Goal: Task Accomplishment & Management: Complete application form

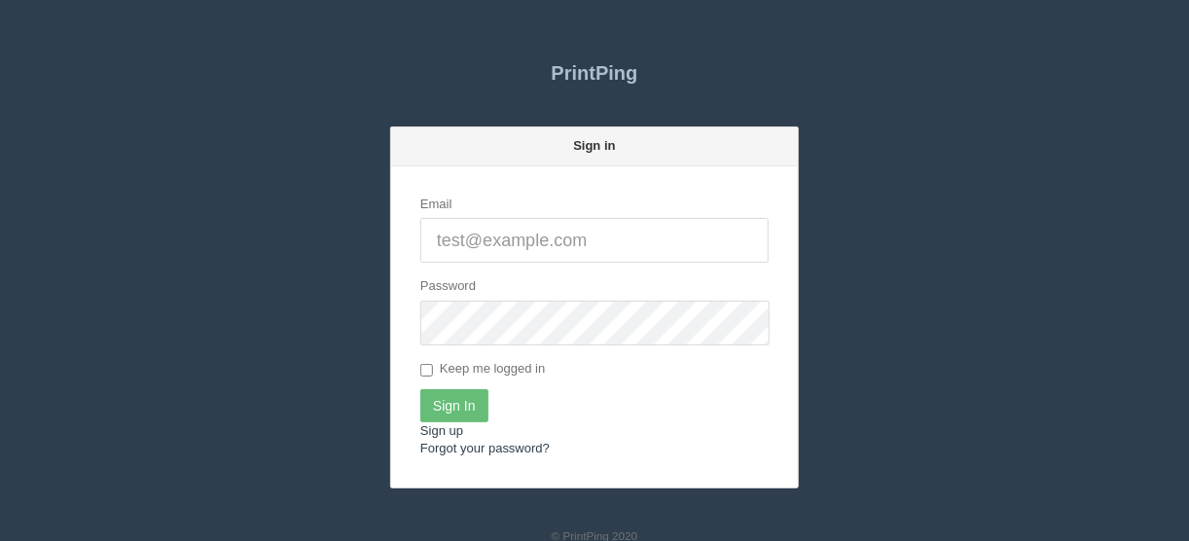
click at [489, 239] on input "Email" at bounding box center [594, 240] width 348 height 45
type input "[EMAIL_ADDRESS][DOMAIN_NAME]"
click at [450, 399] on input "Sign In" at bounding box center [454, 405] width 68 height 33
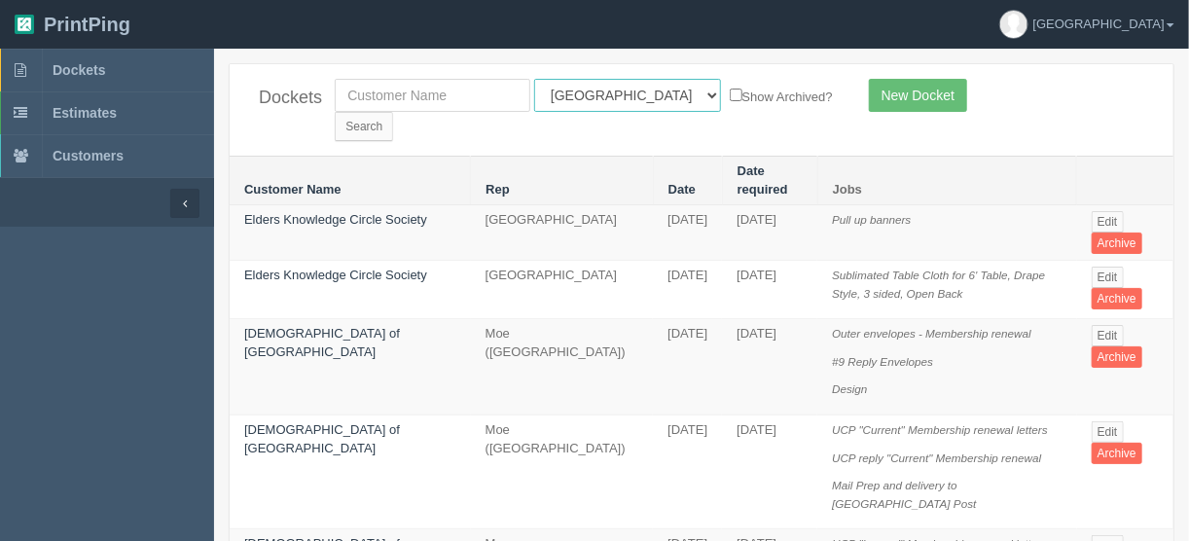
click at [620, 95] on select "All Users [PERSON_NAME] Test 1 [PERSON_NAME] [PERSON_NAME] [PERSON_NAME] France…" at bounding box center [627, 95] width 187 height 33
select select "11"
click at [534, 79] on select "All Users [PERSON_NAME] Test 1 [PERSON_NAME] [PERSON_NAME] [PERSON_NAME] France…" at bounding box center [627, 95] width 187 height 33
click at [393, 112] on input "Search" at bounding box center [364, 126] width 58 height 29
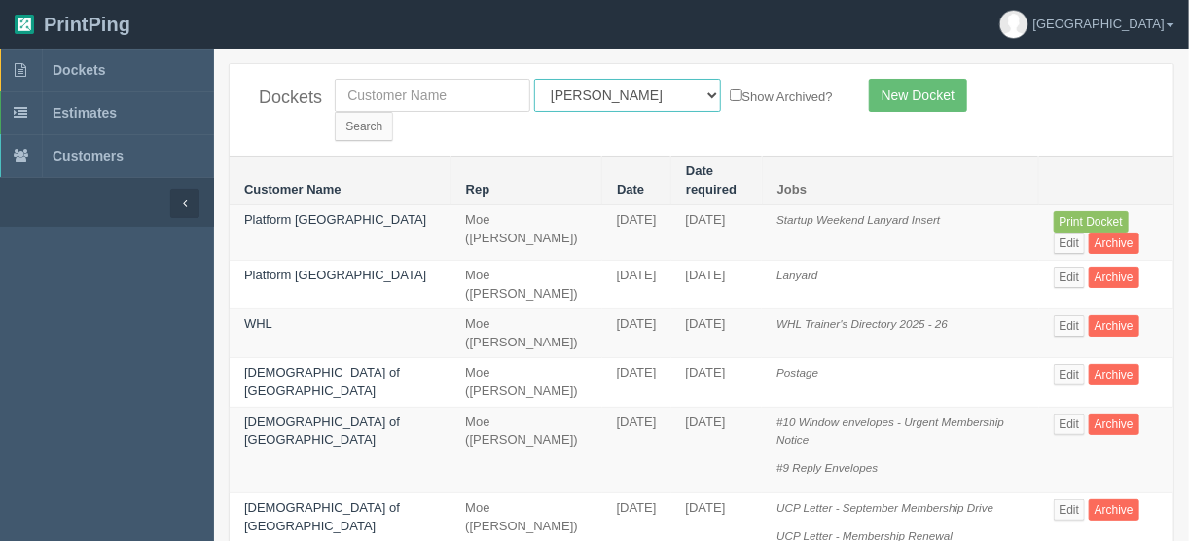
click at [618, 92] on select "All Users [PERSON_NAME] Test 1 [PERSON_NAME] [PERSON_NAME] [PERSON_NAME] France…" at bounding box center [627, 95] width 187 height 33
click at [534, 79] on select "All Users [PERSON_NAME] Test 1 [PERSON_NAME] [PERSON_NAME] [PERSON_NAME] France…" at bounding box center [627, 95] width 187 height 33
click at [623, 94] on select "All Users [PERSON_NAME] Test 1 [PERSON_NAME] [PERSON_NAME] [PERSON_NAME] France…" at bounding box center [627, 95] width 187 height 33
select select "14"
click at [534, 79] on select "All Users [PERSON_NAME] Test 1 [PERSON_NAME] [PERSON_NAME] [PERSON_NAME] France…" at bounding box center [627, 95] width 187 height 33
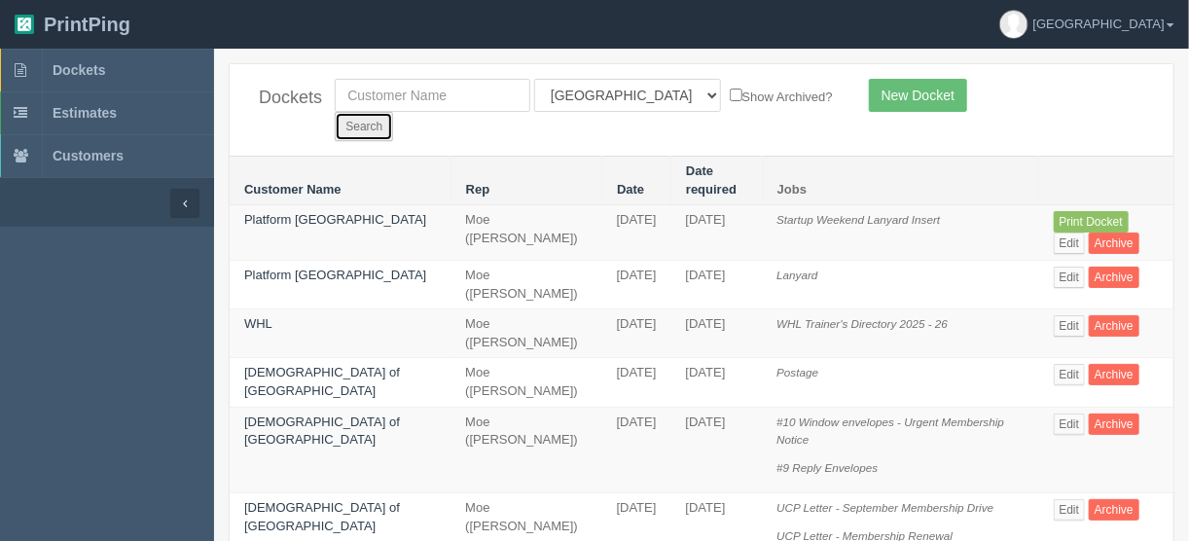
click at [393, 112] on input "Search" at bounding box center [364, 126] width 58 height 29
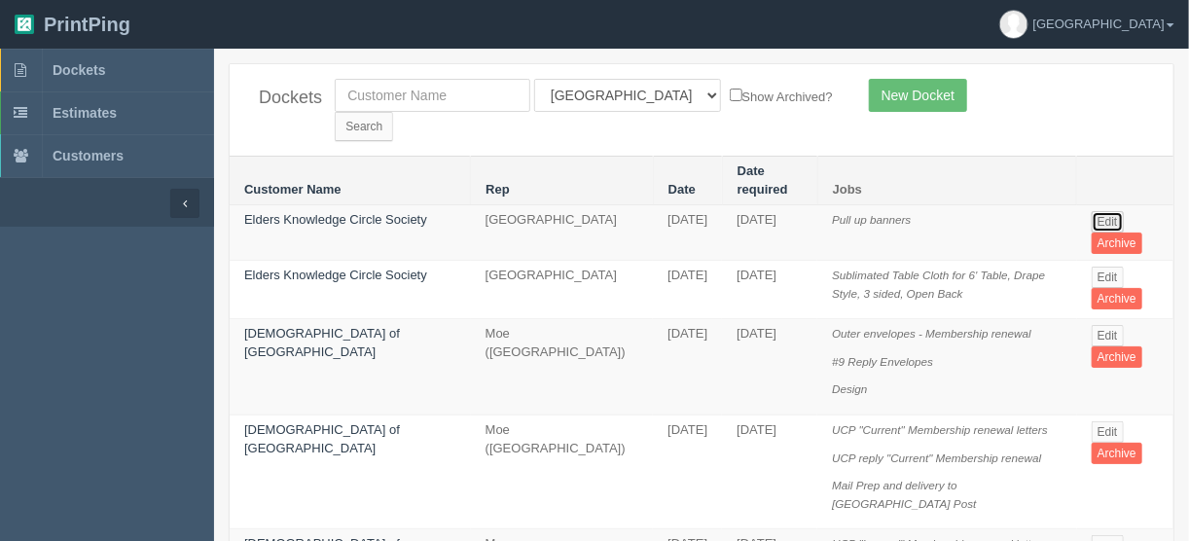
click at [1099, 211] on link "Edit" at bounding box center [1108, 221] width 32 height 21
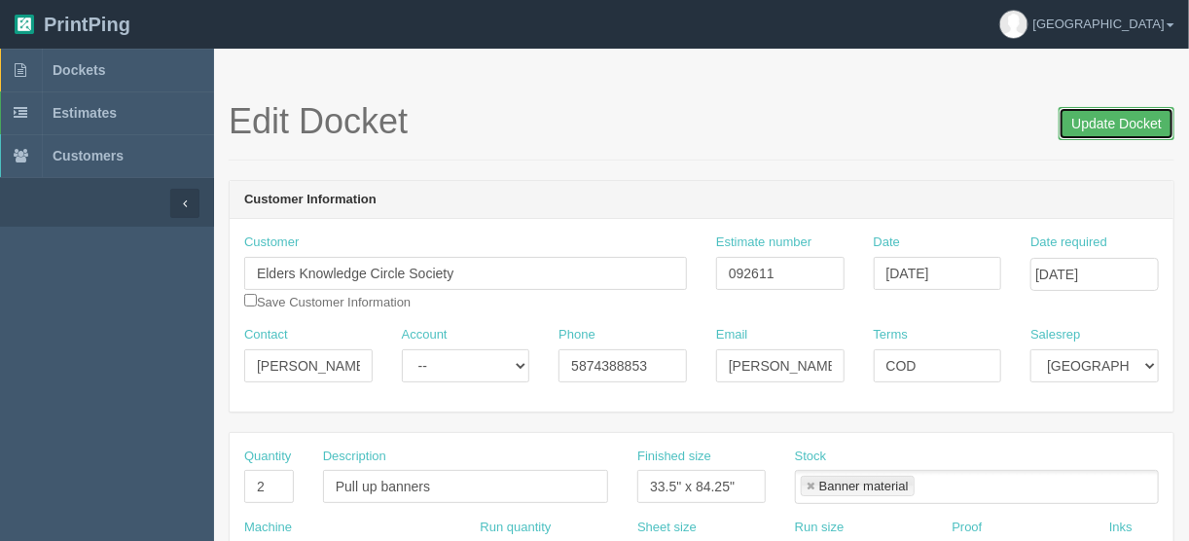
click at [1103, 114] on input "Update Docket" at bounding box center [1117, 123] width 116 height 33
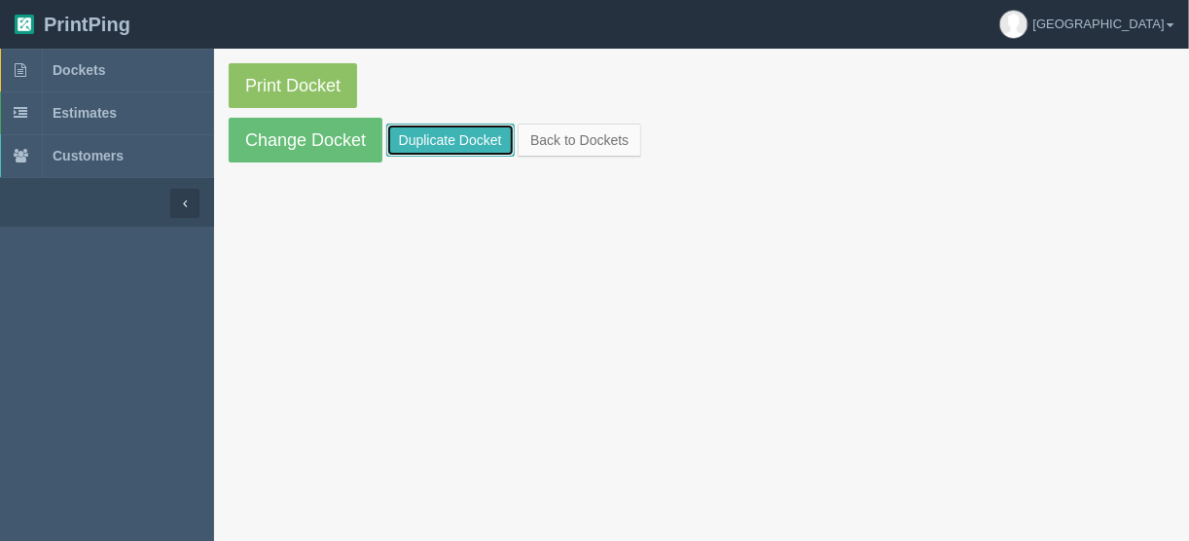
click at [441, 131] on link "Duplicate Docket" at bounding box center [450, 140] width 128 height 33
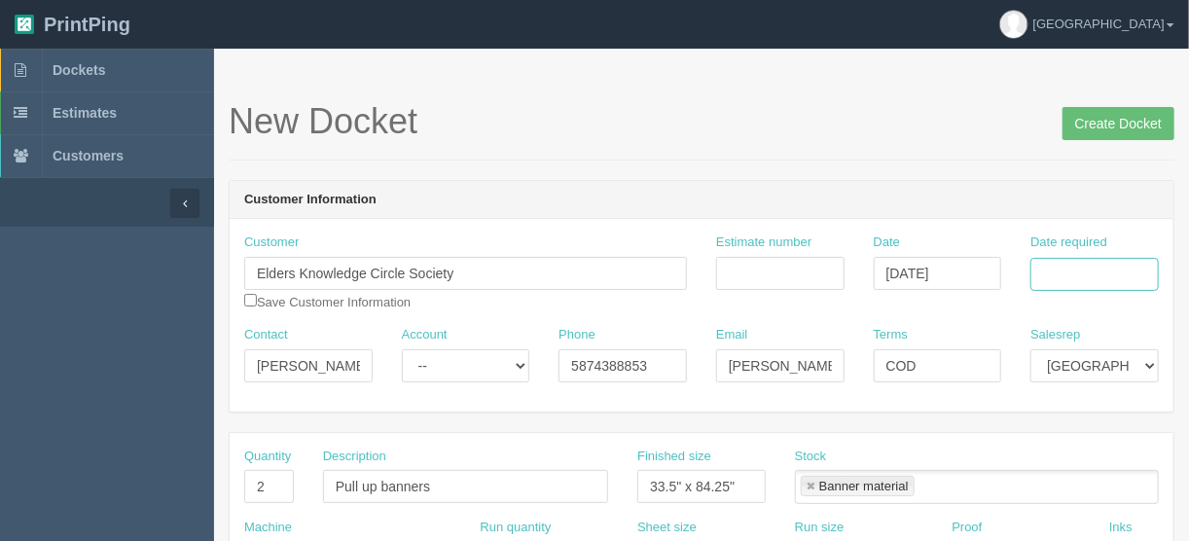
click at [1060, 270] on input "Date required" at bounding box center [1094, 274] width 128 height 33
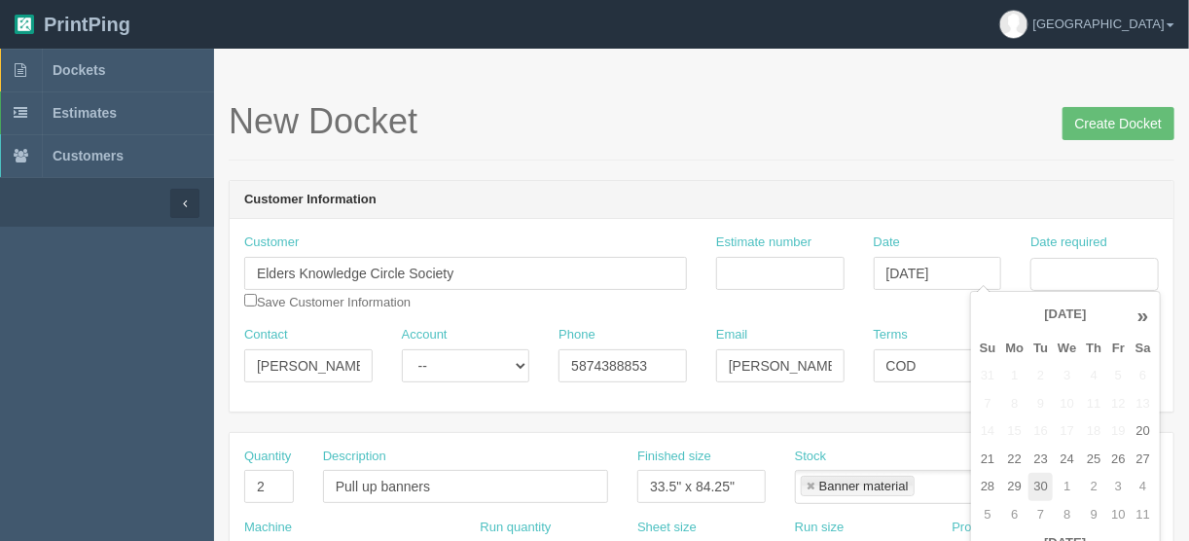
click at [1036, 479] on td "30" at bounding box center [1040, 487] width 24 height 28
type input "[DATE]"
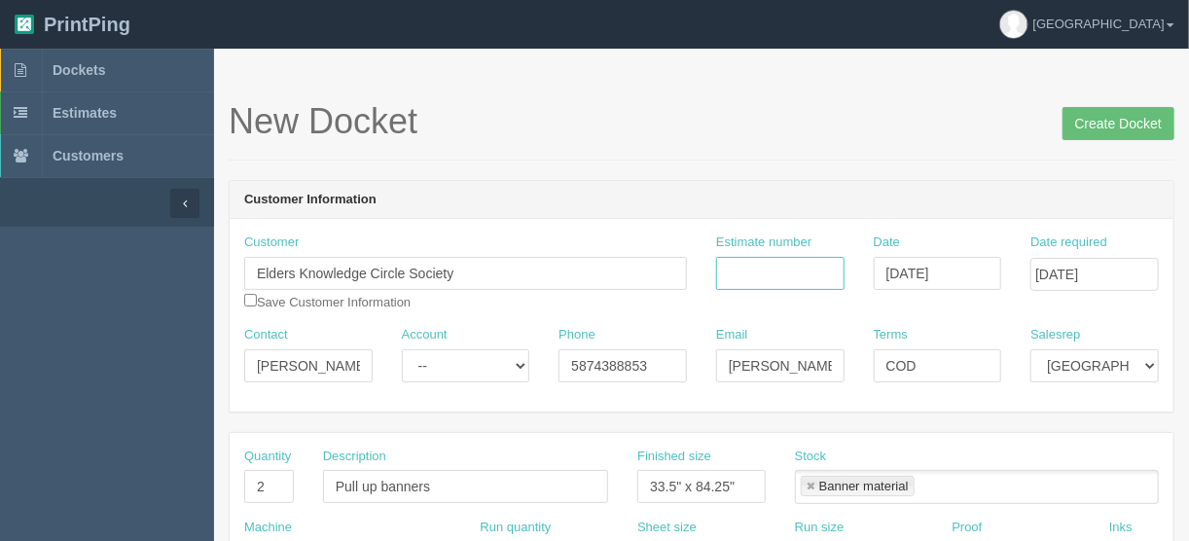
drag, startPoint x: 746, startPoint y: 267, endPoint x: 745, endPoint y: 203, distance: 63.3
click at [746, 267] on input "Estimate number" at bounding box center [780, 273] width 128 height 33
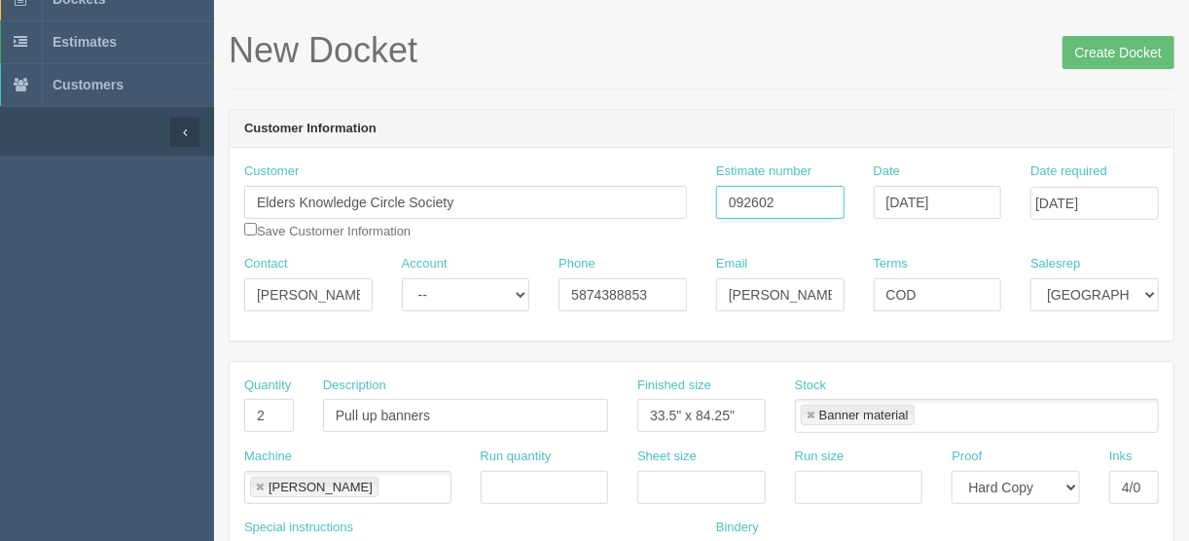
scroll to position [156, 0]
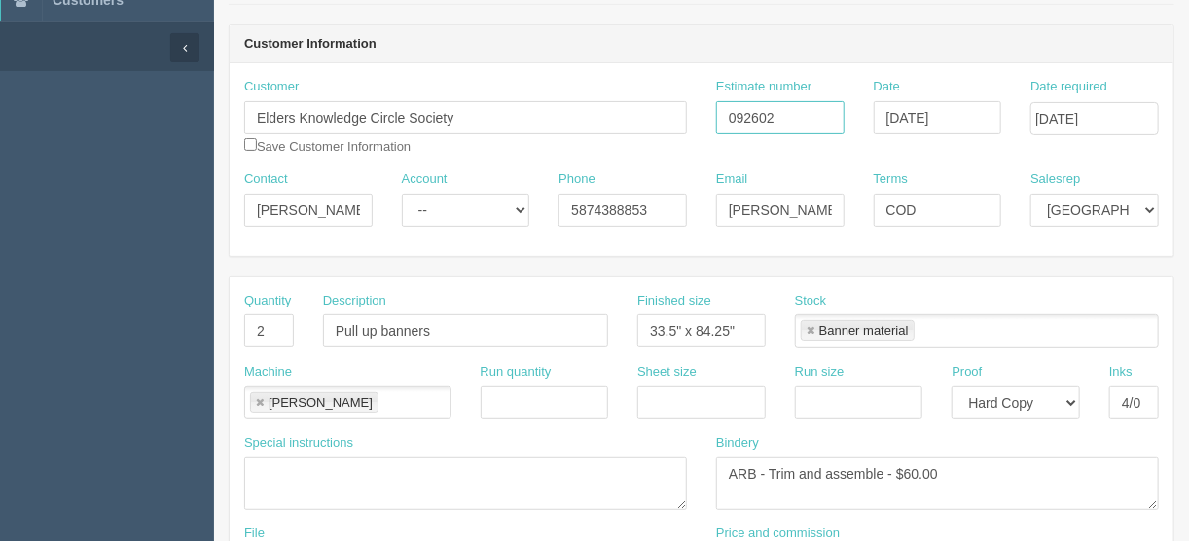
type input "092602"
click at [233, 321] on div "Quantity 2" at bounding box center [269, 327] width 79 height 71
type input "1000"
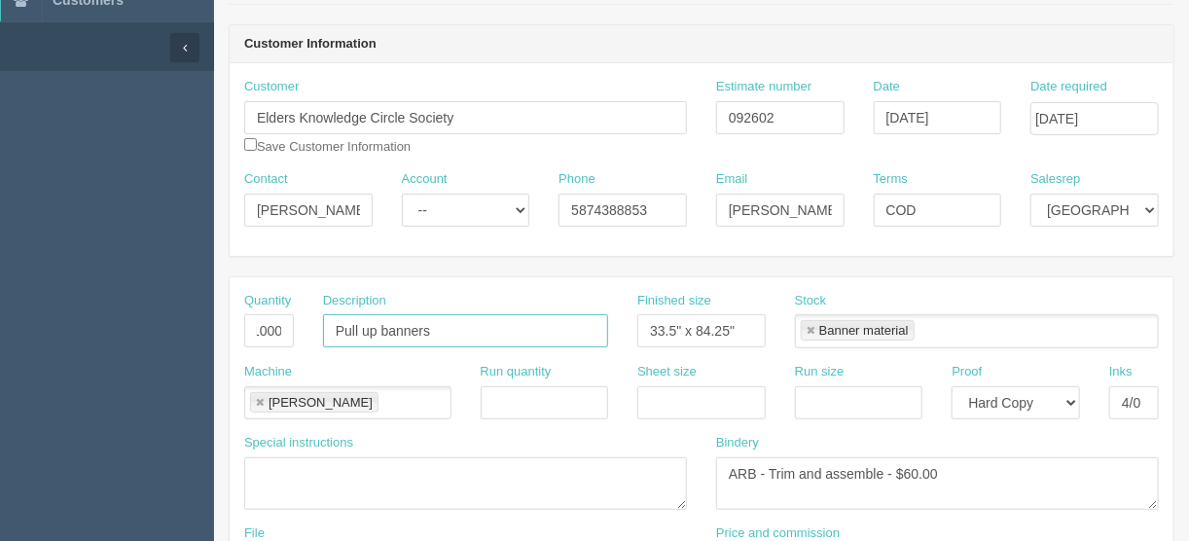
scroll to position [0, 0]
type input "Circular postcards"
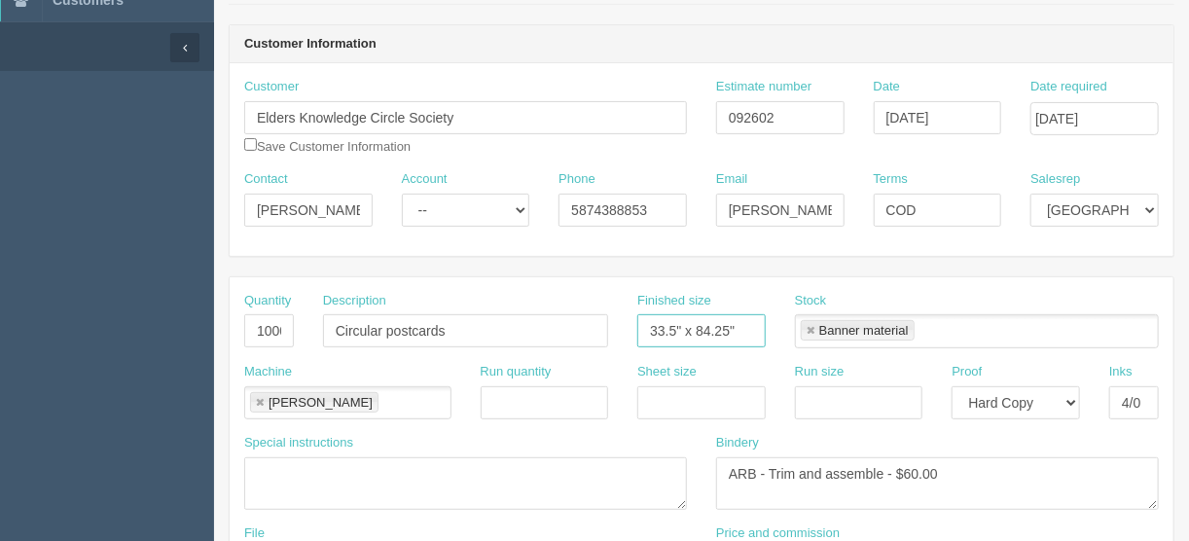
type input "5"
type input "3.25" diameter"
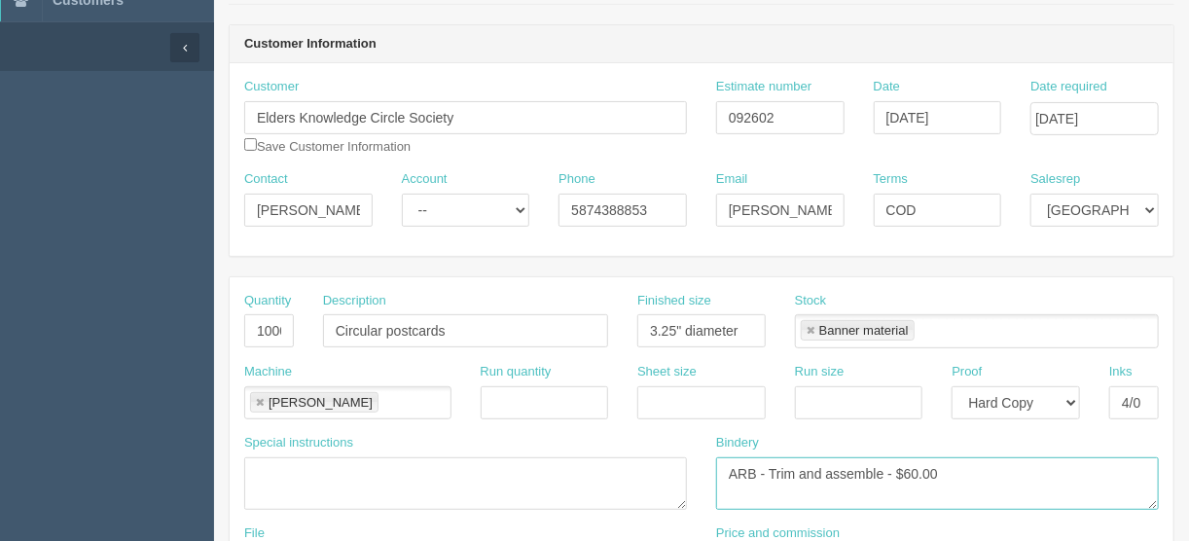
drag, startPoint x: 771, startPoint y: 468, endPoint x: 560, endPoint y: 484, distance: 210.7
click at [618, 470] on div "Special instructions Bindery ARB - Trim and assemble - $60.00" at bounding box center [702, 479] width 944 height 90
drag, startPoint x: 919, startPoint y: 471, endPoint x: 790, endPoint y: 481, distance: 129.8
click at [785, 474] on textarea "ARB - Trim and assemble - $60.00" at bounding box center [937, 483] width 443 height 53
type textarea "Trim and die-cut"
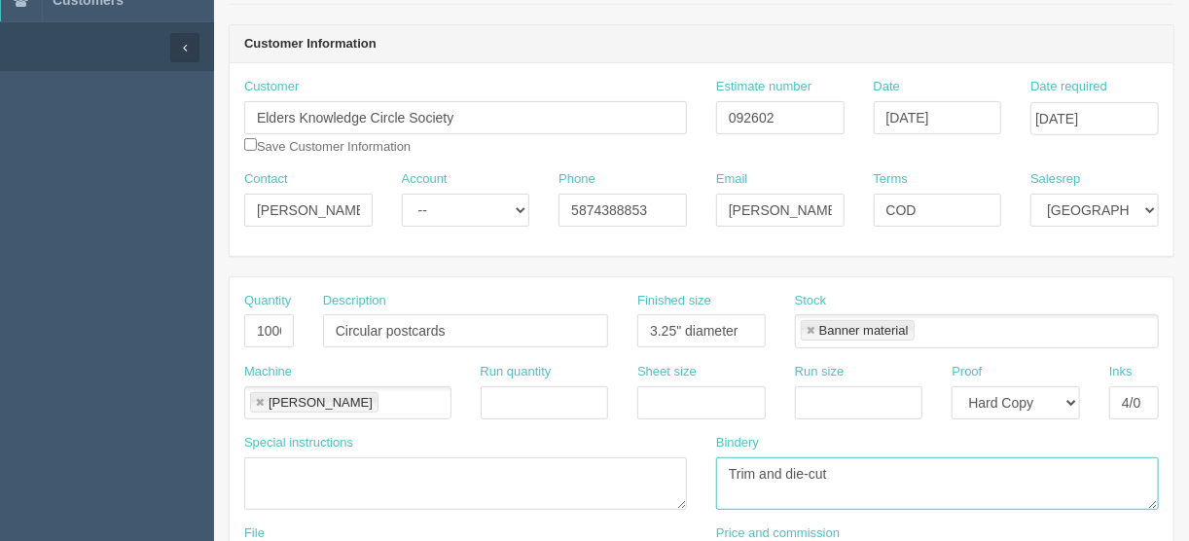
click at [805, 328] on link at bounding box center [811, 331] width 12 height 13
type textarea "Trim and die-cut"
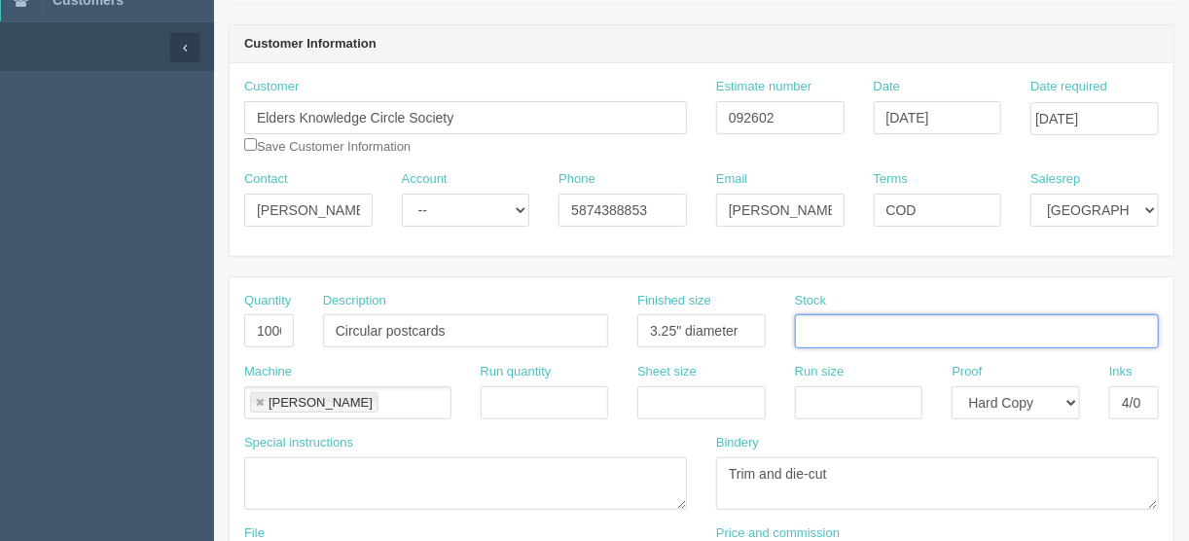
click at [257, 398] on link at bounding box center [260, 403] width 12 height 13
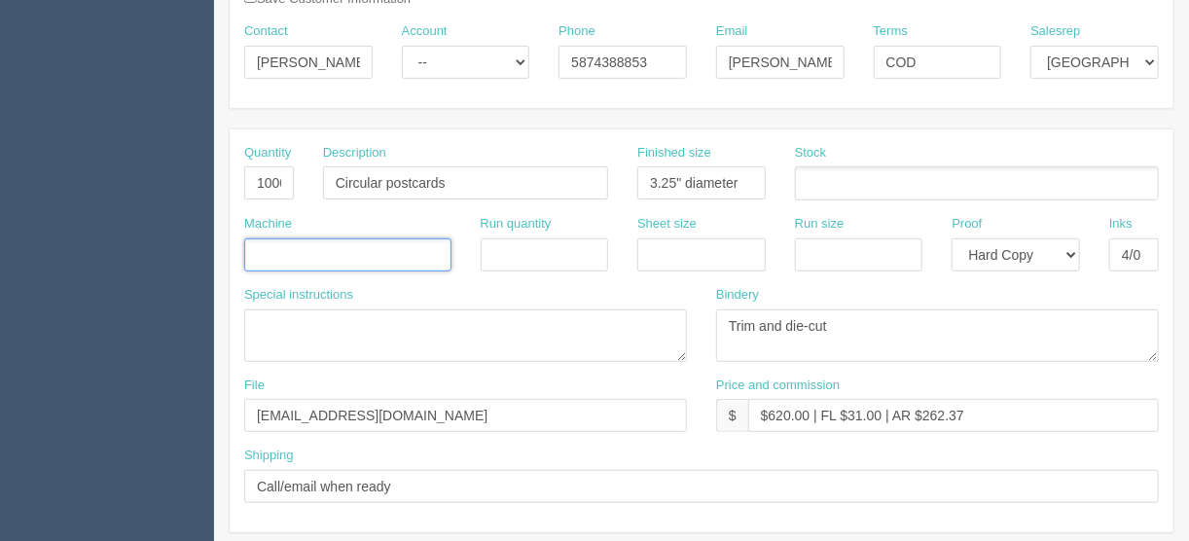
scroll to position [467, 0]
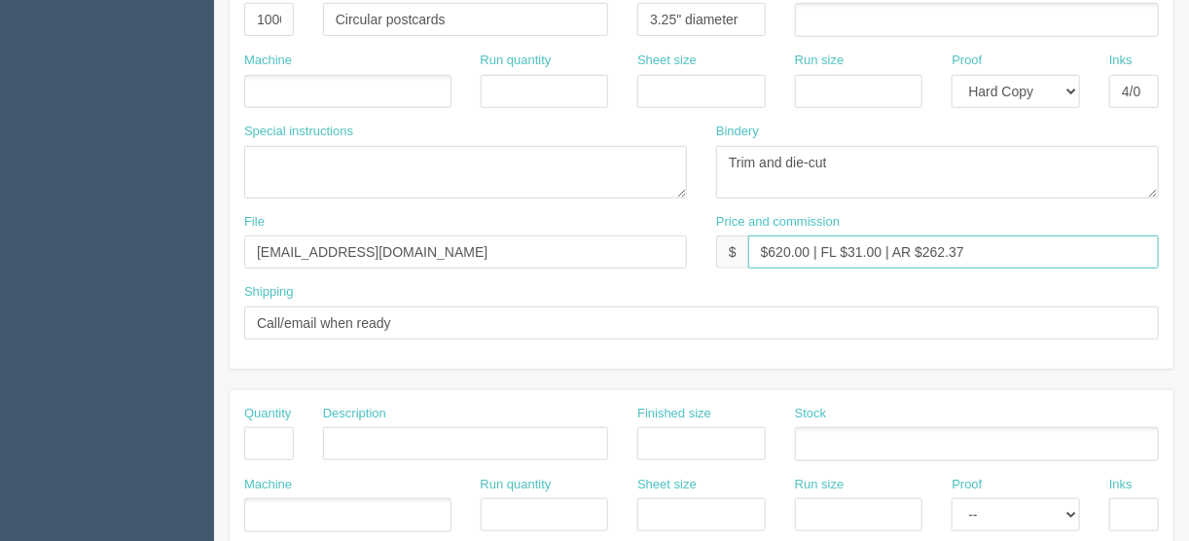
drag, startPoint x: 809, startPoint y: 249, endPoint x: 770, endPoint y: 248, distance: 38.9
click at [770, 248] on input "$620.00 | FL $31.00 | AR $262.37" at bounding box center [953, 251] width 411 height 33
drag, startPoint x: 881, startPoint y: 243, endPoint x: 845, endPoint y: 248, distance: 36.3
click at [845, 248] on input "$259.71 | FL $31.00 | AR $262.37" at bounding box center [953, 251] width 411 height 33
type input "$259.71 | FL $12.99 | AR $262.37"
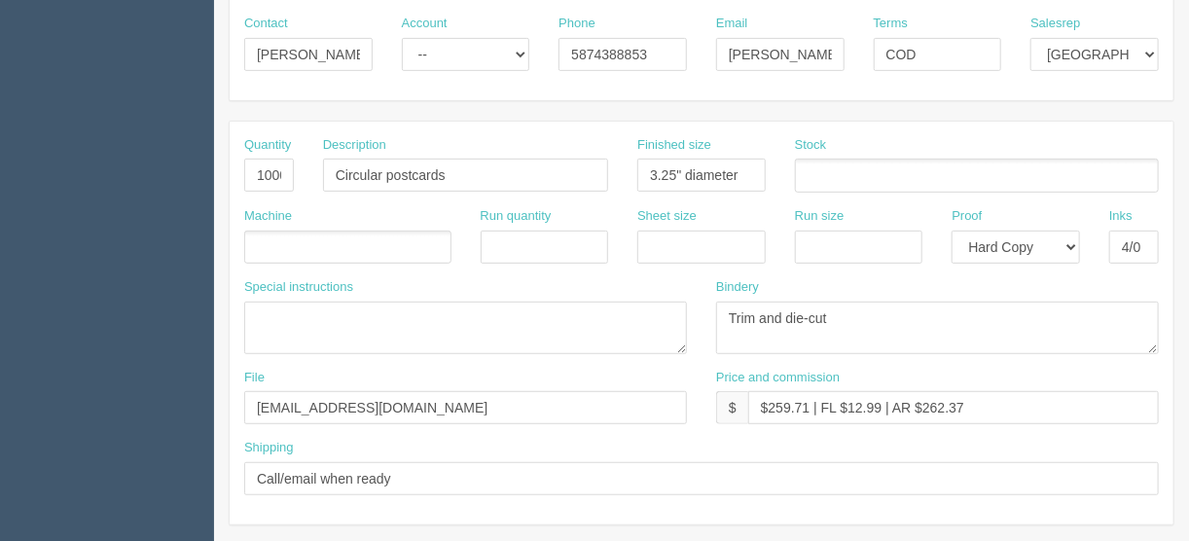
scroll to position [234, 0]
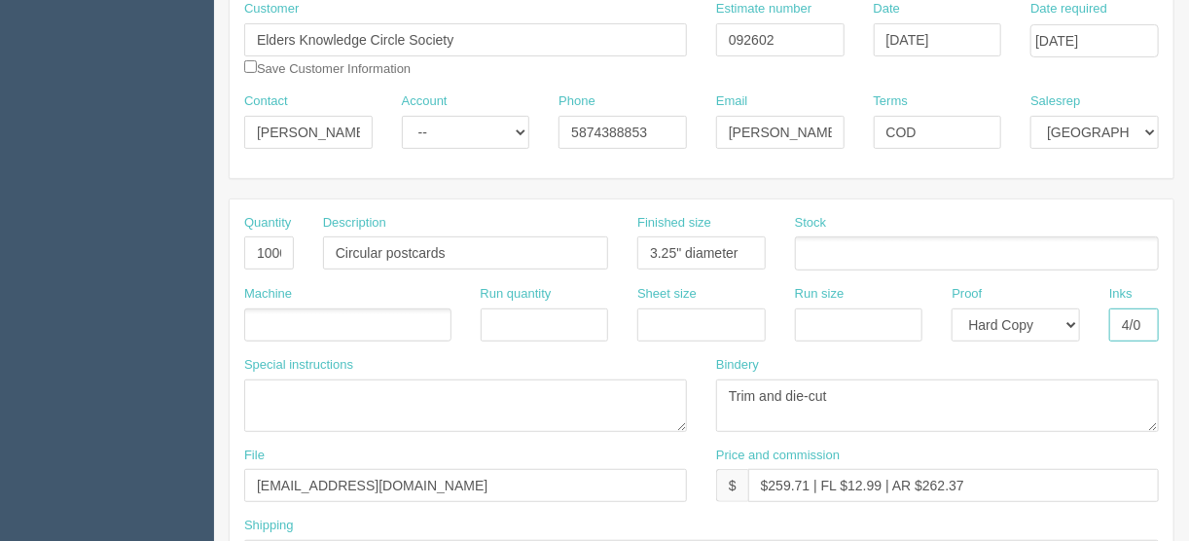
click at [1143, 312] on input "4/0" at bounding box center [1134, 324] width 50 height 33
type input "4/4"
click at [821, 253] on ul at bounding box center [977, 253] width 364 height 34
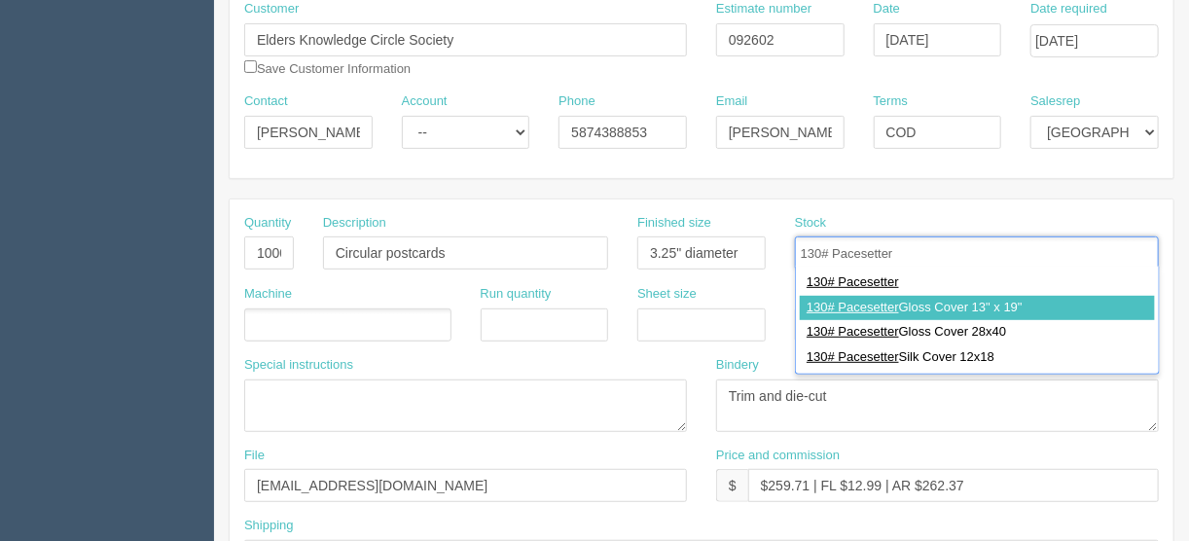
type input "130# Pacesetter"
type input "130# Pacesetter Gloss Cover 13" x 19""
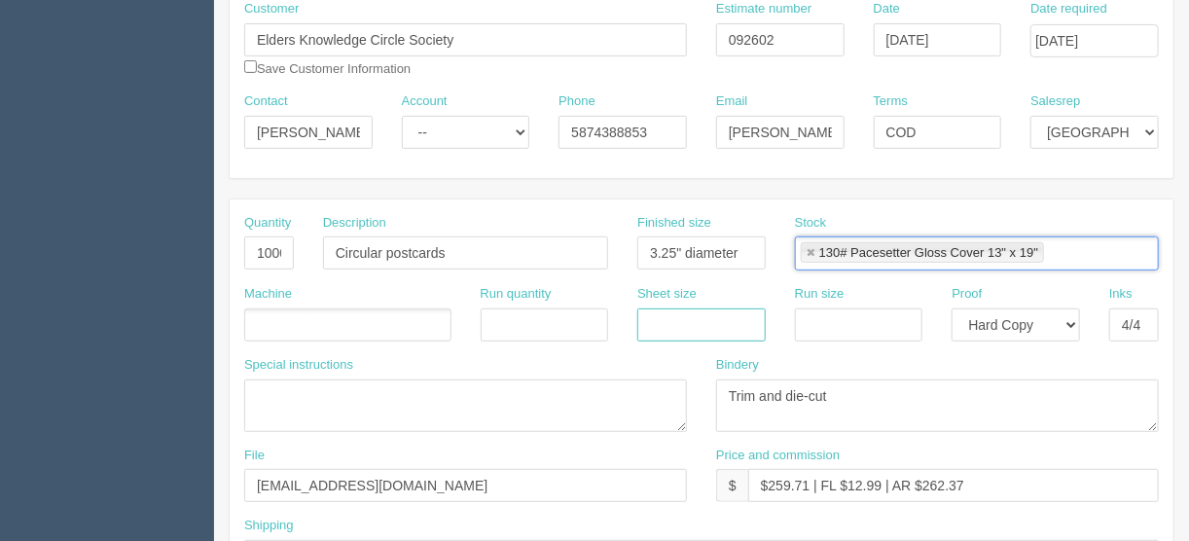
click at [674, 315] on input "text" at bounding box center [701, 324] width 128 height 33
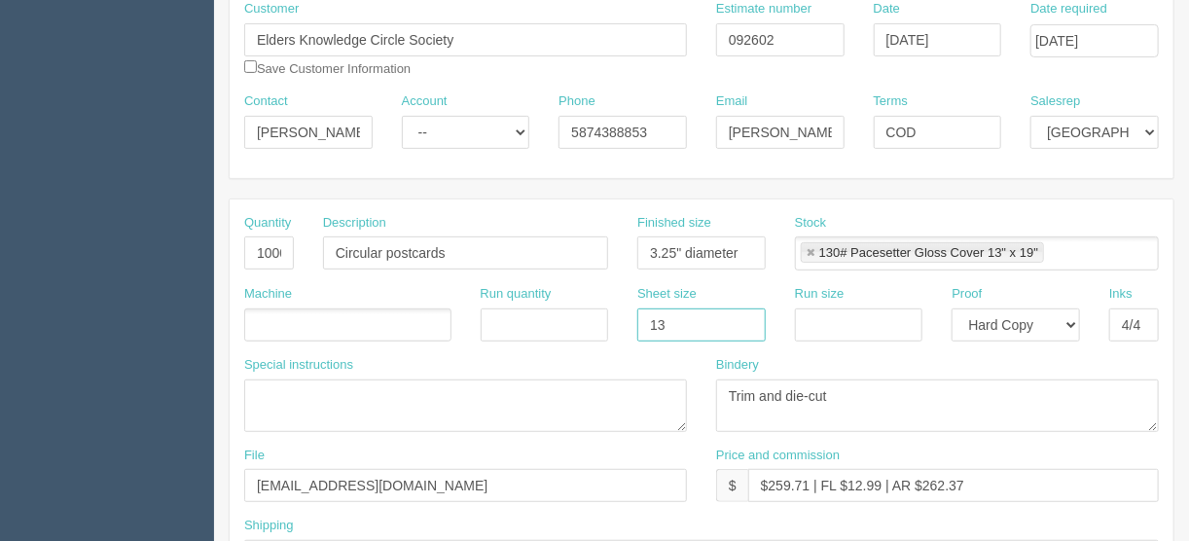
type input "13" x 19""
click at [815, 313] on input "text" at bounding box center [859, 324] width 128 height 33
type input "13" x 19""
click at [300, 310] on ul at bounding box center [347, 325] width 207 height 34
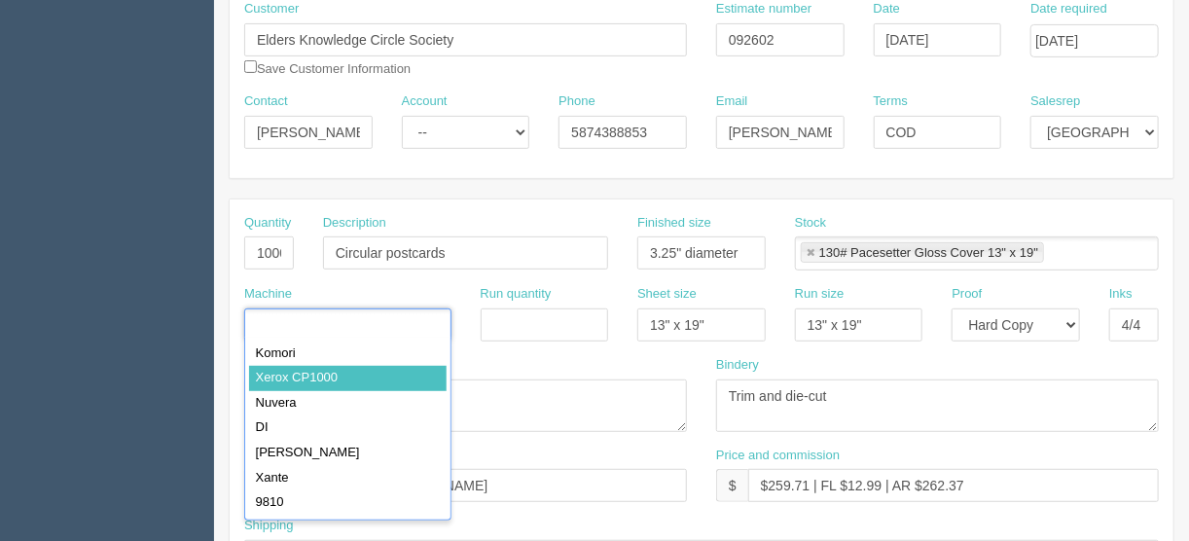
type input "Xerox CP1000"
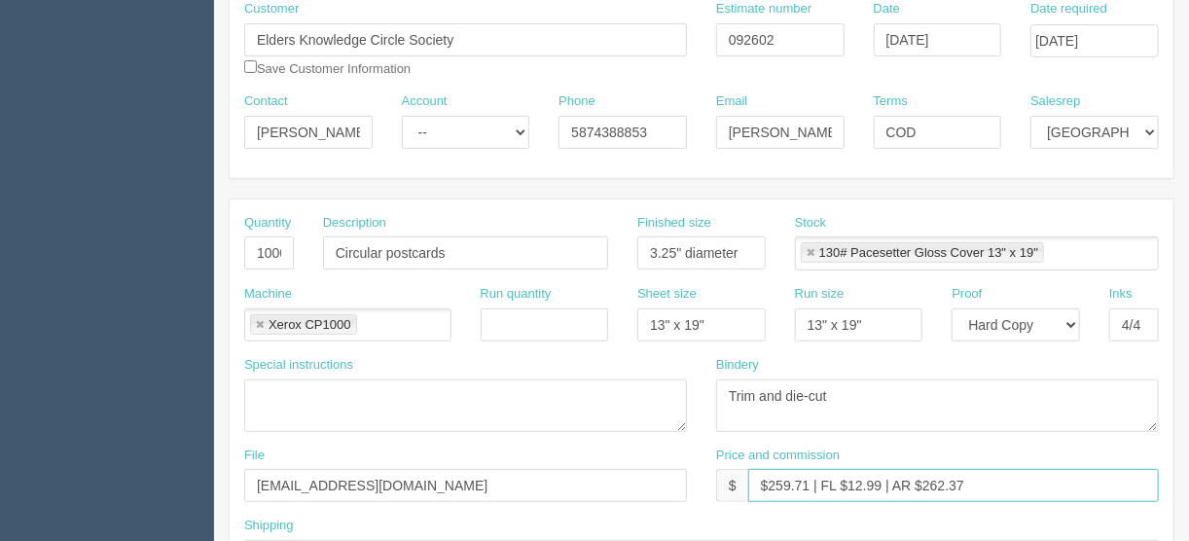
drag, startPoint x: 879, startPoint y: 484, endPoint x: 847, endPoint y: 488, distance: 31.5
click at [847, 488] on input "$259.71 | FL $12.99 | AR $262.37" at bounding box center [953, 485] width 411 height 33
drag, startPoint x: 969, startPoint y: 482, endPoint x: 918, endPoint y: 484, distance: 51.6
click at [918, 484] on input "$259.71 | FL $9.52 | AR $262.37" at bounding box center [953, 485] width 411 height 33
click at [870, 480] on input "$259.71 | FL $9.52 | AR $59.93" at bounding box center [953, 485] width 411 height 33
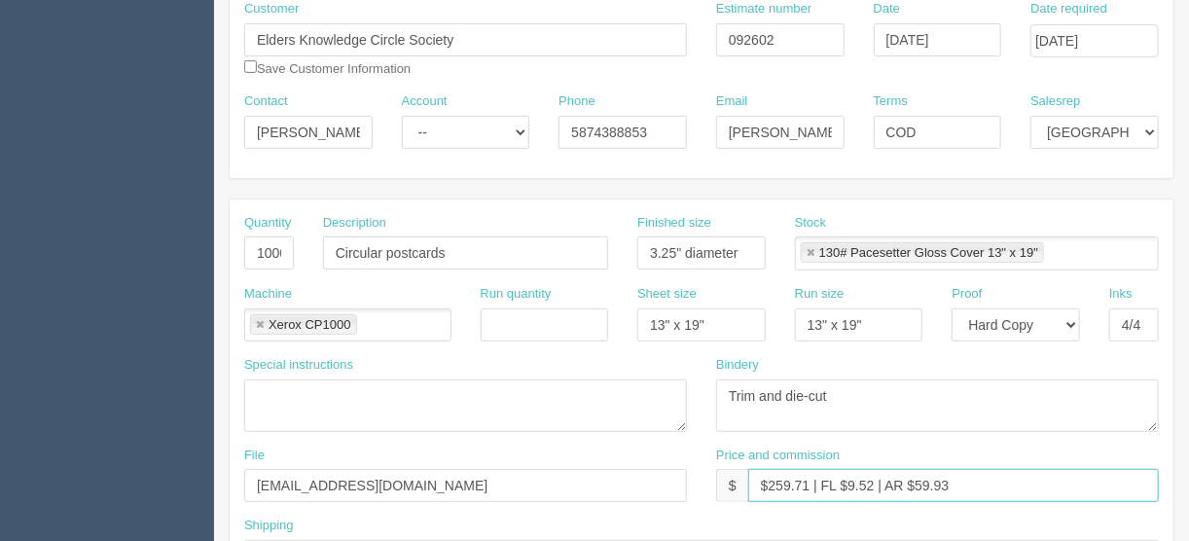
drag, startPoint x: 872, startPoint y: 480, endPoint x: 849, endPoint y: 480, distance: 22.4
click at [849, 480] on input "$259.71 | FL $9.52 | AR $59.93" at bounding box center [953, 485] width 411 height 33
click at [924, 483] on input "$259.71 | FL $12.99 | AR $59.93" at bounding box center [953, 485] width 411 height 33
type input "$259.71 | FL $12.99 | AR $103.32"
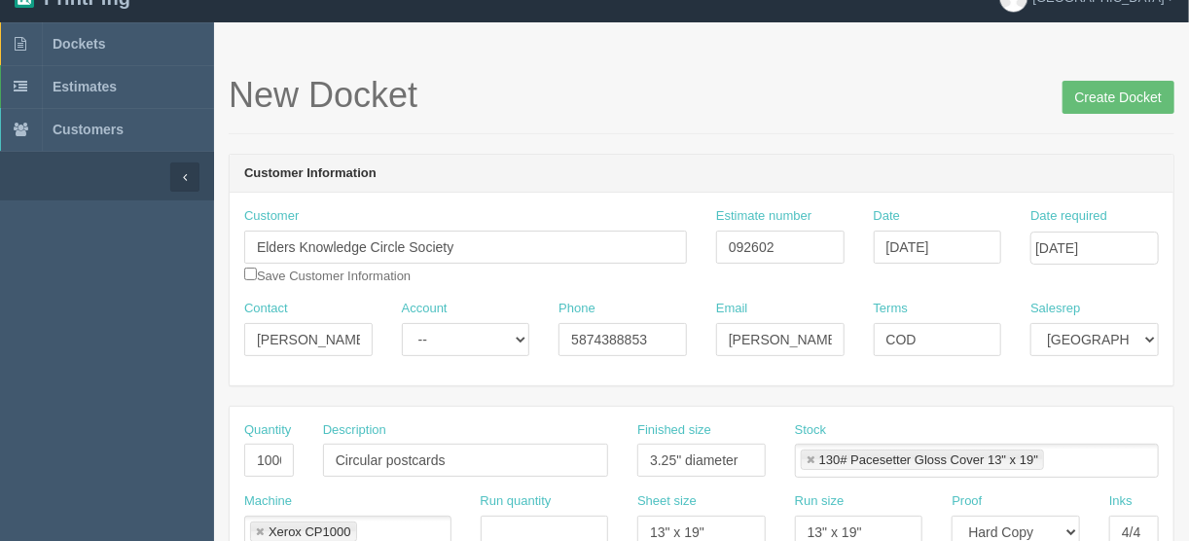
scroll to position [0, 0]
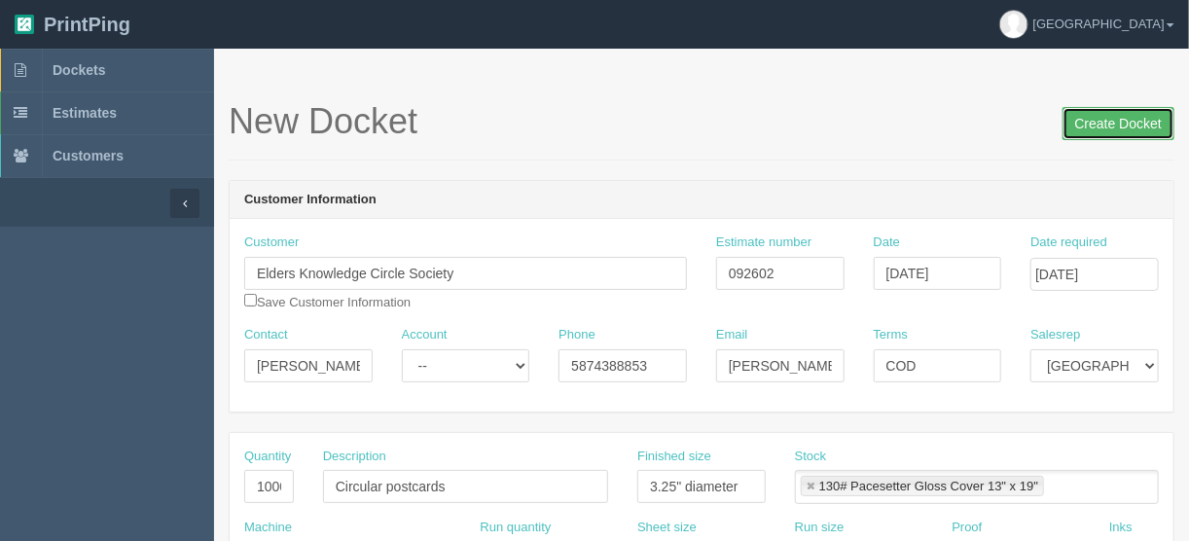
click at [1121, 119] on input "Create Docket" at bounding box center [1119, 123] width 112 height 33
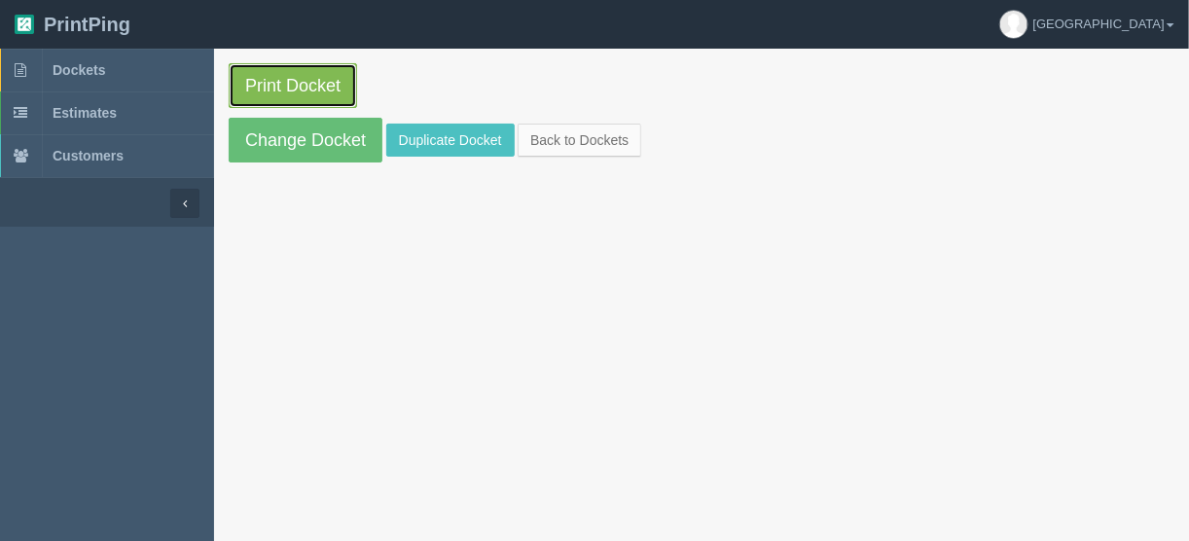
click at [281, 79] on link "Print Docket" at bounding box center [293, 85] width 128 height 45
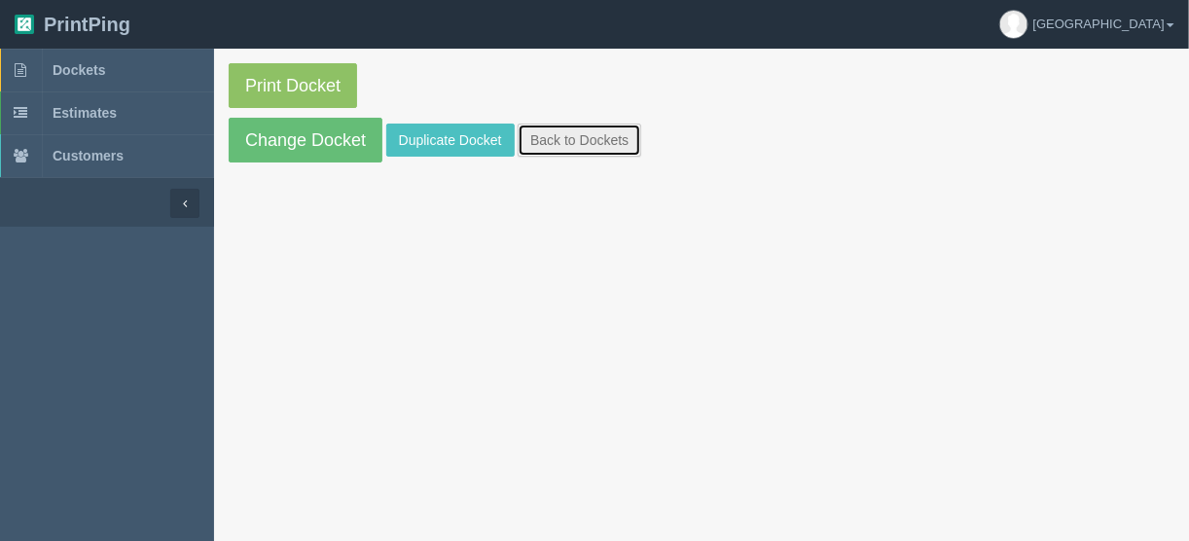
click at [574, 141] on link "Back to Dockets" at bounding box center [580, 140] width 124 height 33
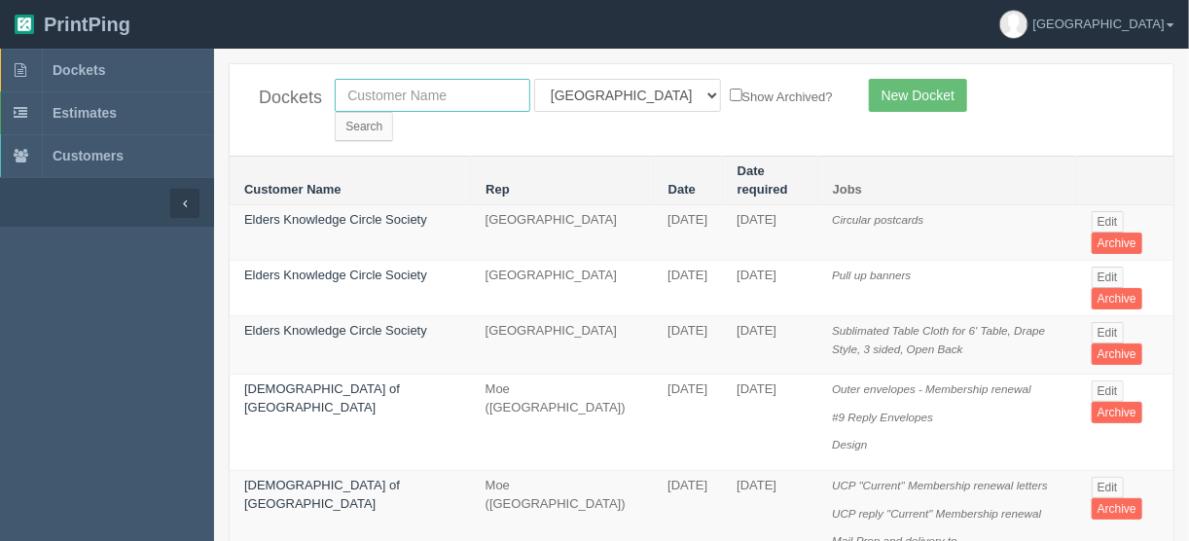
click at [402, 90] on input "text" at bounding box center [433, 95] width 196 height 33
type input "mad monk"
click at [619, 93] on select "All Users Ali Ali Test 1 Aly Amy Ankit Arif Brandon Dan France Greg Jim Mark Ma…" at bounding box center [627, 95] width 187 height 33
select select
click at [534, 79] on select "All Users Ali Ali Test 1 Aly Amy Ankit Arif Brandon Dan France Greg Jim Mark Ma…" at bounding box center [627, 95] width 187 height 33
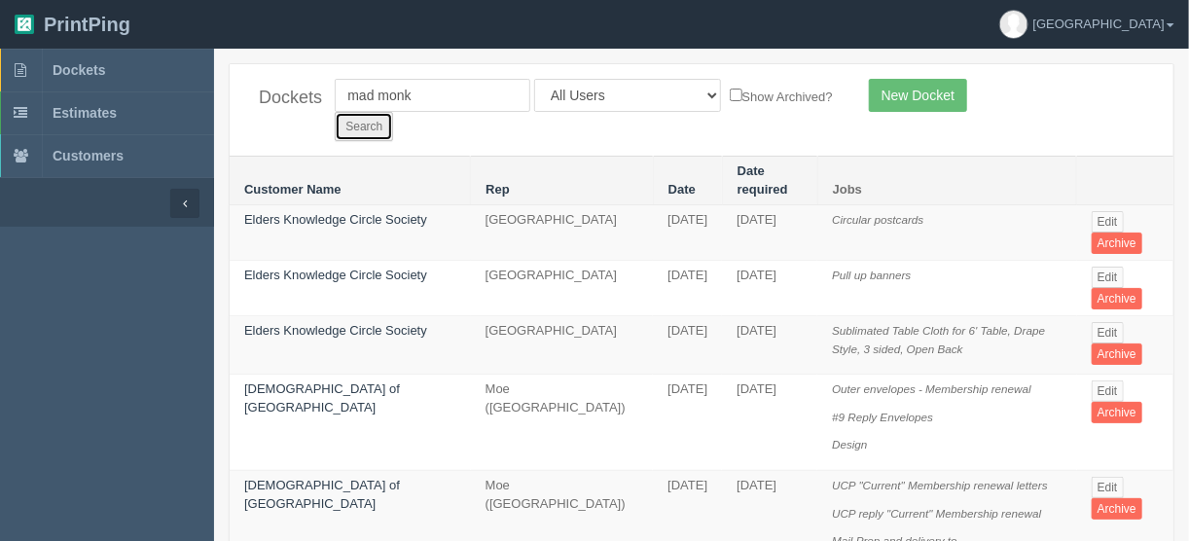
click at [393, 112] on input "Search" at bounding box center [364, 126] width 58 height 29
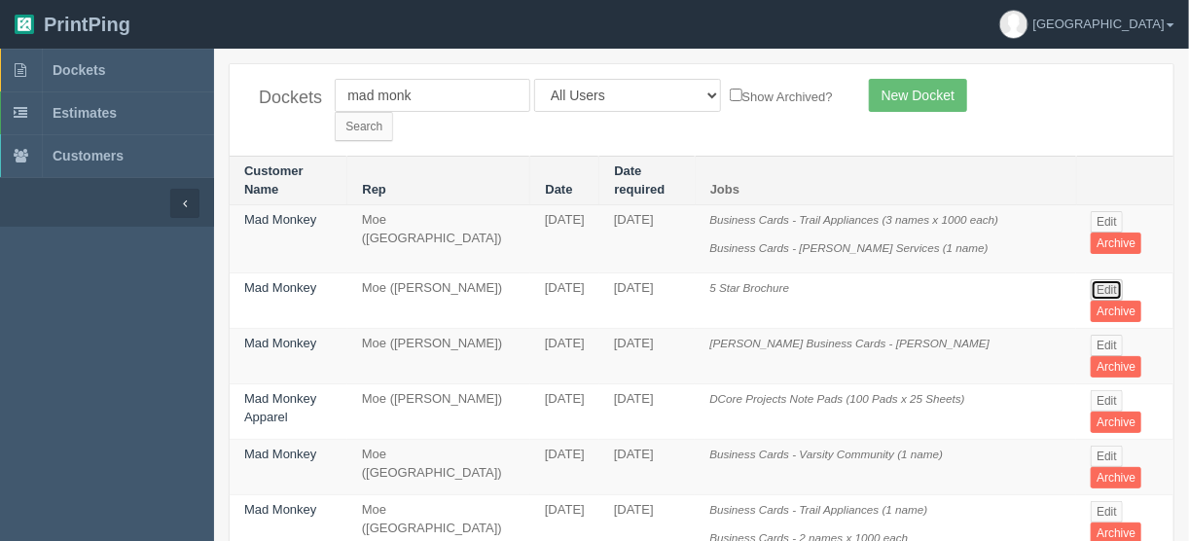
click at [1097, 279] on link "Edit" at bounding box center [1107, 289] width 32 height 21
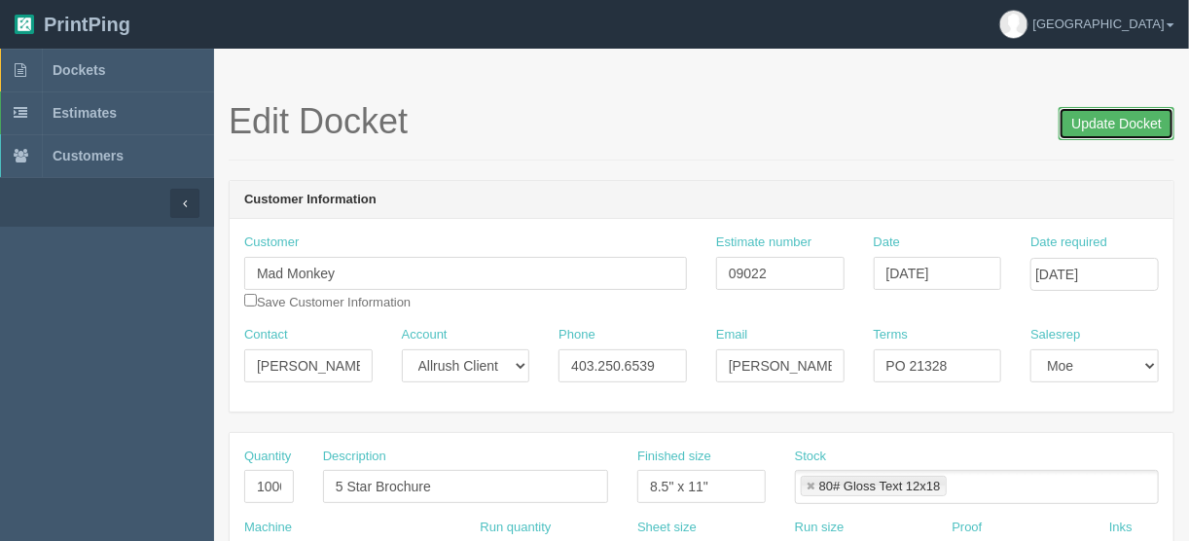
click at [1112, 117] on input "Update Docket" at bounding box center [1117, 123] width 116 height 33
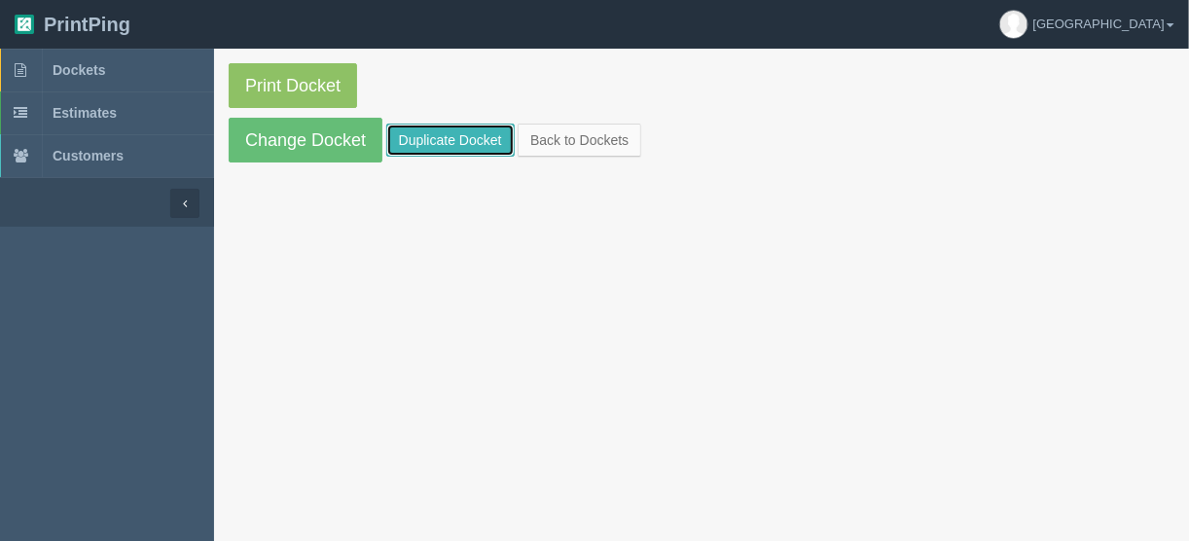
click at [439, 130] on link "Duplicate Docket" at bounding box center [450, 140] width 128 height 33
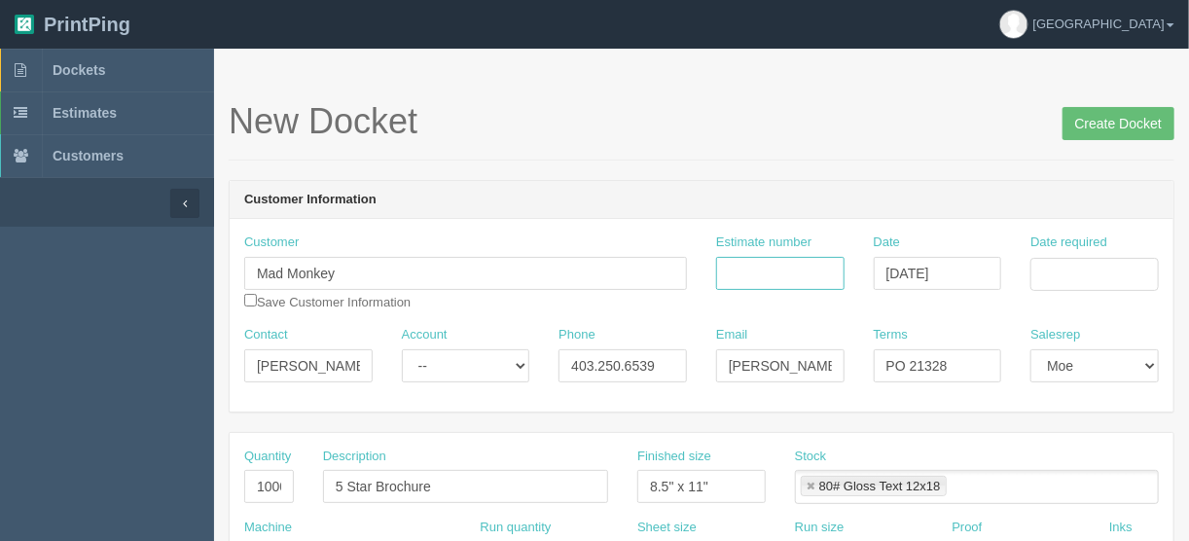
click at [752, 269] on input "Estimate number" at bounding box center [780, 273] width 128 height 33
type input "089535"
drag, startPoint x: 253, startPoint y: 484, endPoint x: 352, endPoint y: 482, distance: 99.3
click at [352, 482] on div "Quantity 1000 Description 5 Star Brochure Finished size 8.5" x 11" Stock 80# Gl…" at bounding box center [702, 483] width 944 height 71
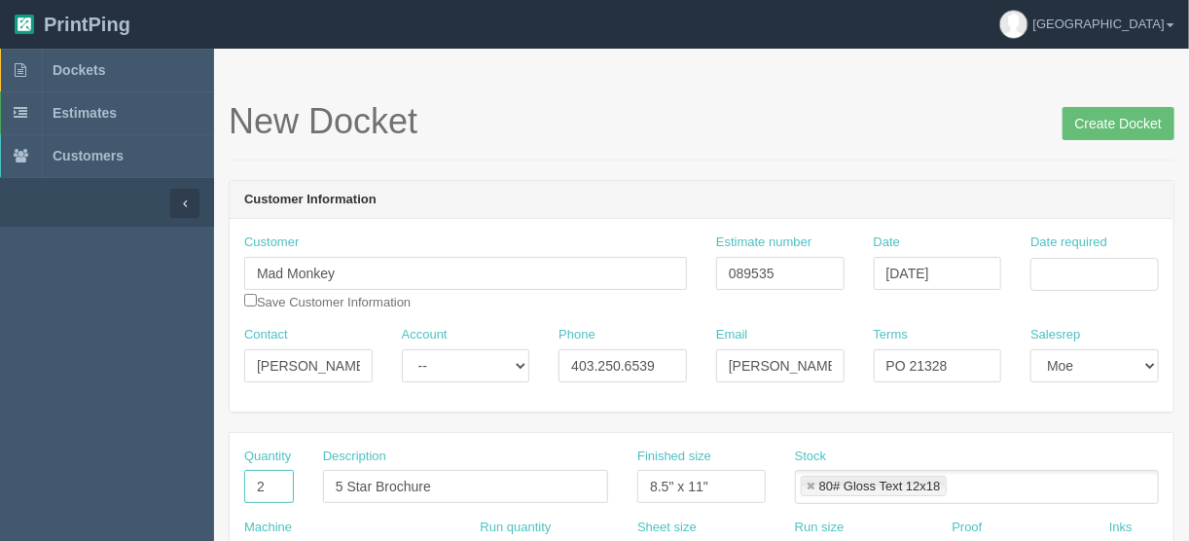
scroll to position [0, 0]
type input "250"
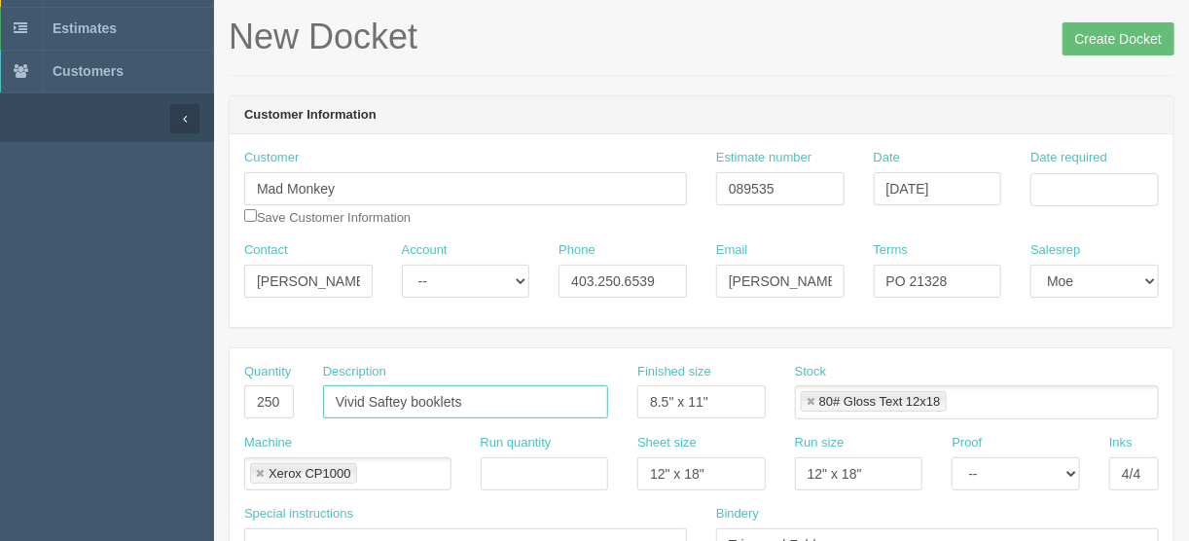
scroll to position [234, 0]
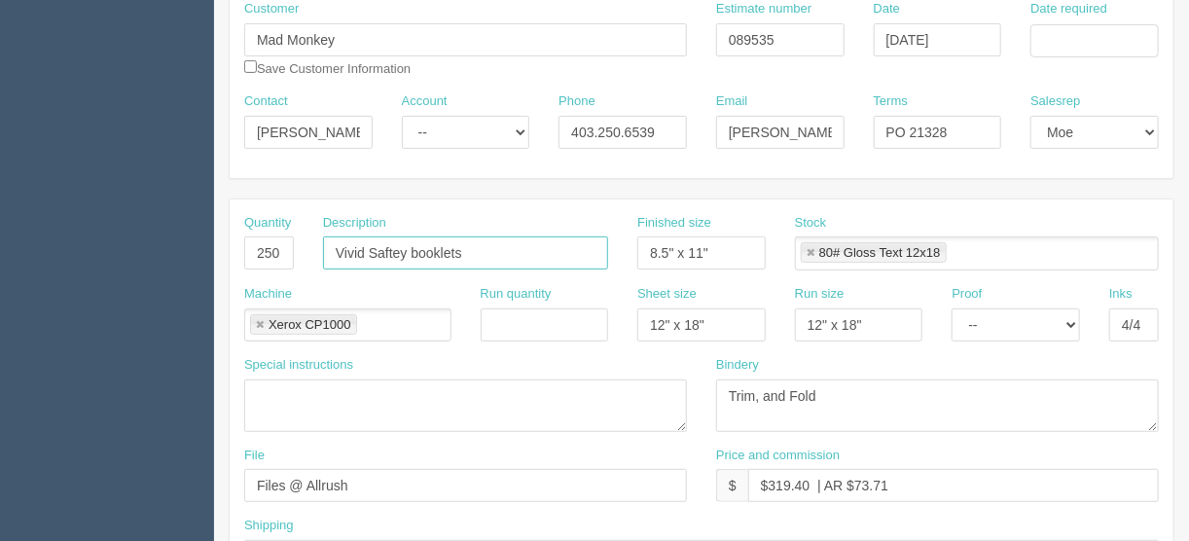
type input "Vivid Saftey booklets"
click at [280, 395] on textarea at bounding box center [465, 405] width 443 height 53
type textarea "77 pages"
drag, startPoint x: 361, startPoint y: 482, endPoint x: 112, endPoint y: 502, distance: 249.9
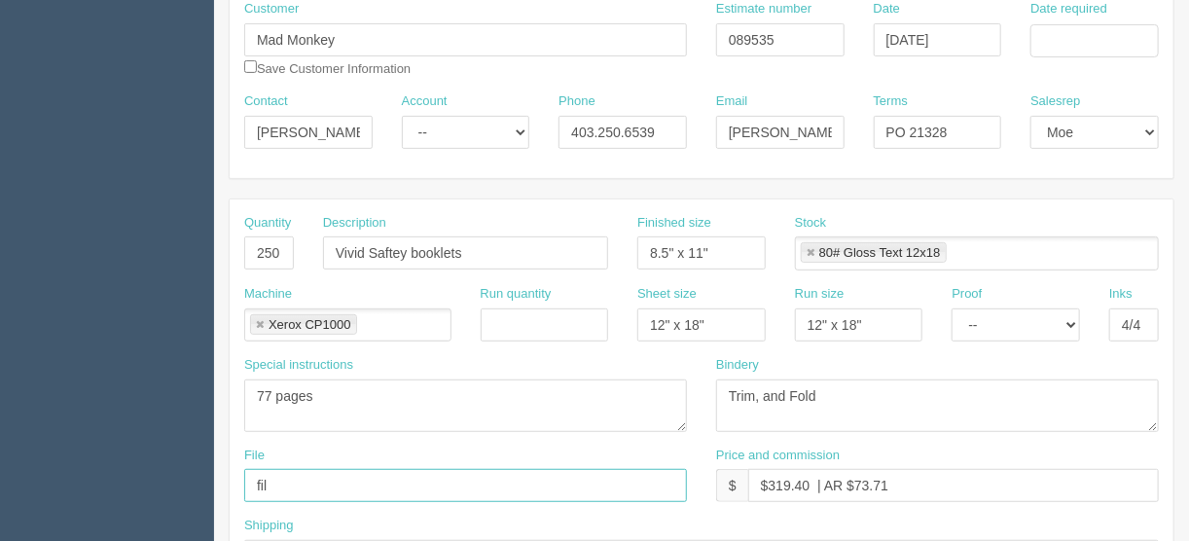
type input "files@allrush.ca"
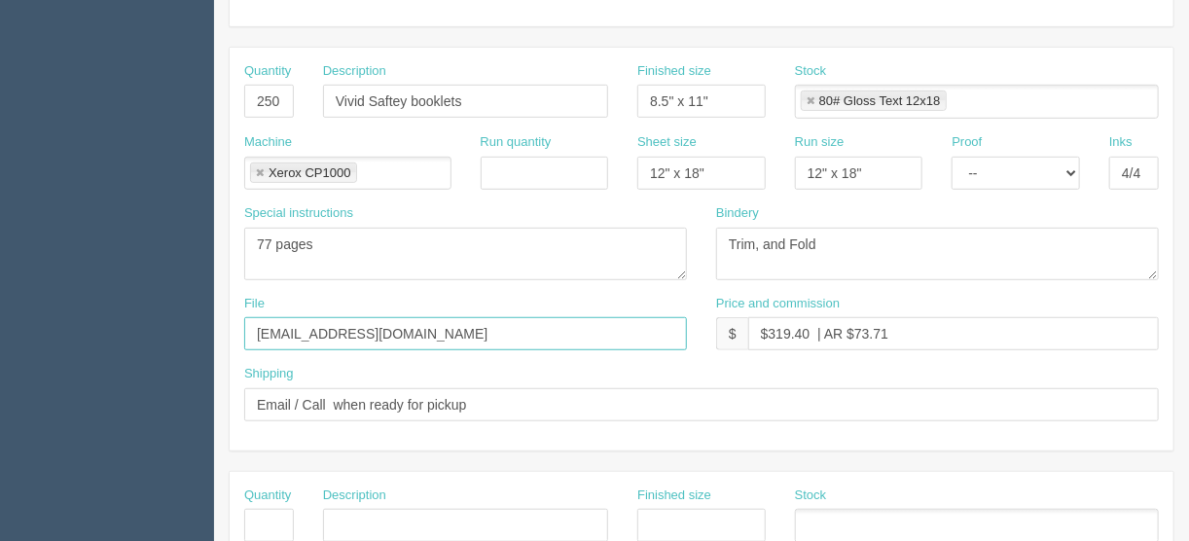
scroll to position [389, 0]
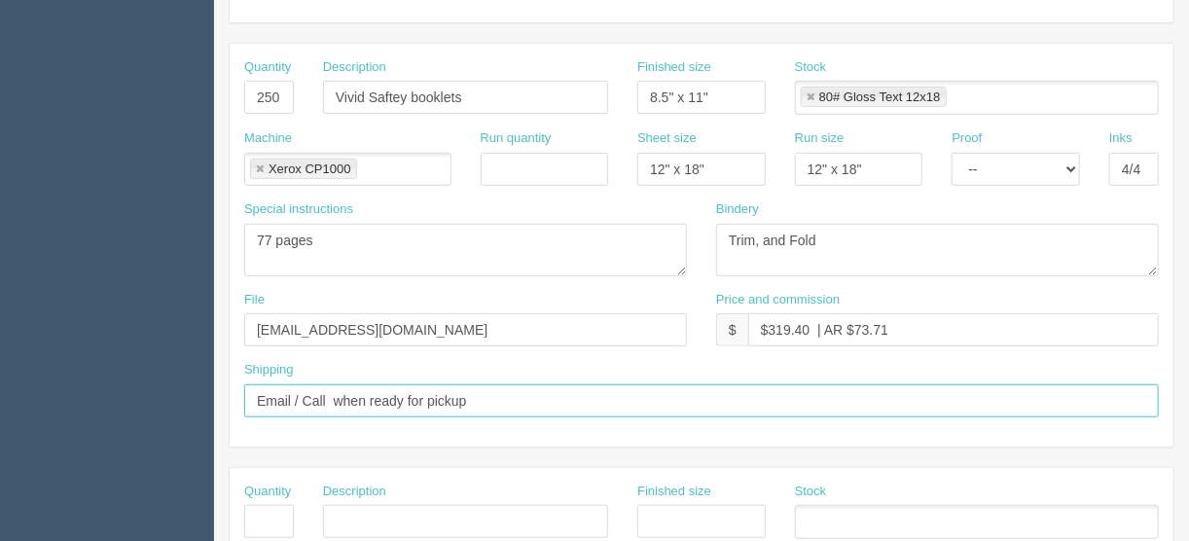
drag, startPoint x: 492, startPoint y: 395, endPoint x: 83, endPoint y: 409, distance: 409.9
click at [111, 397] on section "Dockets Estimates Customers" at bounding box center [594, 518] width 1189 height 1718
type input "Call/email when ready"
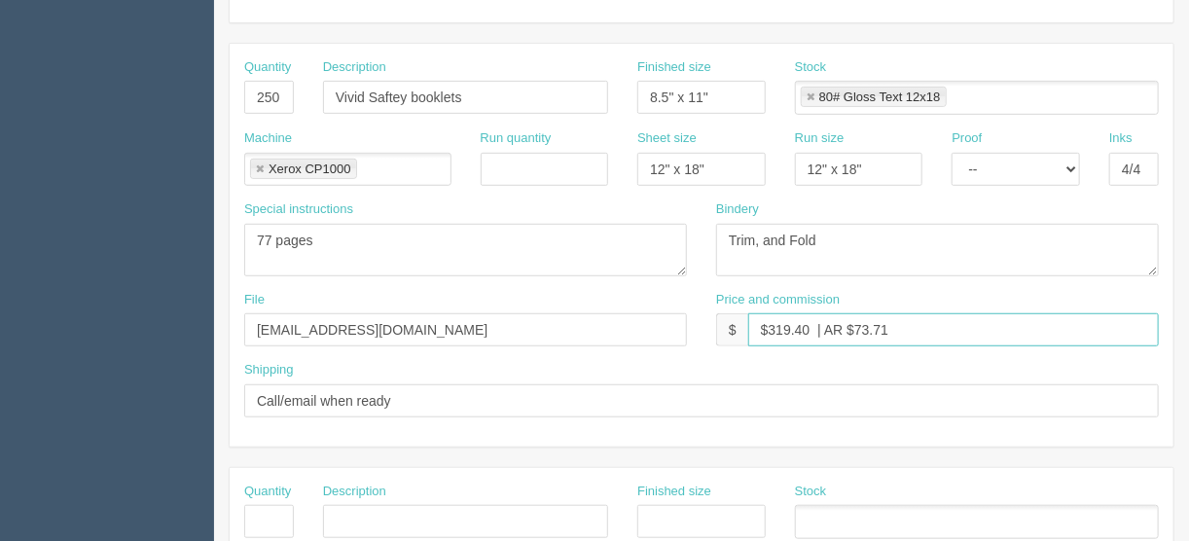
drag, startPoint x: 809, startPoint y: 323, endPoint x: 769, endPoint y: 323, distance: 39.9
click at [769, 323] on input "$319.40 | AR $73.71" at bounding box center [953, 329] width 411 height 33
type input "$1974.25 | AR $73.71"
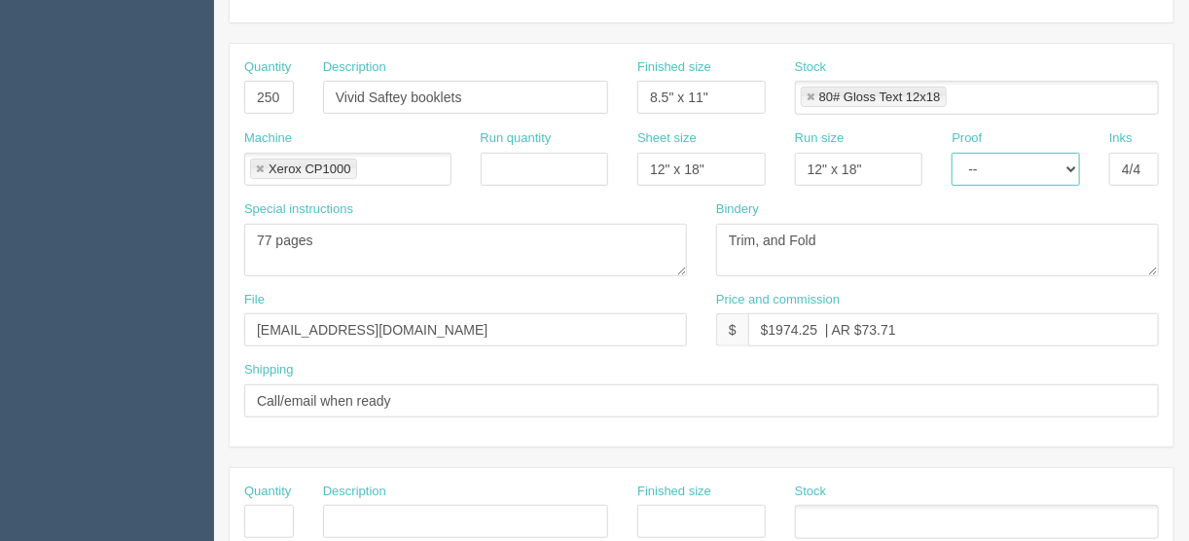
click at [1074, 165] on select "-- Email Hard Copy" at bounding box center [1016, 169] width 128 height 33
select select "Hard Copy"
click at [952, 153] on select "-- Email Hard Copy" at bounding box center [1016, 169] width 128 height 33
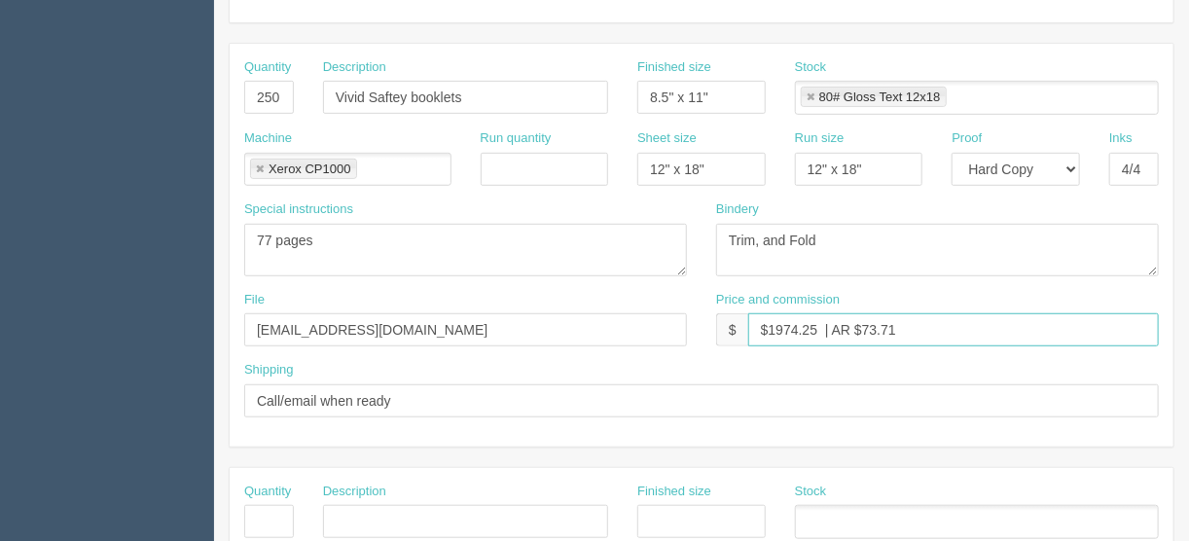
click at [820, 325] on input "$1974.25 | AR $73.71" at bounding box center [953, 329] width 411 height 33
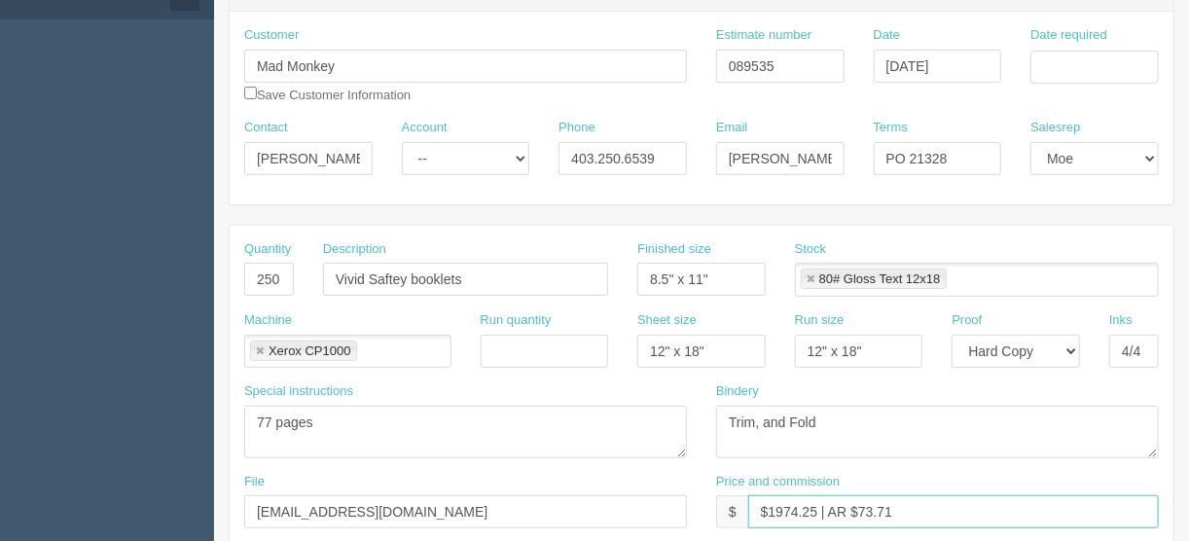
scroll to position [78, 0]
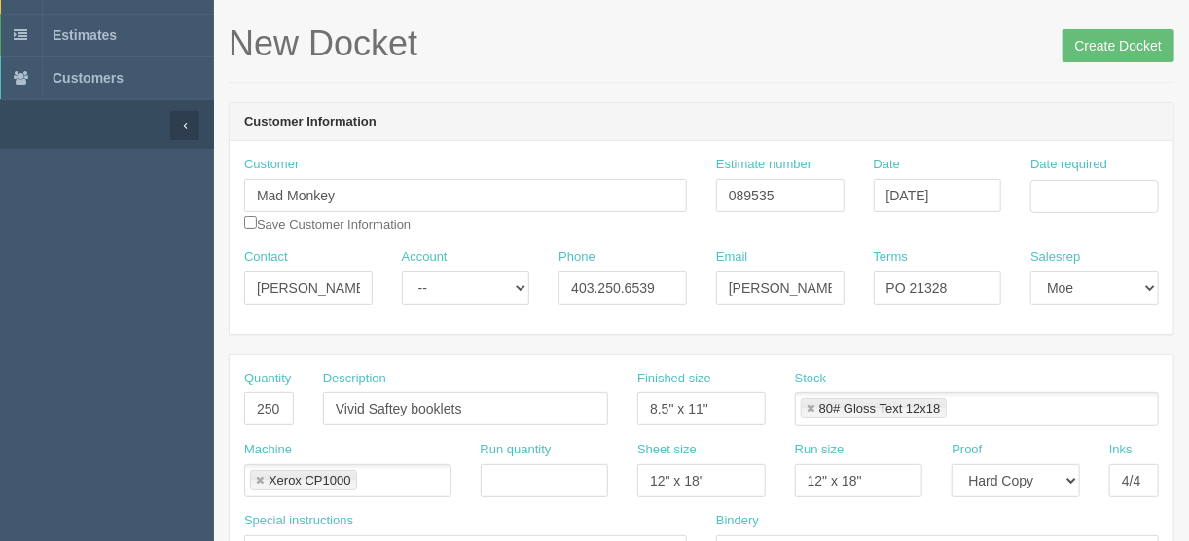
type input "$1974.25 | AR $73.71"
drag, startPoint x: 959, startPoint y: 288, endPoint x: 917, endPoint y: 284, distance: 43.0
click at [917, 284] on input "PO 21328" at bounding box center [938, 287] width 128 height 33
type input "PO 21440"
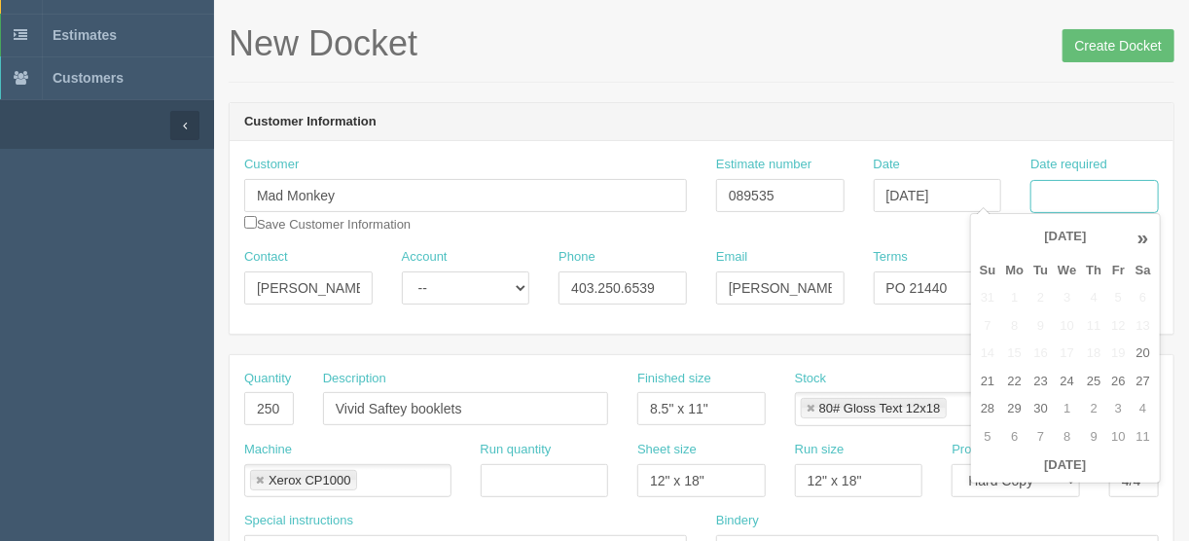
click at [1088, 193] on input "Date required" at bounding box center [1094, 196] width 128 height 33
click at [1043, 396] on td "30" at bounding box center [1040, 409] width 24 height 28
type input "September 30, 2025"
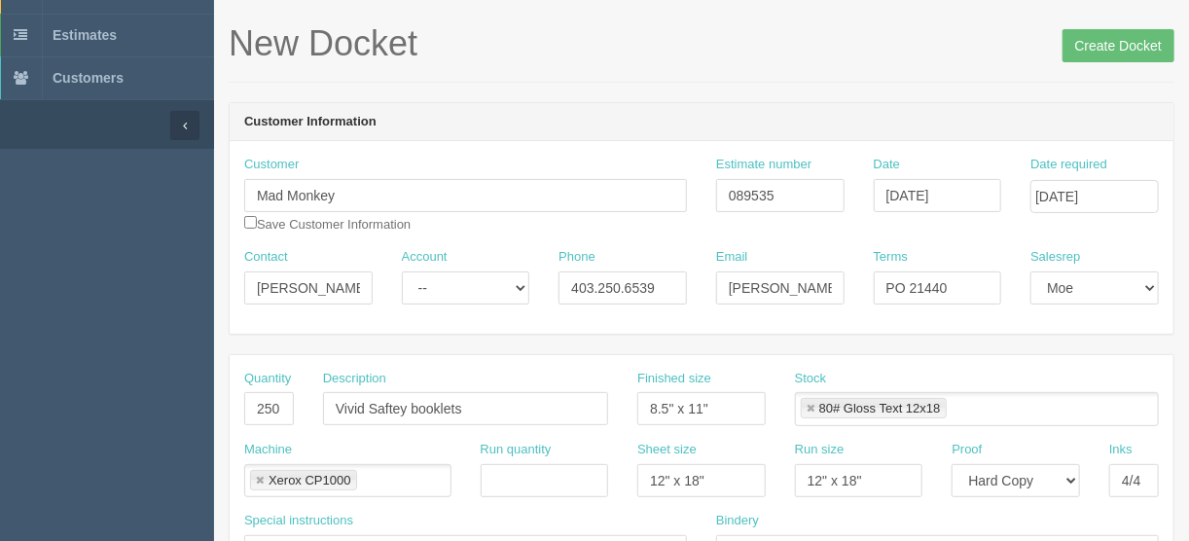
scroll to position [0, 0]
click at [802, 66] on div "New Docket Create Docket" at bounding box center [702, 53] width 946 height 58
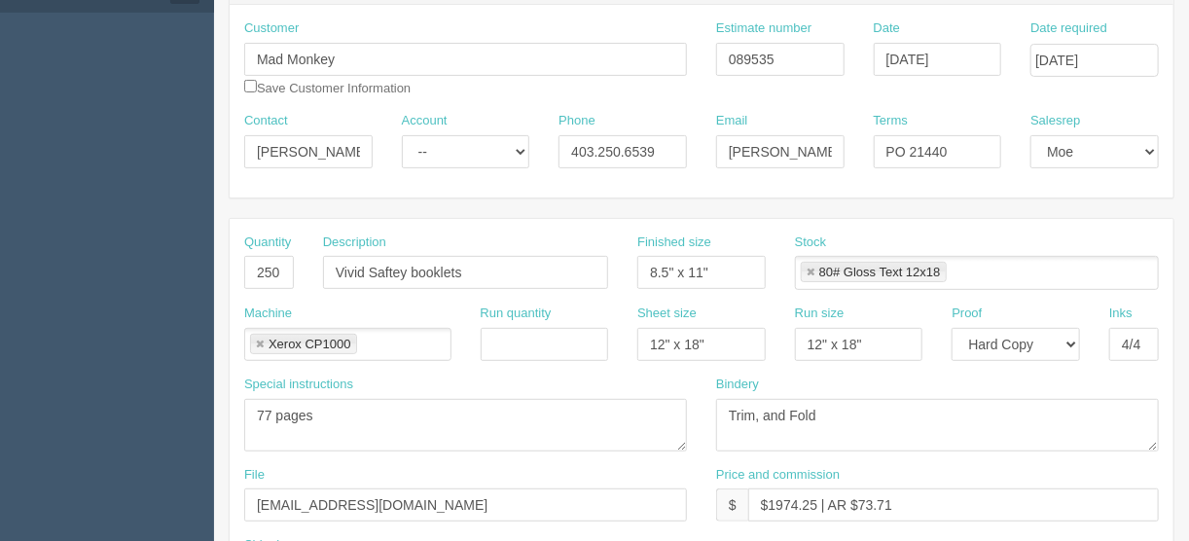
scroll to position [156, 0]
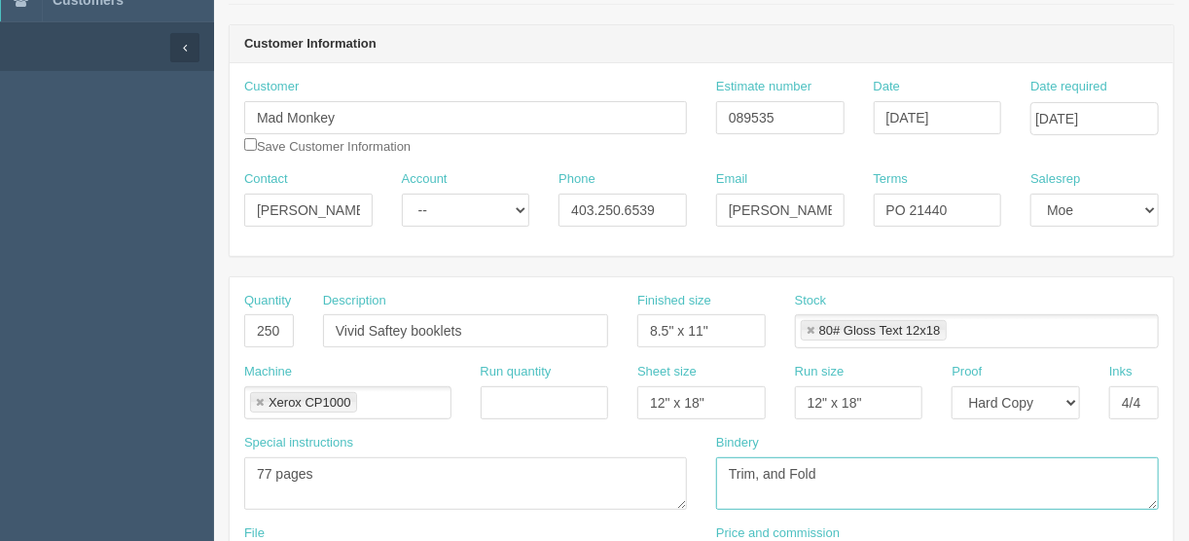
drag, startPoint x: 826, startPoint y: 466, endPoint x: 757, endPoint y: 473, distance: 69.4
click at [757, 473] on textarea "Trim, and Fold" at bounding box center [937, 483] width 443 height 53
type textarea "Trim and saddle-stich"
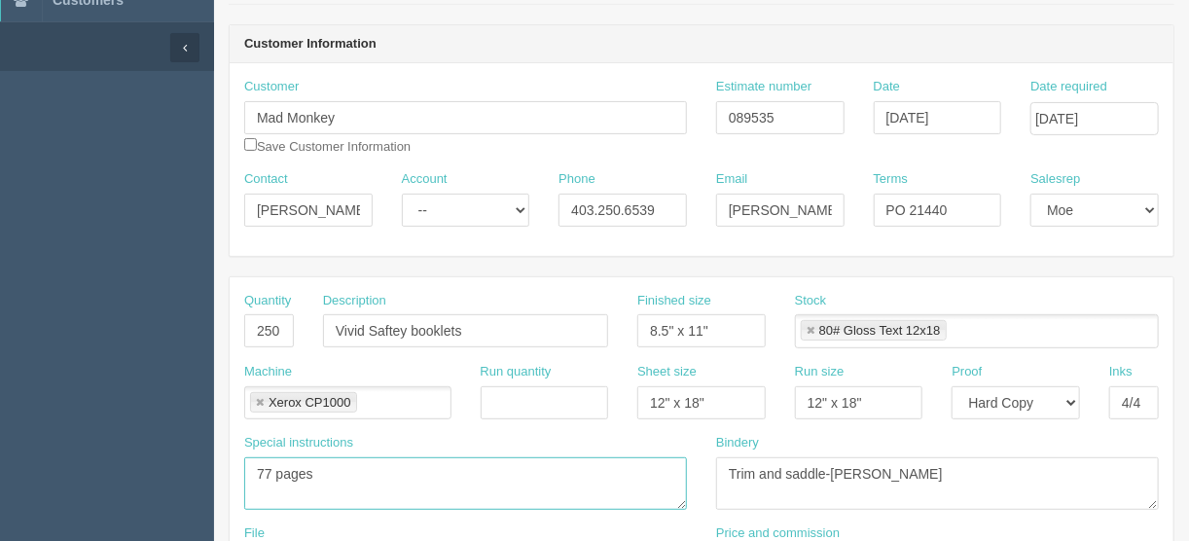
click at [345, 464] on textarea "77 pages" at bounding box center [465, 483] width 443 height 53
click at [395, 490] on textarea "77 pages HARD COPY PROOF" at bounding box center [465, 483] width 443 height 53
paste textarea "no bindery, just printed flat"
type textarea "77 pages HARD COPY PROOF - no bindery, just printed flat"
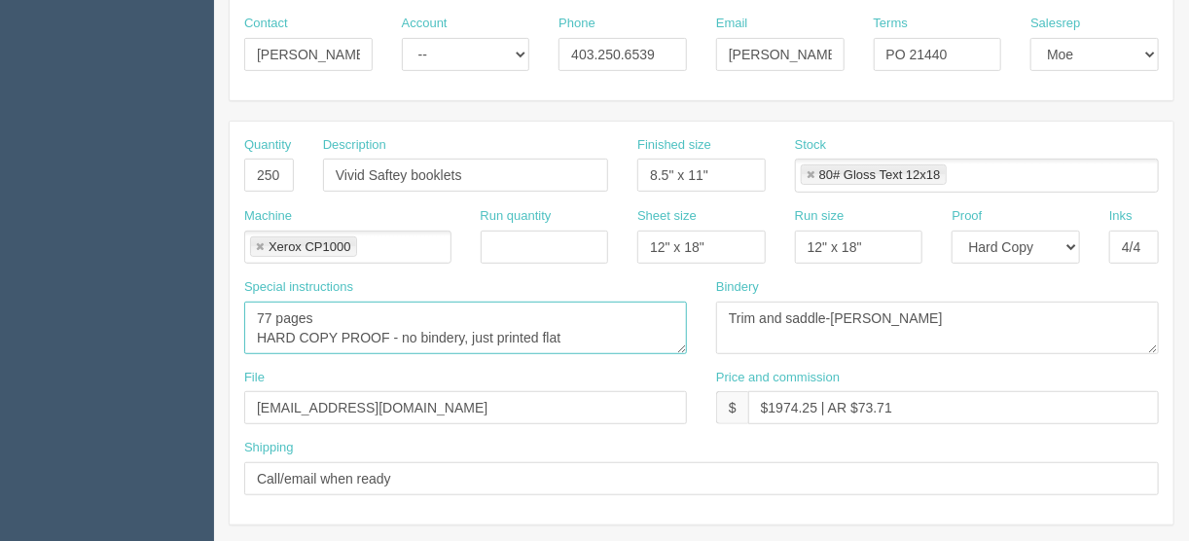
scroll to position [234, 0]
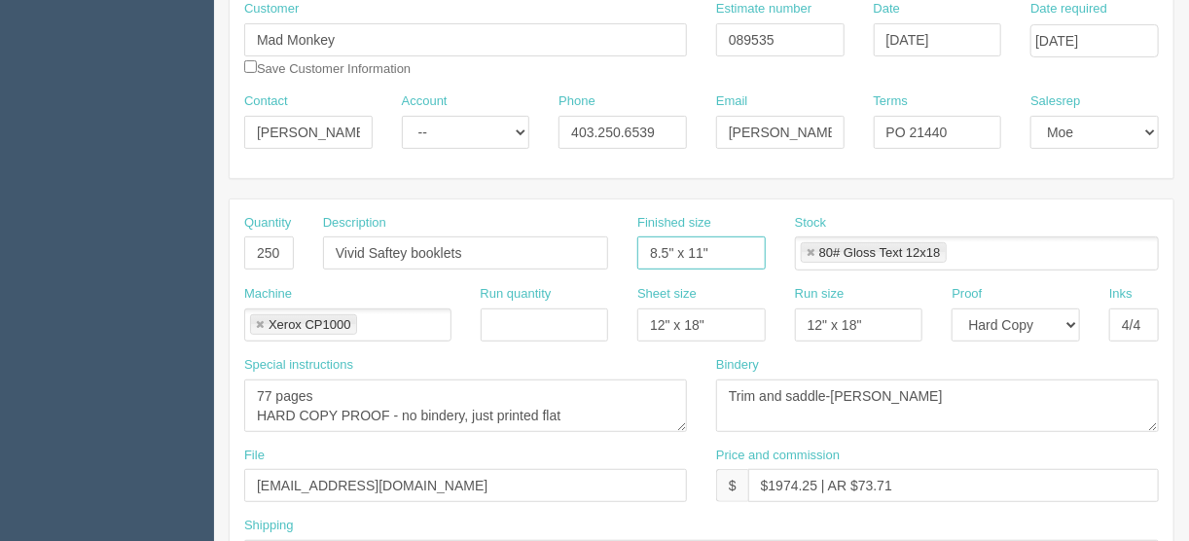
drag, startPoint x: 716, startPoint y: 250, endPoint x: 631, endPoint y: 241, distance: 85.1
click at [631, 241] on div "Finished size 8.5" x 11"" at bounding box center [702, 249] width 158 height 71
type input "8.25" x 11.25""
drag, startPoint x: 268, startPoint y: 388, endPoint x: 275, endPoint y: 397, distance: 11.7
click at [268, 388] on textarea "77 pages HARD COPY PROOF - no bindery, just printed flat" at bounding box center [465, 405] width 443 height 53
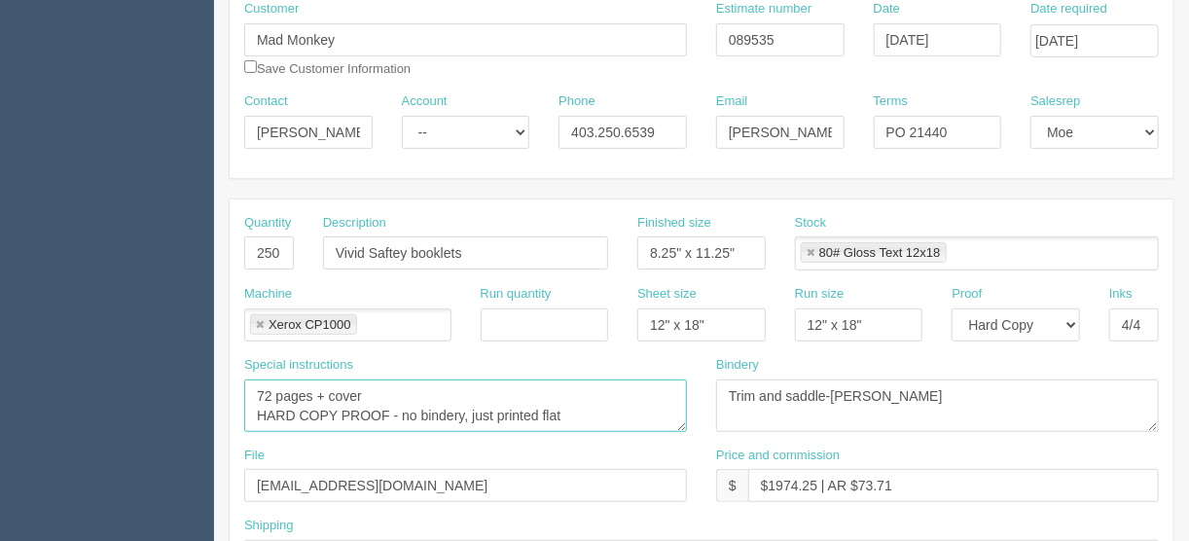
type textarea "72 pages + cover HARD COPY PROOF - no bindery, just printed flat"
click at [806, 250] on link at bounding box center [811, 253] width 12 height 13
click at [880, 397] on textarea "Trim, and Fold" at bounding box center [937, 405] width 443 height 53
drag, startPoint x: 858, startPoint y: 393, endPoint x: 786, endPoint y: 395, distance: 72.0
click at [786, 395] on textarea "Trim, and Fold" at bounding box center [937, 405] width 443 height 53
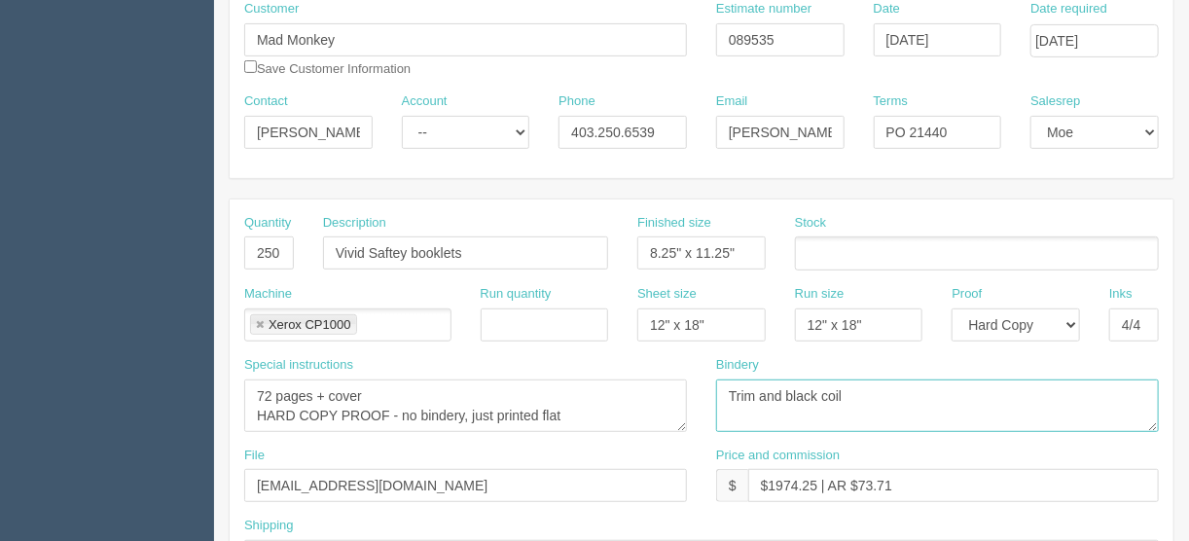
type textarea "Trim and black coil"
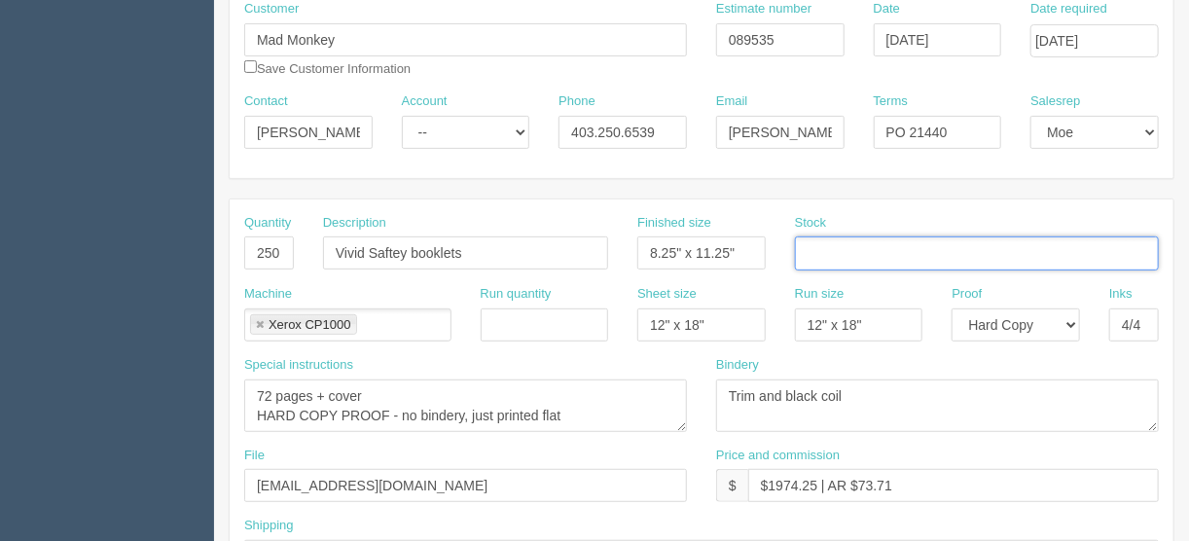
click at [808, 252] on input "text" at bounding box center [805, 254] width 19 height 28
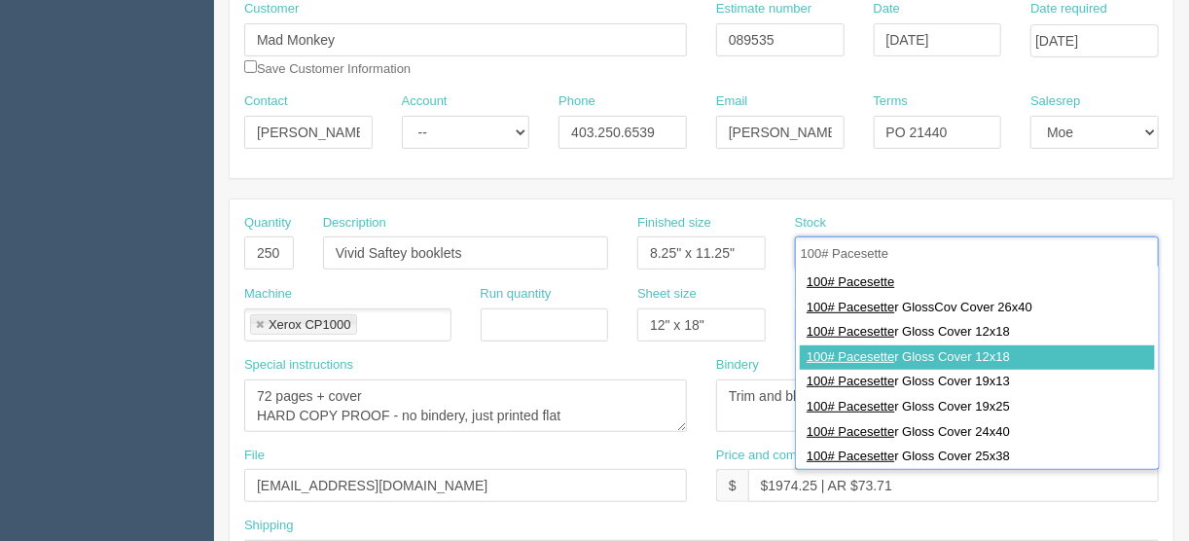
type input "100# Pacesette"
type input "100# Pacesetter Gloss Cover 12x18"
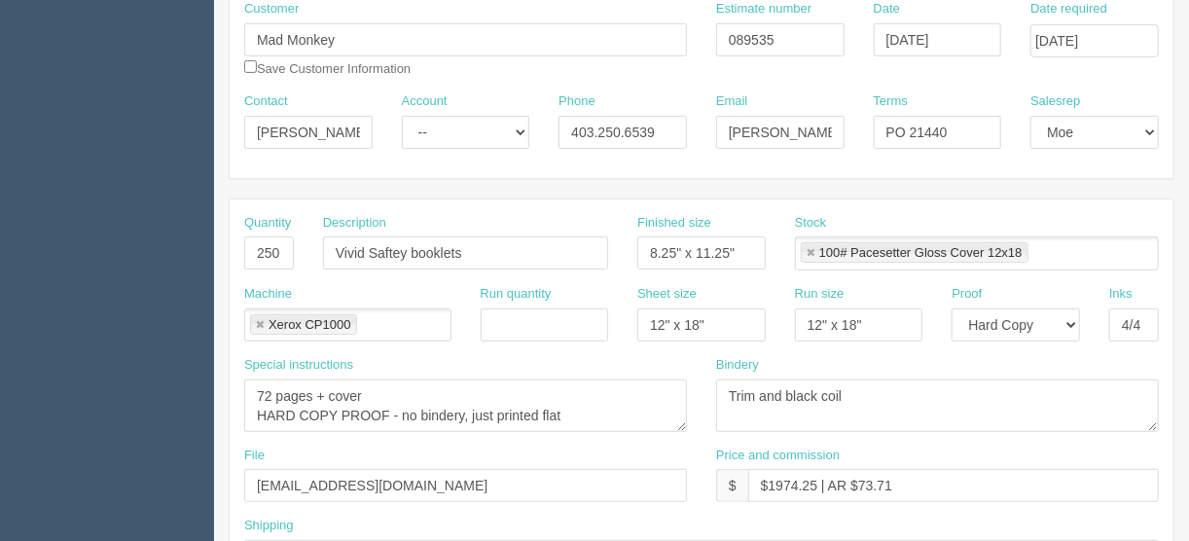
click at [1048, 243] on ul "100# Pacesetter Gloss Cover 12x18" at bounding box center [977, 253] width 364 height 34
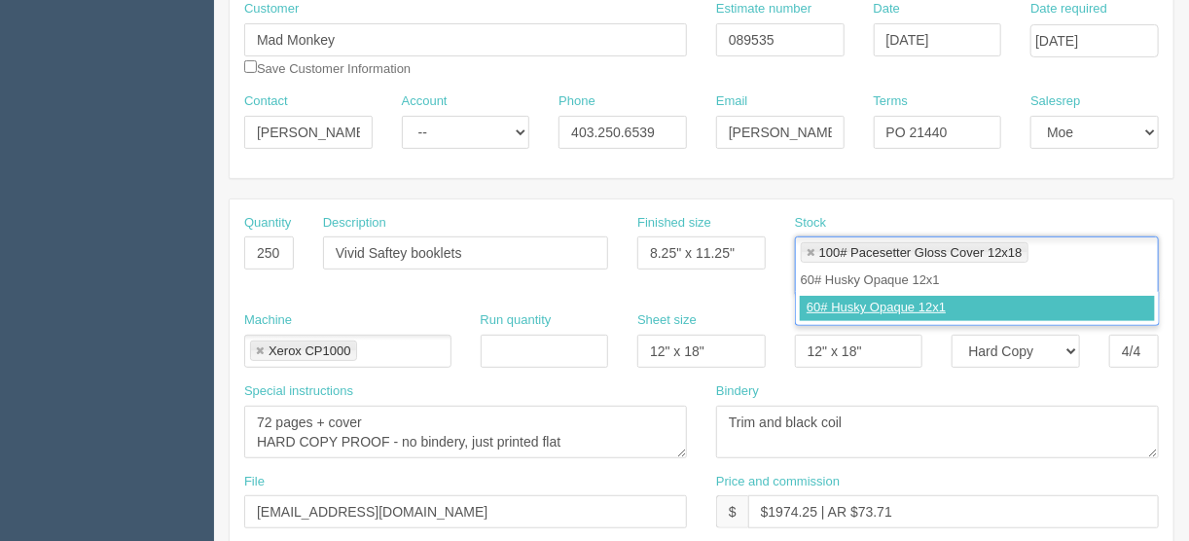
type input "60# Husky Opaque 12x18"
type input "100# Pacesetter Gloss Cover 12x18,60# Husky Opaque 12x18"
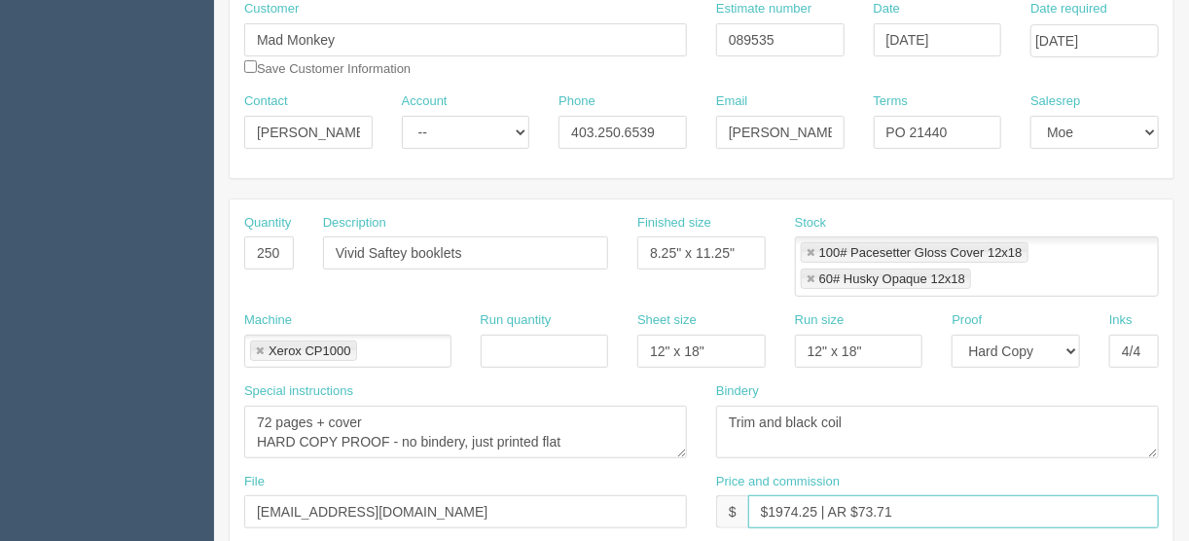
click at [860, 509] on input "$1974.25 | AR $73.71" at bounding box center [953, 511] width 411 height 33
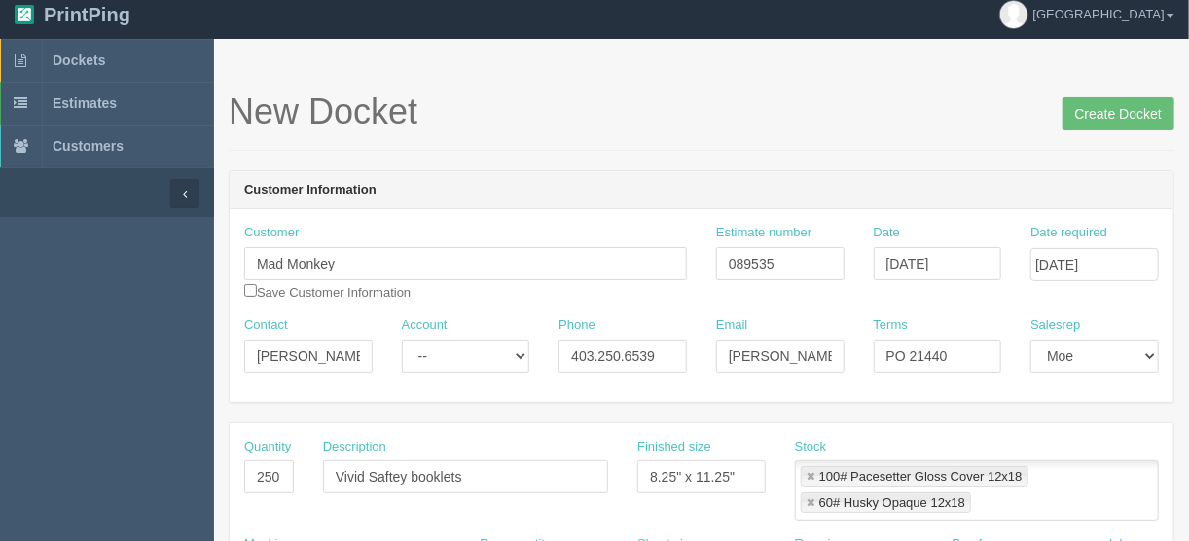
scroll to position [0, 0]
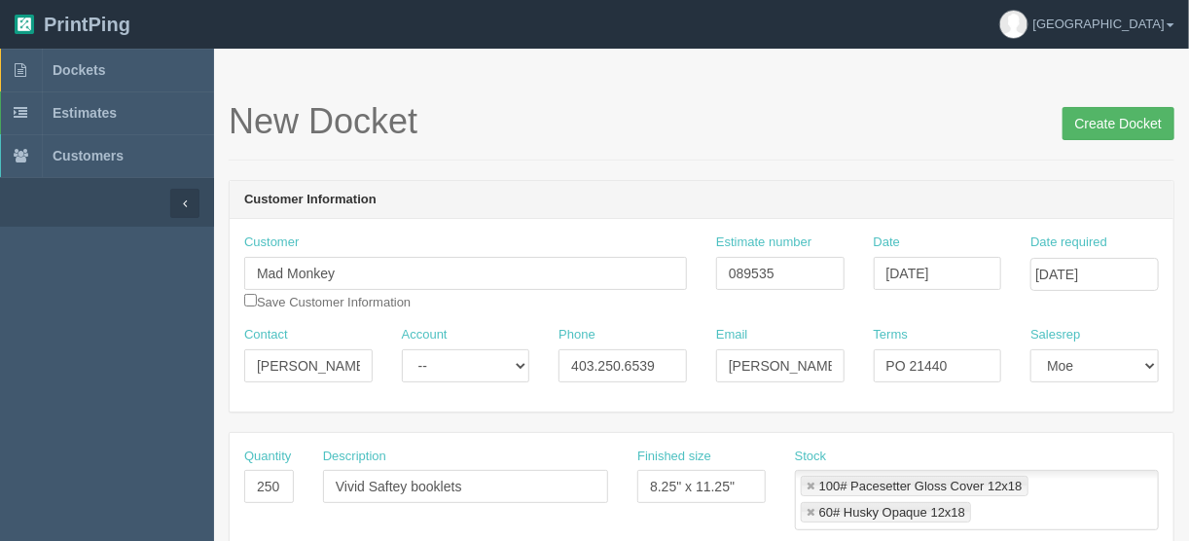
type input "$1974.25 | AR $257.51"
click at [1101, 121] on input "Create Docket" at bounding box center [1119, 123] width 112 height 33
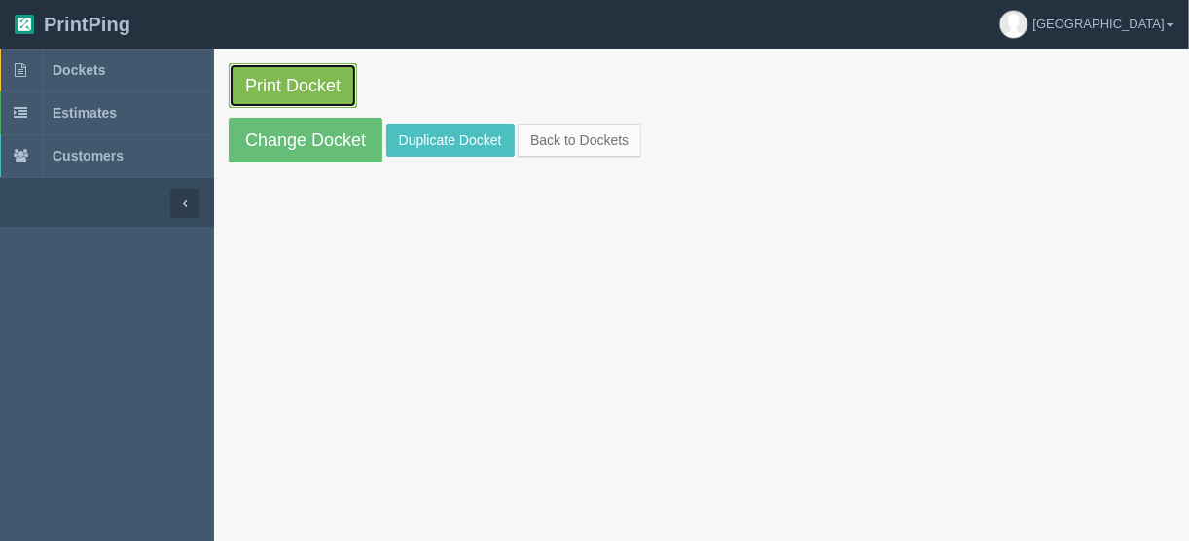
click at [306, 81] on link "Print Docket" at bounding box center [293, 85] width 128 height 45
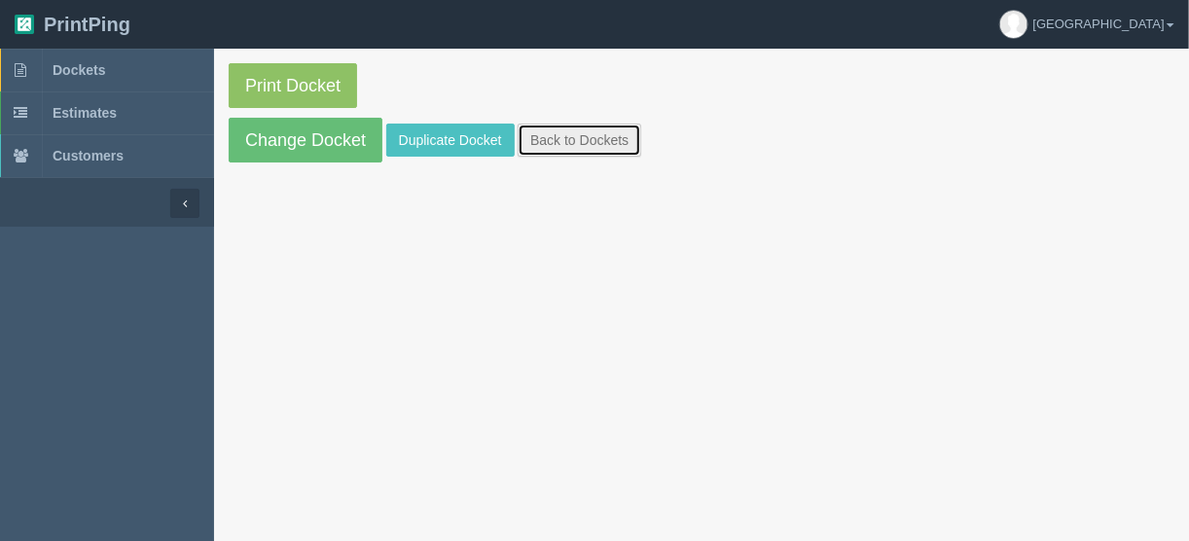
click at [545, 131] on link "Back to Dockets" at bounding box center [580, 140] width 124 height 33
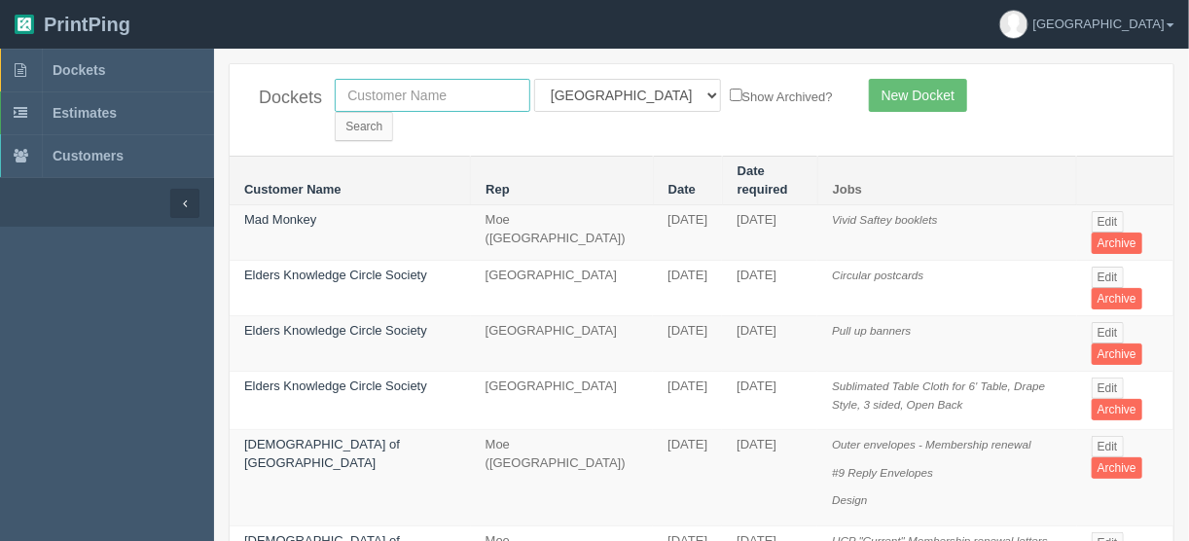
click at [423, 92] on input "text" at bounding box center [433, 95] width 196 height 33
type input "country hills h"
click at [615, 90] on select "All Users Ali Ali Test 1 Aly Amy Ankit Arif Brandon Dan France Greg Jim Mark Ma…" at bounding box center [627, 95] width 187 height 33
select select "11"
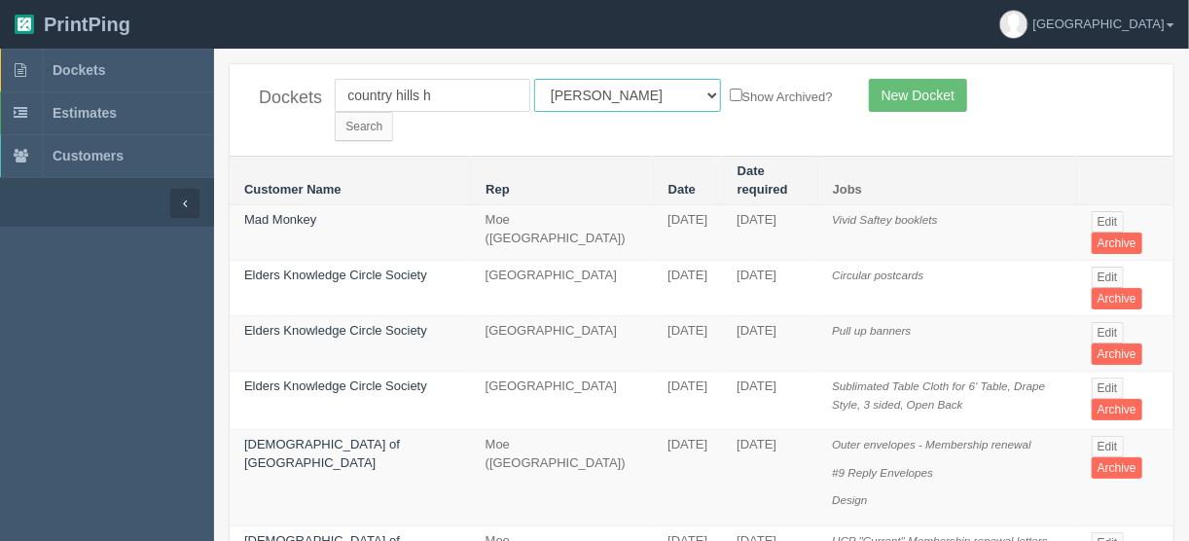
click at [534, 79] on select "All Users Ali Ali Test 1 Aly Amy Ankit Arif Brandon Dan France Greg Jim Mark Ma…" at bounding box center [627, 95] width 187 height 33
click at [393, 112] on input "Search" at bounding box center [364, 126] width 58 height 29
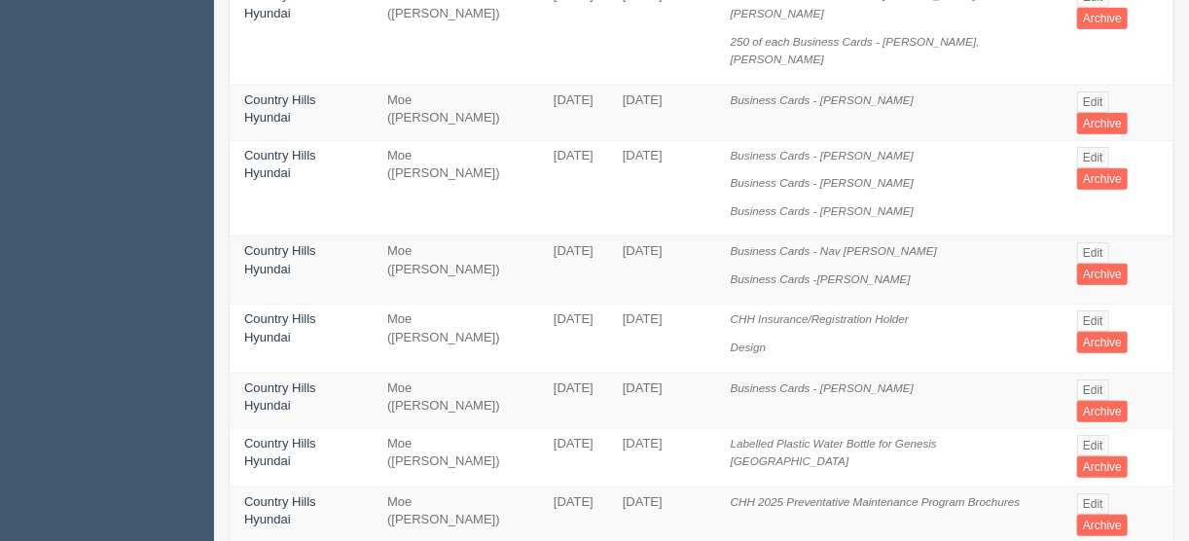
scroll to position [467, 0]
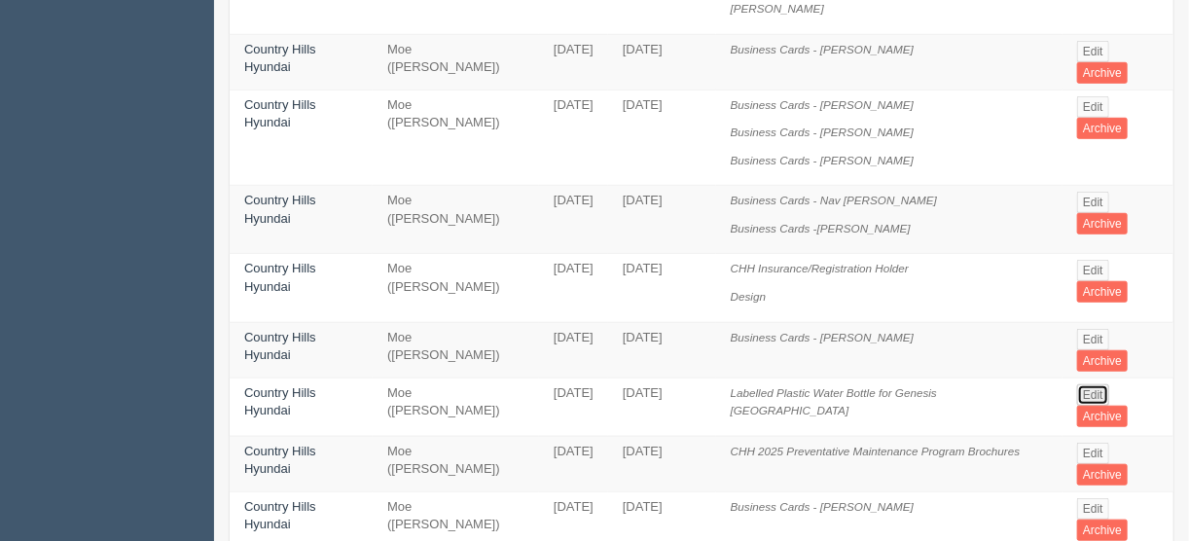
click at [1085, 384] on link "Edit" at bounding box center [1093, 394] width 32 height 21
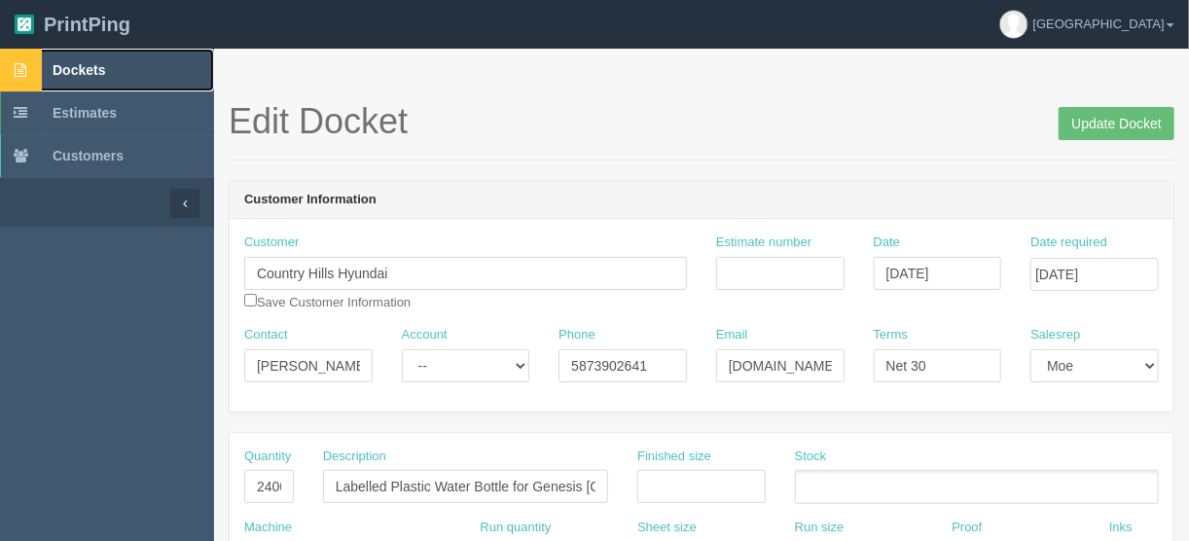
click at [81, 65] on span "Dockets" at bounding box center [79, 70] width 53 height 16
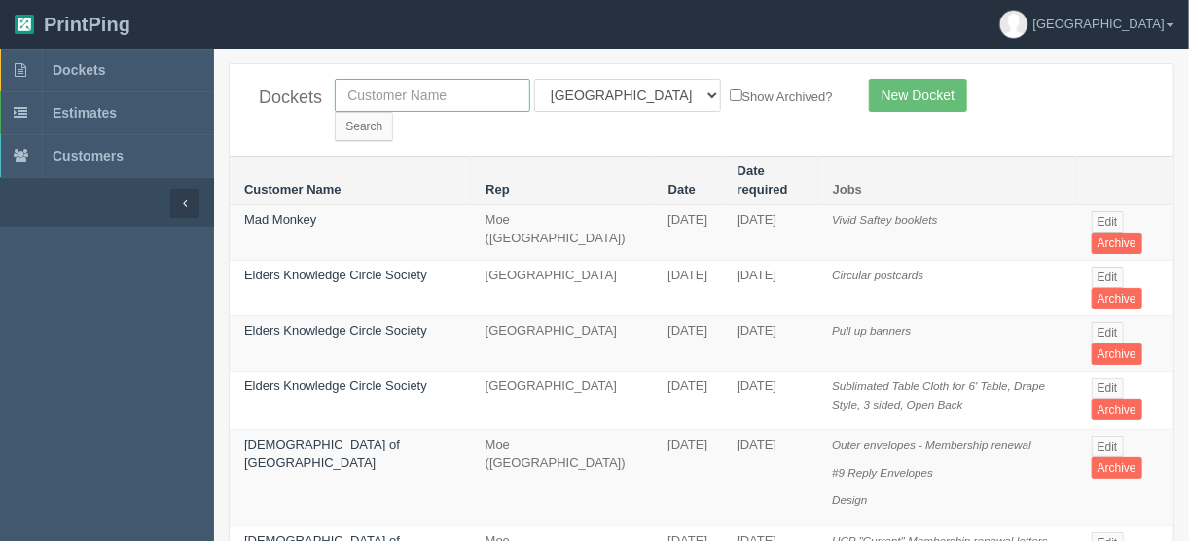
click at [390, 92] on input "text" at bounding box center [433, 95] width 196 height 33
type input "great we"
click at [620, 93] on select "All Users Ali Ali Test 1 Aly Amy Ankit Arif Brandon Dan France Greg Jim Mark Ma…" at bounding box center [627, 95] width 187 height 33
select select
click at [534, 79] on select "All Users Ali Ali Test 1 Aly Amy Ankit Arif Brandon Dan France Greg Jim Mark Ma…" at bounding box center [627, 95] width 187 height 33
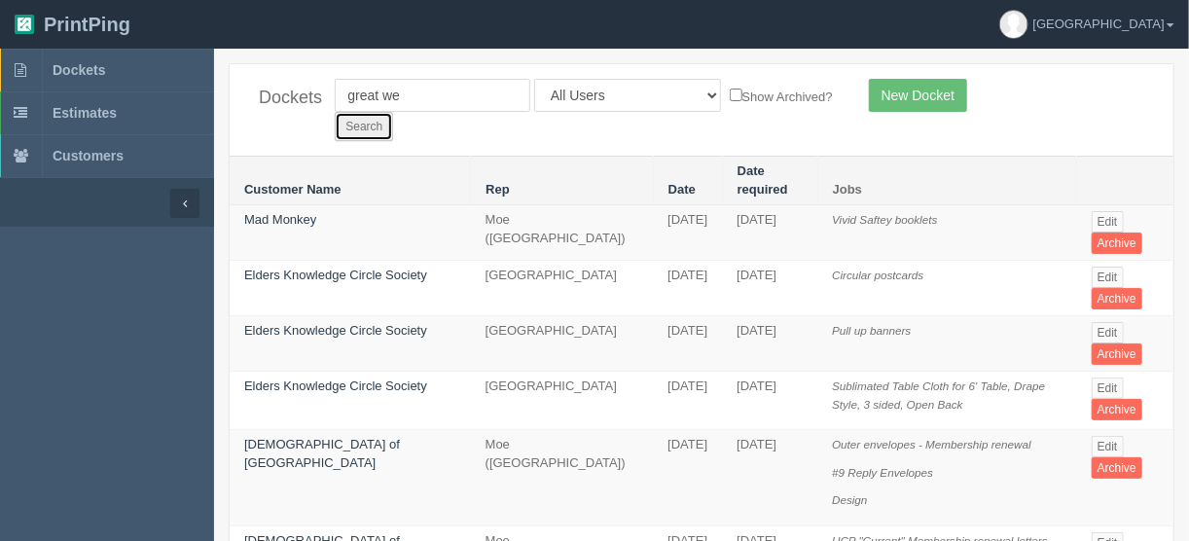
click at [393, 112] on input "Search" at bounding box center [364, 126] width 58 height 29
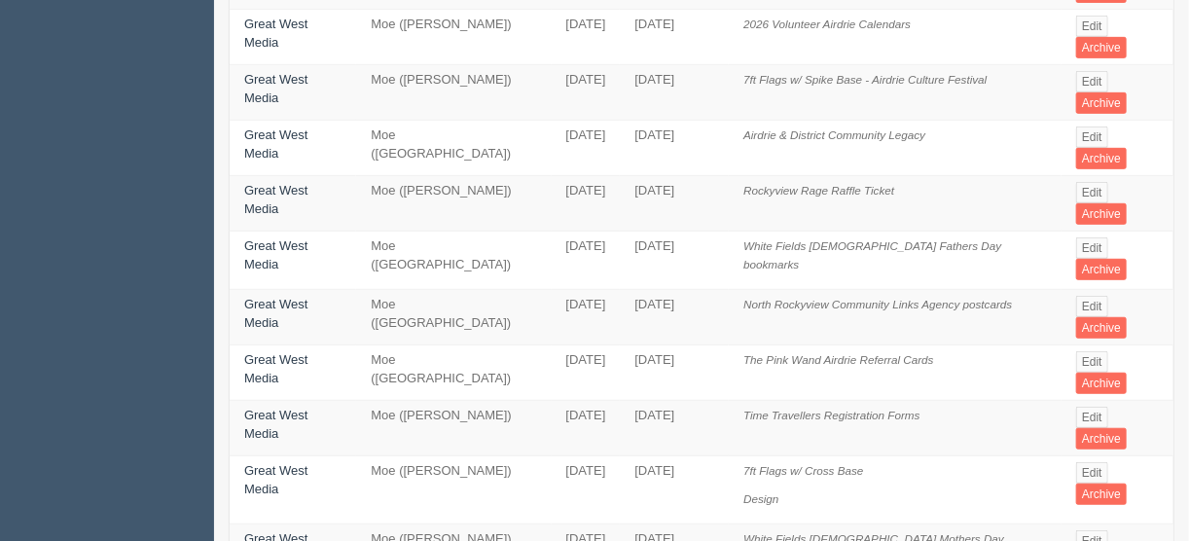
scroll to position [389, 0]
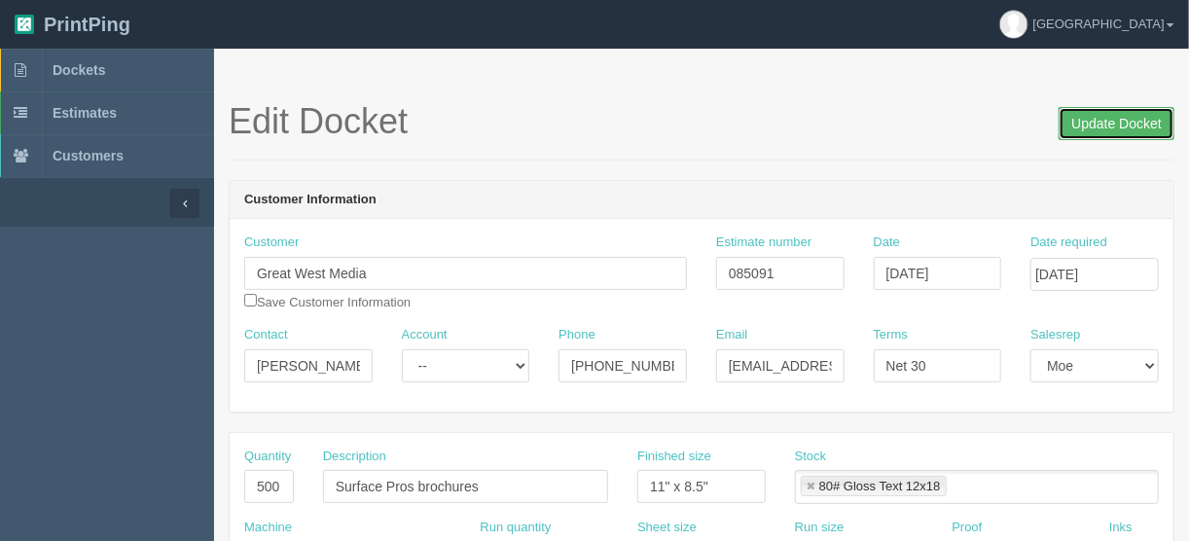
click at [1125, 121] on input "Update Docket" at bounding box center [1117, 123] width 116 height 33
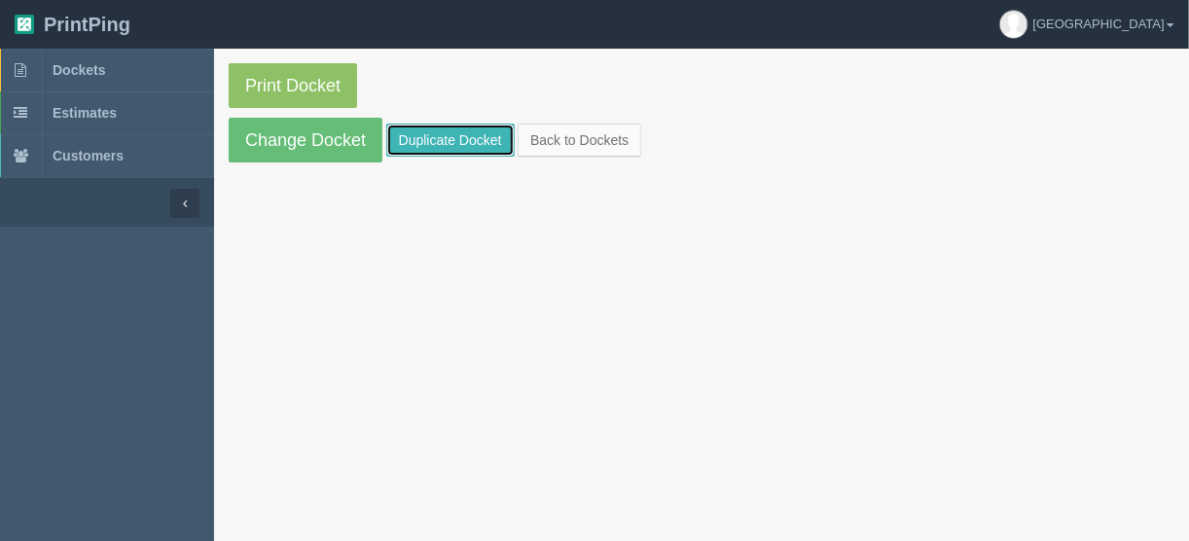
click at [448, 136] on link "Duplicate Docket" at bounding box center [450, 140] width 128 height 33
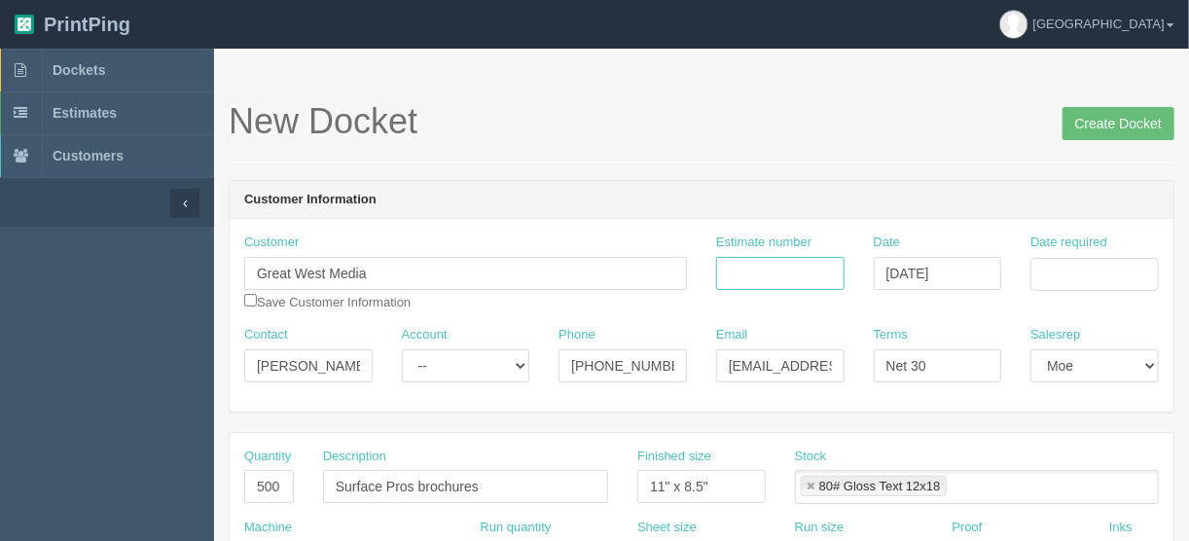
click at [750, 270] on input "Estimate number" at bounding box center [780, 273] width 128 height 33
type input "079371"
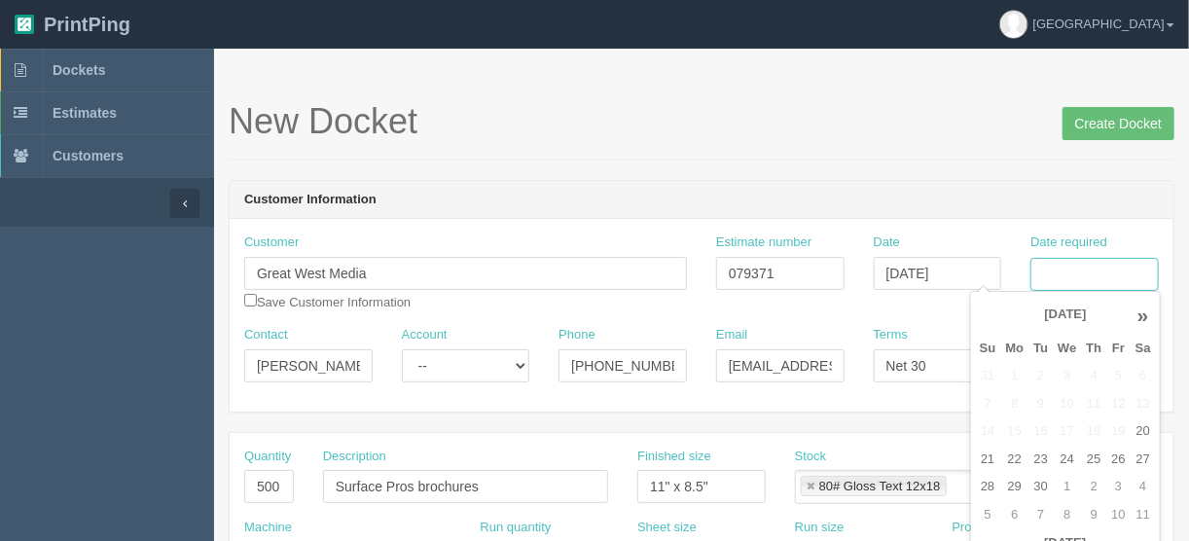
click at [1063, 265] on input "Date required" at bounding box center [1094, 274] width 128 height 33
click at [1016, 486] on td "29" at bounding box center [1015, 487] width 28 height 28
type input "[DATE]"
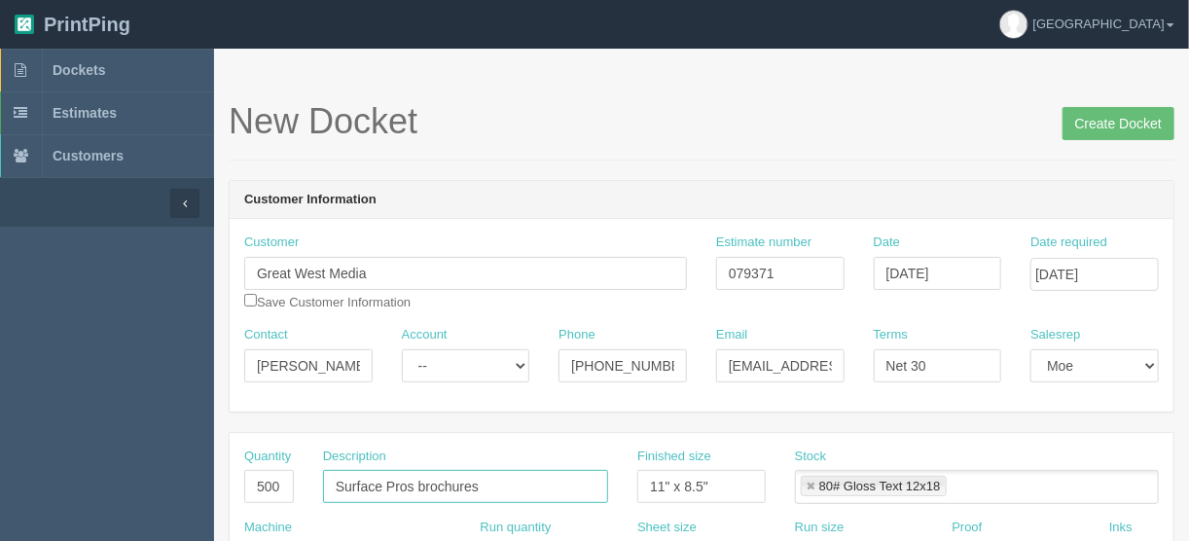
drag, startPoint x: 414, startPoint y: 485, endPoint x: 288, endPoint y: 494, distance: 125.9
click at [298, 494] on div "Quantity 500 Description Surface Pros brochures Finished size 11" x 8.5" Stock …" at bounding box center [702, 483] width 944 height 71
drag, startPoint x: 533, startPoint y: 485, endPoint x: 285, endPoint y: 483, distance: 248.1
click at [285, 483] on div "Quantity 500 Description Nutrition Partners Canada Sheep brochures Finished siz…" at bounding box center [702, 483] width 944 height 71
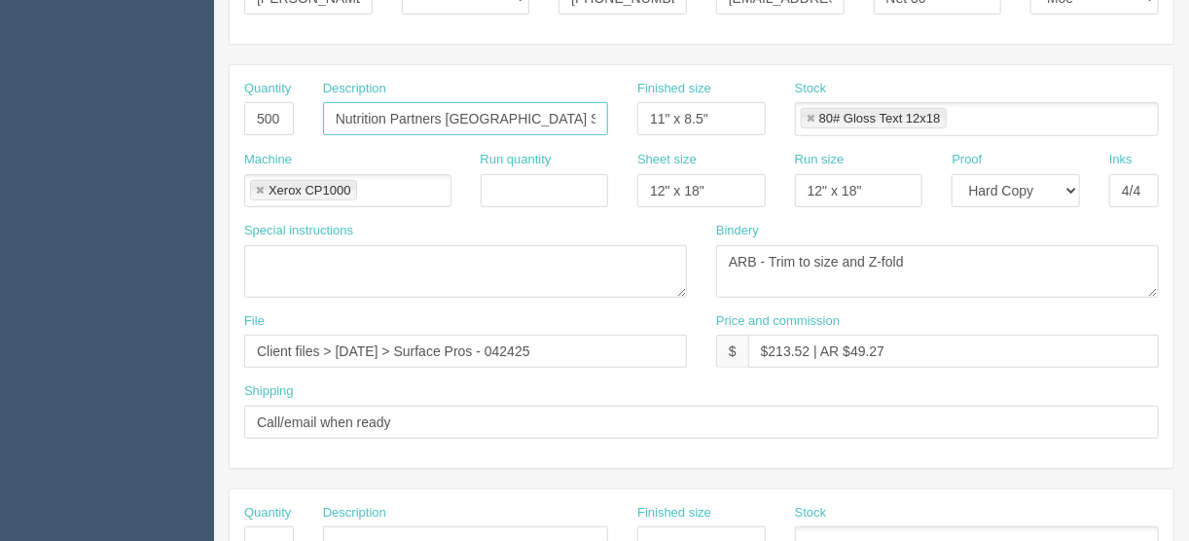
scroll to position [467, 0]
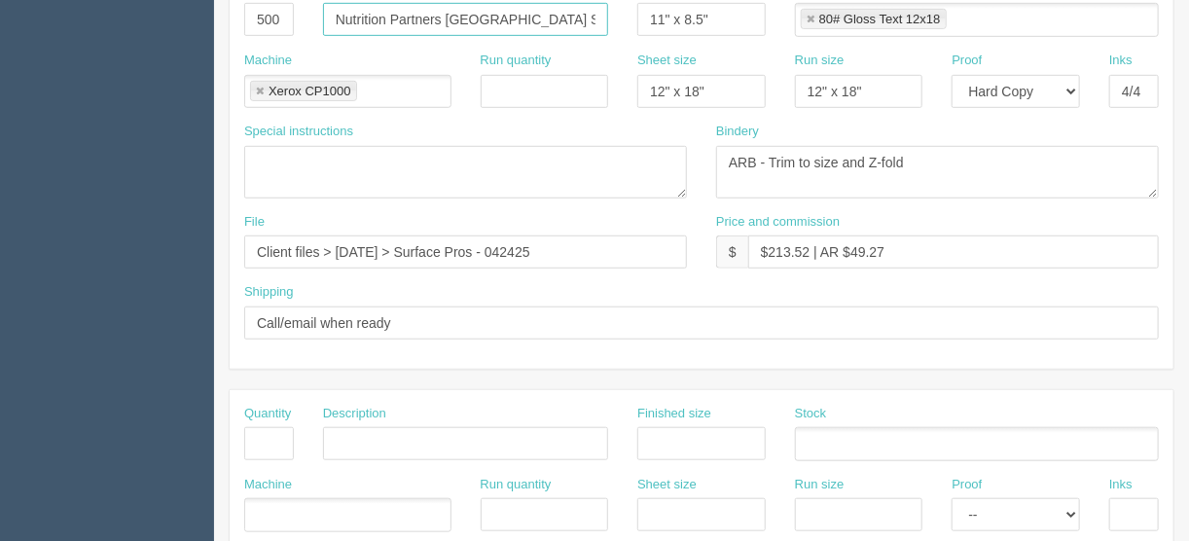
click at [332, 21] on input "Nutrition Partners [GEOGRAPHIC_DATA] Sheep brochures" at bounding box center [465, 19] width 285 height 33
drag, startPoint x: 335, startPoint y: 17, endPoint x: 654, endPoint y: 16, distance: 319.1
click at [654, 16] on div "Quantity 500 Description Nutrition Partners Canada Sheep brochures Finished siz…" at bounding box center [702, 16] width 944 height 71
type input "Nutrition Partners [GEOGRAPHIC_DATA] Sheep brochures"
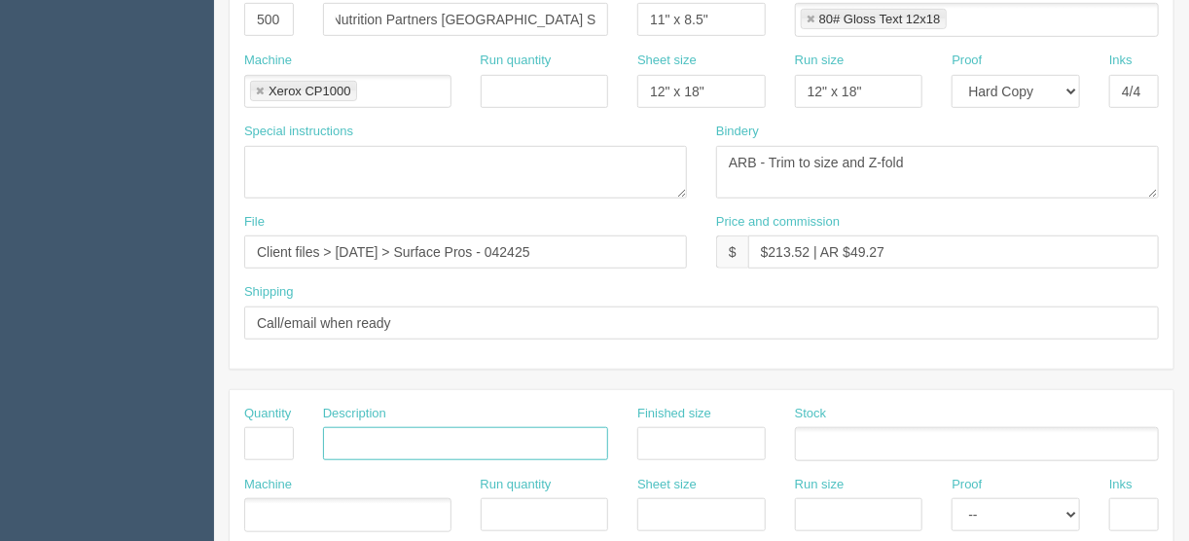
click at [345, 440] on input "text" at bounding box center [465, 443] width 285 height 33
paste input "Nutrition Partners [GEOGRAPHIC_DATA] Sheep brochures"
drag, startPoint x: 530, startPoint y: 437, endPoint x: 498, endPoint y: 440, distance: 32.2
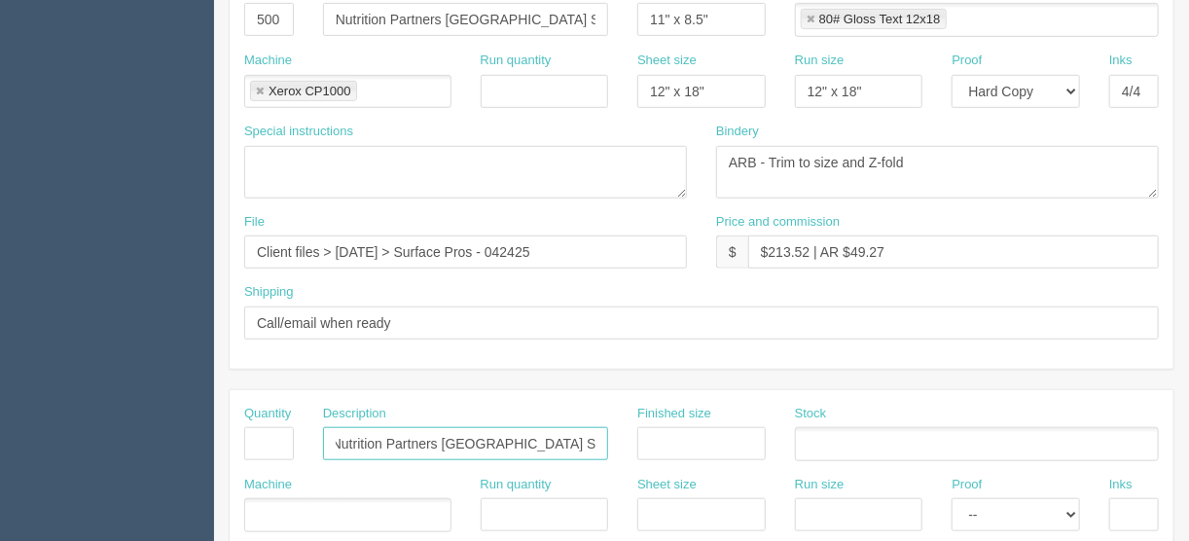
click at [494, 439] on input "Nutrition Partners [GEOGRAPHIC_DATA] Sheep brochures" at bounding box center [465, 443] width 285 height 33
type input "Nutrition Partners [GEOGRAPHIC_DATA] Equine brochures"
click at [301, 505] on ul at bounding box center [347, 515] width 207 height 34
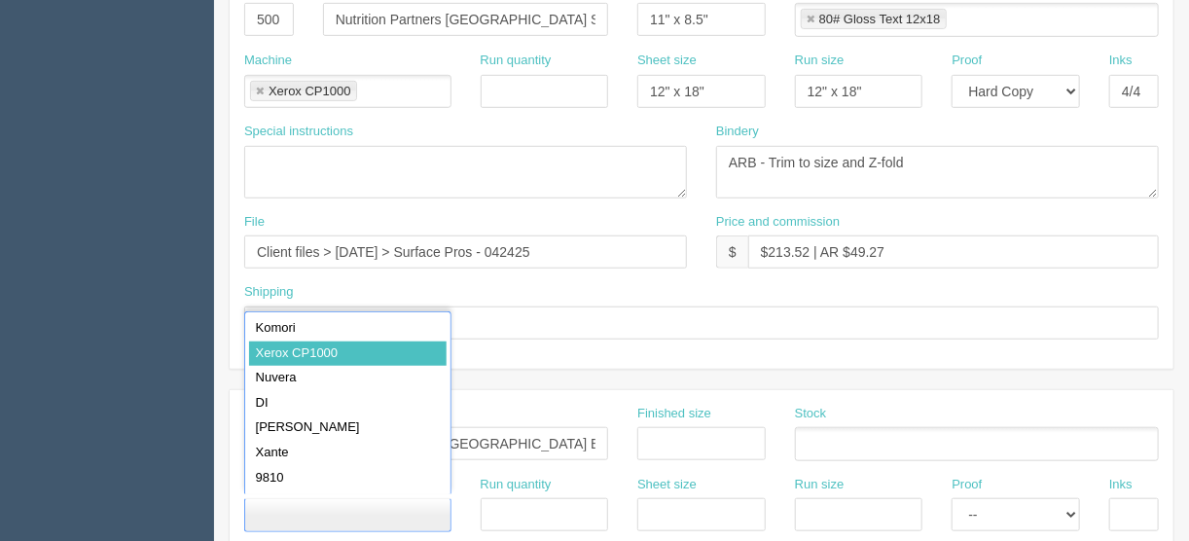
type input "Xerox CP1000"
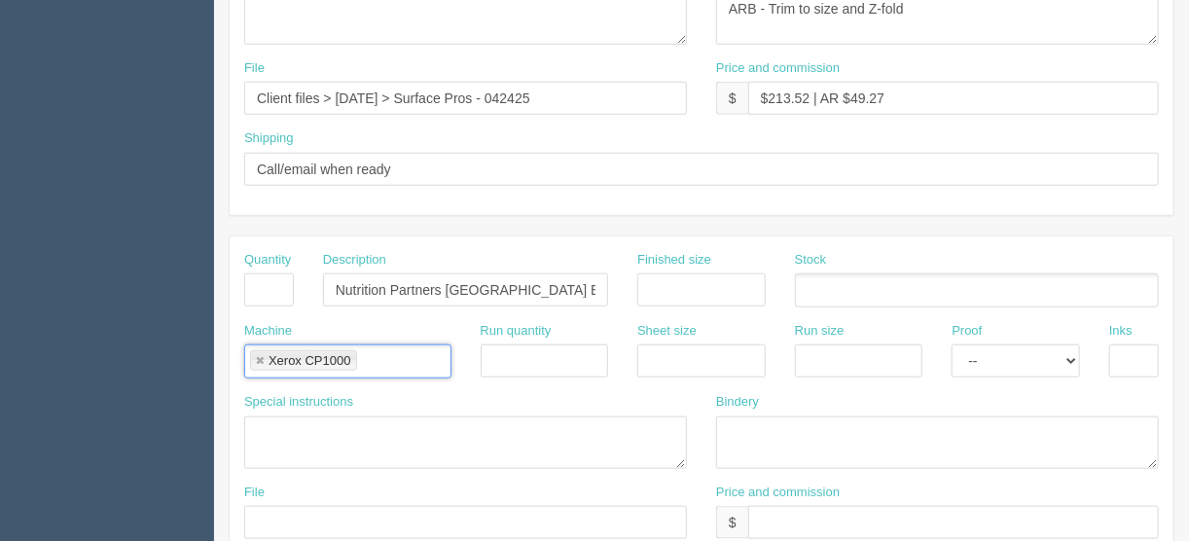
scroll to position [623, 0]
drag, startPoint x: 769, startPoint y: 528, endPoint x: 779, endPoint y: 513, distance: 18.9
click at [770, 528] on input "text" at bounding box center [953, 520] width 411 height 33
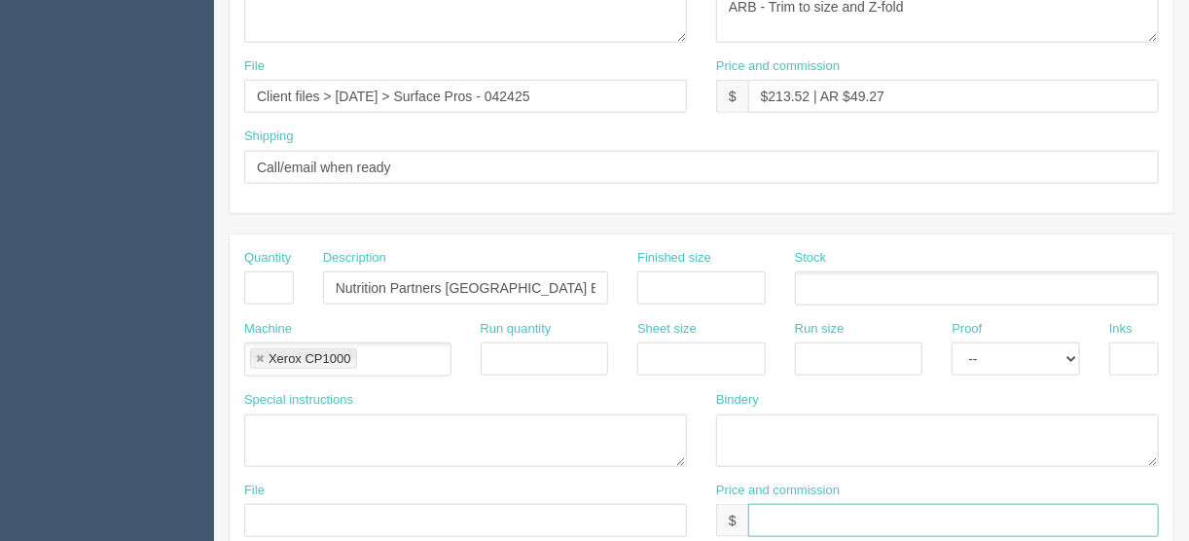
type input "$Included above"
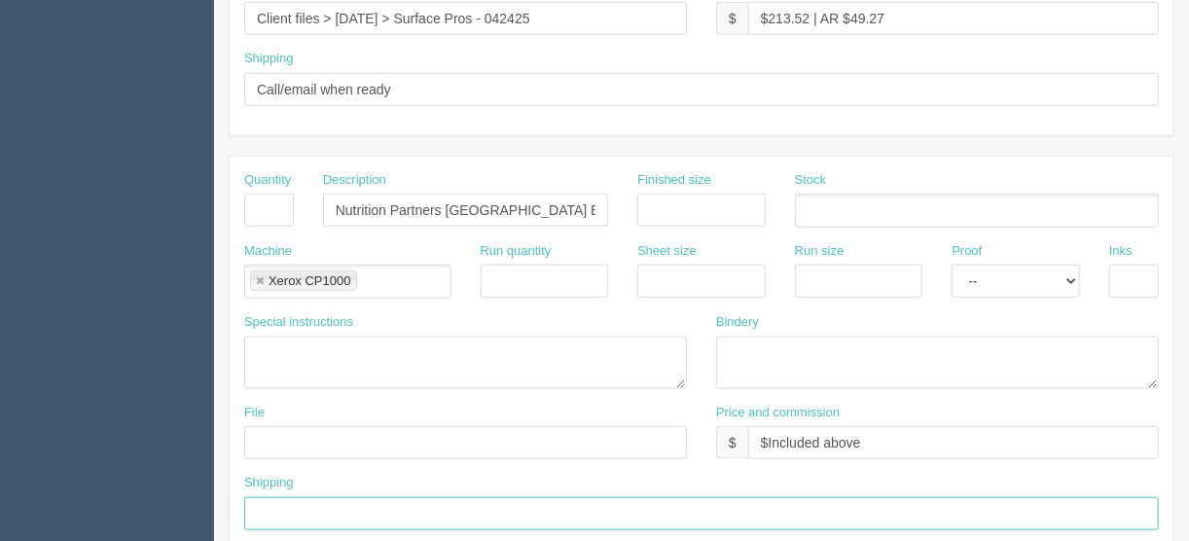
click at [312, 504] on input "text" at bounding box center [701, 513] width 915 height 33
type input "Same as above"
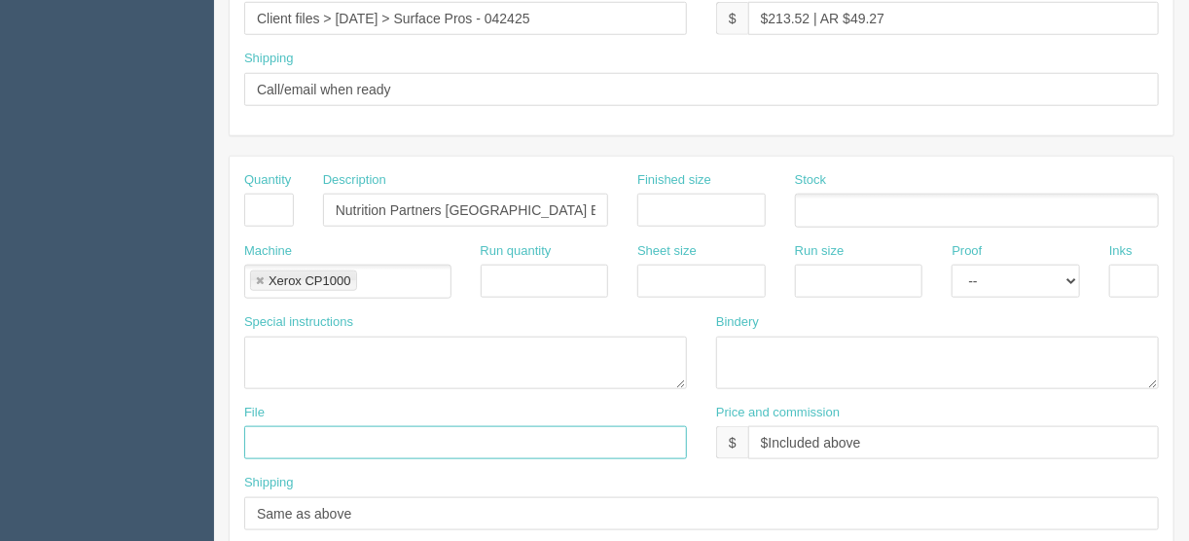
drag, startPoint x: 320, startPoint y: 433, endPoint x: 352, endPoint y: 420, distance: 34.5
click at [320, 433] on input "text" at bounding box center [465, 442] width 443 height 33
type input "files@allrush.ca"
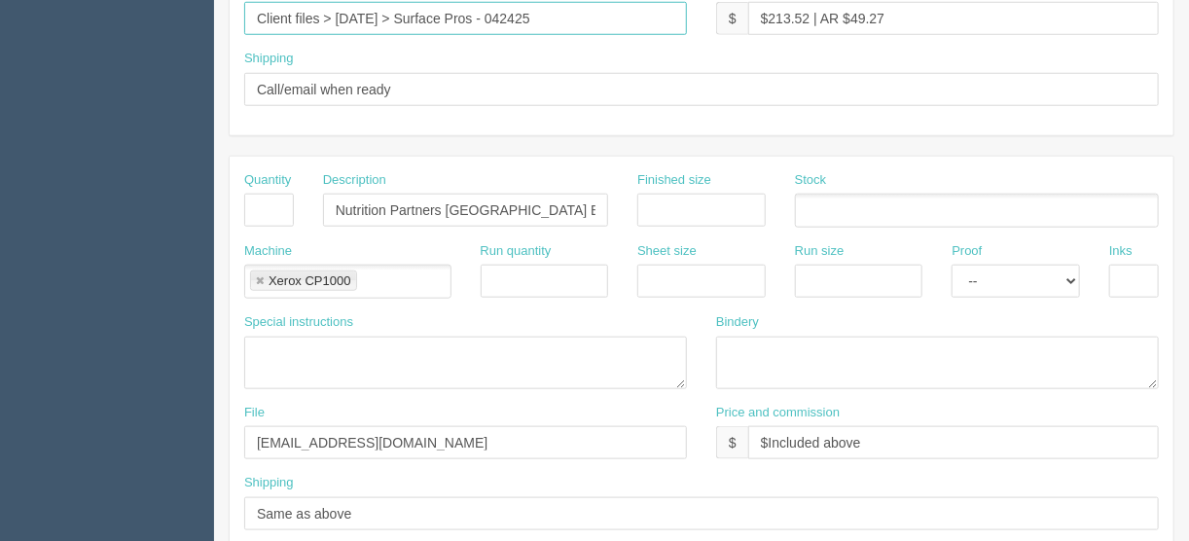
drag, startPoint x: 558, startPoint y: 17, endPoint x: 112, endPoint y: 58, distance: 447.6
click at [112, 58] on section "Dockets Estimates Customers" at bounding box center [594, 207] width 1189 height 1718
type input "files@allrush.ca"
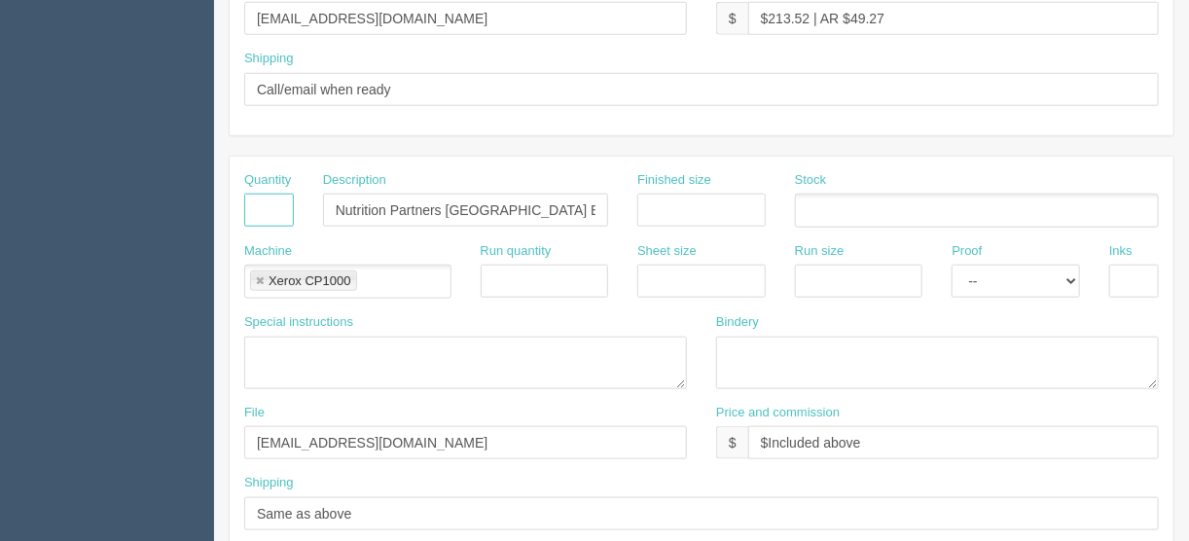
click at [272, 203] on input "text" at bounding box center [269, 210] width 50 height 33
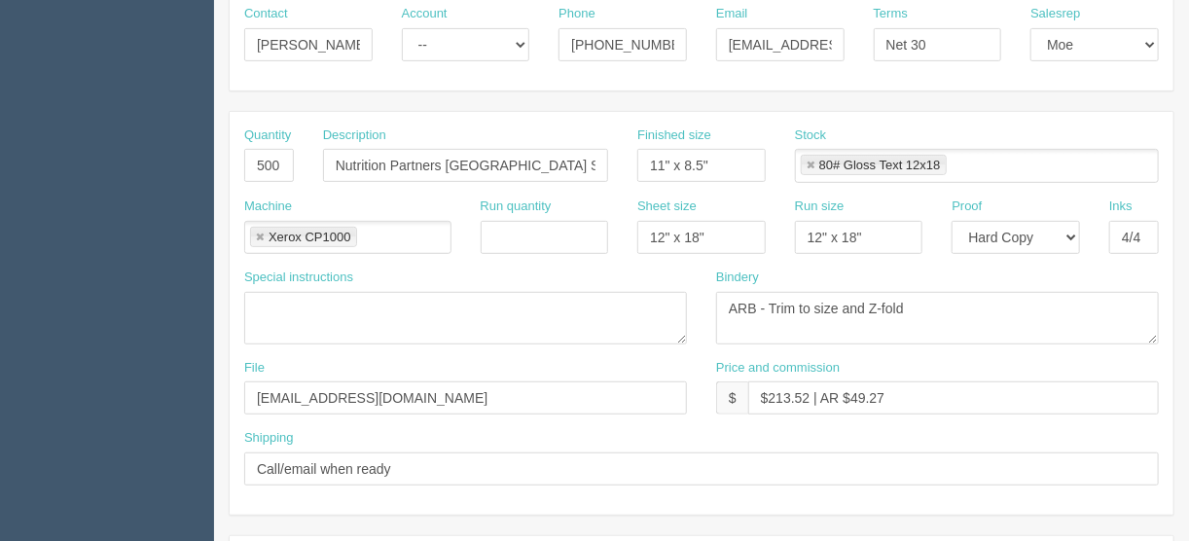
scroll to position [311, 0]
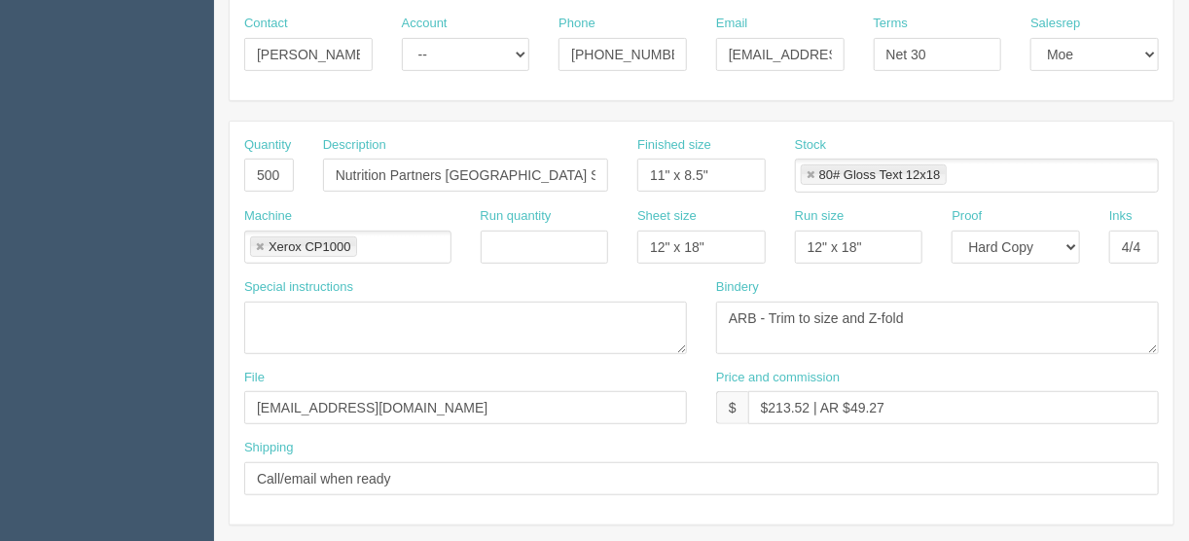
type input "500"
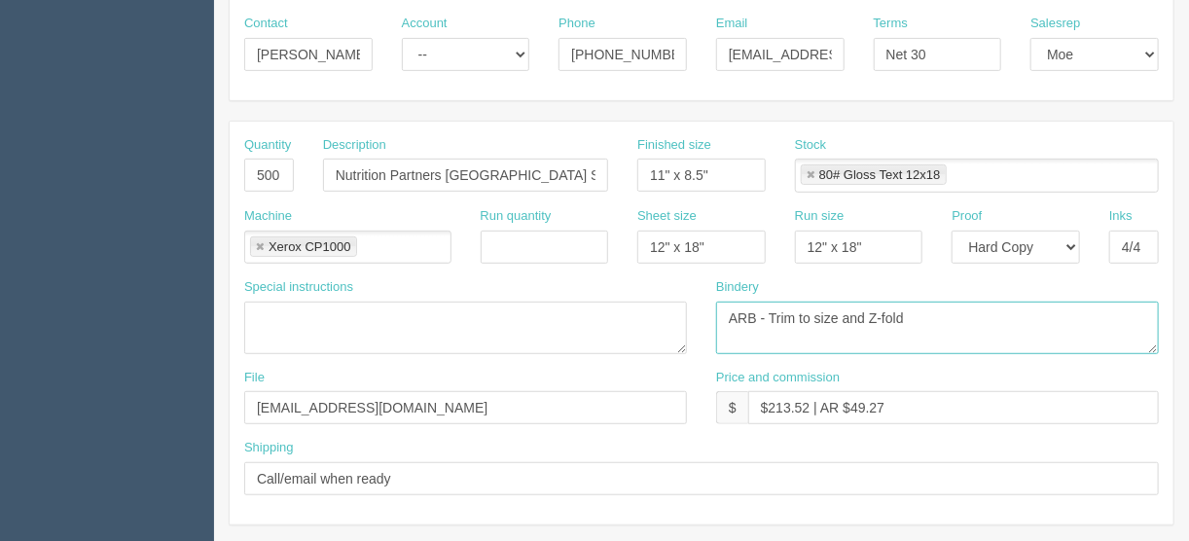
click at [875, 312] on textarea "ARB - Trim to size and Z-fold" at bounding box center [937, 328] width 443 height 53
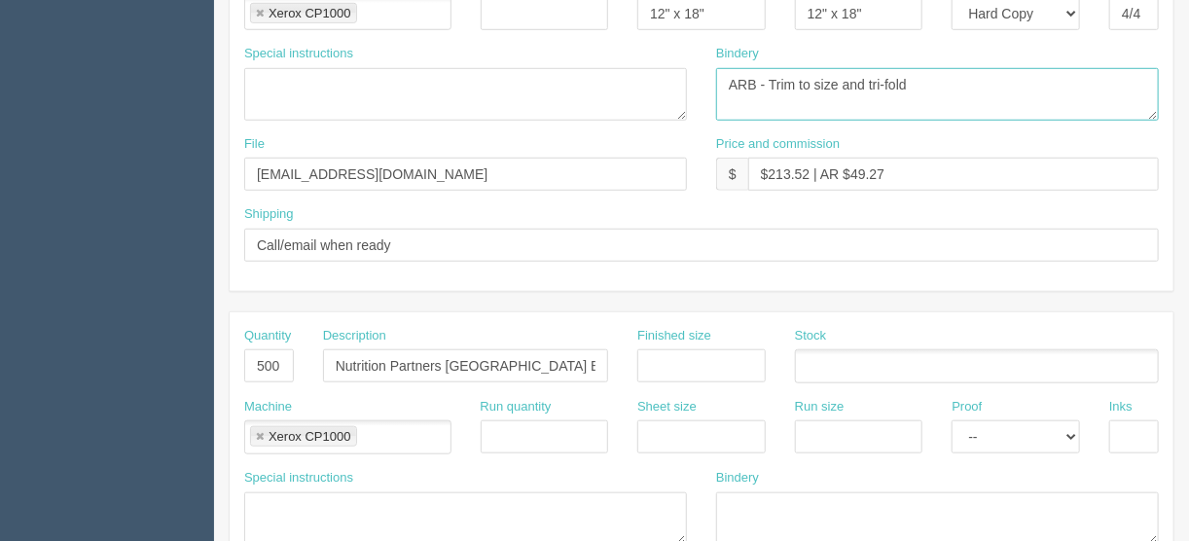
scroll to position [389, 0]
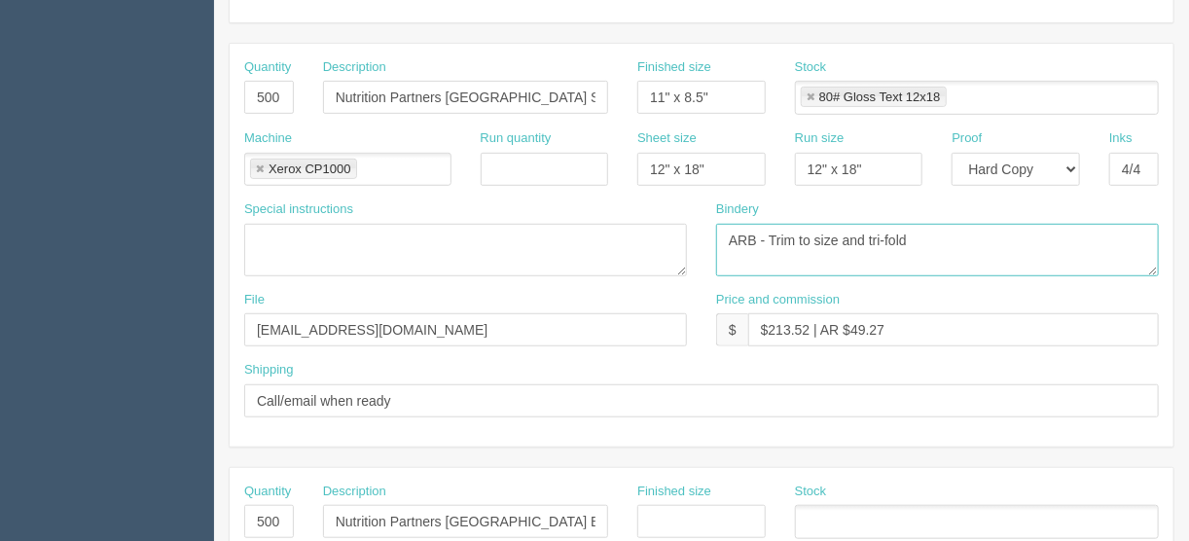
type textarea "ARB - Trim to size and tri-fold"
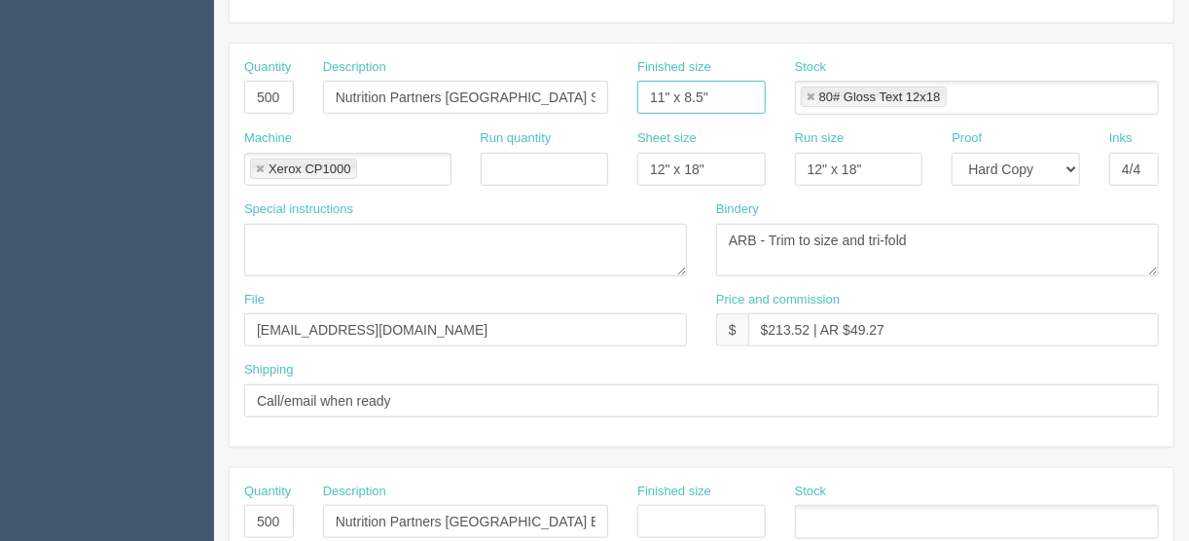
drag, startPoint x: 724, startPoint y: 92, endPoint x: 567, endPoint y: 107, distance: 157.3
click at [581, 103] on div "Quantity 500 Description Nutrition Partners Canada Sheep brochures Finished siz…" at bounding box center [702, 93] width 944 height 71
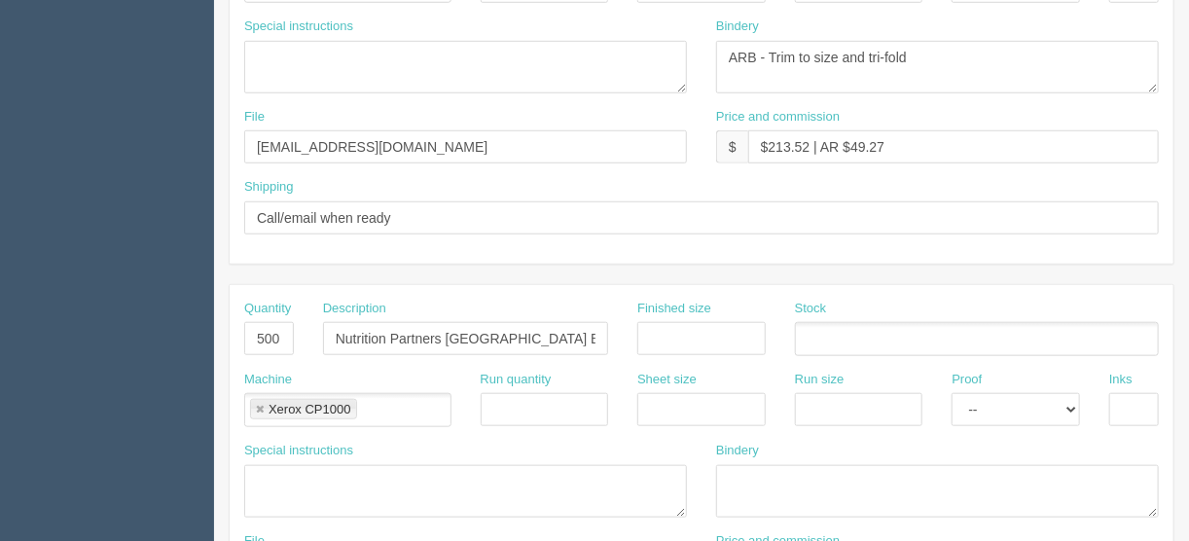
scroll to position [623, 0]
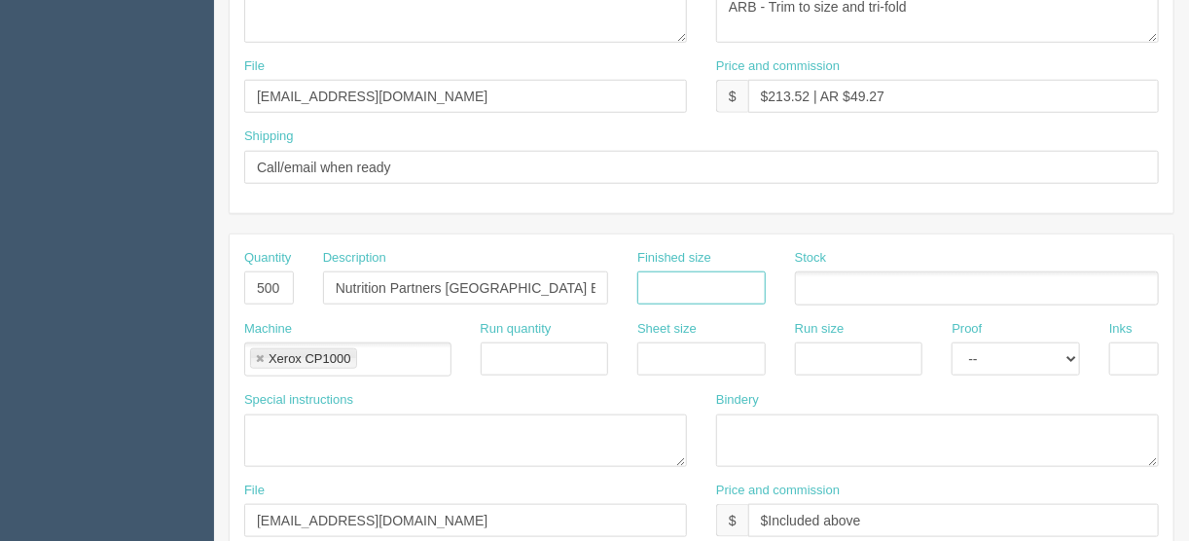
click at [682, 271] on input "text" at bounding box center [701, 287] width 128 height 33
paste input "11" x 8.5""
type input "11" x 8.5""
click at [658, 344] on input "text" at bounding box center [701, 358] width 128 height 33
type input "12" x 18""
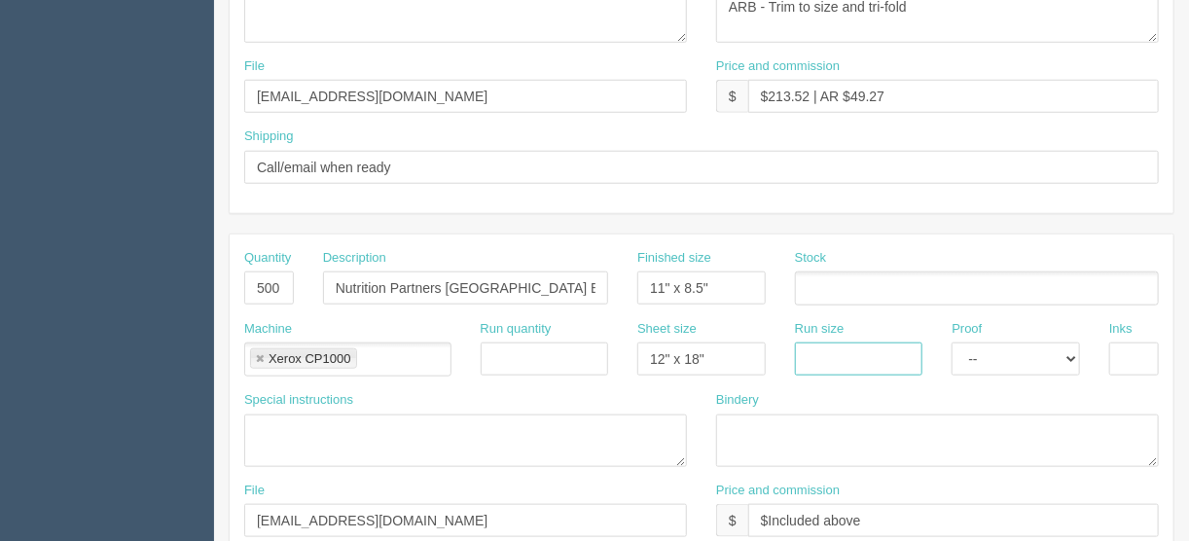
click at [848, 348] on input "text" at bounding box center [859, 358] width 128 height 33
click at [1037, 197] on div "Quantity 500 Description Nutrition Partners Canada Sheep brochures Finished siz…" at bounding box center [702, 11] width 944 height 403
click at [833, 344] on input "12" at bounding box center [859, 358] width 128 height 33
type input "12" x 18""
click at [1076, 355] on select "-- Email Hard Copy" at bounding box center [1016, 358] width 128 height 33
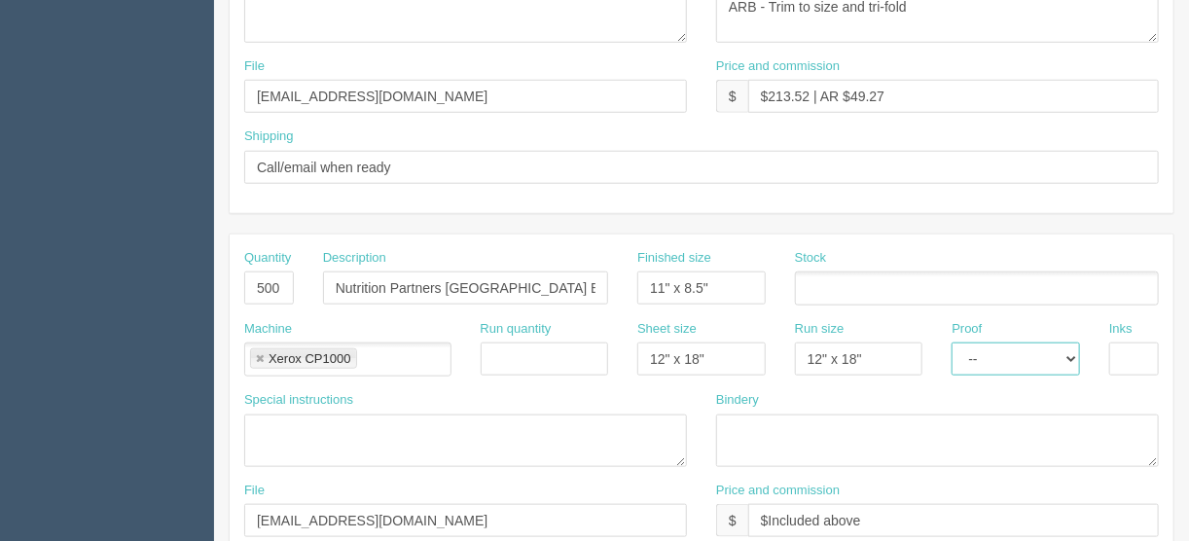
select select "Hard Copy"
click at [952, 342] on select "-- Email Hard Copy" at bounding box center [1016, 358] width 128 height 33
click at [1119, 349] on input "text" at bounding box center [1134, 358] width 50 height 33
type input "4/4"
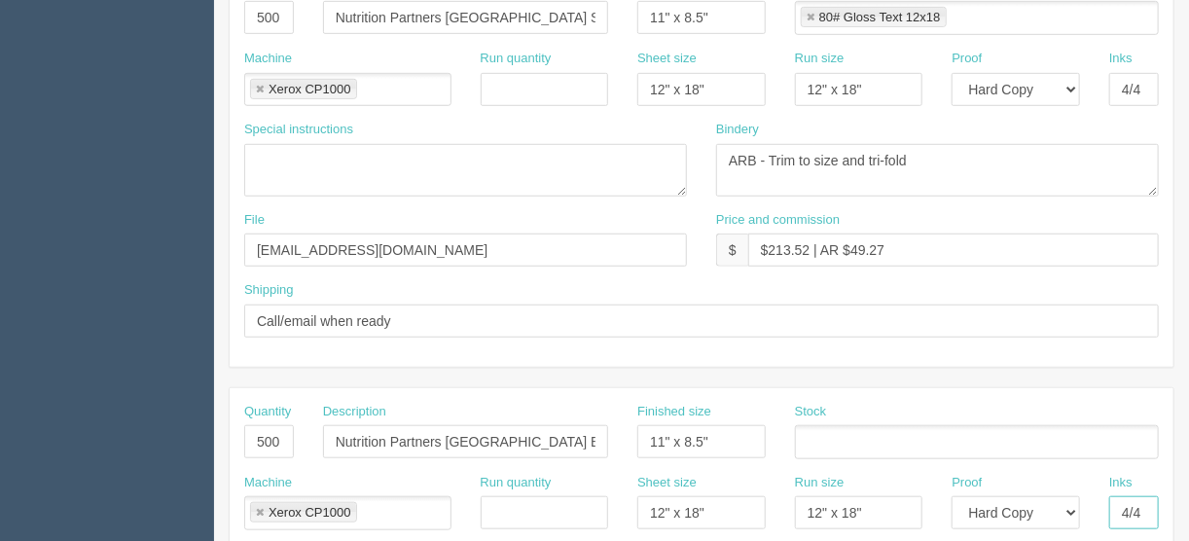
scroll to position [467, 0]
drag, startPoint x: 768, startPoint y: 155, endPoint x: 686, endPoint y: 160, distance: 81.9
click at [686, 160] on div "Special instructions Bindery ARB - Trim to size and Z-fold" at bounding box center [702, 168] width 944 height 90
drag, startPoint x: 887, startPoint y: 157, endPoint x: 651, endPoint y: 157, distance: 236.4
click at [652, 157] on div "Special instructions Bindery ARB - Trim to size and Z-fold" at bounding box center [702, 168] width 944 height 90
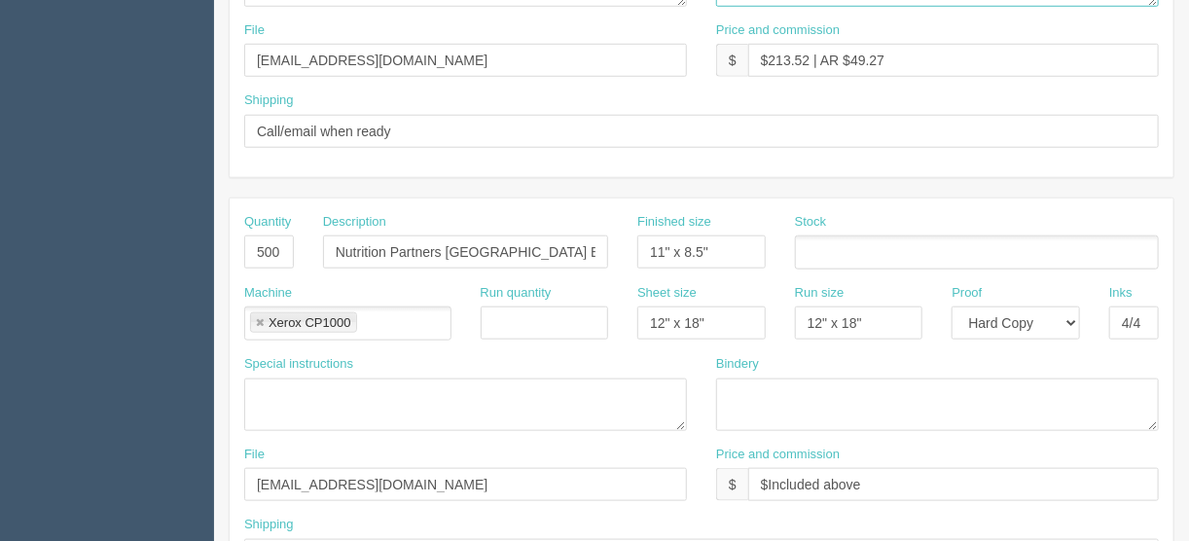
scroll to position [701, 0]
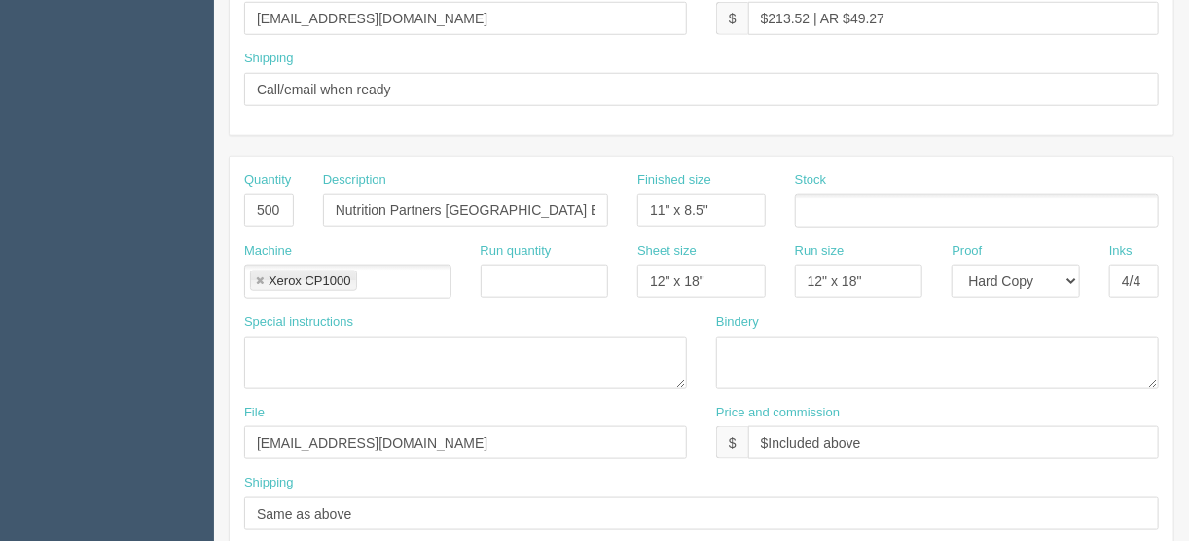
type textarea "Trim to size and tri-fold"
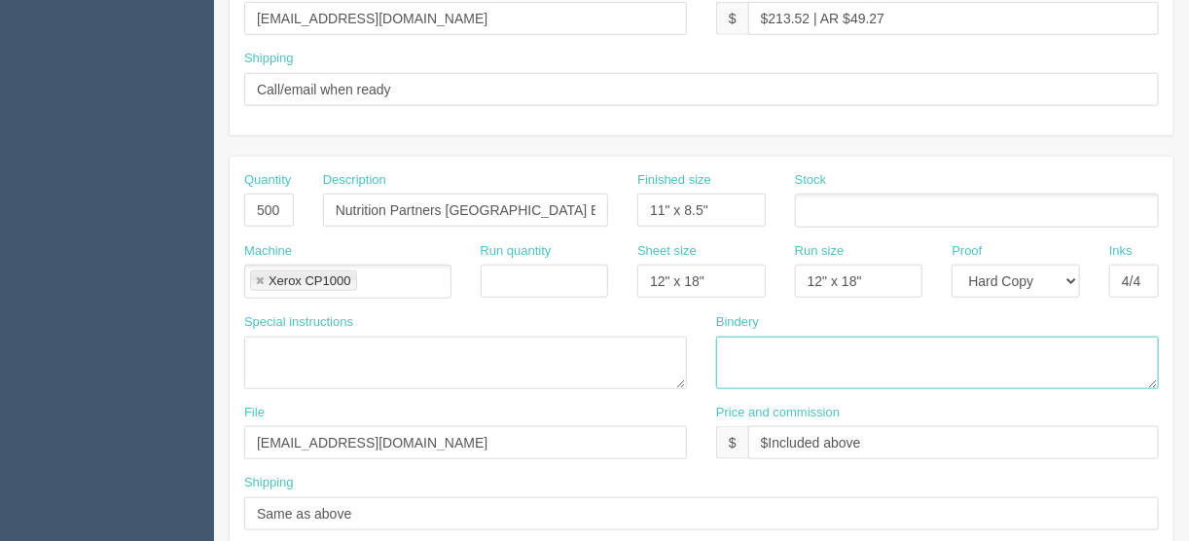
drag, startPoint x: 734, startPoint y: 351, endPoint x: 734, endPoint y: 337, distance: 14.6
click at [734, 347] on textarea at bounding box center [937, 363] width 443 height 53
paste textarea "Trim to size and tri-fold"
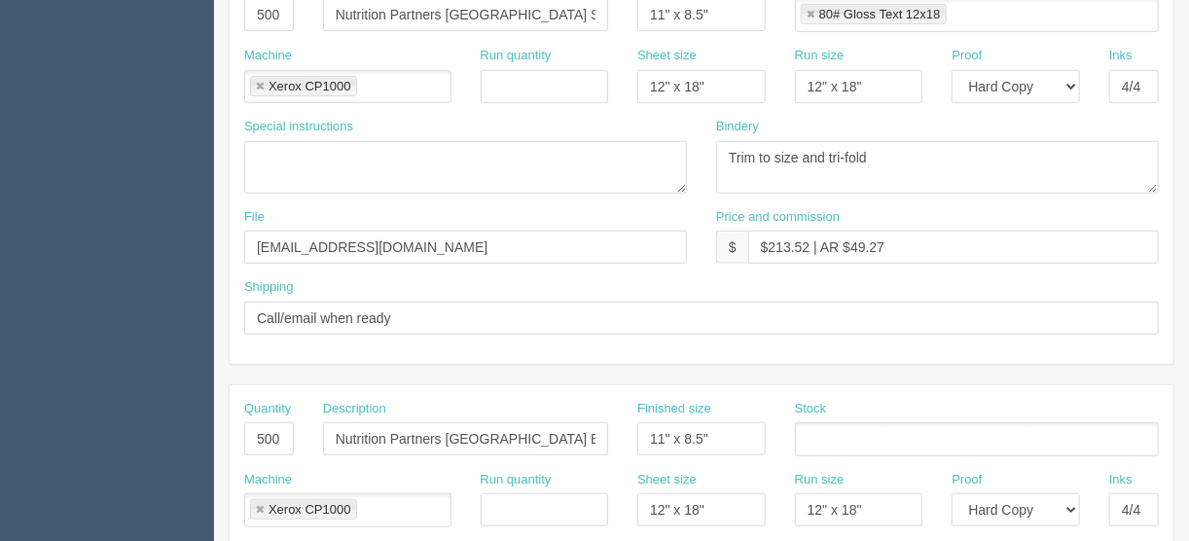
scroll to position [389, 0]
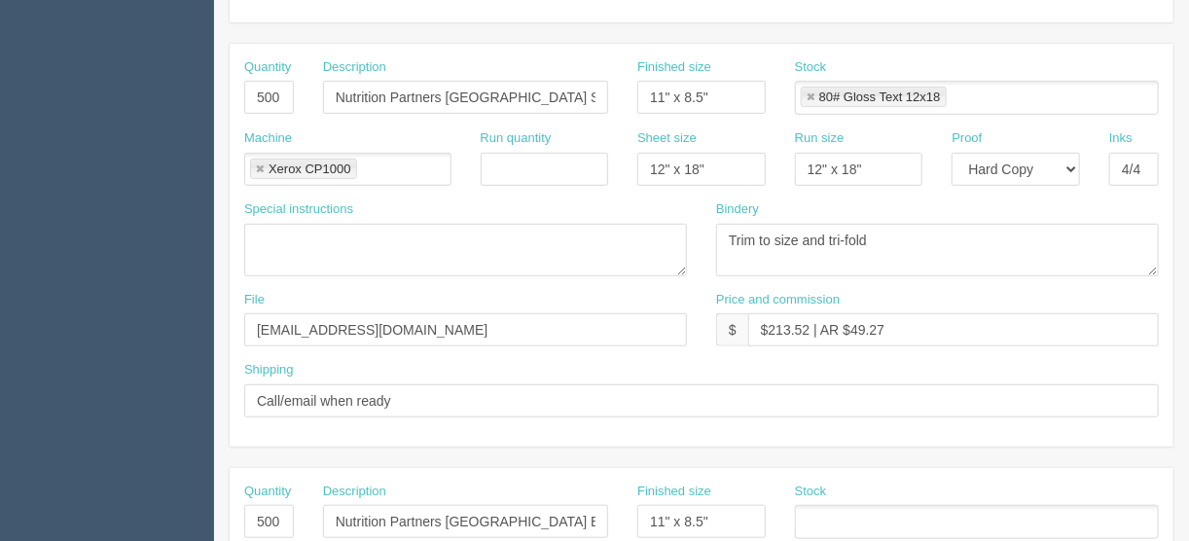
type textarea "Trim to size and tri-fold"
click at [839, 517] on ul at bounding box center [977, 522] width 364 height 34
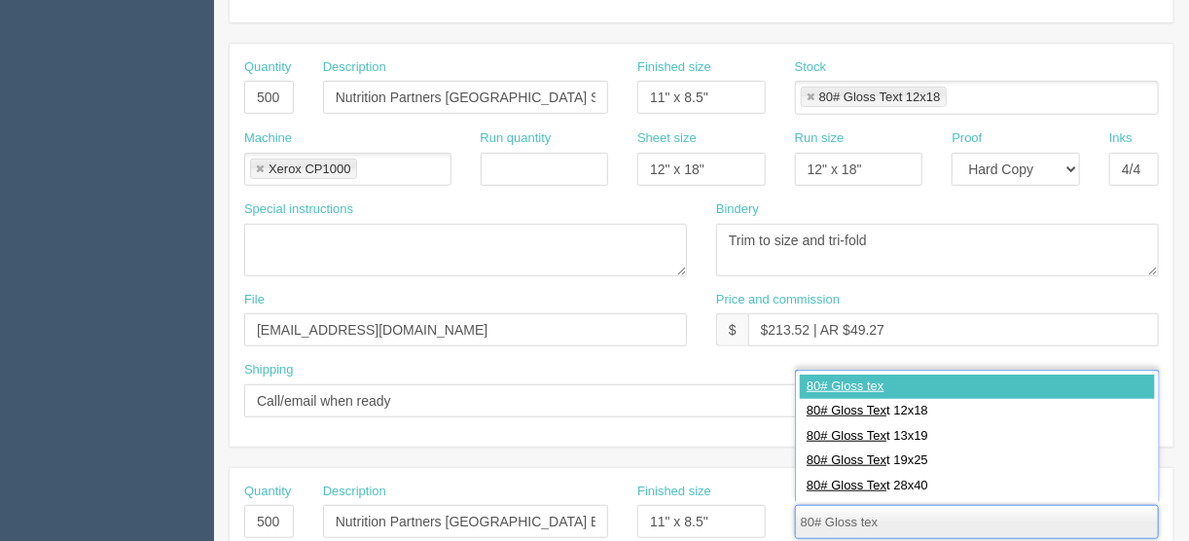
type input "80# Gloss tex"
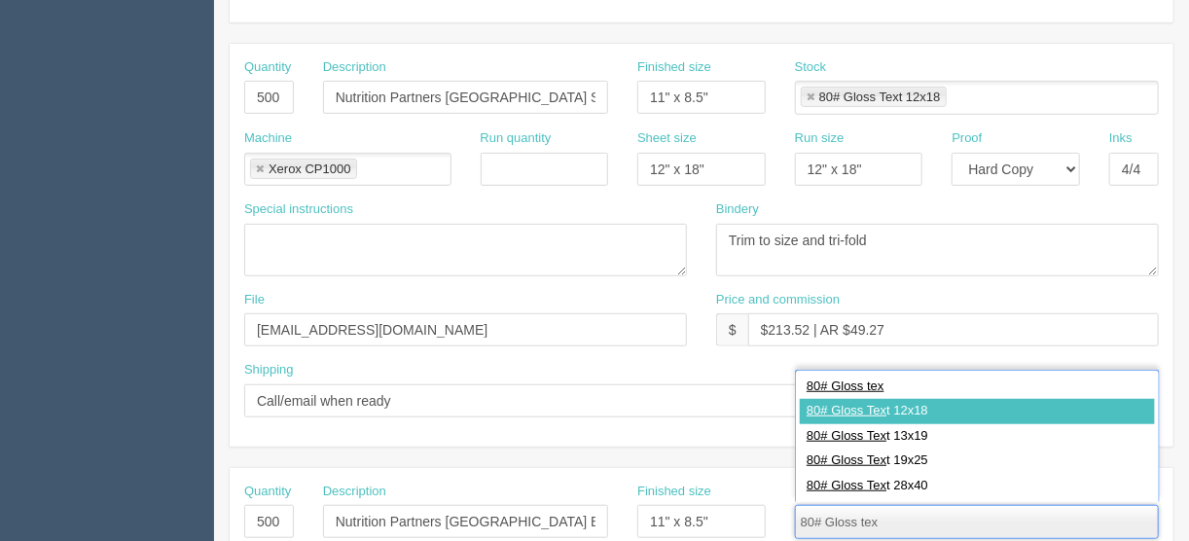
type input "80# Gloss Text 12x18"
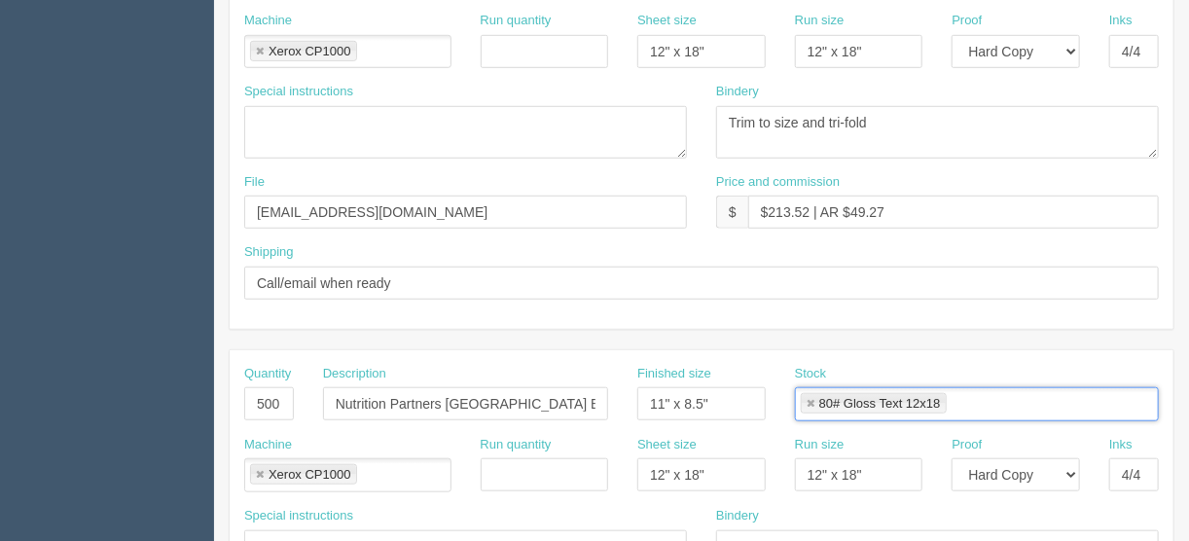
scroll to position [545, 0]
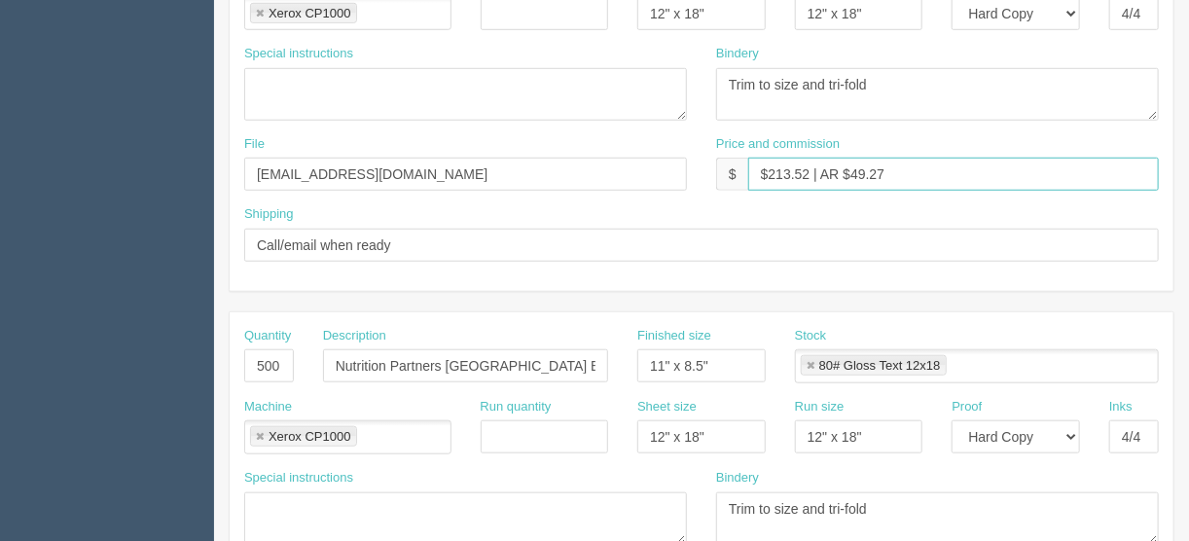
drag, startPoint x: 808, startPoint y: 168, endPoint x: 774, endPoint y: 168, distance: 33.1
click at [774, 168] on input "$213.52 | AR $49.27" at bounding box center [953, 174] width 411 height 33
drag, startPoint x: 883, startPoint y: 168, endPoint x: 857, endPoint y: 167, distance: 26.3
click at [857, 167] on input "$205.31 | AR $49.27" at bounding box center [953, 174] width 411 height 33
drag, startPoint x: 890, startPoint y: 165, endPoint x: 741, endPoint y: 176, distance: 149.3
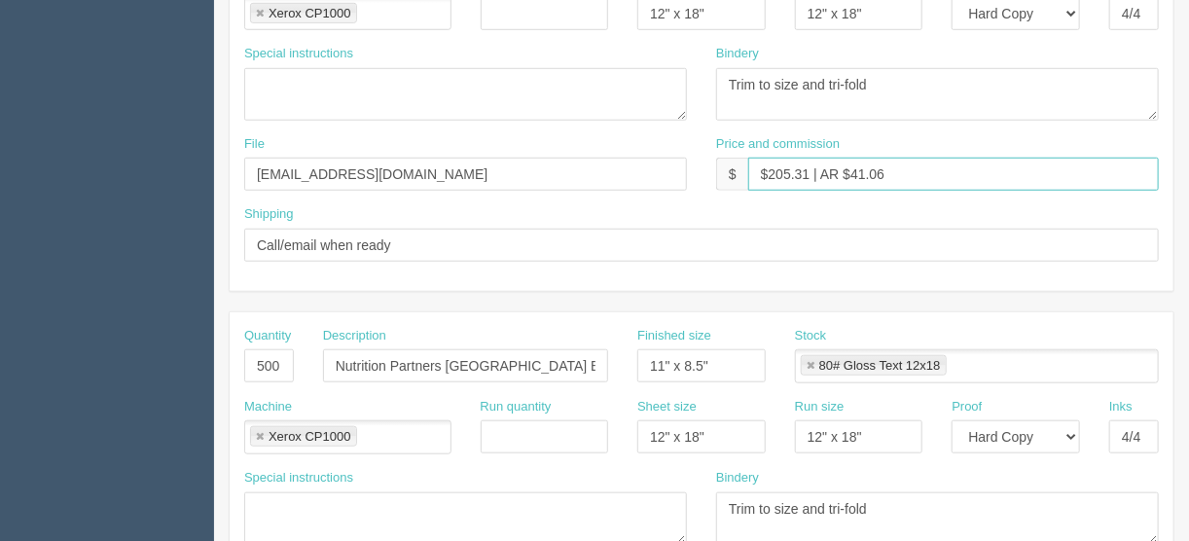
click at [741, 176] on div "$ $205.31 | AR $41.06" at bounding box center [937, 174] width 443 height 33
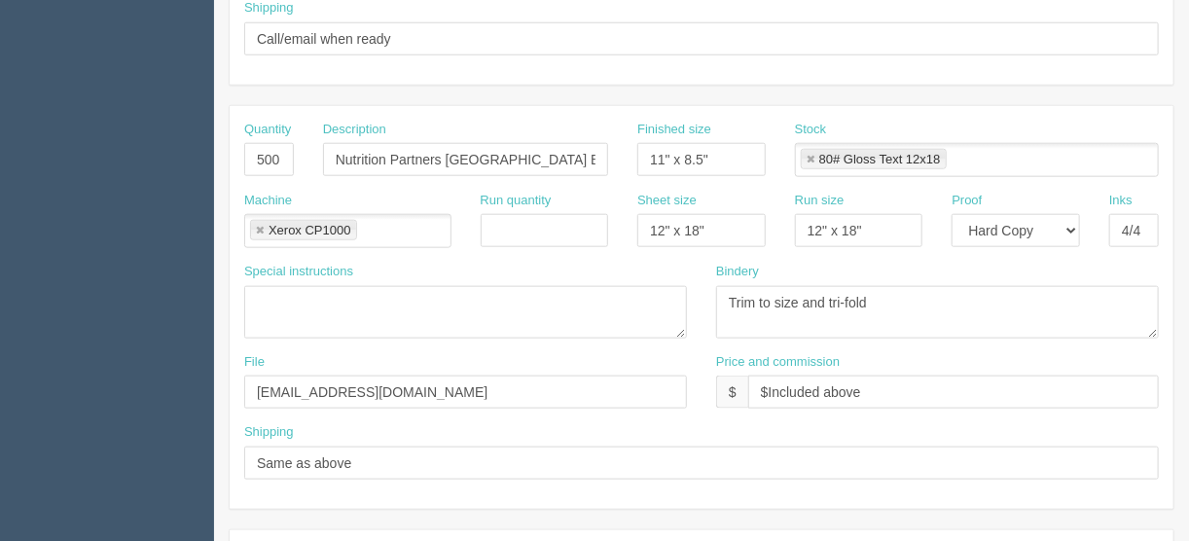
scroll to position [778, 0]
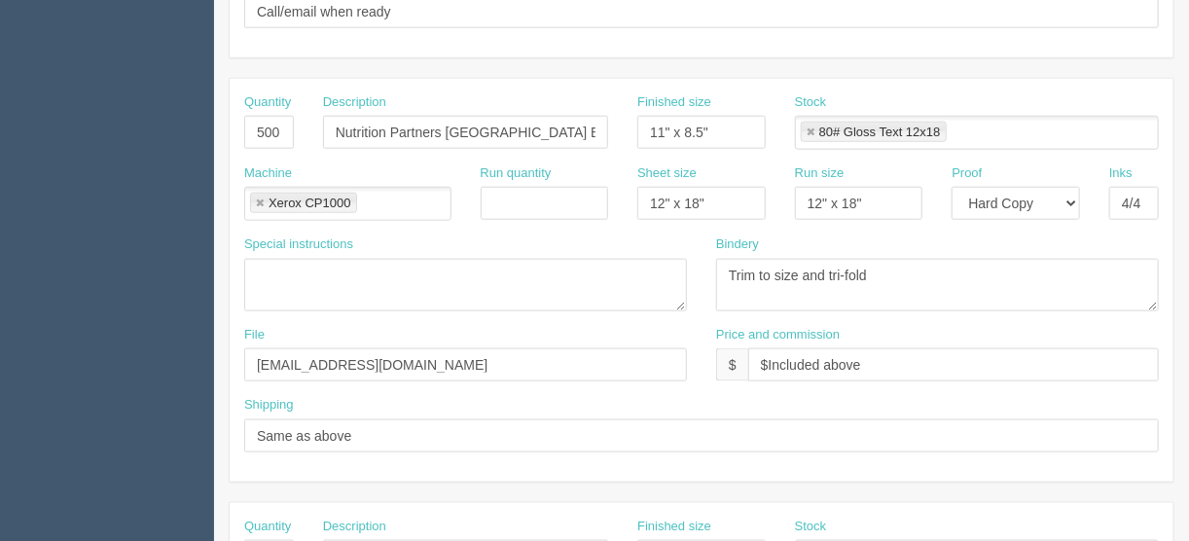
type input "$205.31 | AR $41.06"
drag, startPoint x: 875, startPoint y: 357, endPoint x: 663, endPoint y: 370, distance: 212.5
click at [666, 370] on div "File files@allrush.ca Price and commission $ $Included above" at bounding box center [702, 361] width 944 height 71
paste input "205.31 | AR $41.06"
type input "$205.31 | AR $41.06"
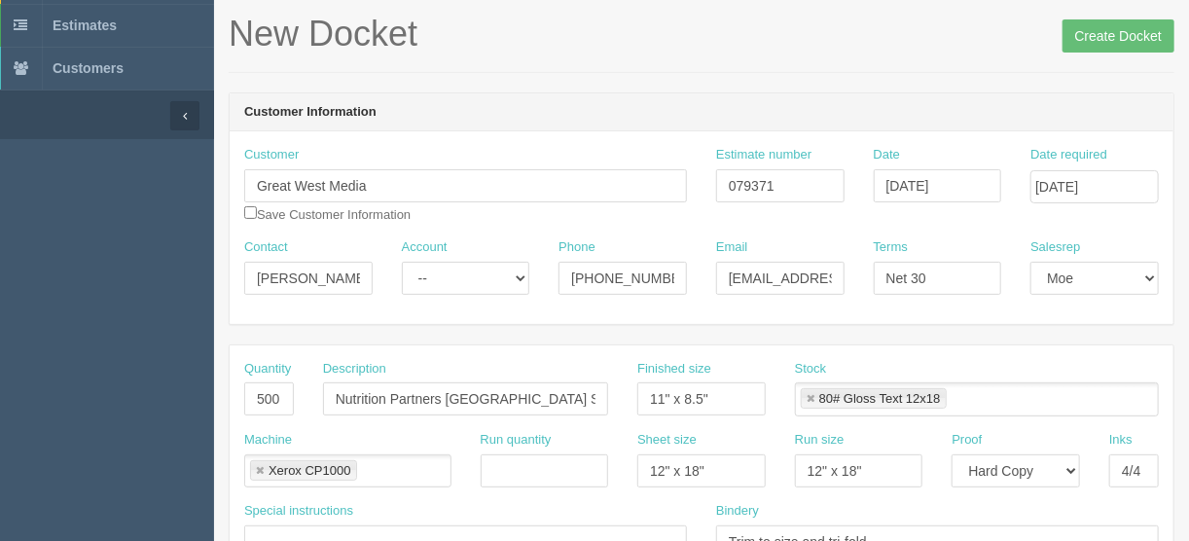
scroll to position [0, 0]
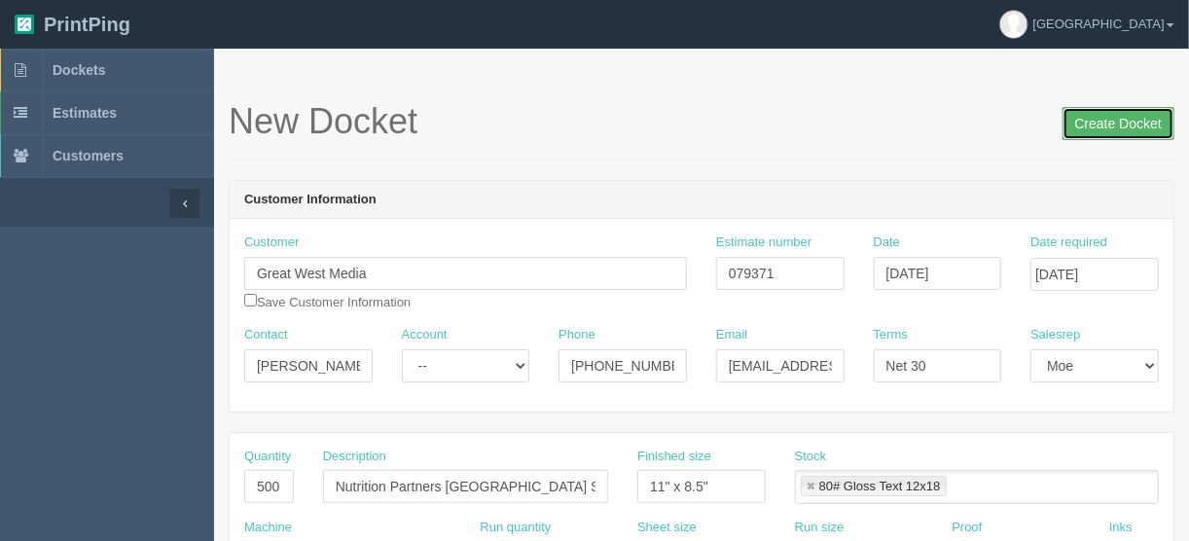
click at [1117, 122] on input "Create Docket" at bounding box center [1119, 123] width 112 height 33
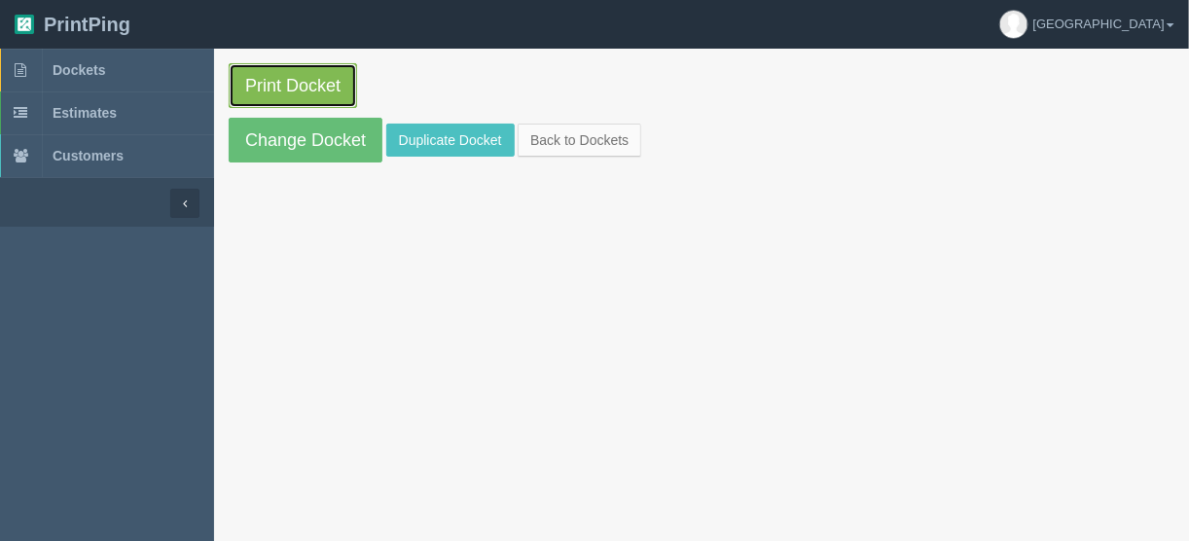
click at [268, 76] on link "Print Docket" at bounding box center [293, 85] width 128 height 45
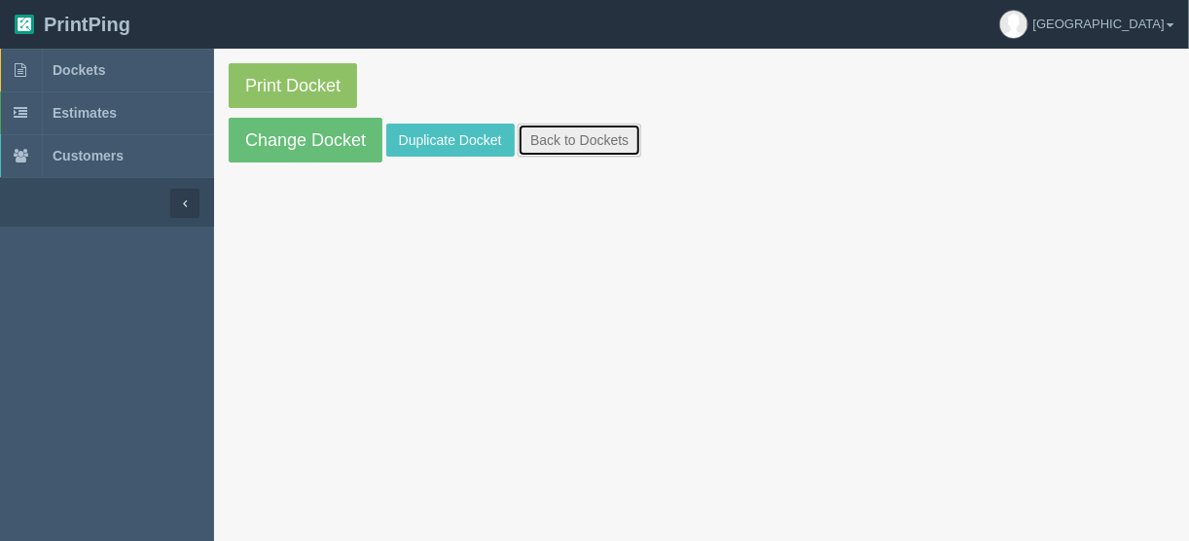
click at [578, 143] on link "Back to Dockets" at bounding box center [580, 140] width 124 height 33
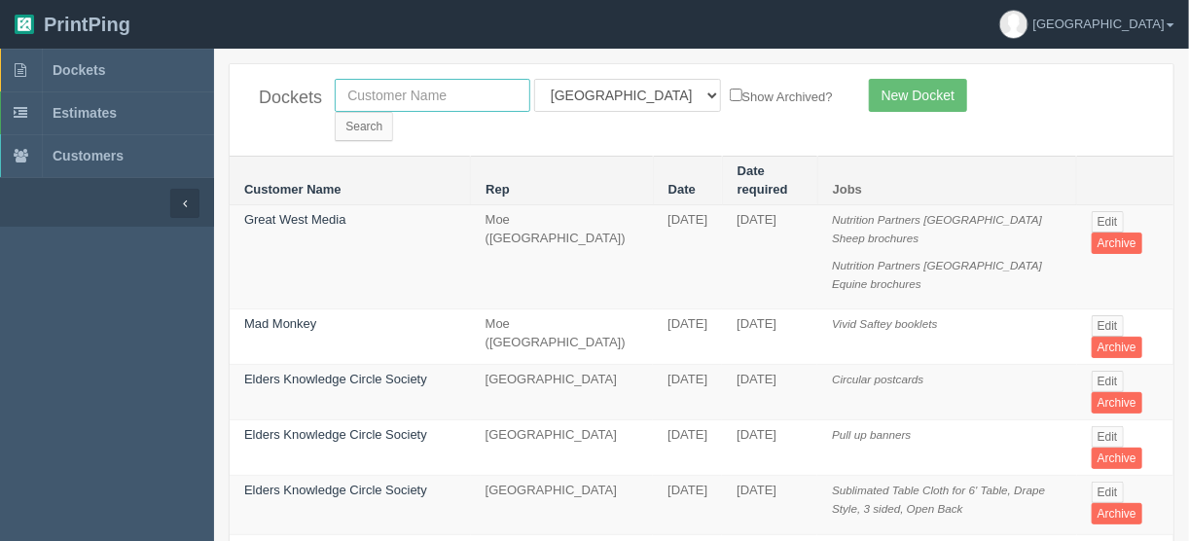
click at [456, 92] on input "text" at bounding box center [433, 95] width 196 height 33
type input "mad monk"
click at [619, 92] on select "All Users [PERSON_NAME] Test 1 [PERSON_NAME] [PERSON_NAME] [PERSON_NAME] France…" at bounding box center [627, 95] width 187 height 33
select select
click at [534, 79] on select "All Users [PERSON_NAME] Test 1 [PERSON_NAME] [PERSON_NAME] [PERSON_NAME] France…" at bounding box center [627, 95] width 187 height 33
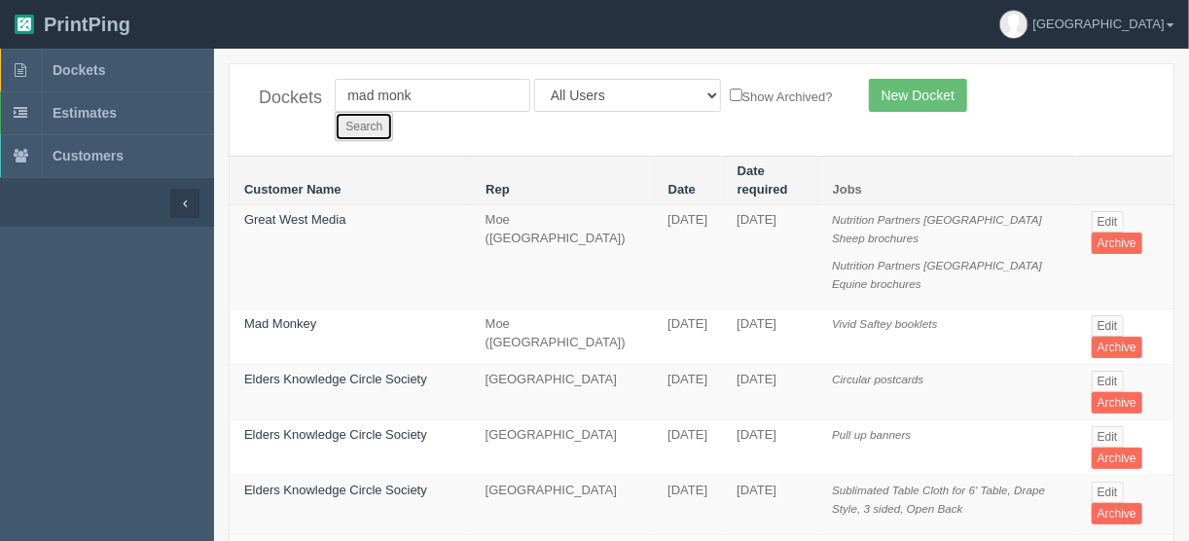
click at [393, 112] on input "Search" at bounding box center [364, 126] width 58 height 29
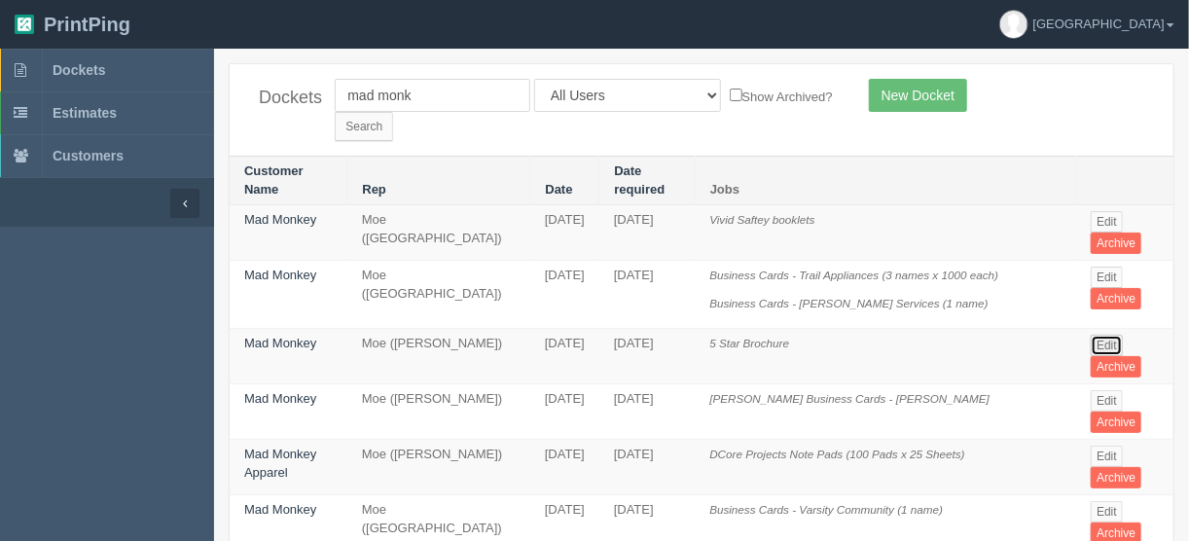
click at [1099, 335] on link "Edit" at bounding box center [1107, 345] width 32 height 21
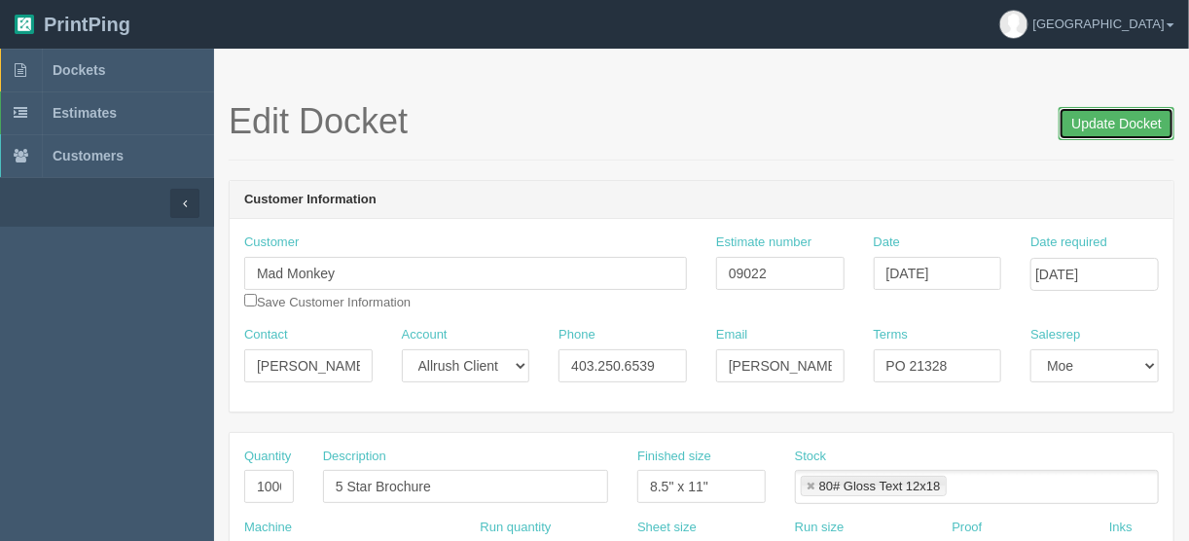
click at [1108, 119] on input "Update Docket" at bounding box center [1117, 123] width 116 height 33
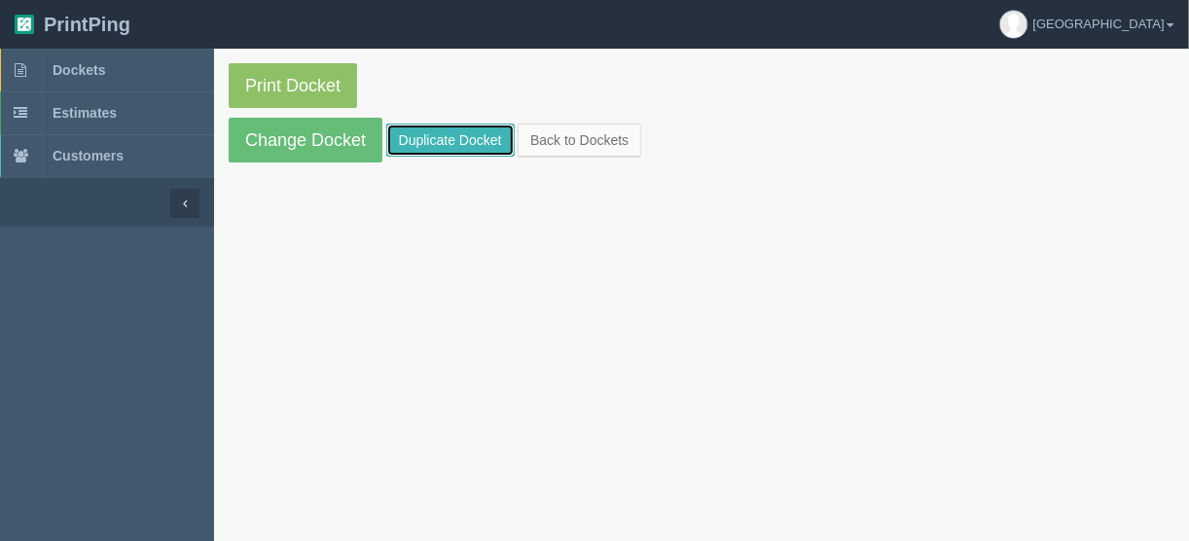
click at [477, 130] on link "Duplicate Docket" at bounding box center [450, 140] width 128 height 33
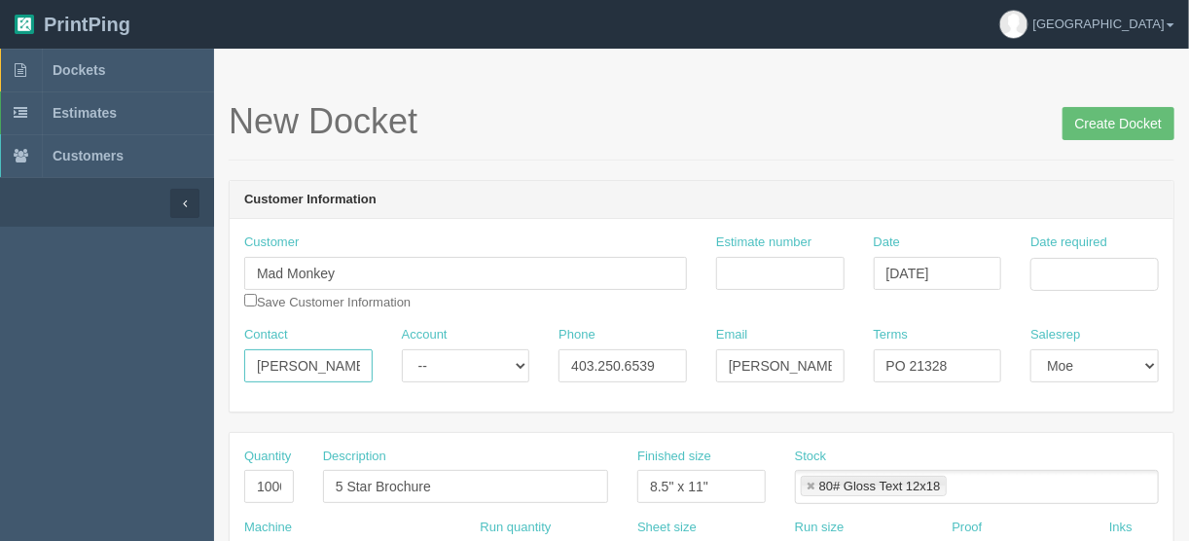
drag, startPoint x: 356, startPoint y: 364, endPoint x: 197, endPoint y: 363, distance: 159.6
paste input "[PERSON_NAME] <[PERSON_NAME][EMAIL_ADDRESS][DOMAIN_NAME]>"
drag, startPoint x: 324, startPoint y: 359, endPoint x: 421, endPoint y: 369, distance: 97.8
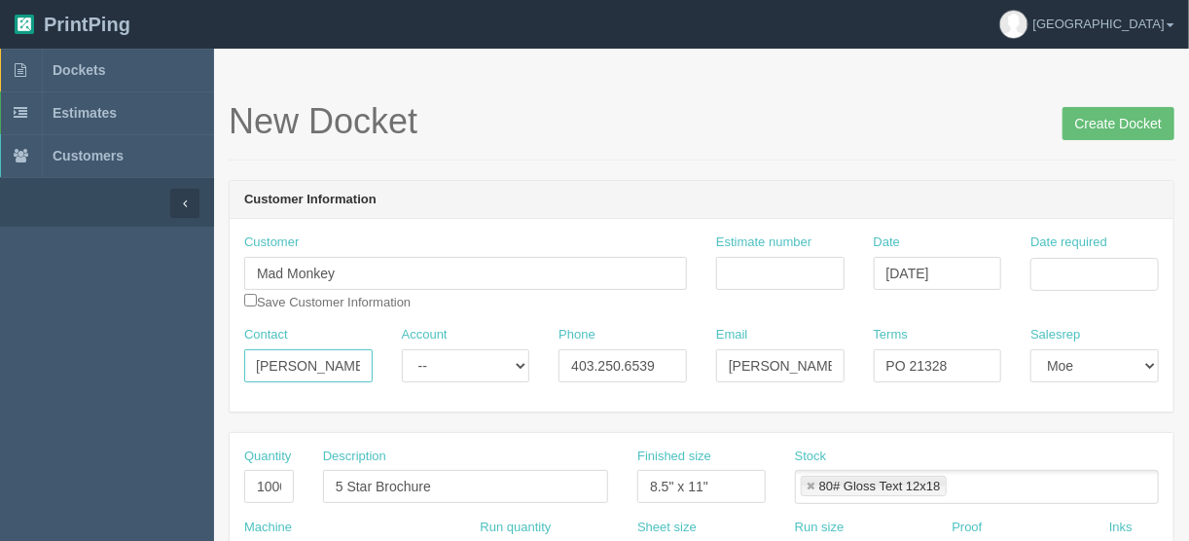
click at [421, 369] on div "Contact [PERSON_NAME] <[PERSON_NAME][EMAIL_ADDRESS][DOMAIN_NAME] Account -- Exi…" at bounding box center [702, 361] width 944 height 71
type input "[PERSON_NAME] <"
drag, startPoint x: 719, startPoint y: 365, endPoint x: 883, endPoint y: 363, distance: 164.4
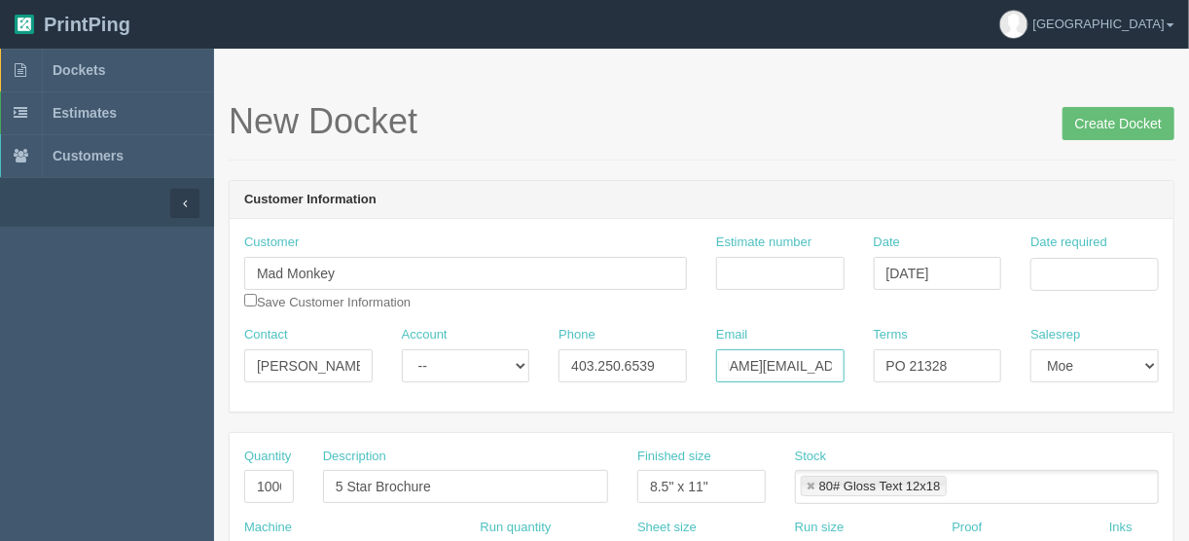
click at [883, 363] on div "Contact [PERSON_NAME] < Account -- Existing Client Allrush Client Rep Client Ph…" at bounding box center [702, 361] width 944 height 71
paste input "tyler@madmonkey"
type input "tyler@madmonkey.ca"
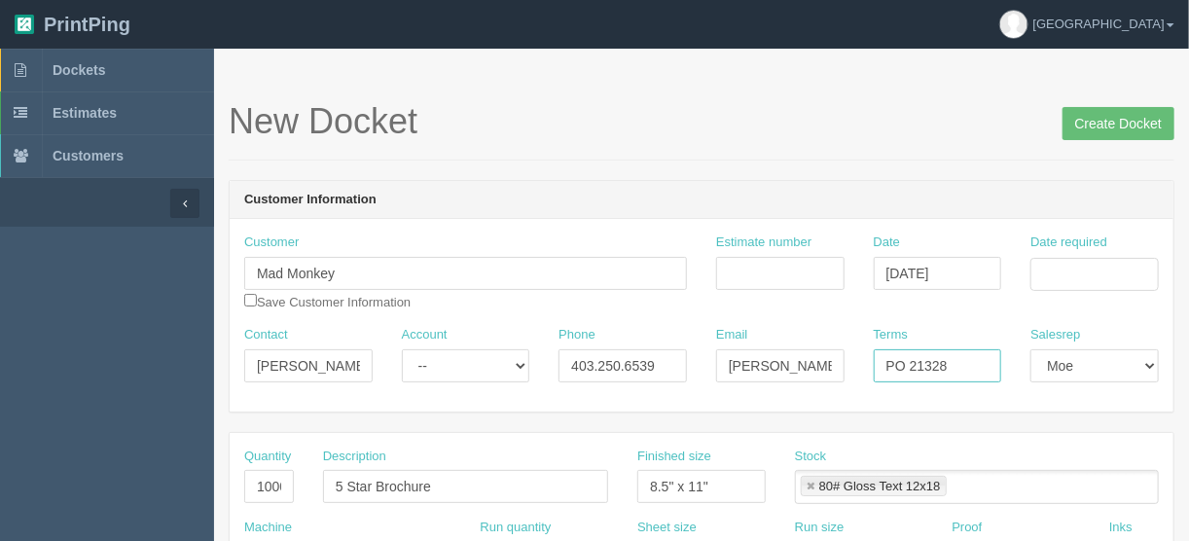
click at [948, 366] on input "PO 21328" at bounding box center [938, 365] width 128 height 33
type input "PO ?????"
click at [1068, 265] on input "Date required" at bounding box center [1094, 274] width 128 height 33
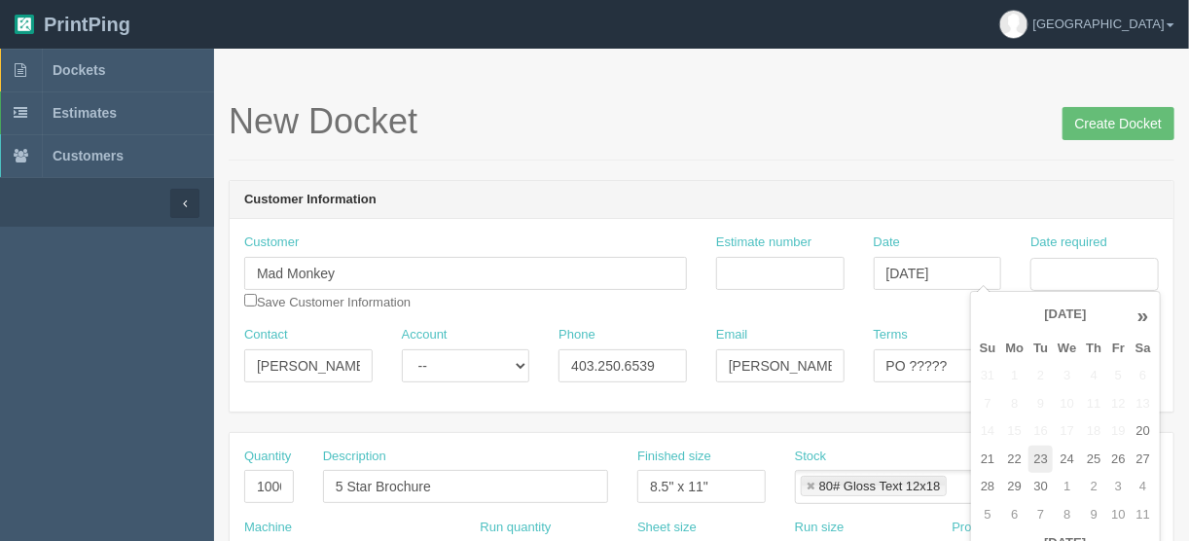
click at [1032, 461] on td "23" at bounding box center [1040, 460] width 24 height 28
click at [1095, 457] on td "25" at bounding box center [1093, 460] width 25 height 28
type input "[DATE]"
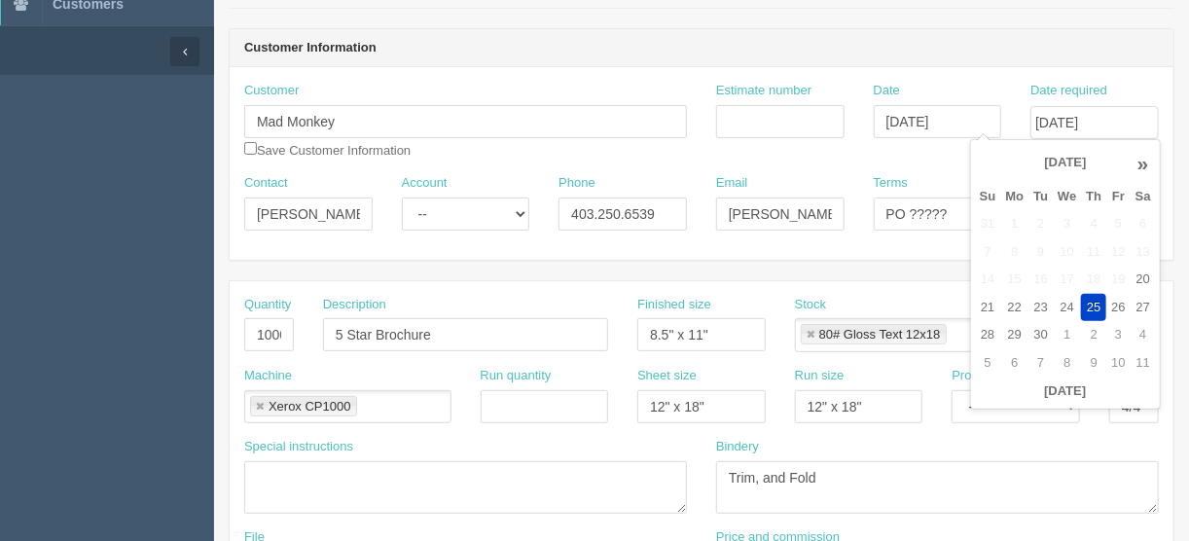
scroll to position [156, 0]
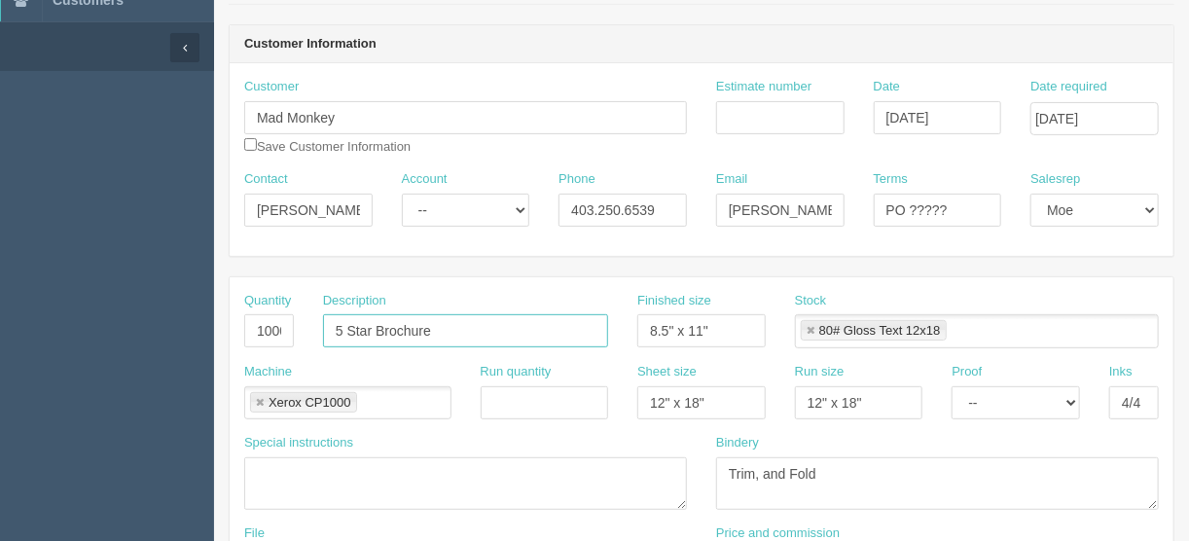
drag, startPoint x: 487, startPoint y: 333, endPoint x: 242, endPoint y: 339, distance: 245.3
click at [242, 339] on div "Quantity 1000 Description 5 Star Brochure Finished size 8.5" x 11" Stock 80# Gl…" at bounding box center [702, 327] width 944 height 71
type input "[PERSON_NAME] Comprehensive Services QR code cards"
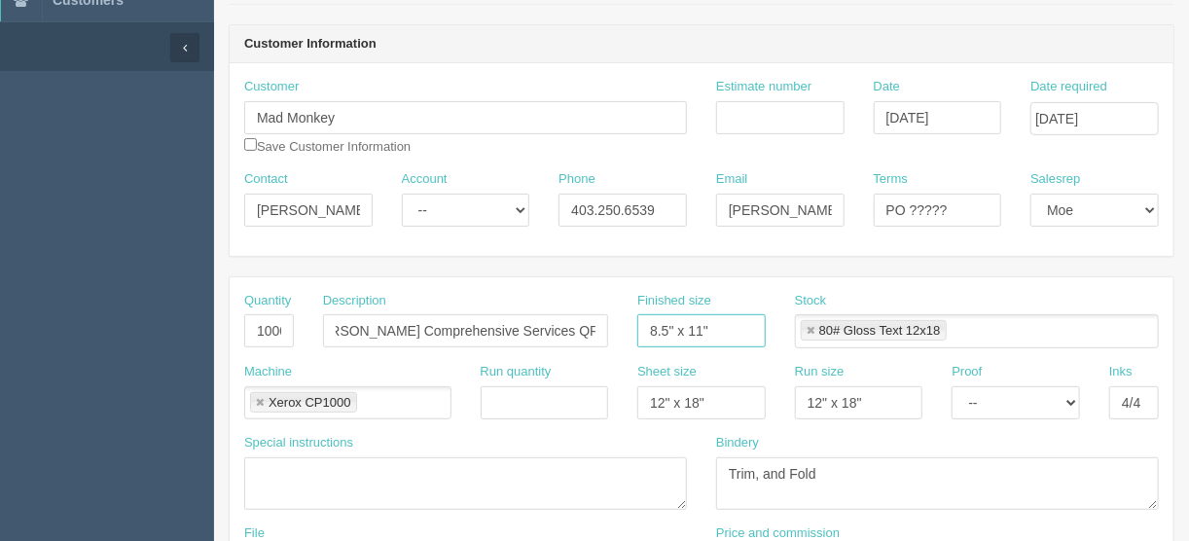
scroll to position [0, 0]
drag, startPoint x: 733, startPoint y: 325, endPoint x: 563, endPoint y: 325, distance: 169.3
click at [563, 325] on div "Quantity 1000 Description Clifton Comprehensive Services QR code cards Finished…" at bounding box center [702, 327] width 944 height 71
click at [756, 323] on input "8.5" x 11"" at bounding box center [701, 330] width 128 height 33
drag, startPoint x: 741, startPoint y: 324, endPoint x: 630, endPoint y: 333, distance: 112.2
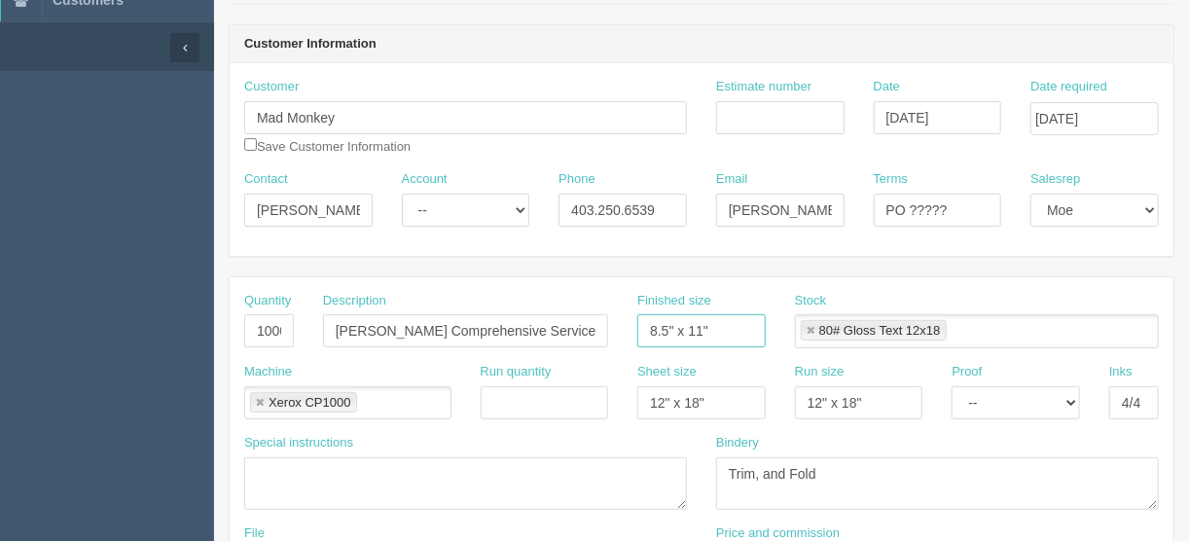
click at [634, 332] on div "Finished size 8.5" x 11"" at bounding box center [702, 327] width 158 height 71
type input "2.25" x 3.75""
click at [810, 328] on link at bounding box center [811, 331] width 12 height 13
type input "2.25" x 3.75""
click at [1072, 394] on select "-- Email Hard Copy" at bounding box center [1016, 402] width 128 height 33
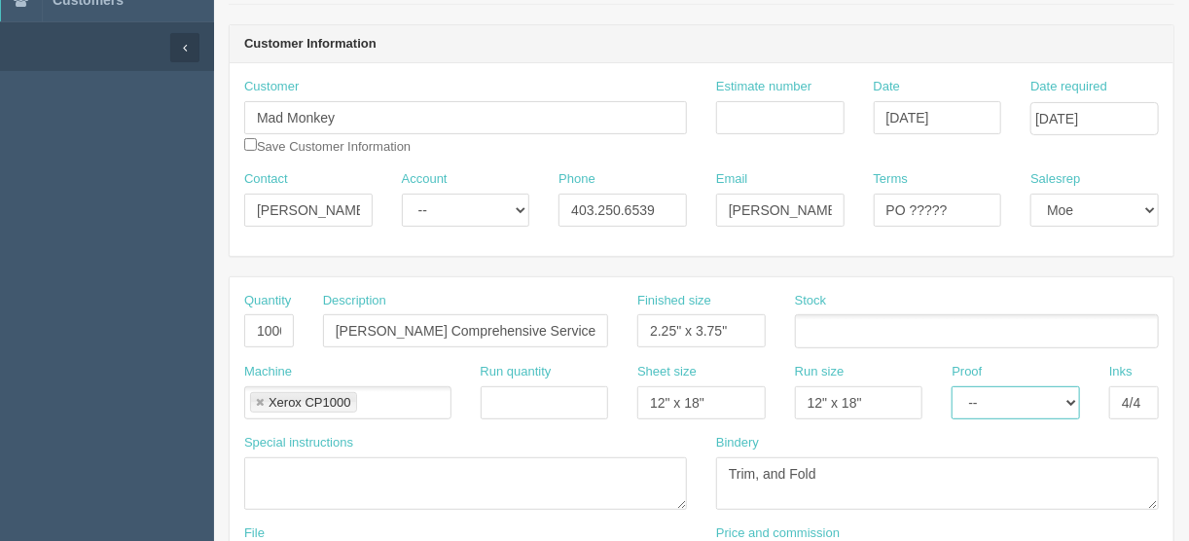
select select "Hard Copy"
click at [952, 386] on select "-- Email Hard Copy" at bounding box center [1016, 402] width 128 height 33
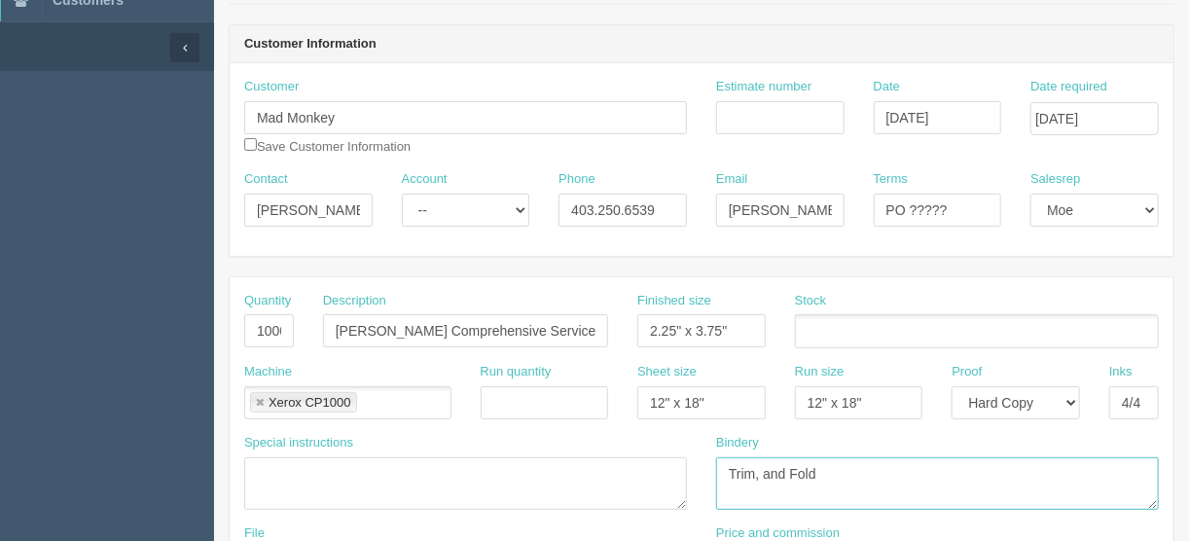
drag, startPoint x: 846, startPoint y: 464, endPoint x: 625, endPoint y: 468, distance: 220.9
click at [625, 468] on div "Special instructions Bindery Trim, and Fold" at bounding box center [702, 479] width 944 height 90
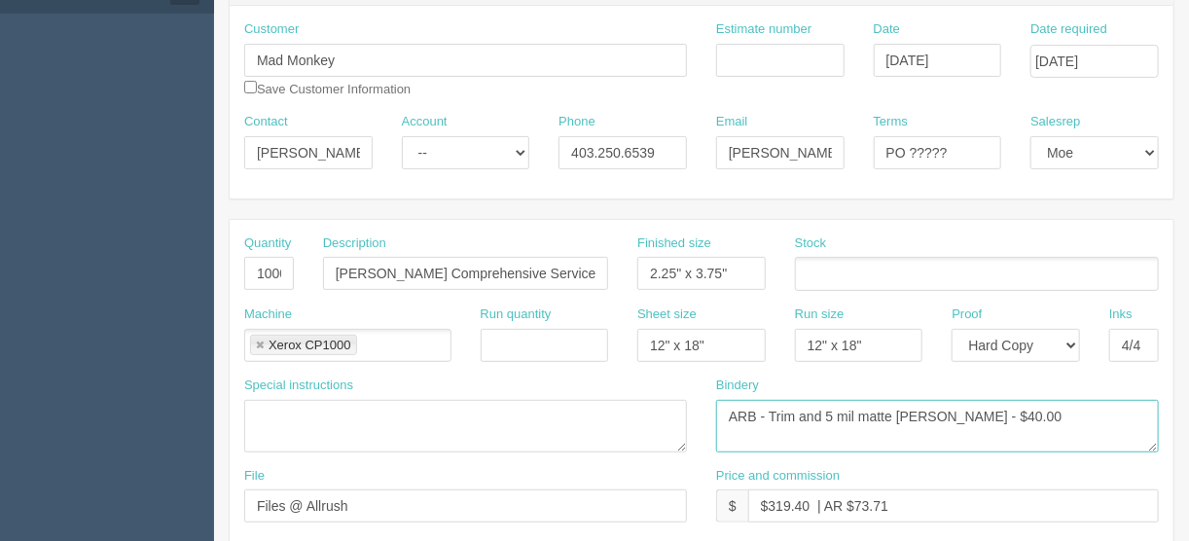
scroll to position [311, 0]
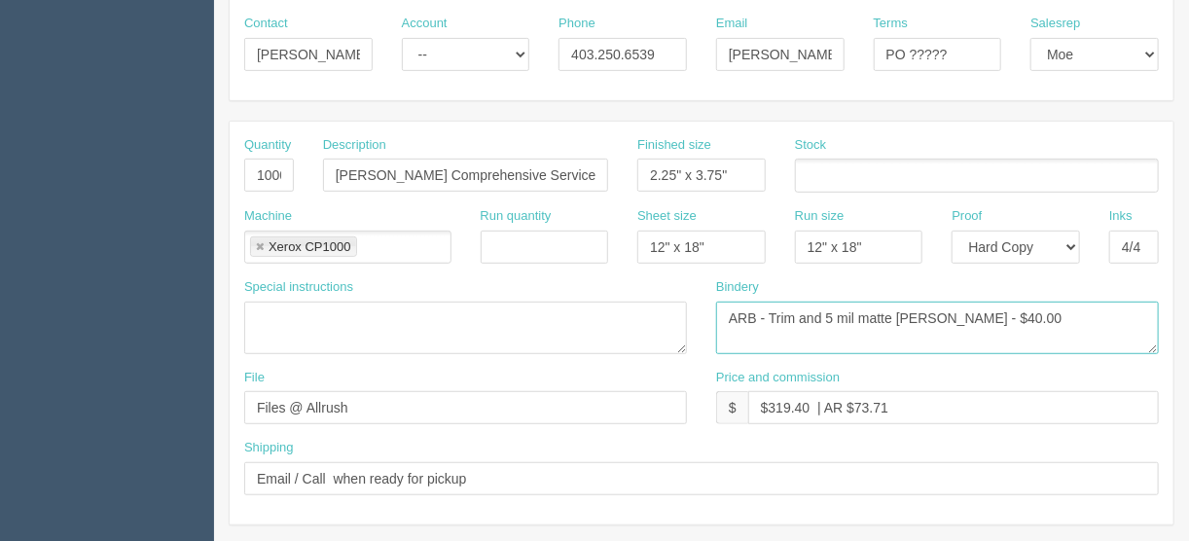
type textarea "ARB - Trim and 5 mil matte lam - $40.00"
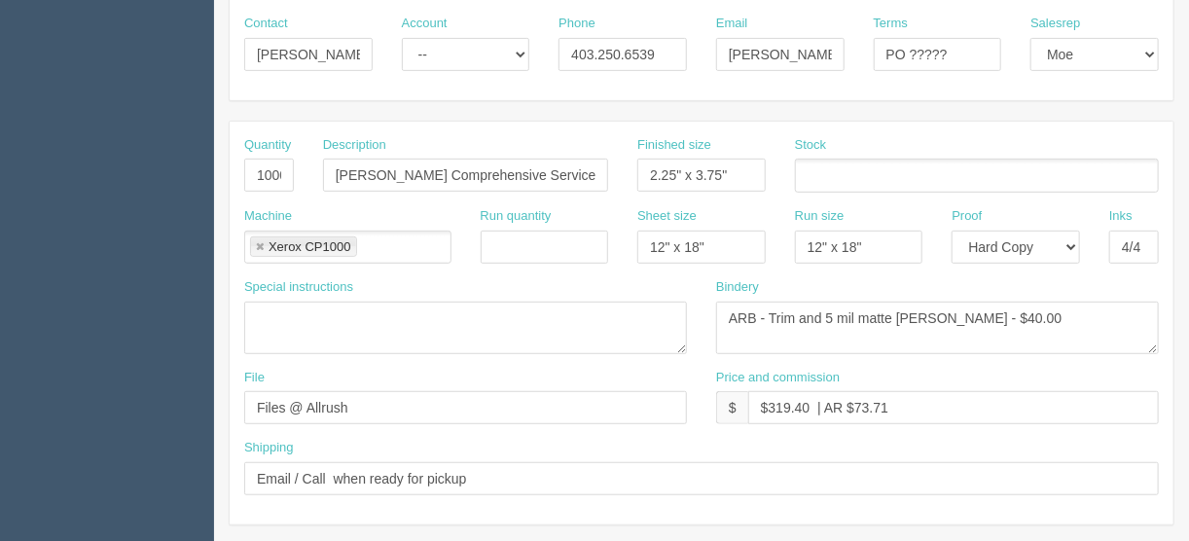
click at [815, 170] on ul at bounding box center [977, 176] width 364 height 34
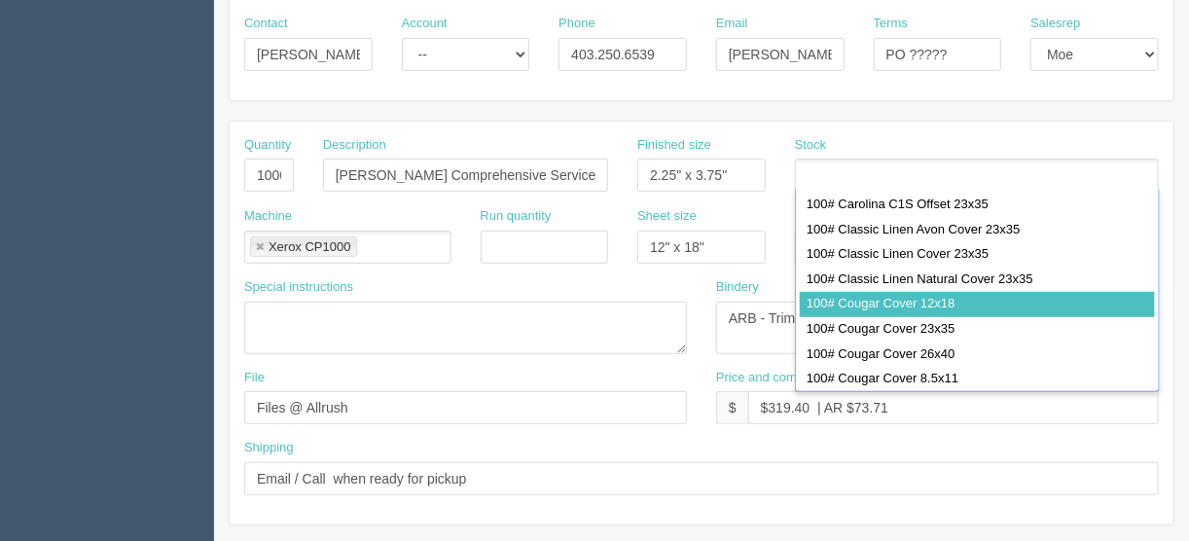
drag, startPoint x: 479, startPoint y: 477, endPoint x: 488, endPoint y: 473, distance: 10.5
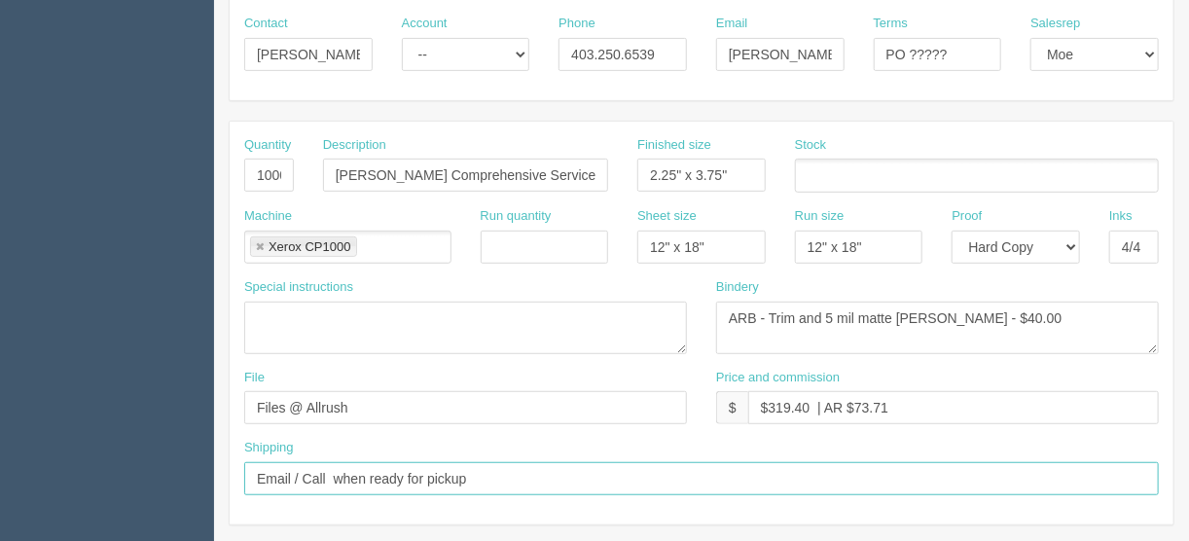
drag, startPoint x: 484, startPoint y: 474, endPoint x: 202, endPoint y: 486, distance: 281.5
paste input "use our UPS account number 002Y44"
drag, startPoint x: 590, startPoint y: 473, endPoint x: 558, endPoint y: 471, distance: 32.2
click at [558, 471] on input "Deliver when ready on OVERNIGHT SERVICE use our UPS account number 002Y44" at bounding box center [701, 478] width 915 height 33
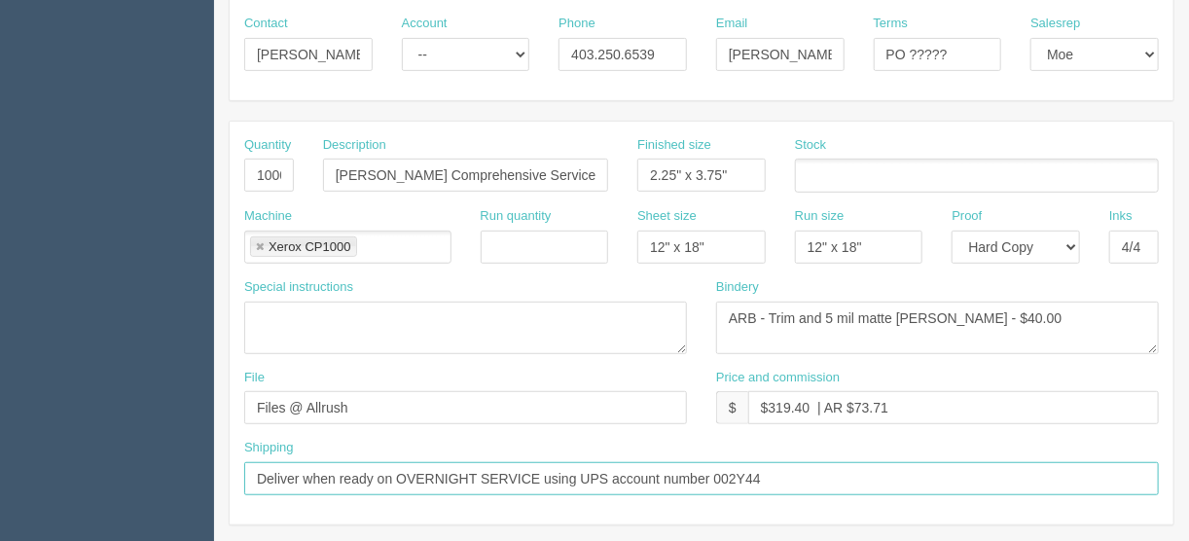
type input "Deliver when ready on OVERNIGHT SERVICE using UPS account number 002Y44"
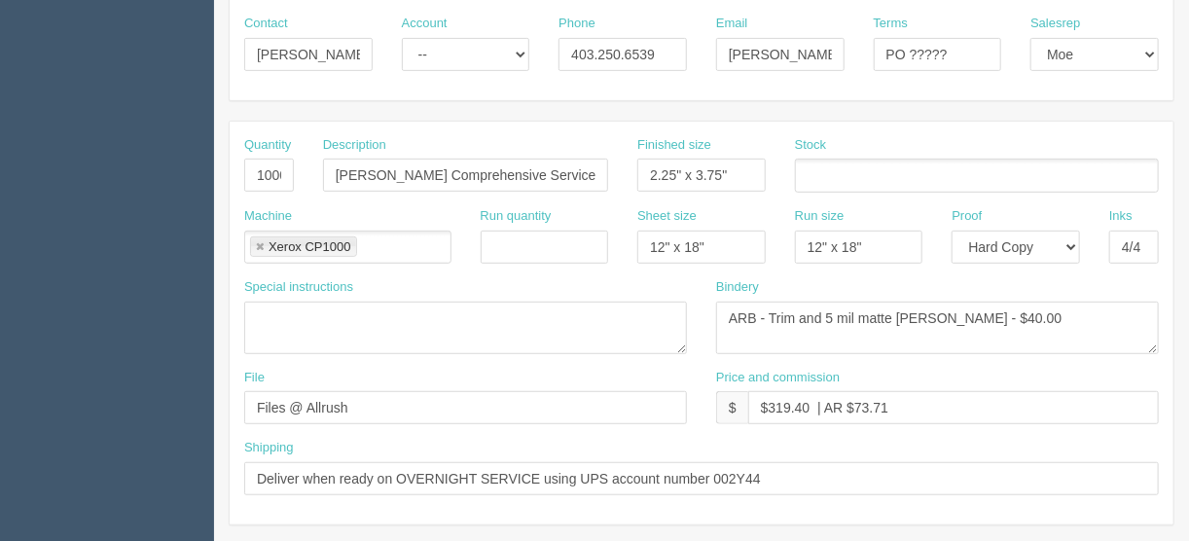
click at [812, 172] on input "text" at bounding box center [805, 176] width 19 height 28
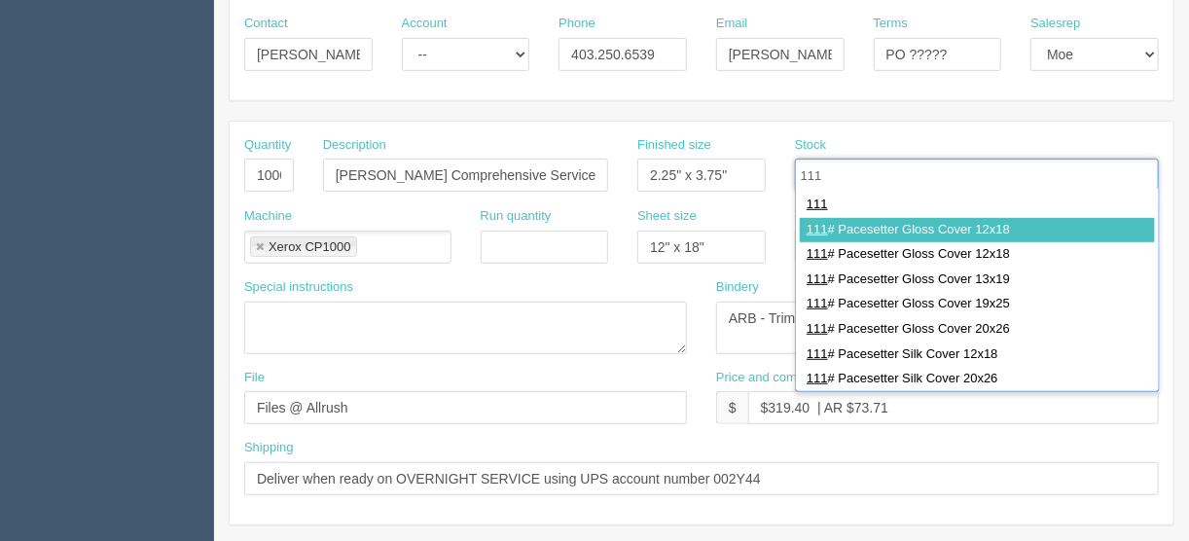
type input "111"
type input "111# Pacesetter Gloss Cover 12x18"
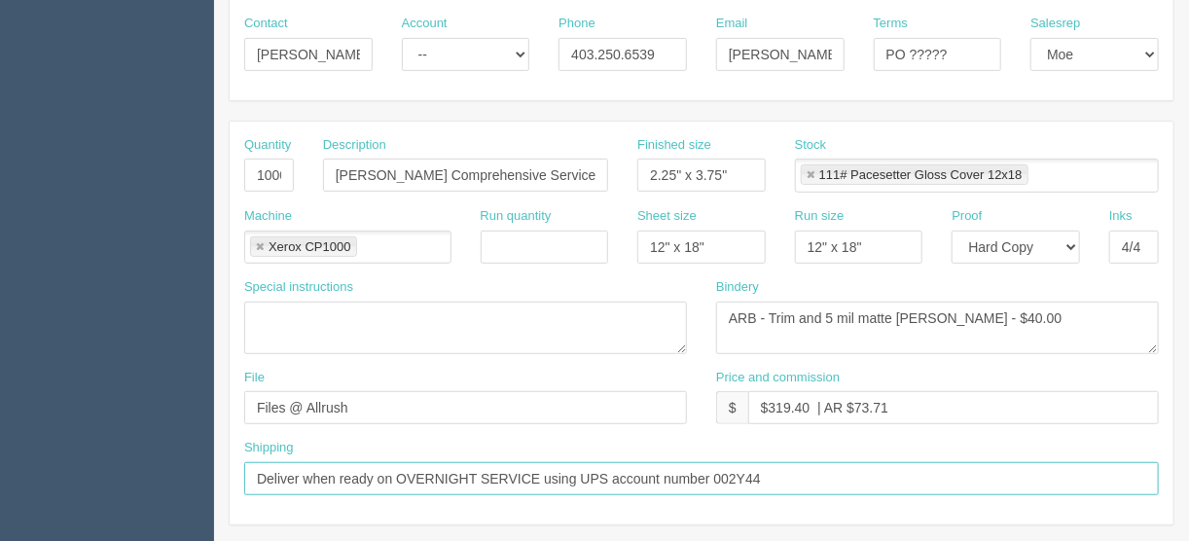
click at [774, 473] on input "Deliver when ready on OVERNIGHT SERVICE using UPS account number 002Y44" at bounding box center [701, 478] width 915 height 33
paste input "next day service to arrive by 10:00 AM. Attn: Matylda Clifton Engineering Group…"
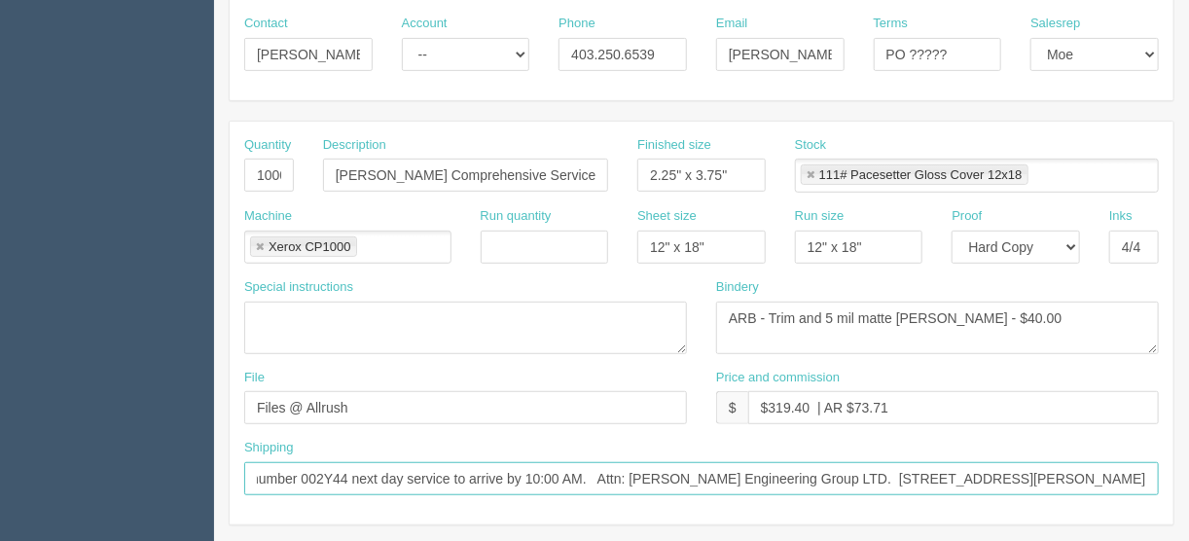
drag, startPoint x: 595, startPoint y: 470, endPoint x: 1236, endPoint y: 481, distance: 640.3
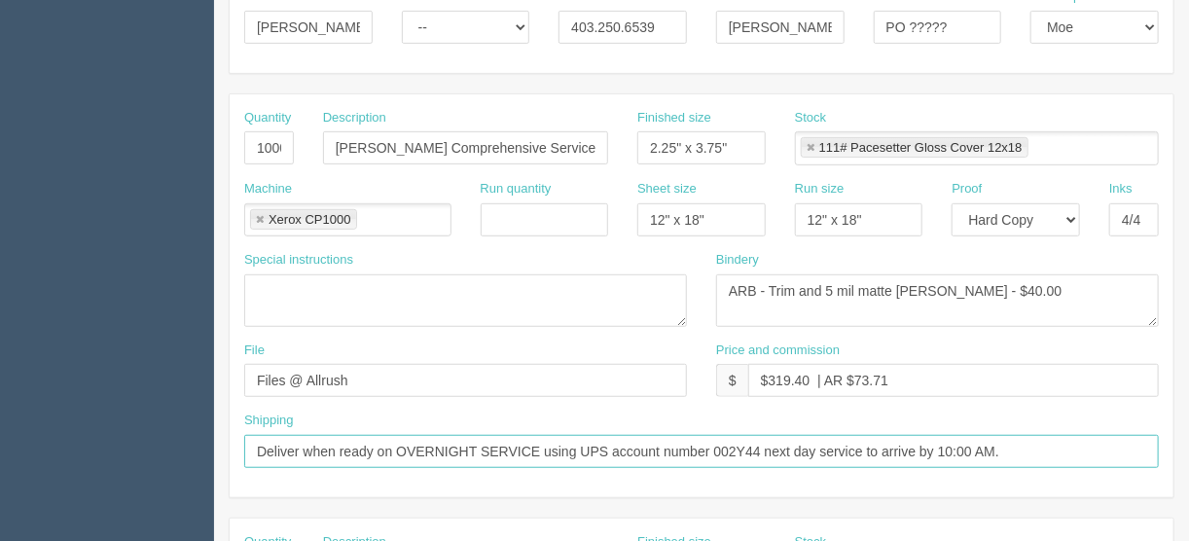
scroll to position [778, 0]
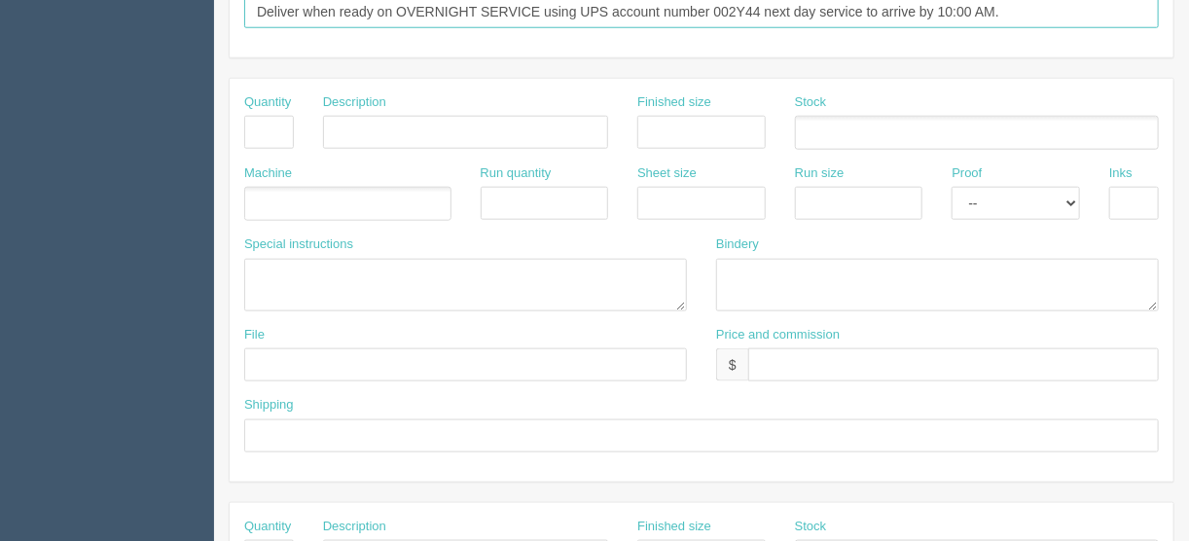
type input "Deliver when ready on OVERNIGHT SERVICE using UPS account number 002Y44 next da…"
click at [275, 433] on input "text" at bounding box center [701, 435] width 915 height 33
paste input "Attn: Matylda Clifton Engineering Group LTD. 340 Maxwell Crescent Regina, SK, S…"
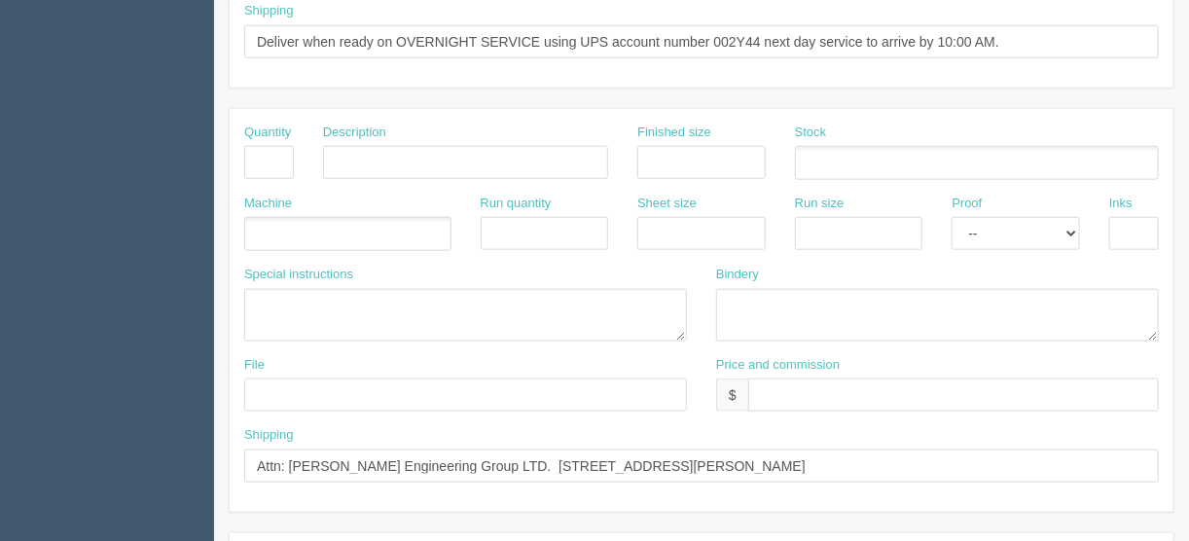
scroll to position [934, 0]
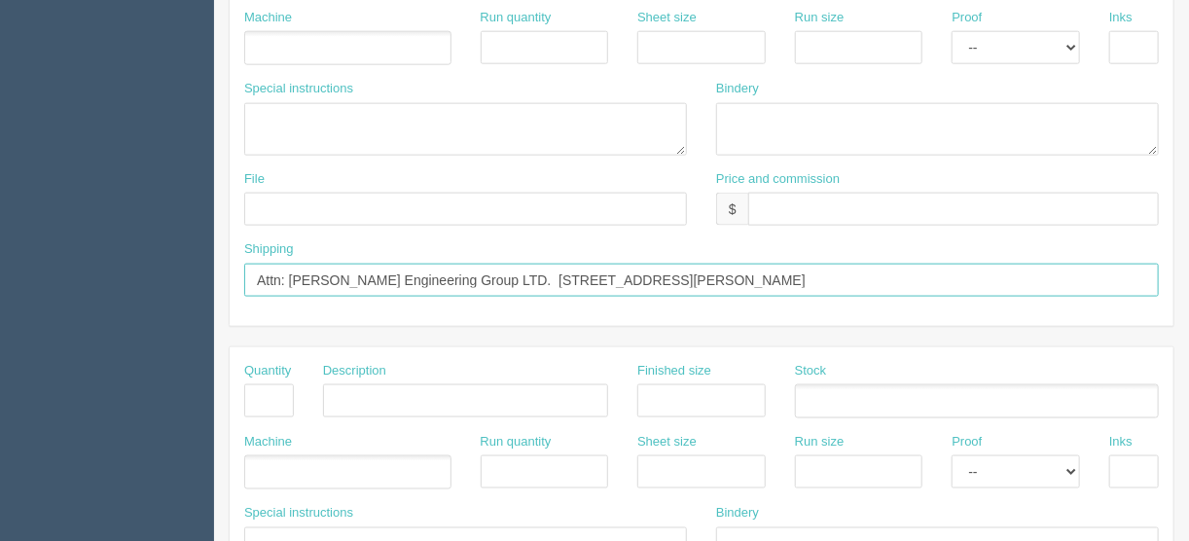
drag, startPoint x: 819, startPoint y: 273, endPoint x: 342, endPoint y: 282, distance: 476.8
click at [342, 282] on input "Attn: Matylda Clifton Engineering Group LTD. 340 Maxwell Crescent Regina, SK, S…" at bounding box center [701, 280] width 915 height 33
paste input "LIFTON ENGINEERING GROUP LTD. (SASKATOON) #4, 1925 – 1ST AVENUE N ATTN JON OSBA…"
type input "Attn: Matylda CLIFTON ENGINEERING GROUP LTD. (SASKATOON) #4, 1925 – 1ST AVENUE …"
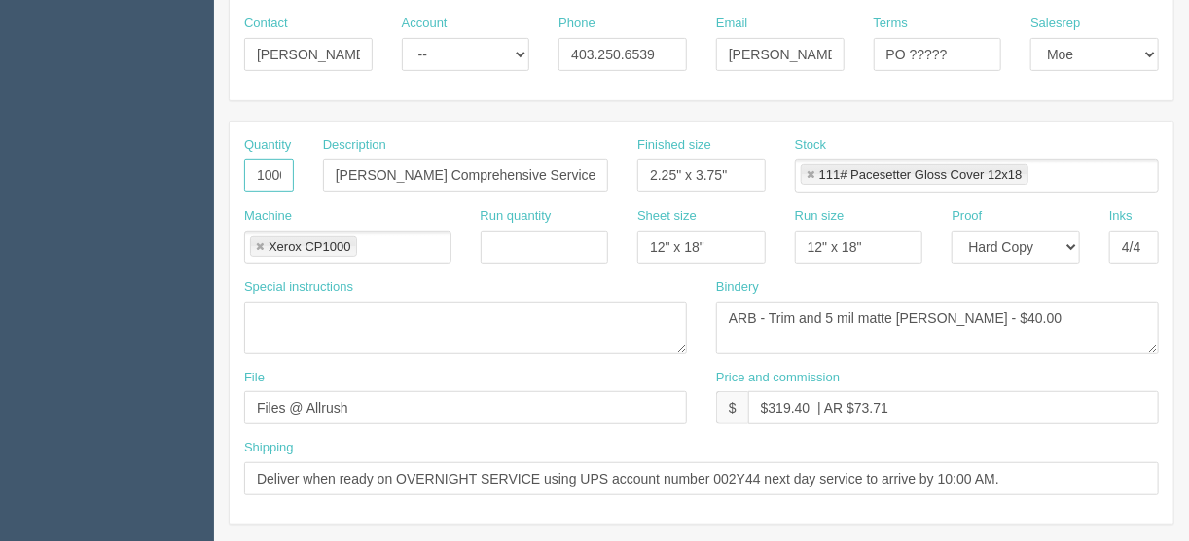
scroll to position [0, 5]
drag, startPoint x: 249, startPoint y: 174, endPoint x: 380, endPoint y: 166, distance: 131.6
click at [380, 166] on div "Quantity 1000 Description Clifton Comprehensive Services QR code cards Finished…" at bounding box center [702, 171] width 944 height 71
type input "250"
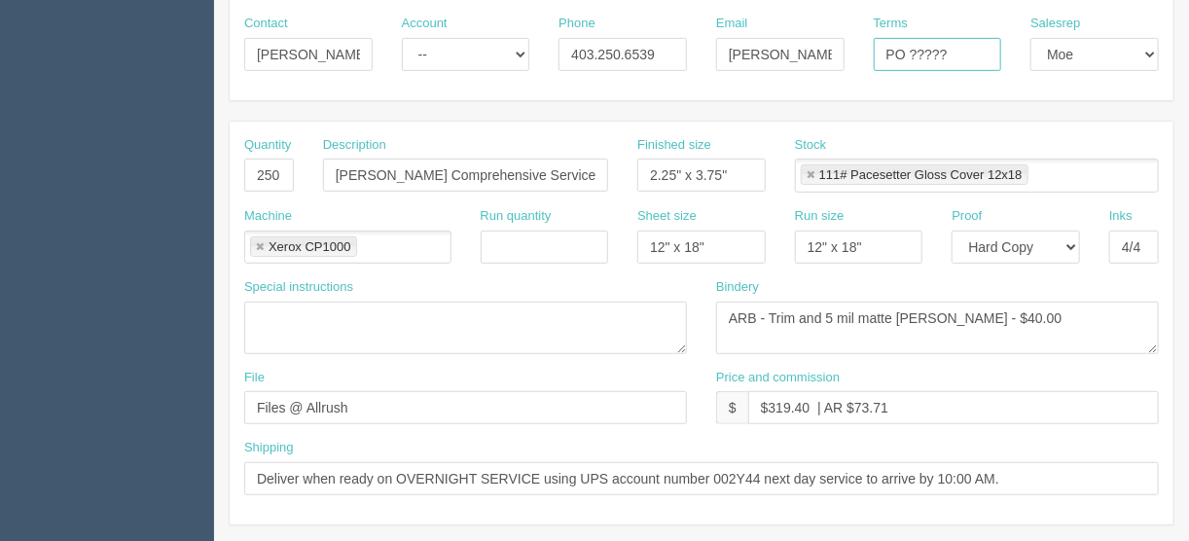
click at [981, 48] on input "PO ?????" at bounding box center [938, 54] width 128 height 33
drag, startPoint x: 810, startPoint y: 402, endPoint x: 768, endPoint y: 404, distance: 41.9
click at [768, 404] on input "$319.40 | AR $73.71" at bounding box center [953, 407] width 411 height 33
click at [776, 398] on input "$11 | AR $73.71" at bounding box center [953, 407] width 411 height 33
click at [778, 402] on input "$11 | AR $73.71" at bounding box center [953, 407] width 411 height 33
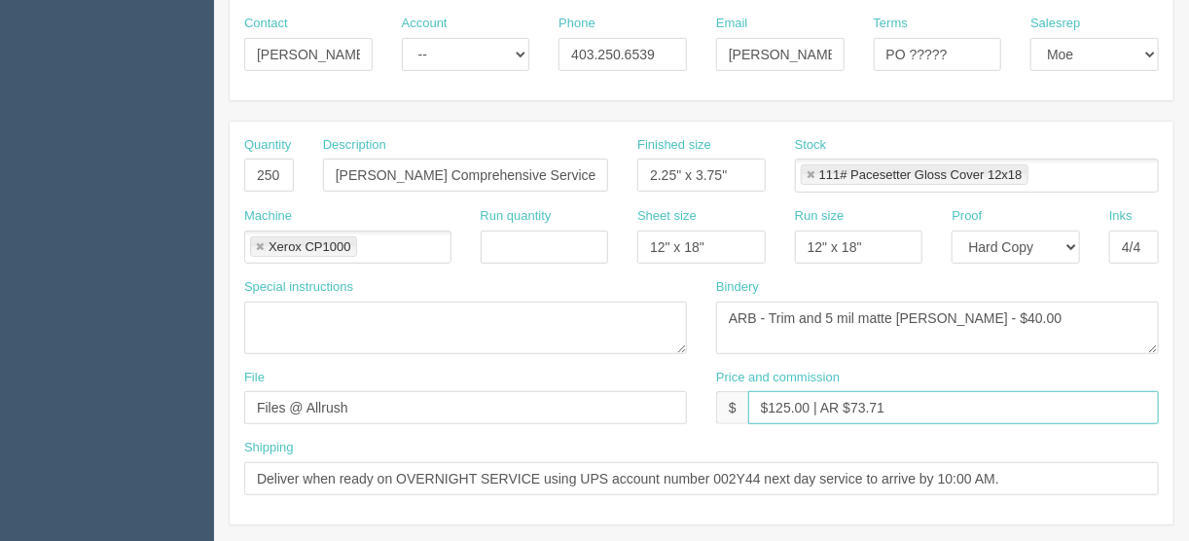
drag, startPoint x: 890, startPoint y: 408, endPoint x: 852, endPoint y: 402, distance: 38.4
click at [852, 402] on input "$125.00 | AR $73.71" at bounding box center [953, 407] width 411 height 33
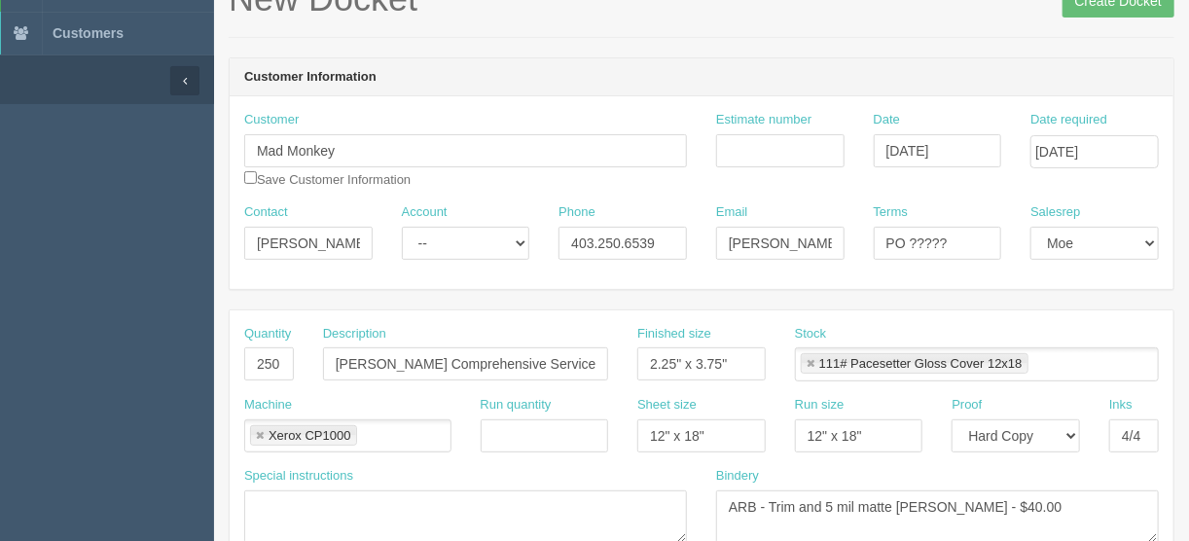
scroll to position [48, 0]
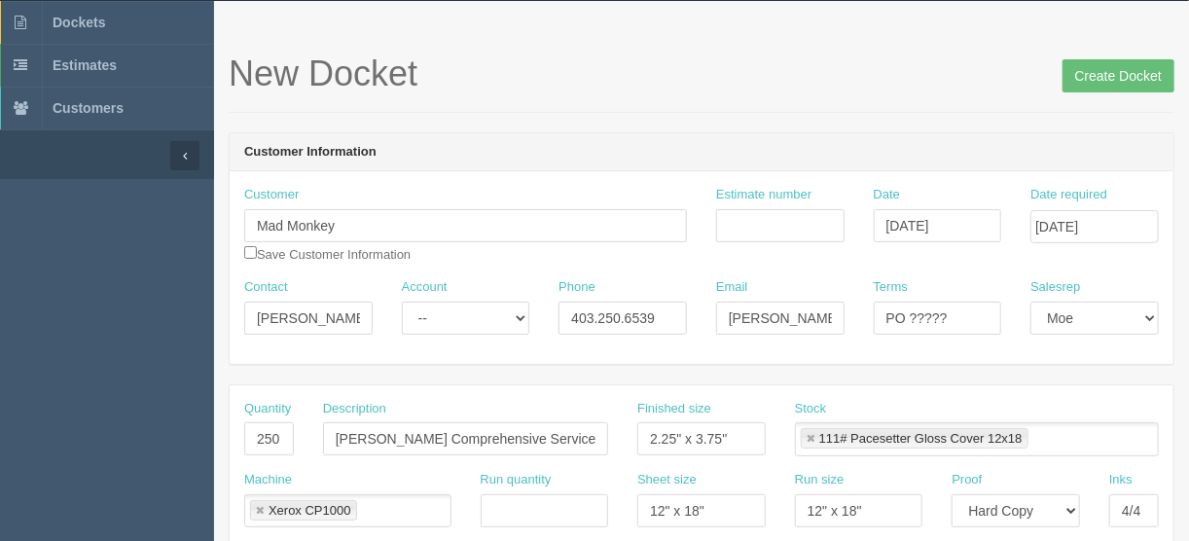
type input "$125.00 | AR $36.48"
click at [753, 214] on input "Estimate number" at bounding box center [780, 225] width 128 height 33
type input "092618"
click at [959, 314] on input "PO ?????" at bounding box center [938, 318] width 128 height 33
type input "PO 21442"
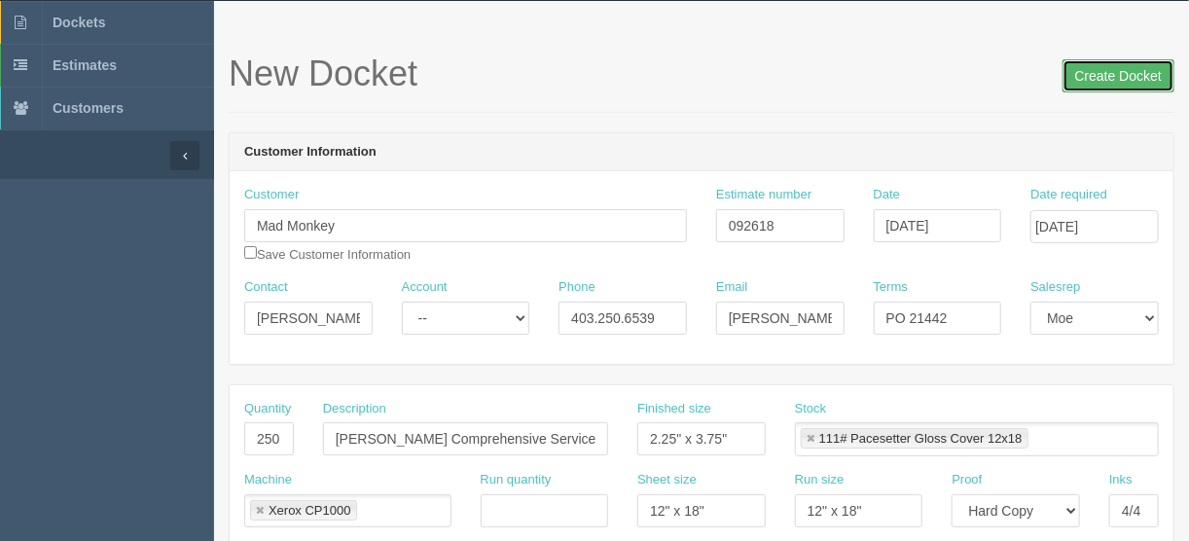
click at [1122, 70] on input "Create Docket" at bounding box center [1119, 75] width 112 height 33
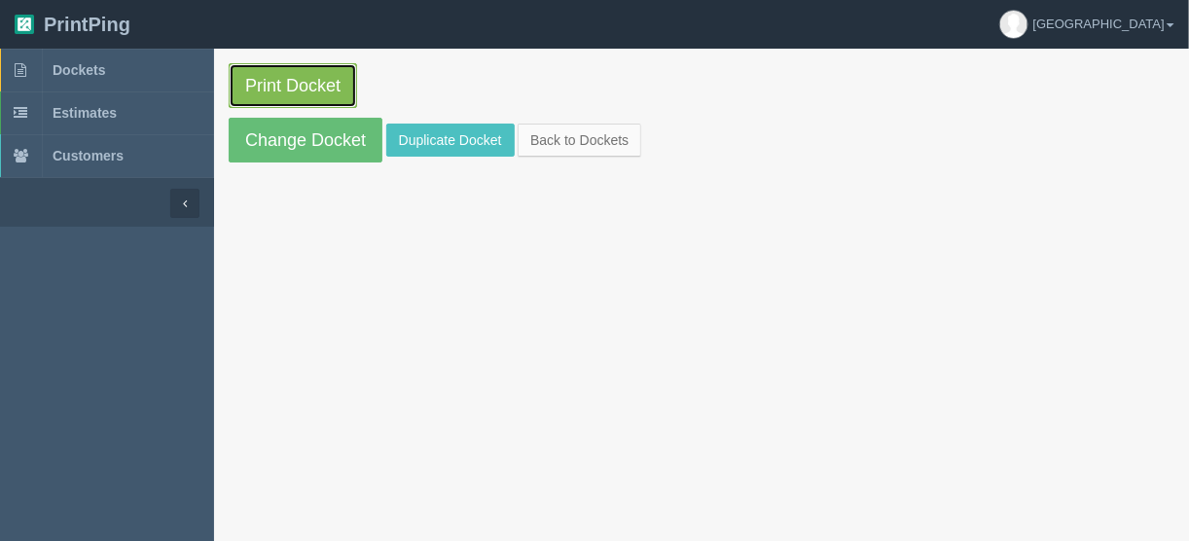
click at [271, 78] on link "Print Docket" at bounding box center [293, 85] width 128 height 45
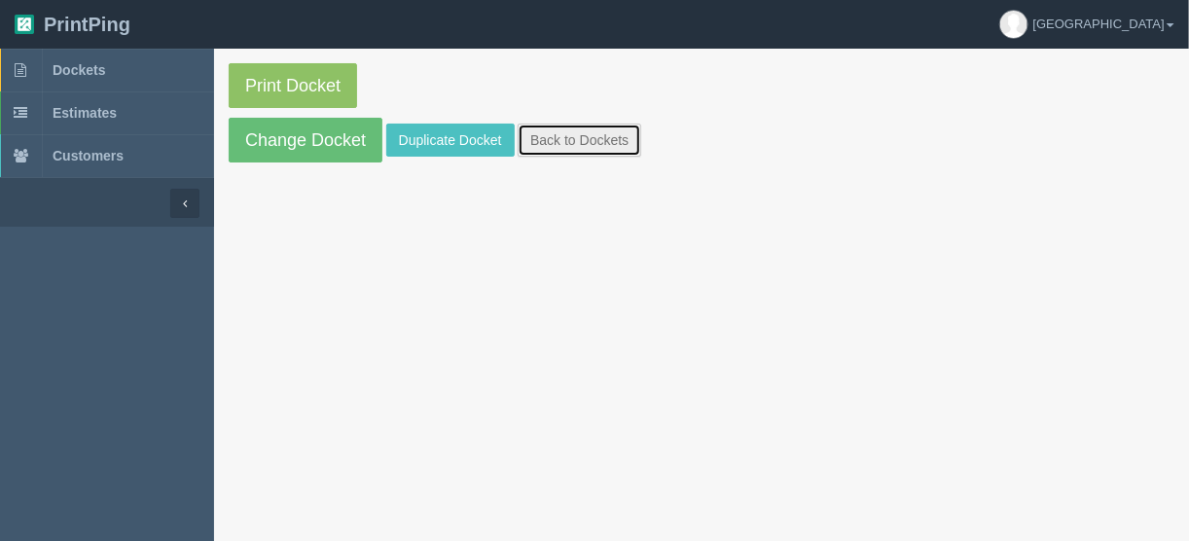
click at [598, 136] on link "Back to Dockets" at bounding box center [580, 140] width 124 height 33
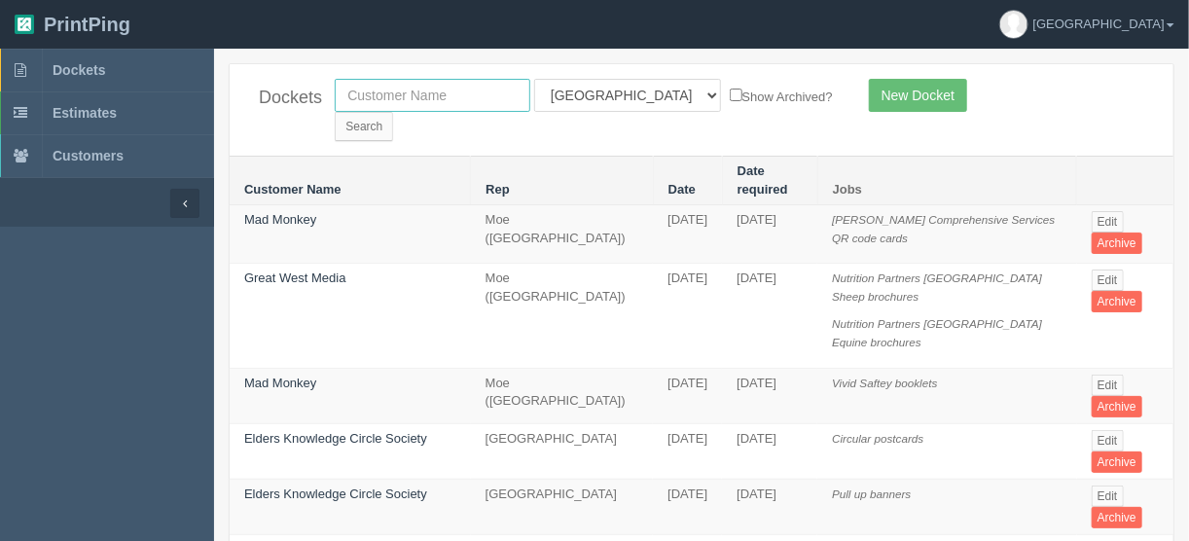
drag, startPoint x: 371, startPoint y: 97, endPoint x: 380, endPoint y: 105, distance: 12.5
click at [371, 97] on input "text" at bounding box center [433, 95] width 196 height 33
type input "abl imag"
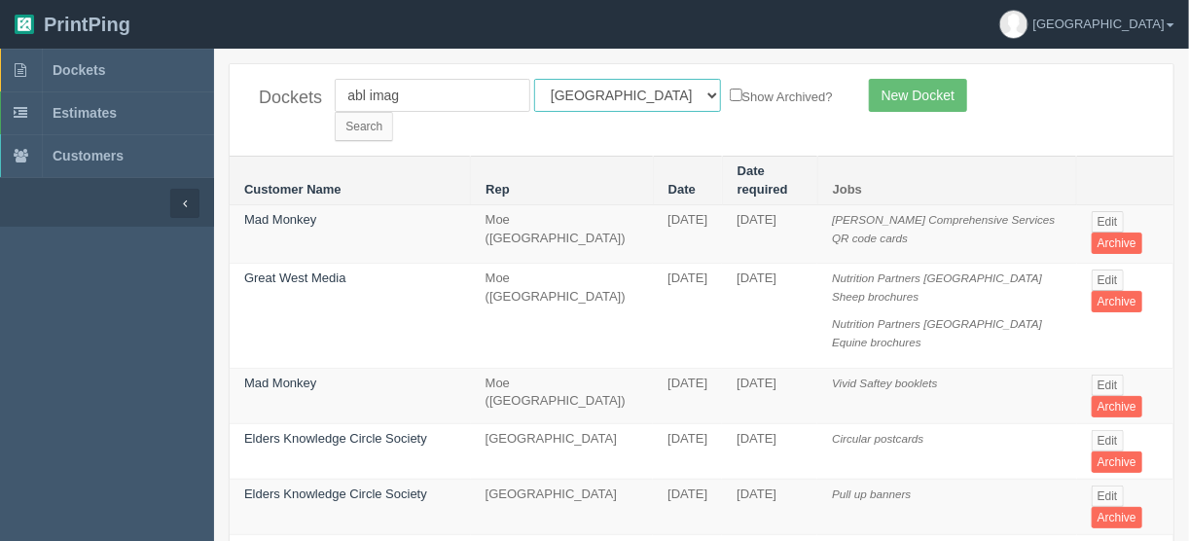
click at [622, 90] on select "All Users [PERSON_NAME] Test 1 [PERSON_NAME] [PERSON_NAME] [PERSON_NAME] France…" at bounding box center [627, 95] width 187 height 33
select select
click at [534, 79] on select "All Users [PERSON_NAME] Test 1 [PERSON_NAME] [PERSON_NAME] [PERSON_NAME] France…" at bounding box center [627, 95] width 187 height 33
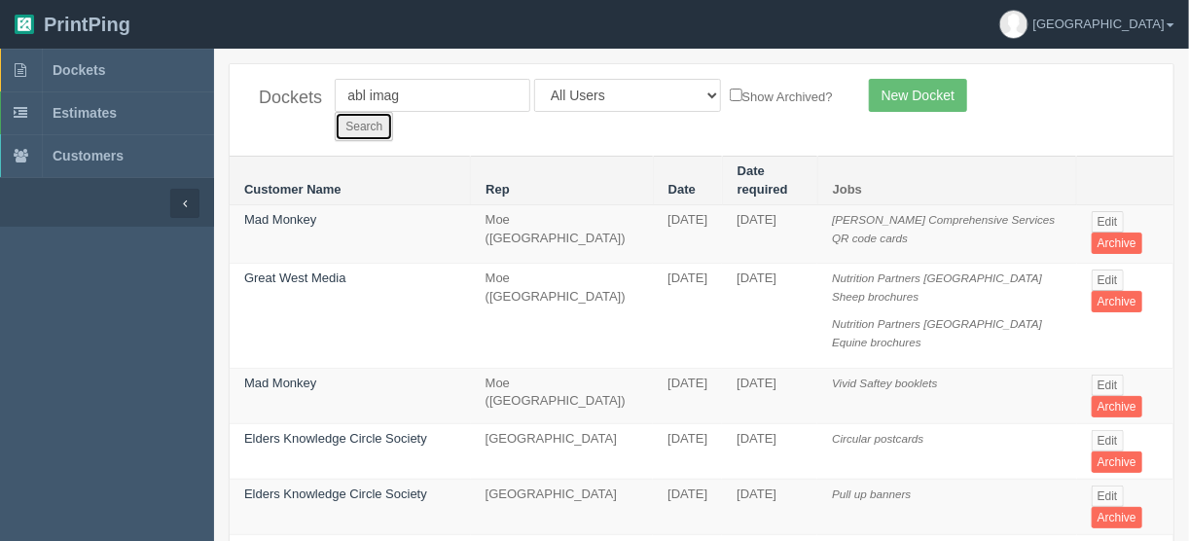
click at [393, 112] on input "Search" at bounding box center [364, 126] width 58 height 29
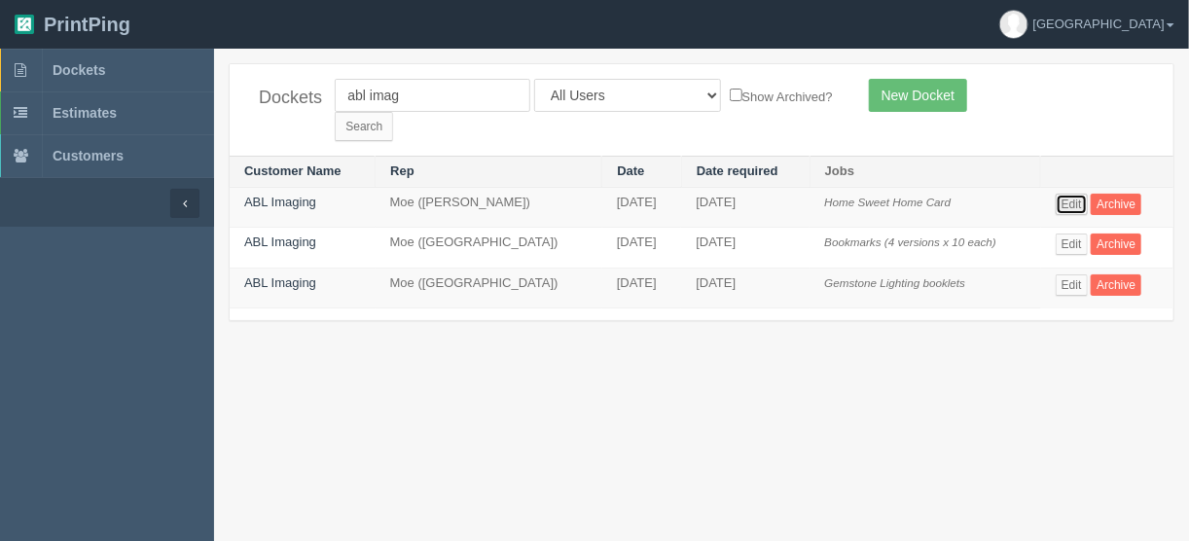
drag, startPoint x: 1065, startPoint y: 182, endPoint x: 1077, endPoint y: 188, distance: 13.1
click at [1066, 194] on link "Edit" at bounding box center [1072, 204] width 32 height 21
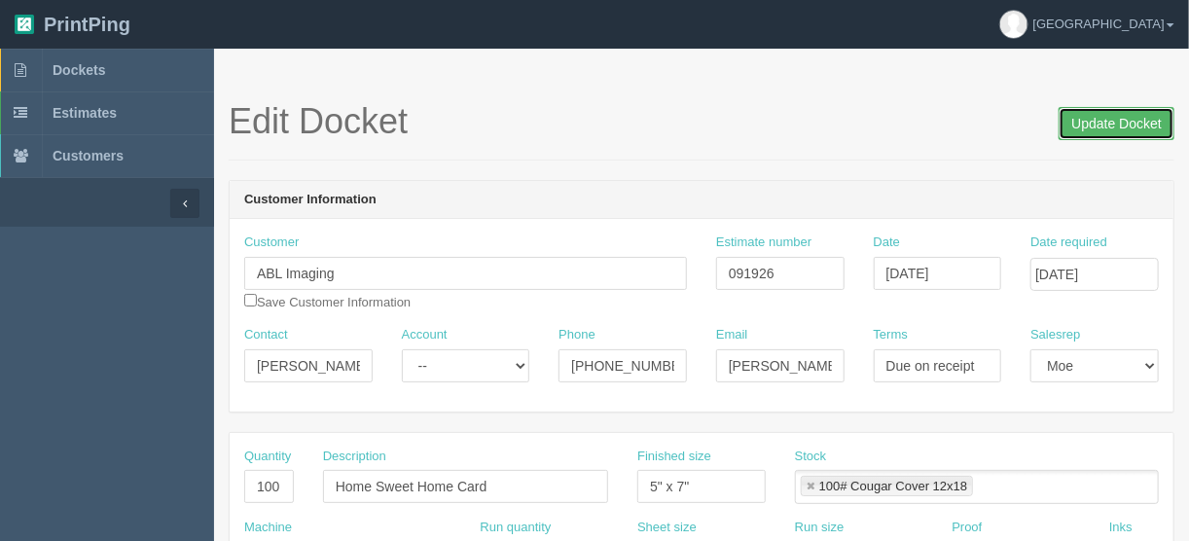
click at [1104, 122] on input "Update Docket" at bounding box center [1117, 123] width 116 height 33
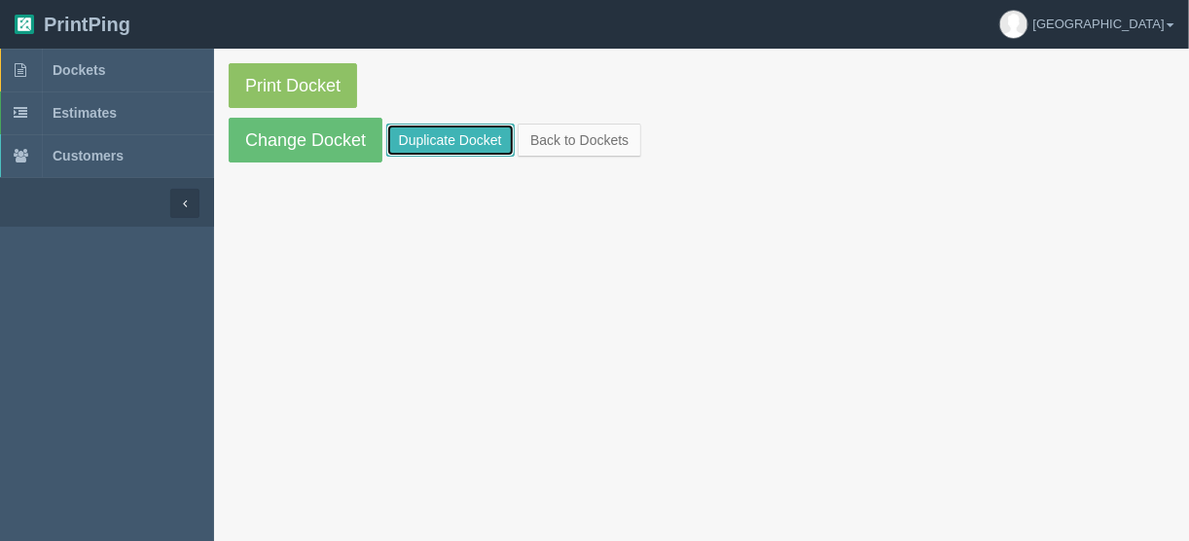
click at [451, 139] on link "Duplicate Docket" at bounding box center [450, 140] width 128 height 33
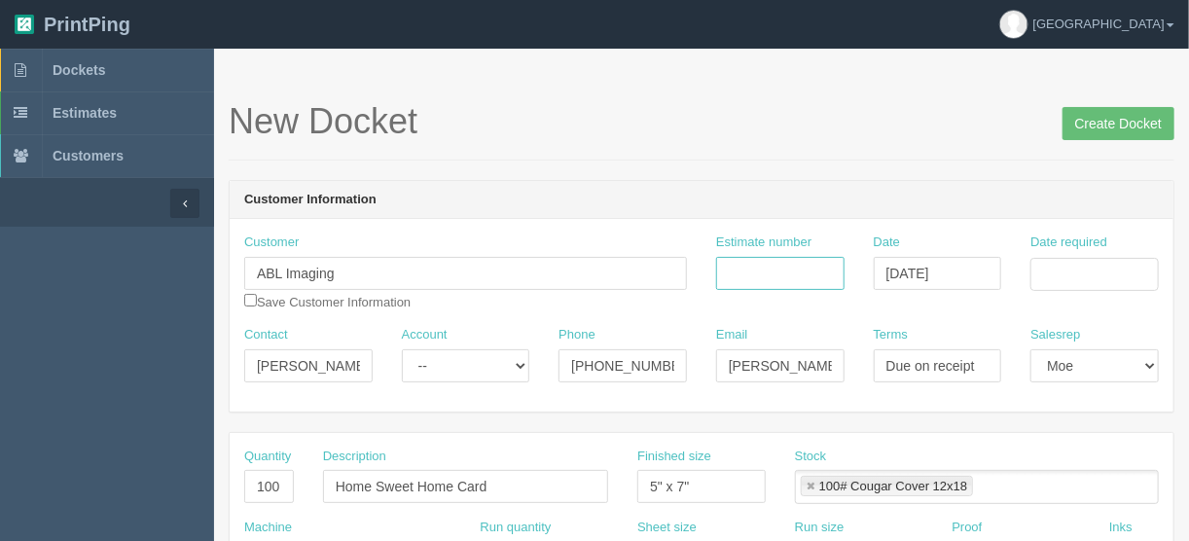
click at [776, 267] on input "Estimate number" at bounding box center [780, 273] width 128 height 33
drag, startPoint x: 977, startPoint y: 360, endPoint x: 798, endPoint y: 380, distance: 180.2
click at [798, 380] on div "Contact [PERSON_NAME] Account -- Existing Client Allrush Client Rep Client Phon…" at bounding box center [702, 361] width 944 height 71
type input "PO#598545"
click at [1063, 266] on input "Date required" at bounding box center [1094, 274] width 128 height 33
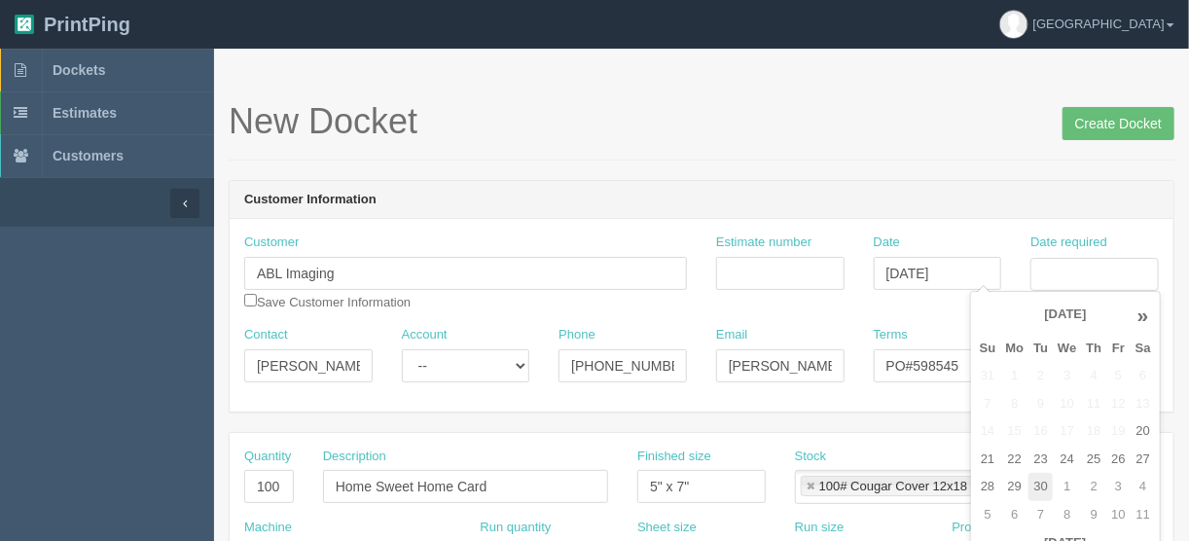
click at [1043, 489] on td "30" at bounding box center [1040, 487] width 24 height 28
type input "September 30, 2025"
click at [779, 276] on input "Estimate number" at bounding box center [780, 273] width 128 height 33
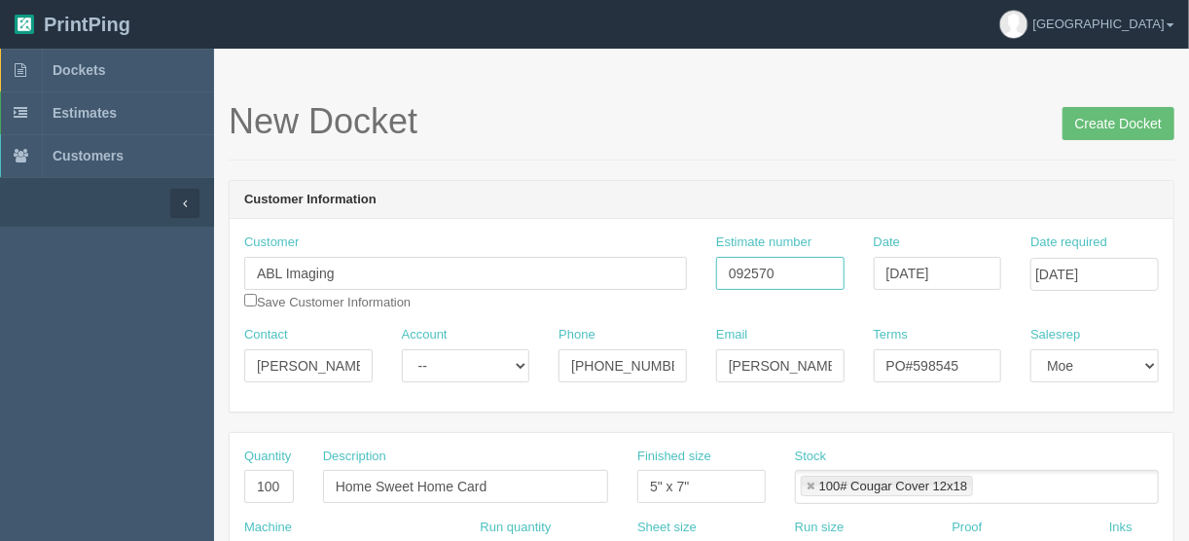
type input "092570"
drag, startPoint x: 281, startPoint y: 482, endPoint x: 190, endPoint y: 500, distance: 93.3
type input "800"
drag, startPoint x: 501, startPoint y: 490, endPoint x: 200, endPoint y: 487, distance: 300.7
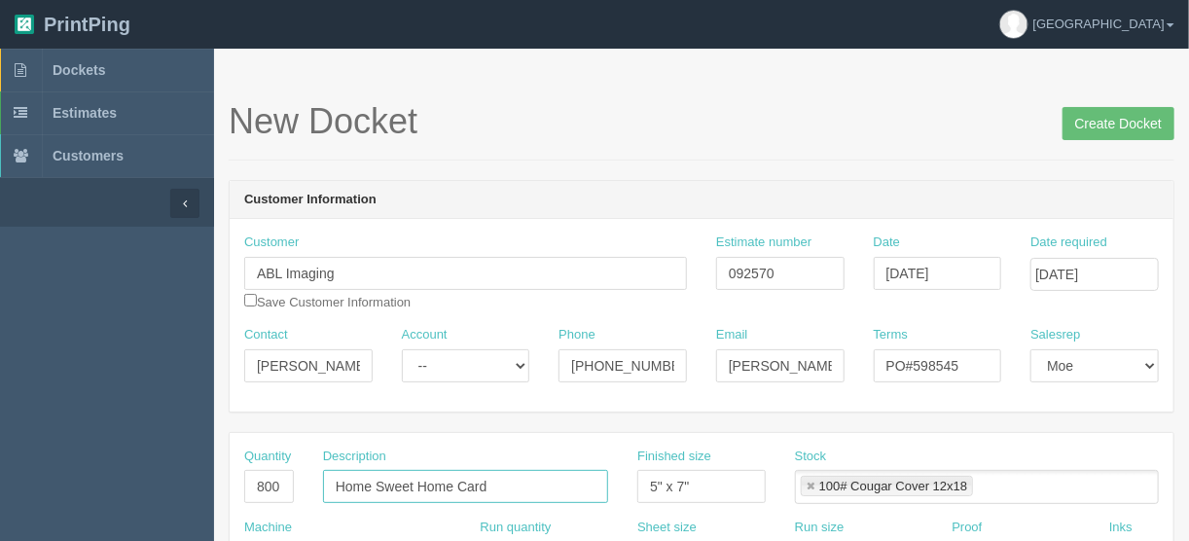
type input "Door hangers"
drag, startPoint x: 701, startPoint y: 484, endPoint x: 594, endPoint y: 494, distance: 106.6
click at [596, 494] on div "Quantity 800 Description Door hangers Finished size 5" x 7" Stock 100# Cougar C…" at bounding box center [702, 483] width 944 height 71
click at [683, 482] on input "4" x 6"" at bounding box center [701, 486] width 128 height 33
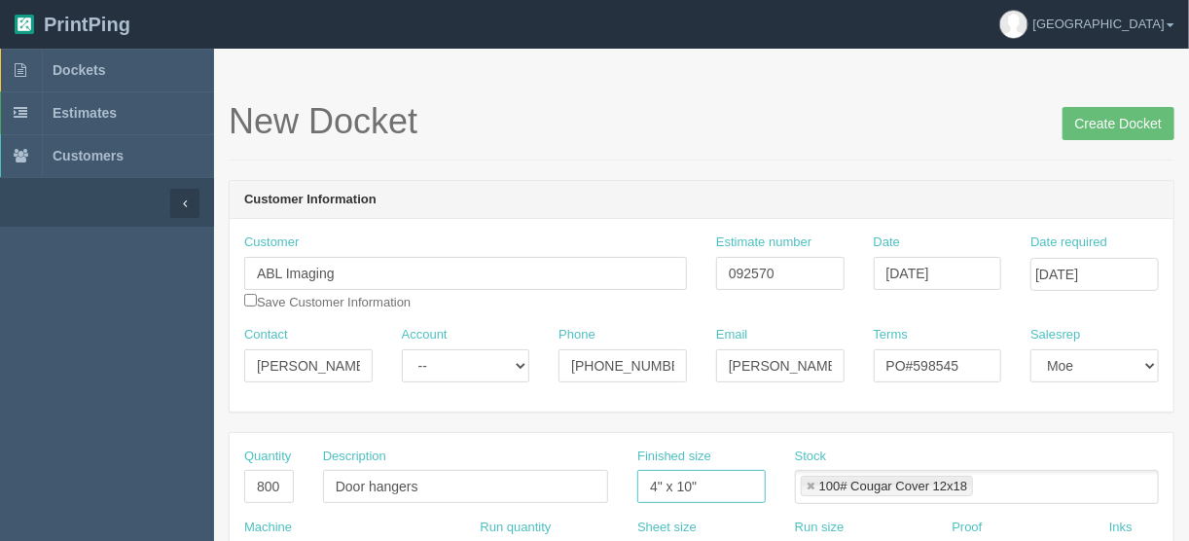
type input "4" x 10""
click at [249, 295] on input "checkbox" at bounding box center [250, 300] width 13 height 13
checkbox input "true"
click at [810, 481] on link at bounding box center [811, 487] width 12 height 13
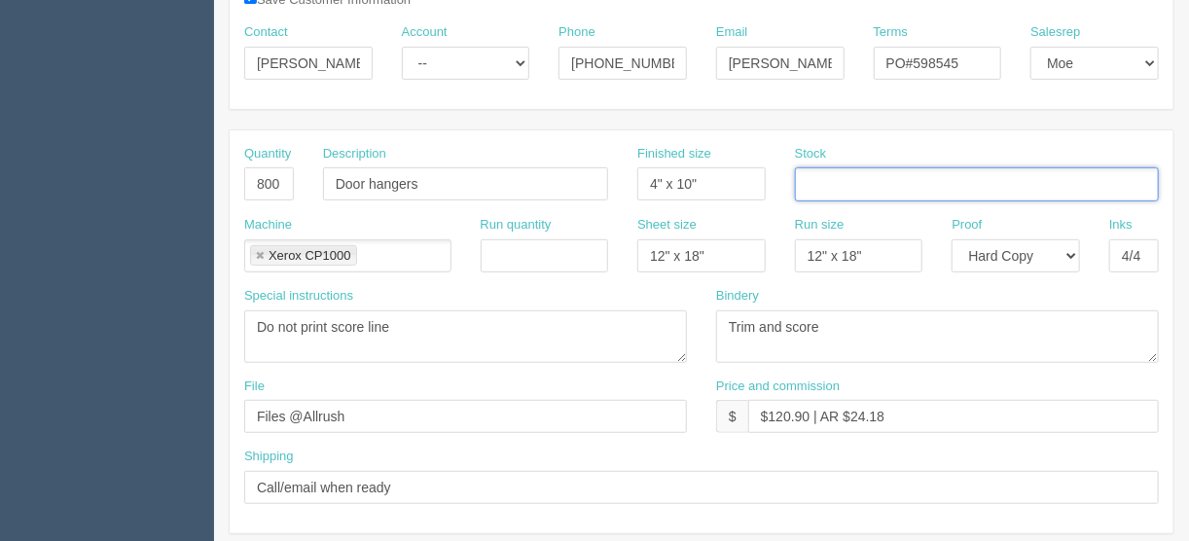
scroll to position [311, 0]
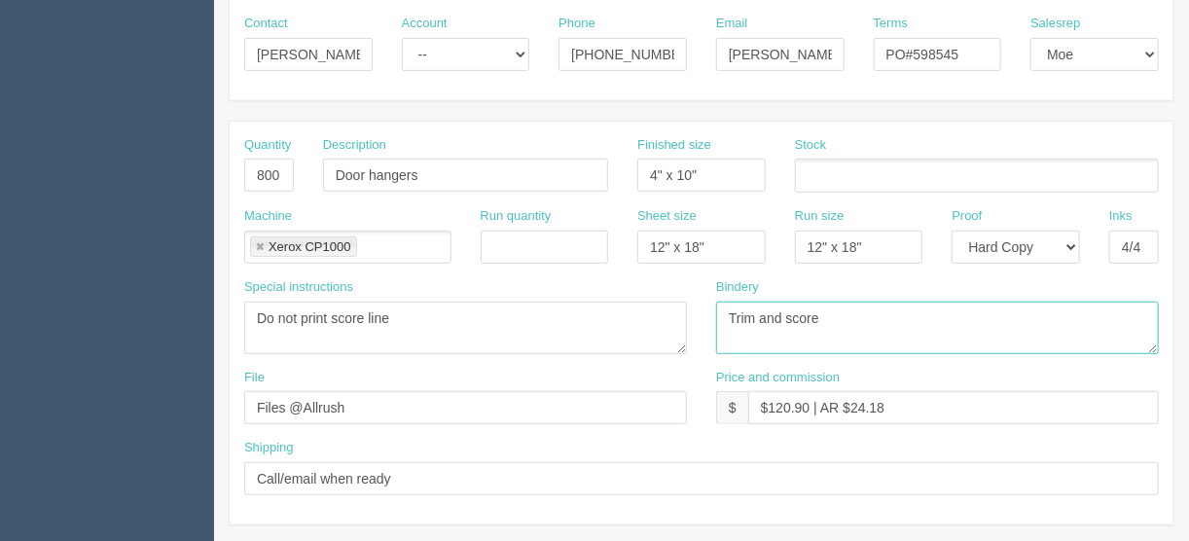
drag, startPoint x: 832, startPoint y: 319, endPoint x: 785, endPoint y: 318, distance: 46.7
click at [785, 318] on textarea "Trim and score" at bounding box center [937, 328] width 443 height 53
type textarea "Trim and die-cut"
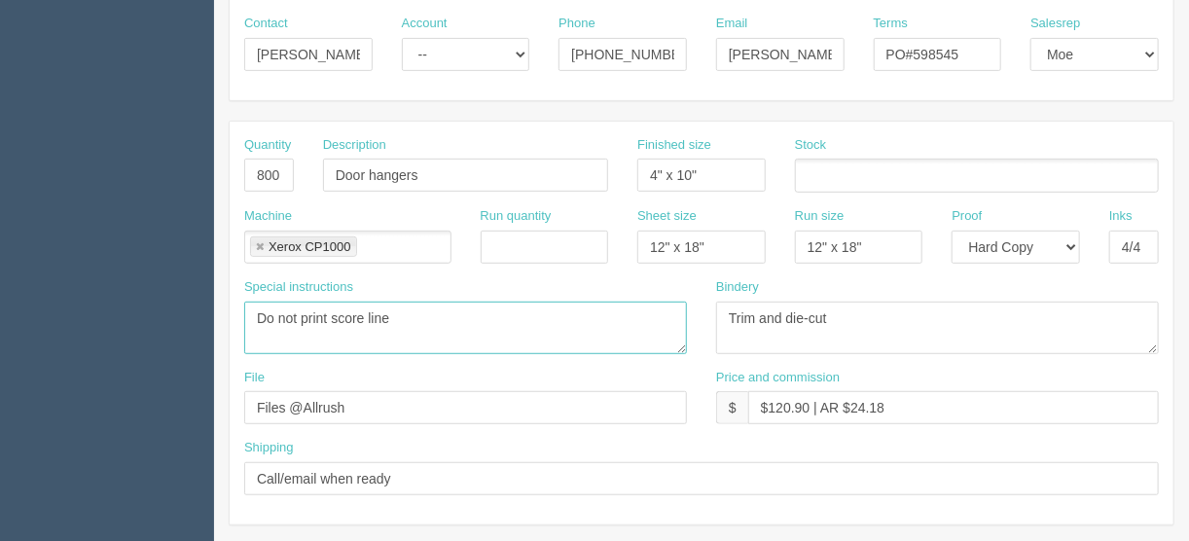
drag, startPoint x: 459, startPoint y: 330, endPoint x: 152, endPoint y: 314, distance: 307.9
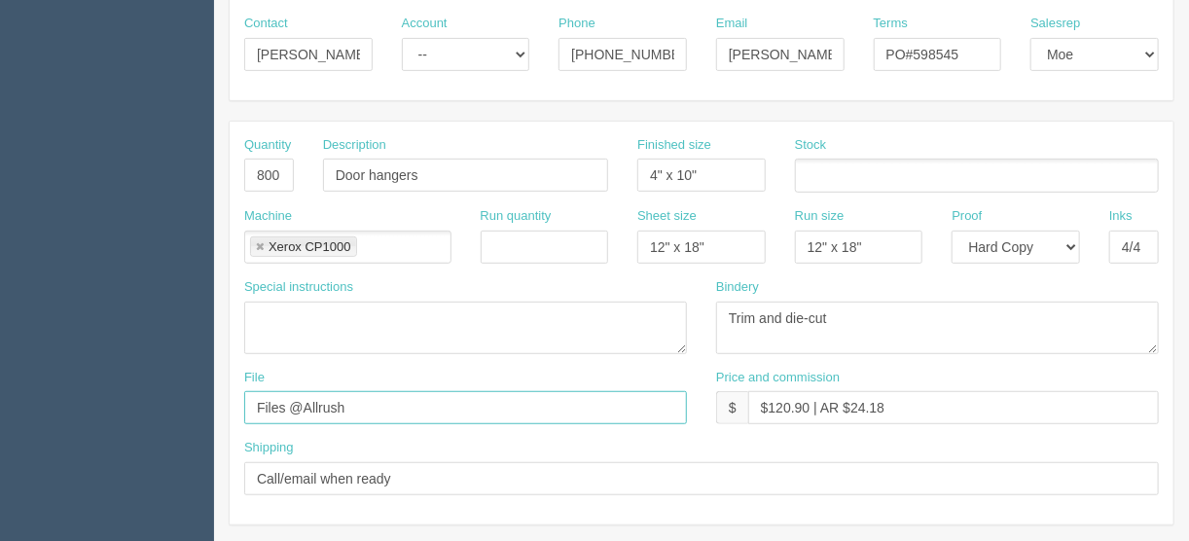
drag, startPoint x: 396, startPoint y: 406, endPoint x: 116, endPoint y: 409, distance: 280.2
type input "files@allrush.ca"
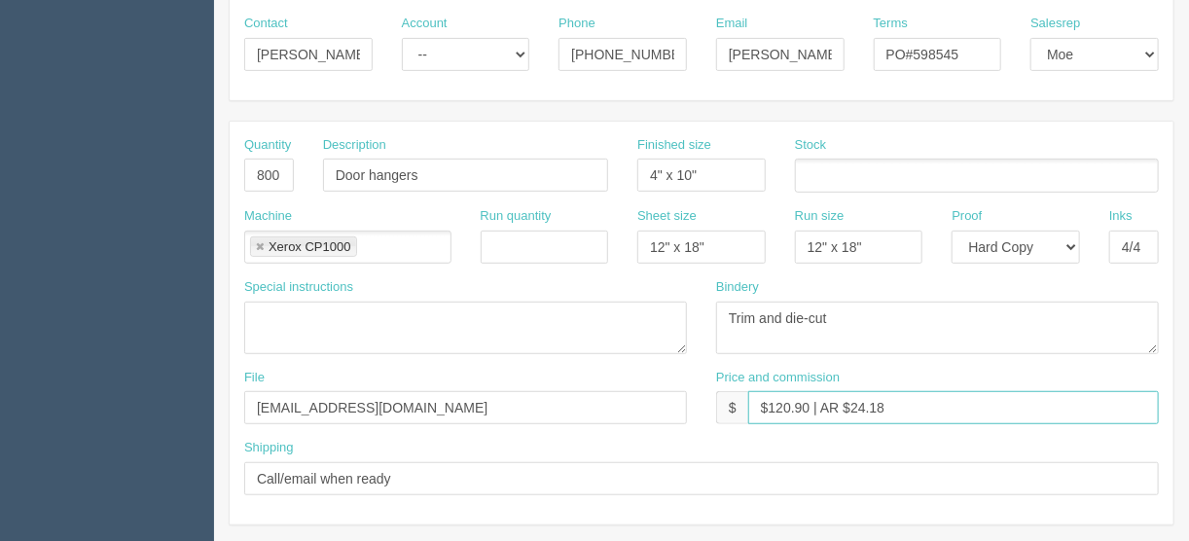
drag, startPoint x: 808, startPoint y: 397, endPoint x: 764, endPoint y: 402, distance: 44.1
click at [764, 402] on input "$120.90 | AR $24.18" at bounding box center [953, 407] width 411 height 33
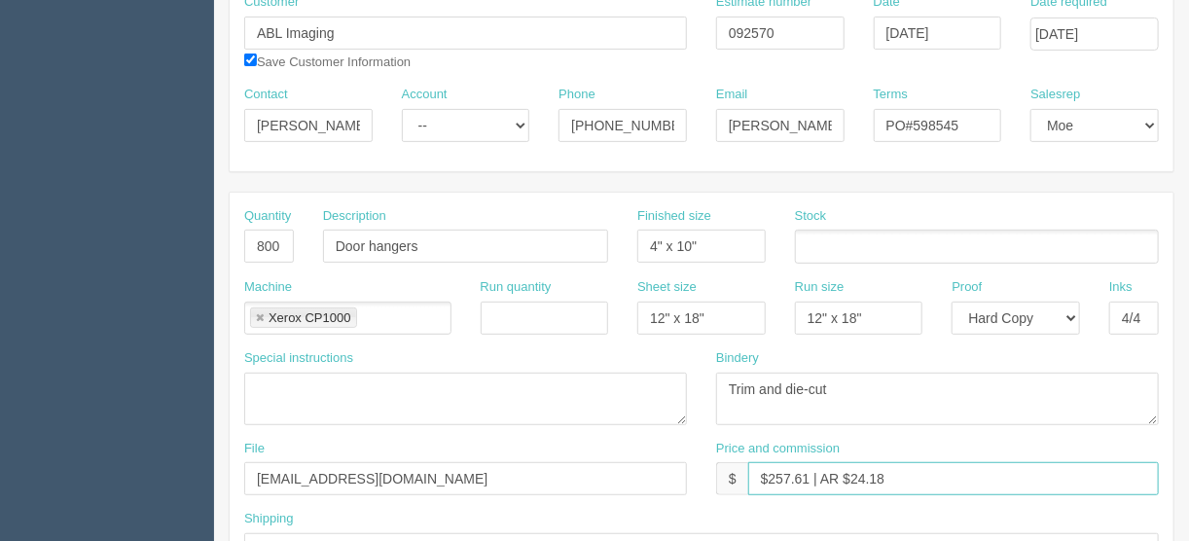
scroll to position [203, 0]
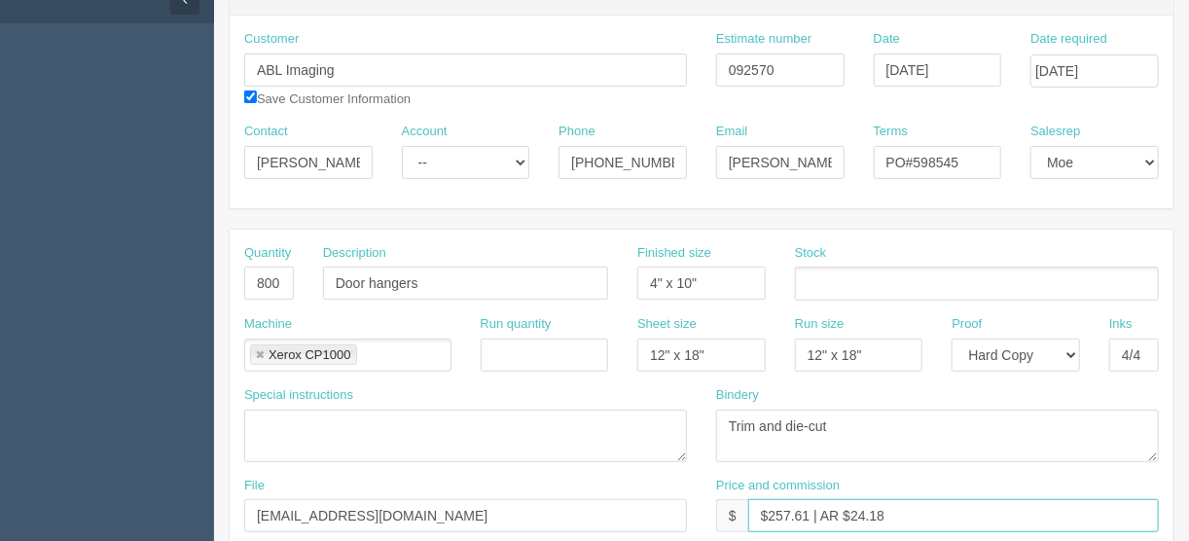
type input "$257.61 | AR $24.18"
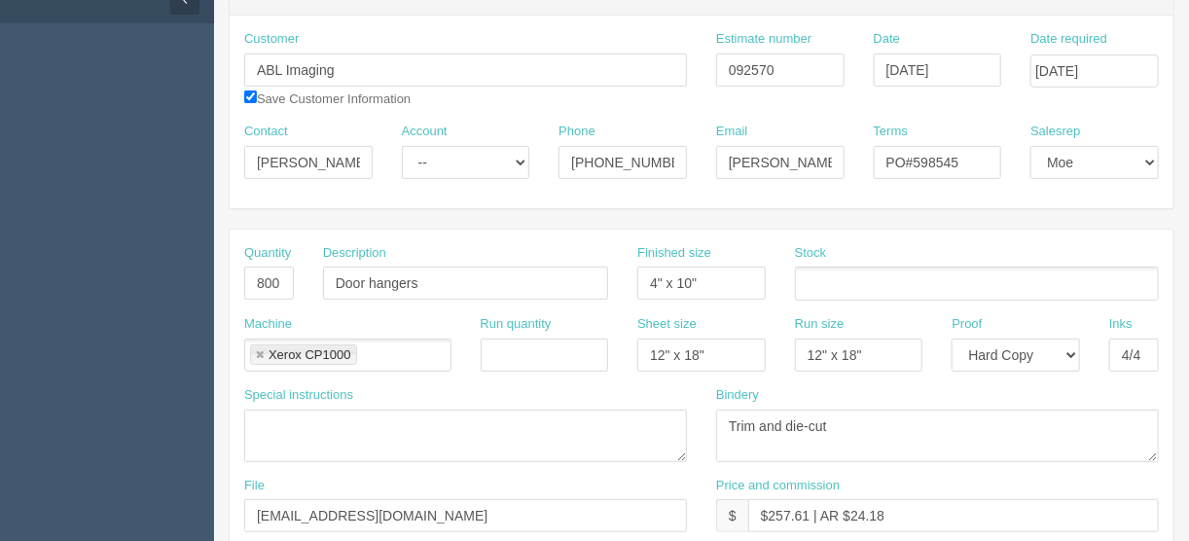
click at [848, 277] on ul at bounding box center [977, 284] width 364 height 34
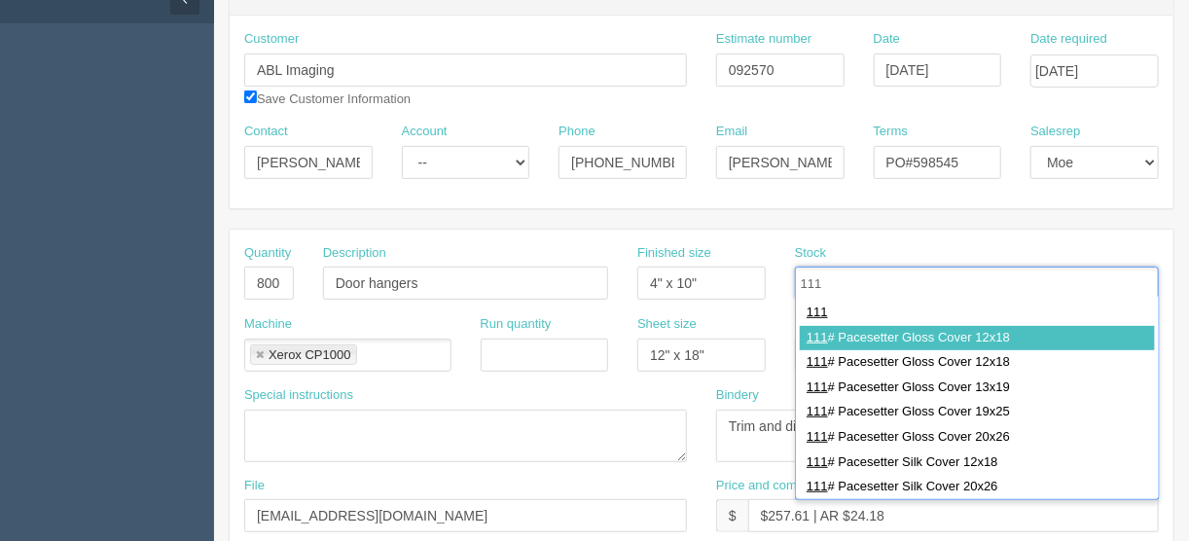
type input "111"
type input "111# Pacesetter Gloss Cover 12x18"
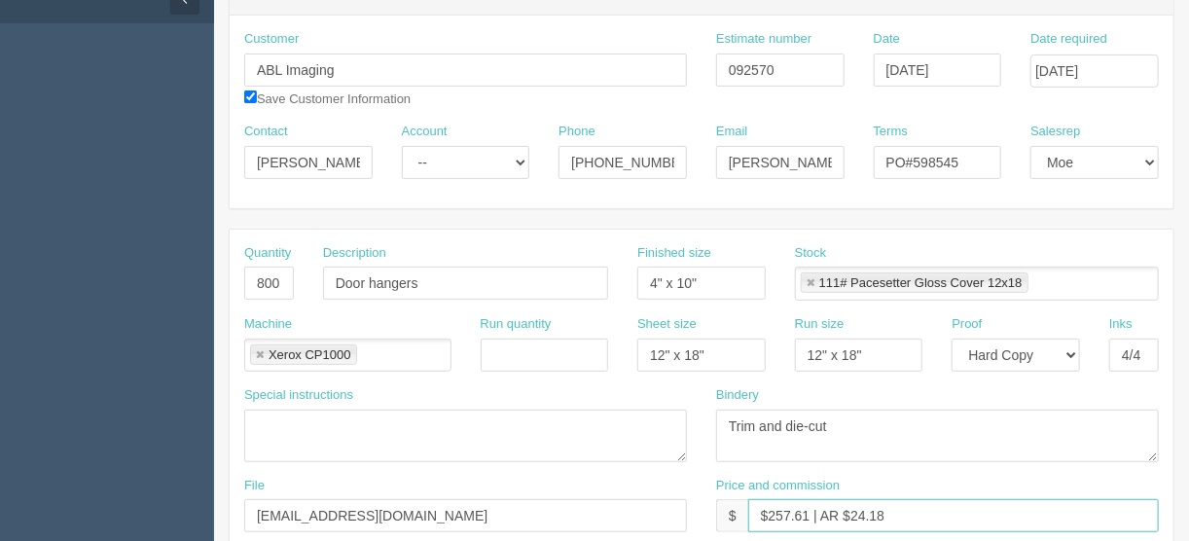
drag, startPoint x: 892, startPoint y: 508, endPoint x: 851, endPoint y: 510, distance: 40.9
click at [851, 510] on input "$257.61 | AR $24.18" at bounding box center [953, 515] width 411 height 33
type input "$257.61 | AR $59.45"
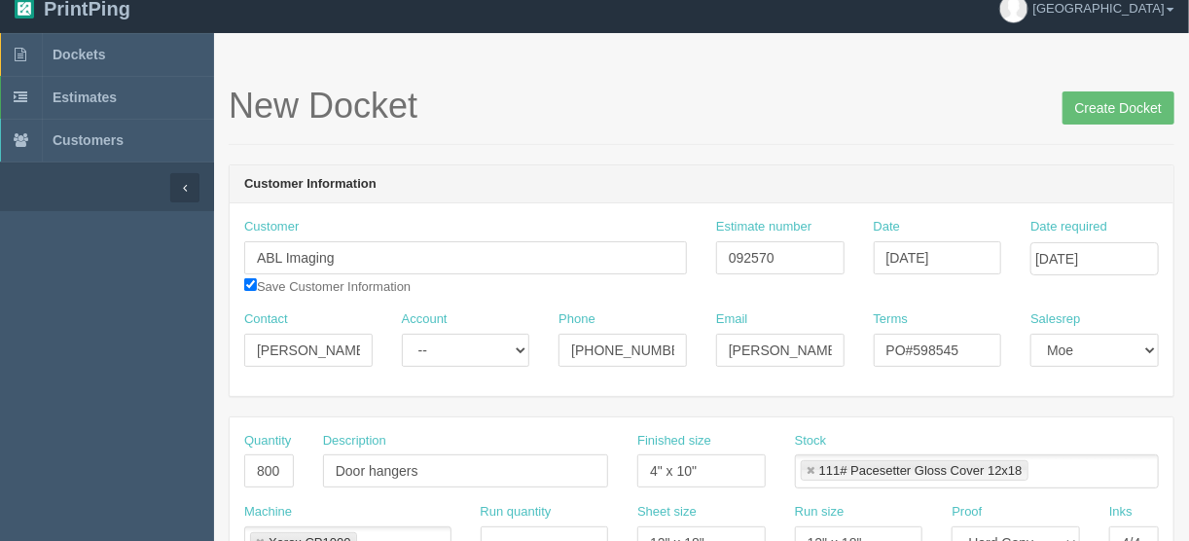
scroll to position [0, 0]
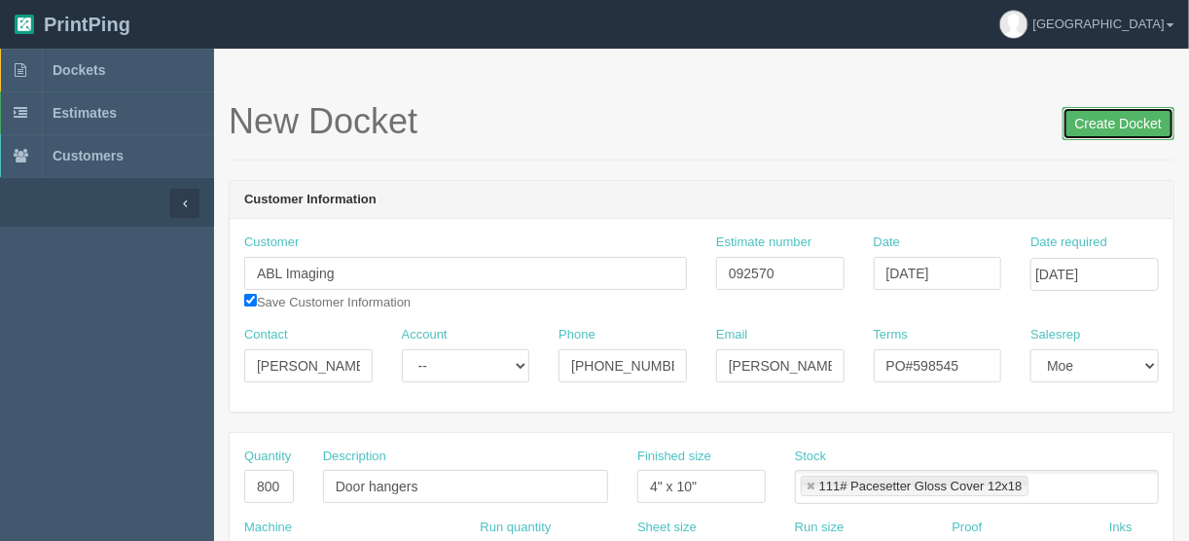
click at [1107, 122] on input "Create Docket" at bounding box center [1119, 123] width 112 height 33
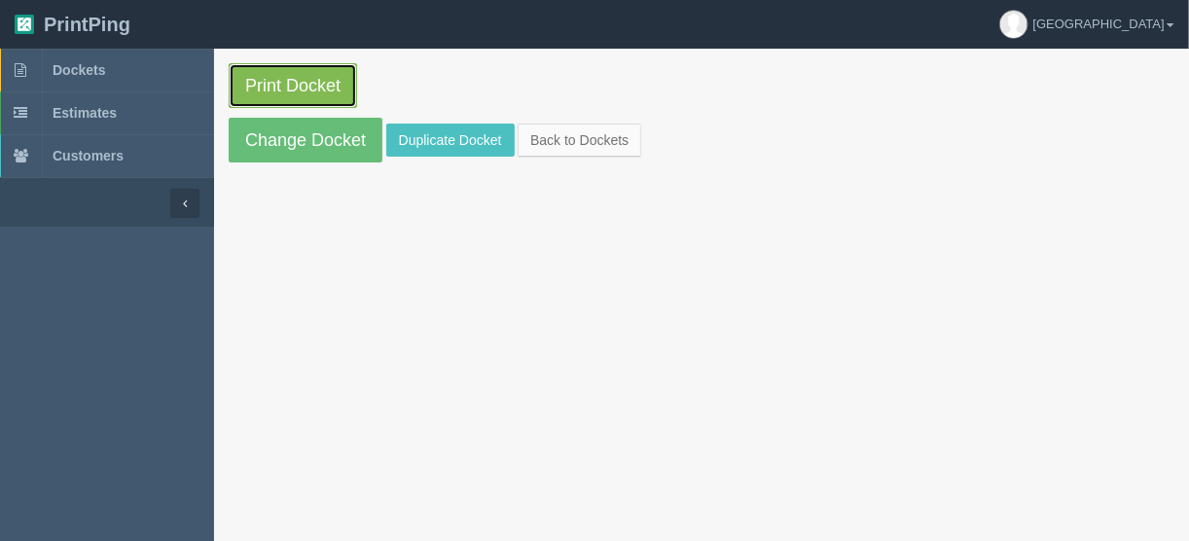
click at [276, 77] on link "Print Docket" at bounding box center [293, 85] width 128 height 45
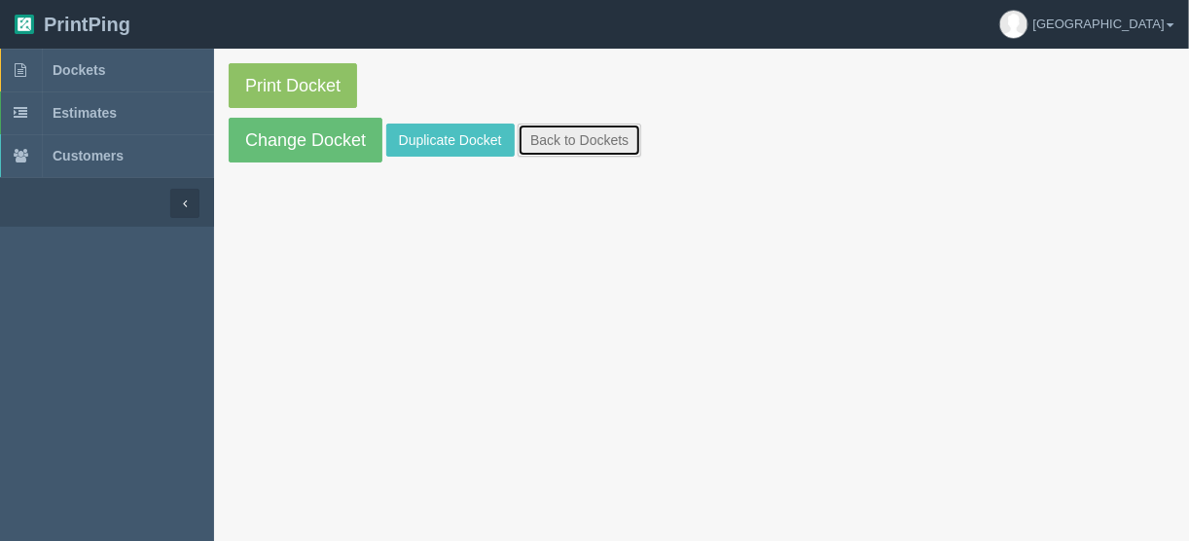
drag, startPoint x: 579, startPoint y: 134, endPoint x: 577, endPoint y: 153, distance: 18.6
click at [579, 134] on link "Back to Dockets" at bounding box center [580, 140] width 124 height 33
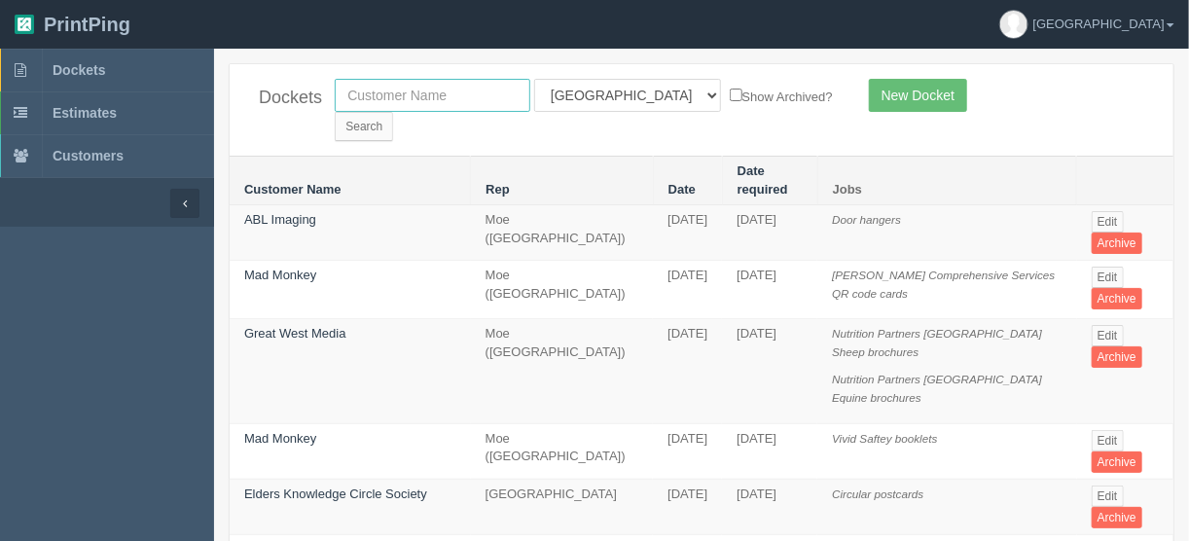
click at [469, 98] on input "text" at bounding box center [433, 95] width 196 height 33
type input "ldi p"
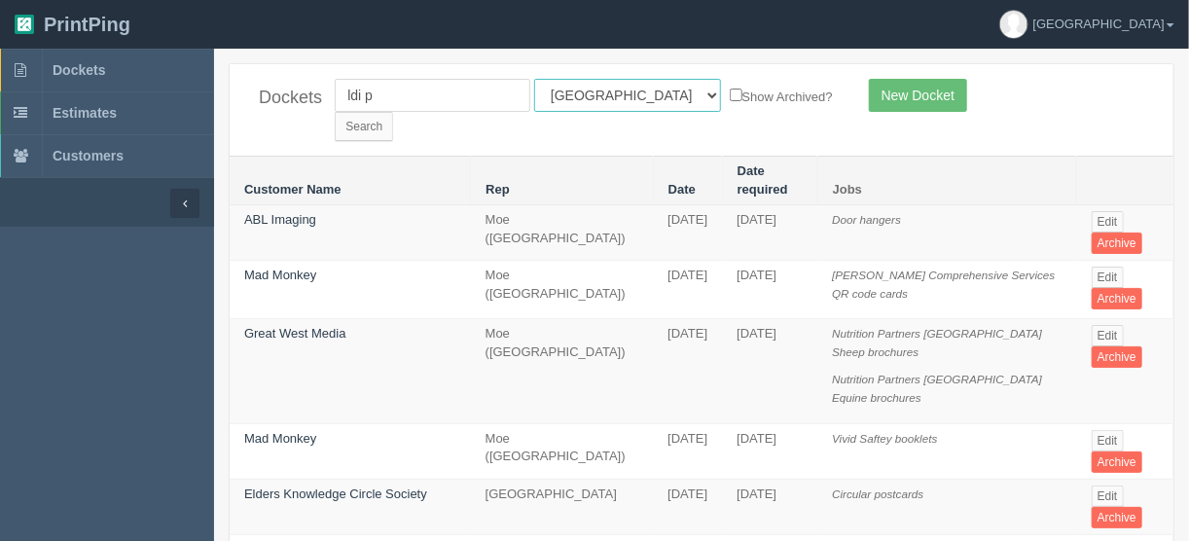
click at [617, 96] on select "All Users [PERSON_NAME] Test 1 [PERSON_NAME] [PERSON_NAME] [PERSON_NAME] France…" at bounding box center [627, 95] width 187 height 33
select select
click at [534, 79] on select "All Users [PERSON_NAME] Test 1 [PERSON_NAME] [PERSON_NAME] [PERSON_NAME] France…" at bounding box center [627, 95] width 187 height 33
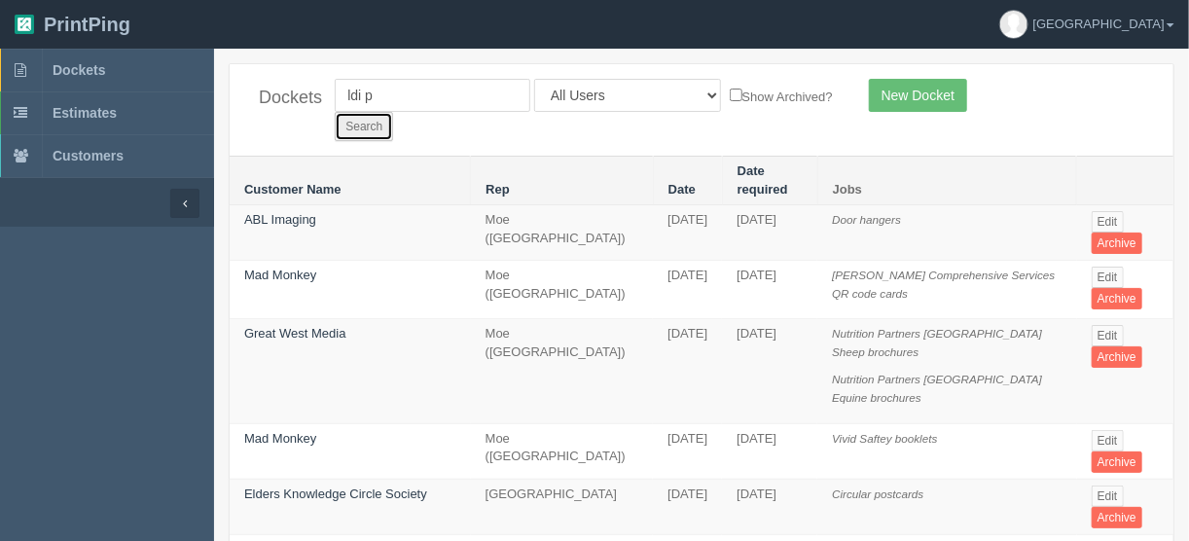
click at [393, 112] on input "Search" at bounding box center [364, 126] width 58 height 29
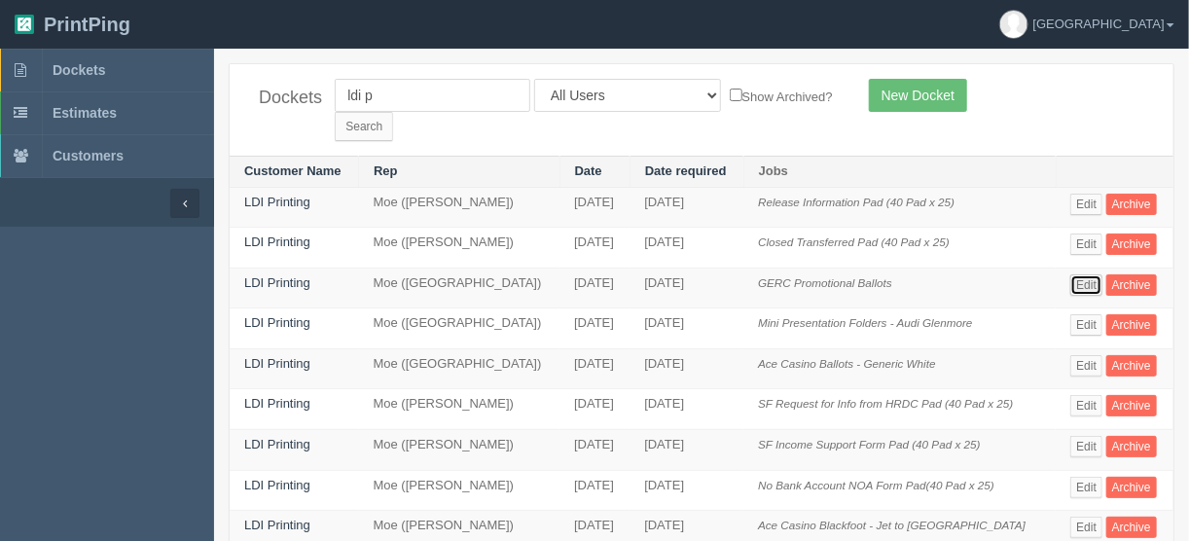
click at [1093, 274] on link "Edit" at bounding box center [1086, 284] width 32 height 21
click at [1092, 355] on link "Edit" at bounding box center [1086, 365] width 32 height 21
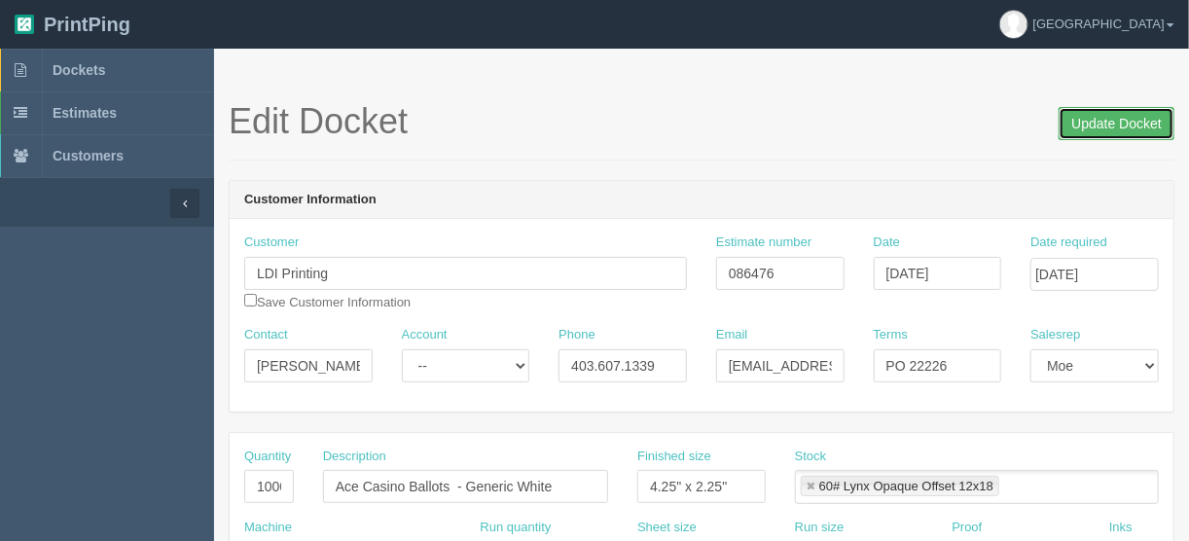
click at [1128, 119] on input "Update Docket" at bounding box center [1117, 123] width 116 height 33
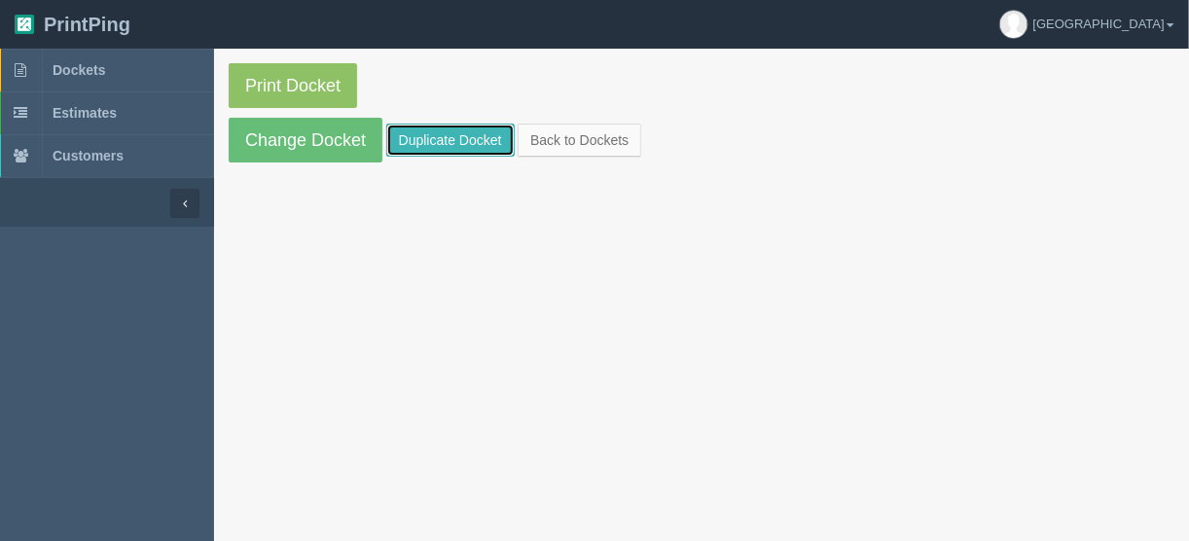
click at [415, 134] on link "Duplicate Docket" at bounding box center [450, 140] width 128 height 33
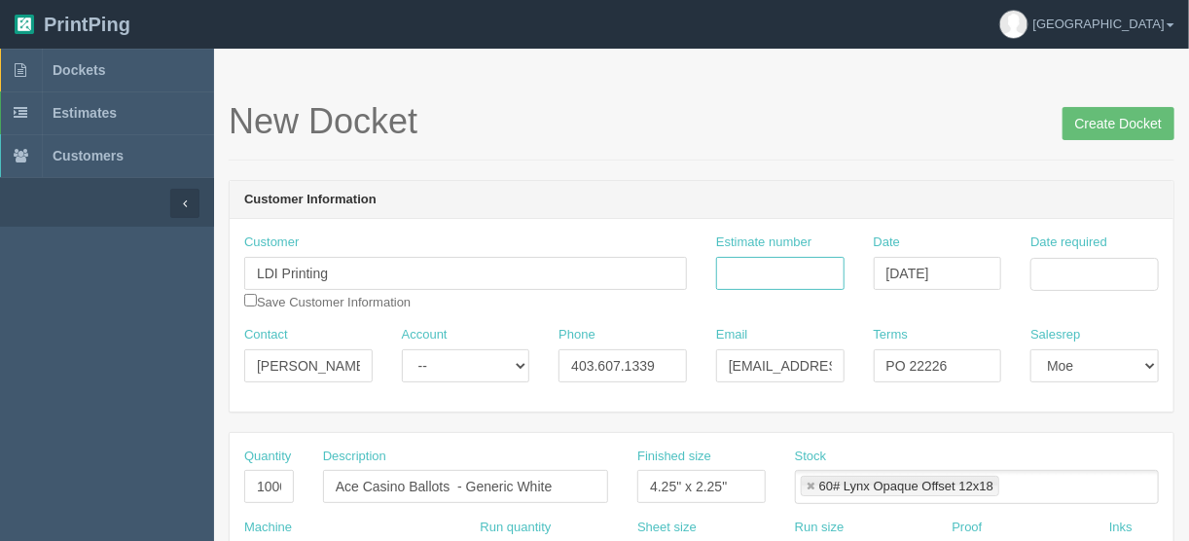
click at [719, 276] on input "Estimate number" at bounding box center [780, 273] width 128 height 33
type input "086476"
click at [1061, 274] on input "Date required" at bounding box center [1094, 274] width 128 height 33
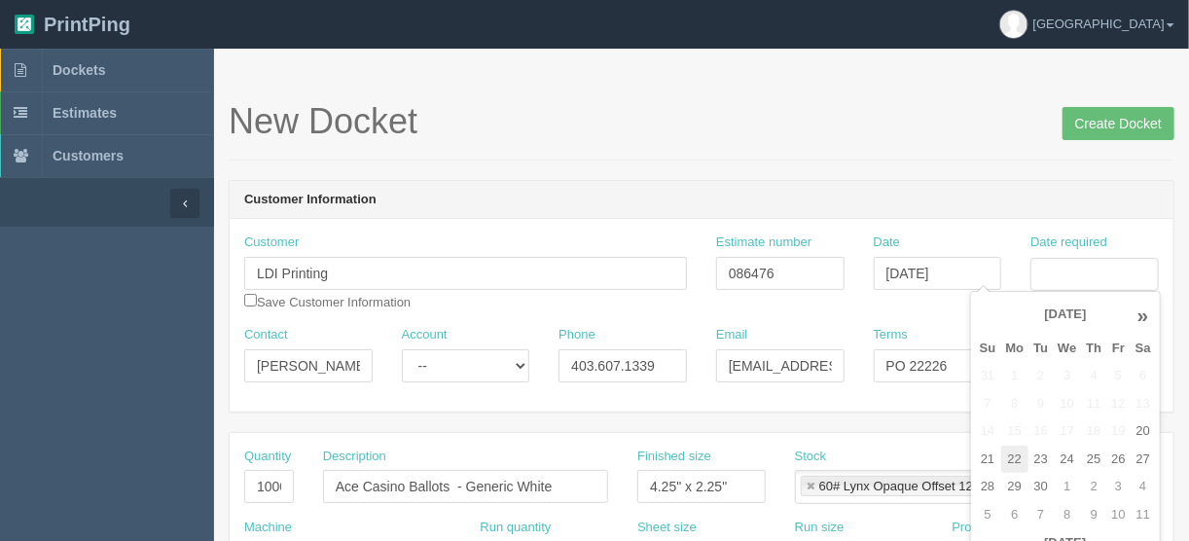
click at [1017, 455] on td "22" at bounding box center [1015, 460] width 28 height 28
click at [1015, 486] on td "29" at bounding box center [1015, 487] width 28 height 28
type input "[DATE]"
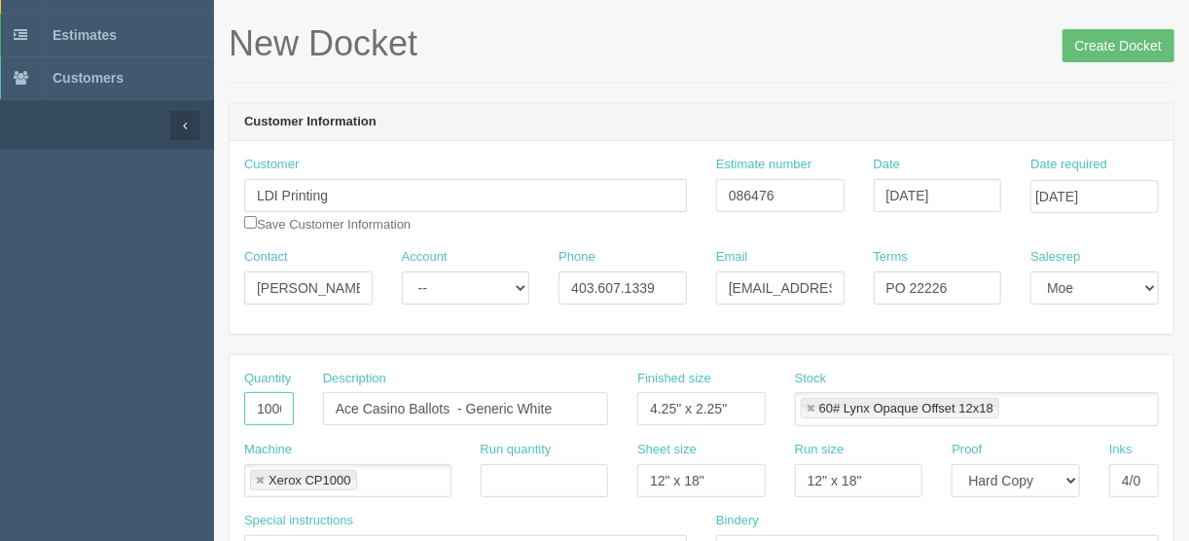
scroll to position [0, 13]
drag, startPoint x: 253, startPoint y: 404, endPoint x: 472, endPoint y: 468, distance: 228.1
click at [422, 407] on div "Quantity 10000 Description Ace Casino Ballots - Generic White Finished size 4.2…" at bounding box center [702, 405] width 944 height 71
type input "30000"
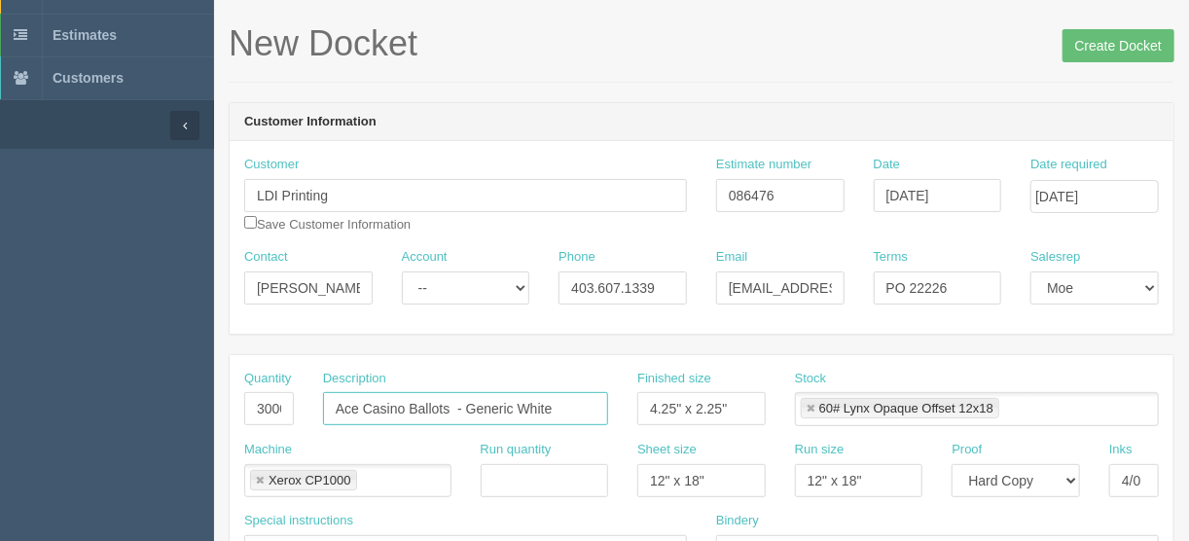
drag, startPoint x: 556, startPoint y: 406, endPoint x: 463, endPoint y: 402, distance: 92.5
click at [463, 402] on input "Ace Casino Ballots - Generic White" at bounding box center [465, 408] width 285 height 33
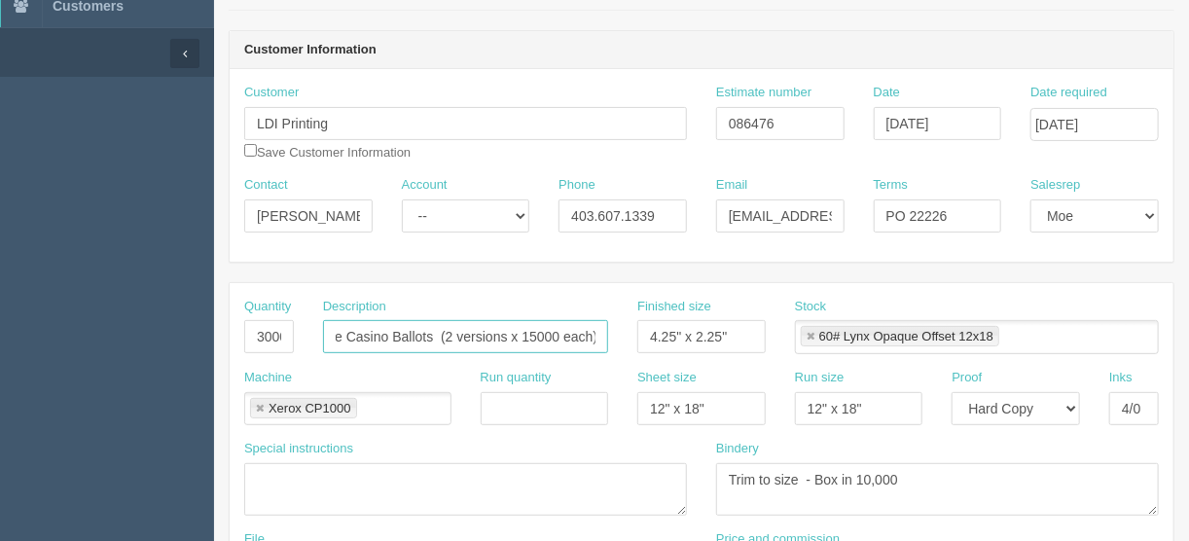
scroll to position [234, 0]
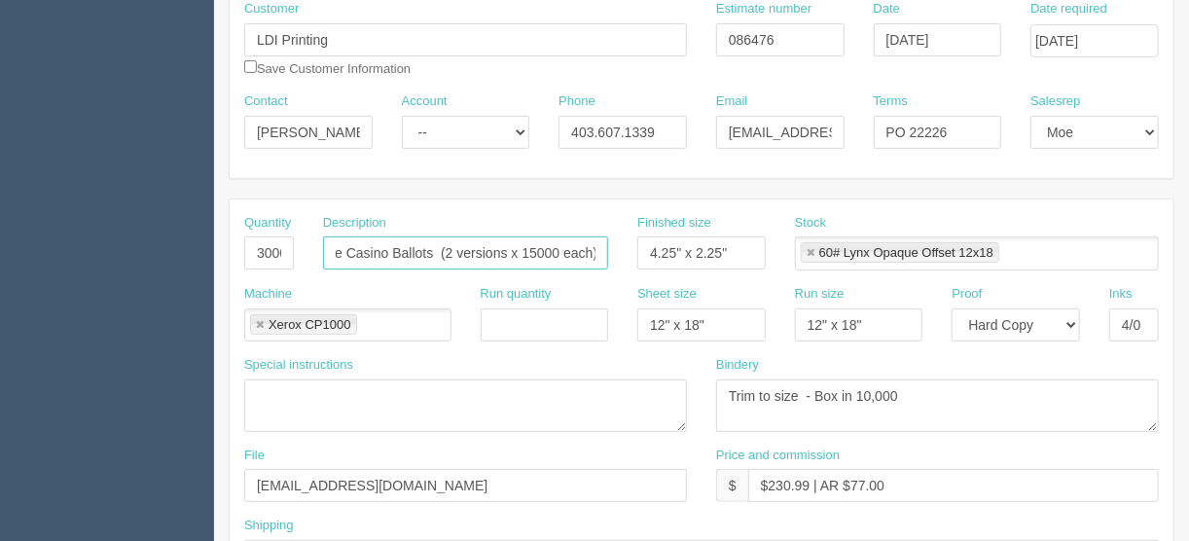
type input "Ace Casino Ballots (2 versions x 15000 each)"
click at [258, 388] on textarea at bounding box center [465, 405] width 443 height 53
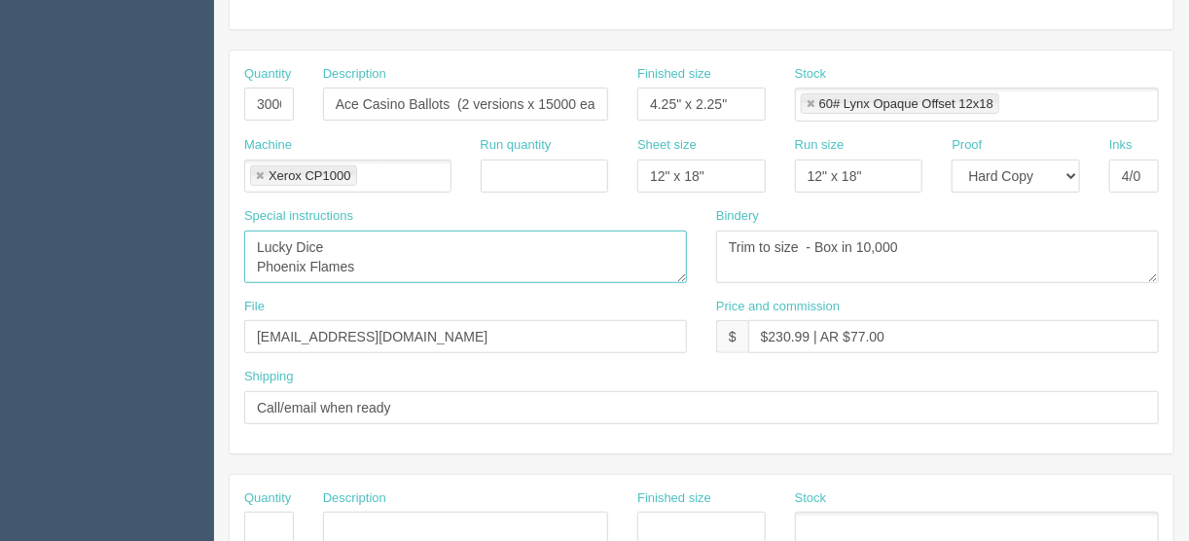
scroll to position [467, 0]
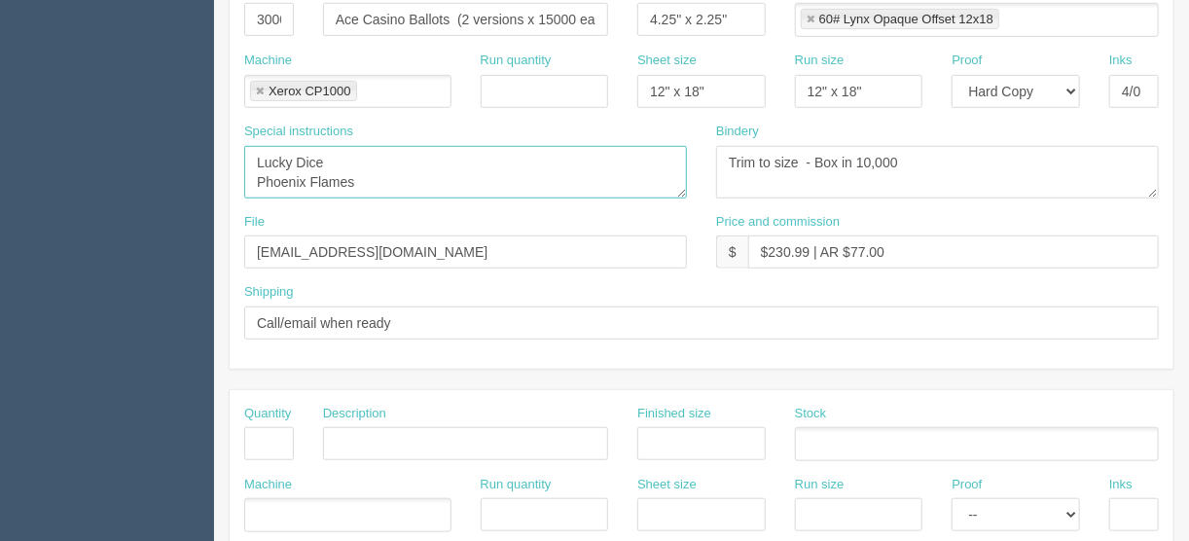
type textarea "Lucky Dice Phoenix Flames"
drag, startPoint x: 254, startPoint y: 13, endPoint x: 477, endPoint y: 25, distance: 223.2
click at [477, 25] on div "Quantity 30000 Description Ace Casino Ballots (2 versions x 15000 each) Finishe…" at bounding box center [702, 16] width 944 height 71
type input "15000"
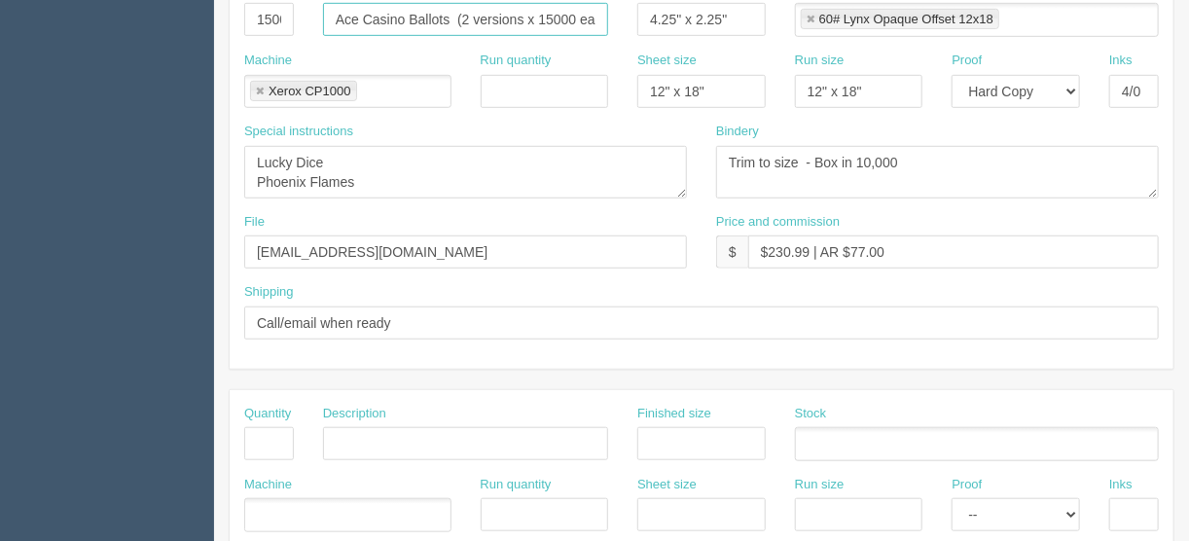
scroll to position [0, 17]
drag, startPoint x: 454, startPoint y: 16, endPoint x: 703, endPoint y: 15, distance: 249.1
click at [703, 15] on div "Quantity 15000 Description Ace Casino Ballots (2 versions x 15000 each) Finishe…" at bounding box center [702, 16] width 944 height 71
drag, startPoint x: 326, startPoint y: 159, endPoint x: 163, endPoint y: 157, distance: 162.5
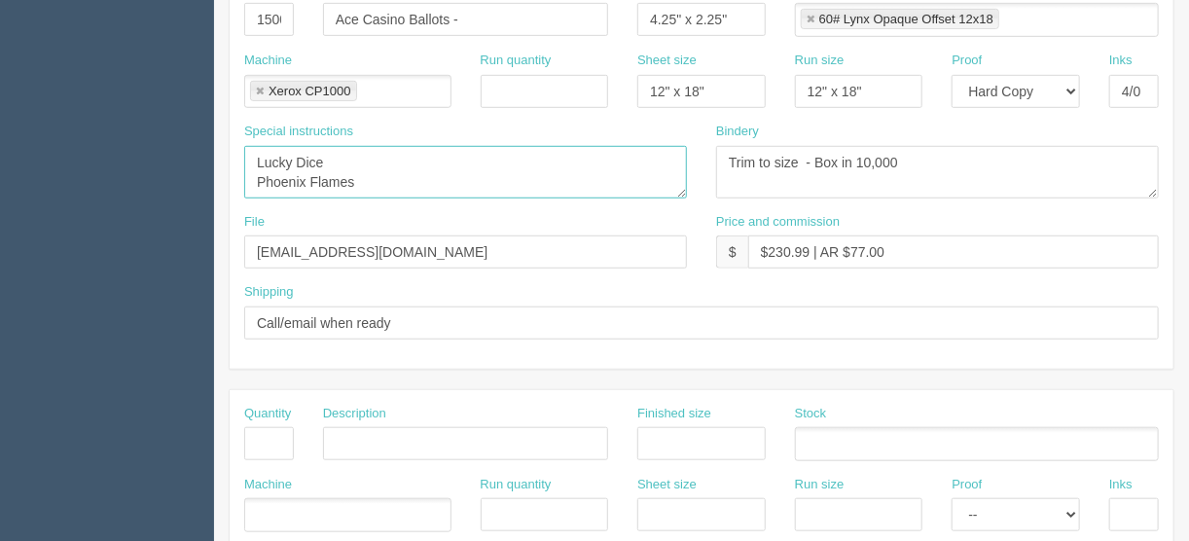
click at [166, 158] on section "Dockets Estimates Customers" at bounding box center [594, 441] width 1189 height 1718
click at [477, 18] on input "Ace Casino Ballots -" at bounding box center [465, 19] width 285 height 33
paste input "Lucky Dice"
drag, startPoint x: 450, startPoint y: 17, endPoint x: 134, endPoint y: 21, distance: 315.3
click at [190, 17] on section "Dockets Estimates Customers" at bounding box center [594, 441] width 1189 height 1718
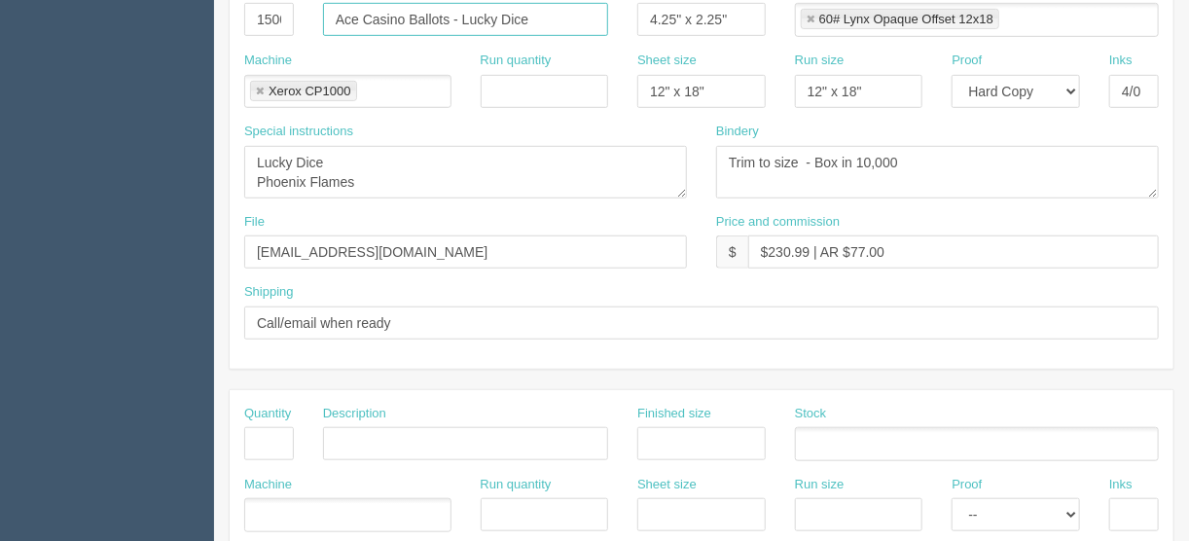
type input "Ace Casino Ballots - Lucky Dice"
click at [368, 444] on input "text" at bounding box center [465, 443] width 285 height 33
paste input "Ace Casino Ballots"
drag, startPoint x: 374, startPoint y: 177, endPoint x: 145, endPoint y: 198, distance: 229.7
click at [152, 186] on section "Dockets Estimates Customers" at bounding box center [594, 441] width 1189 height 1718
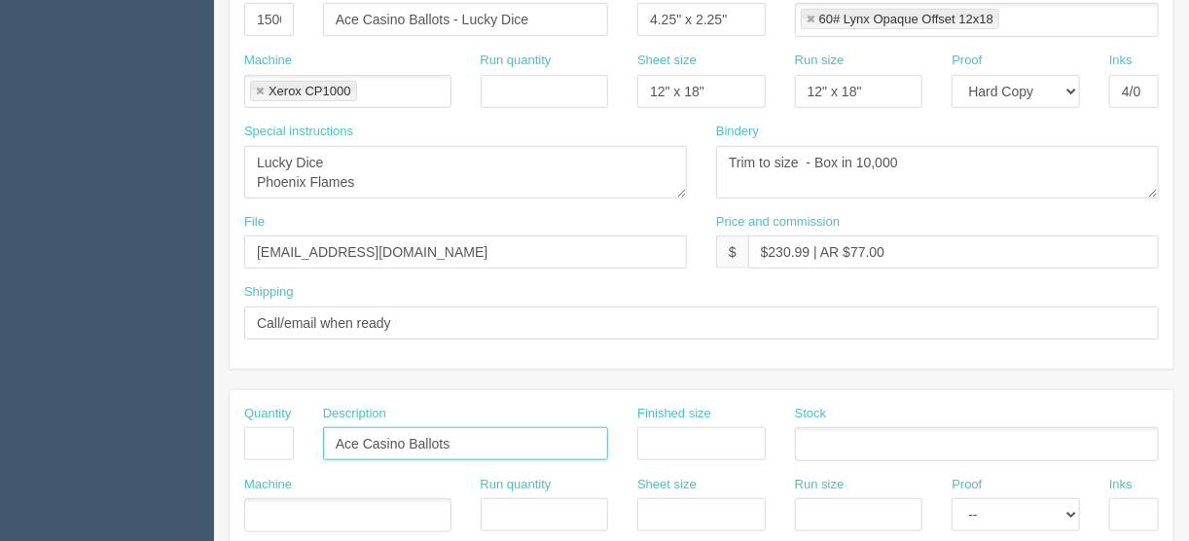
drag, startPoint x: 474, startPoint y: 435, endPoint x: 472, endPoint y: 463, distance: 28.3
click at [474, 435] on input "Ace Casino Ballots" at bounding box center [465, 443] width 285 height 33
paste input "Phoenix Flames"
type input "Ace Casino Ballots - Phoenix Flames"
drag, startPoint x: 359, startPoint y: 174, endPoint x: 152, endPoint y: 159, distance: 207.8
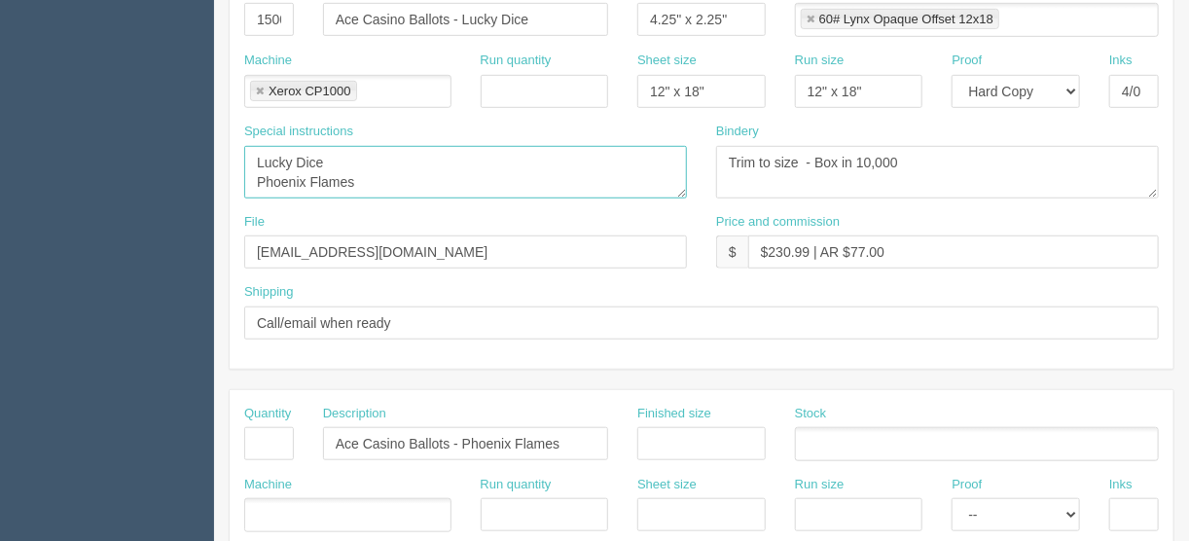
click at [154, 159] on section "Dockets Estimates Customers" at bounding box center [594, 441] width 1189 height 1718
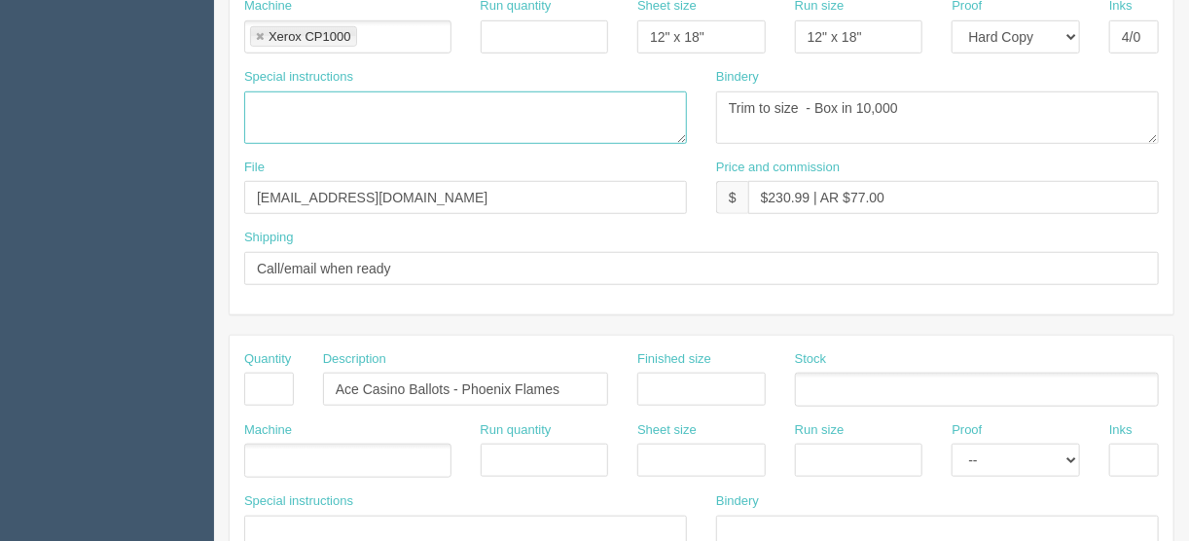
scroll to position [623, 0]
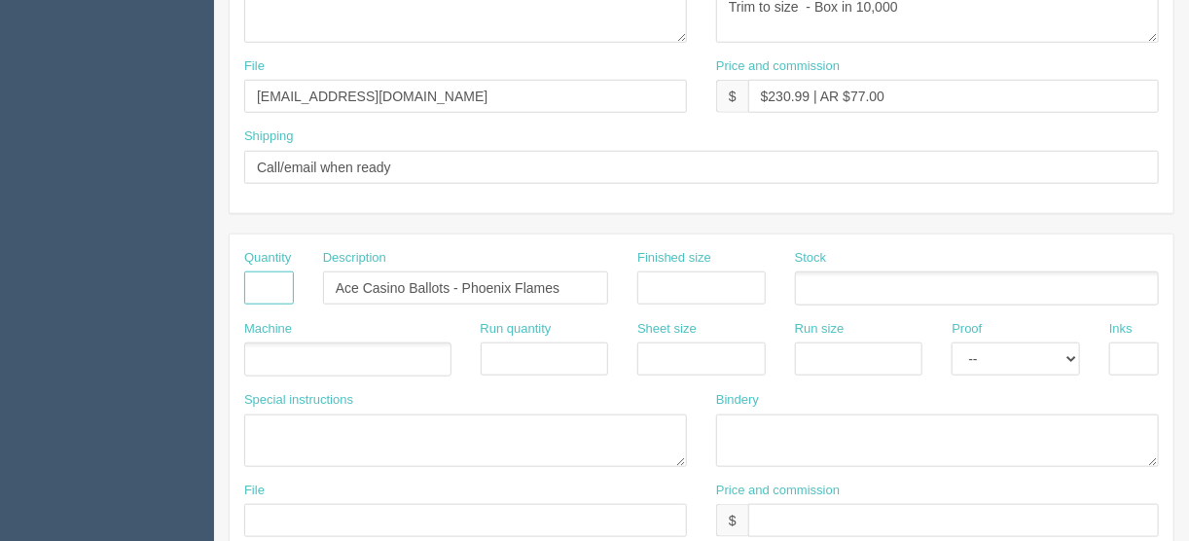
click at [262, 277] on input "text" at bounding box center [269, 287] width 50 height 33
type input "15000"
click at [288, 356] on ul at bounding box center [347, 359] width 207 height 34
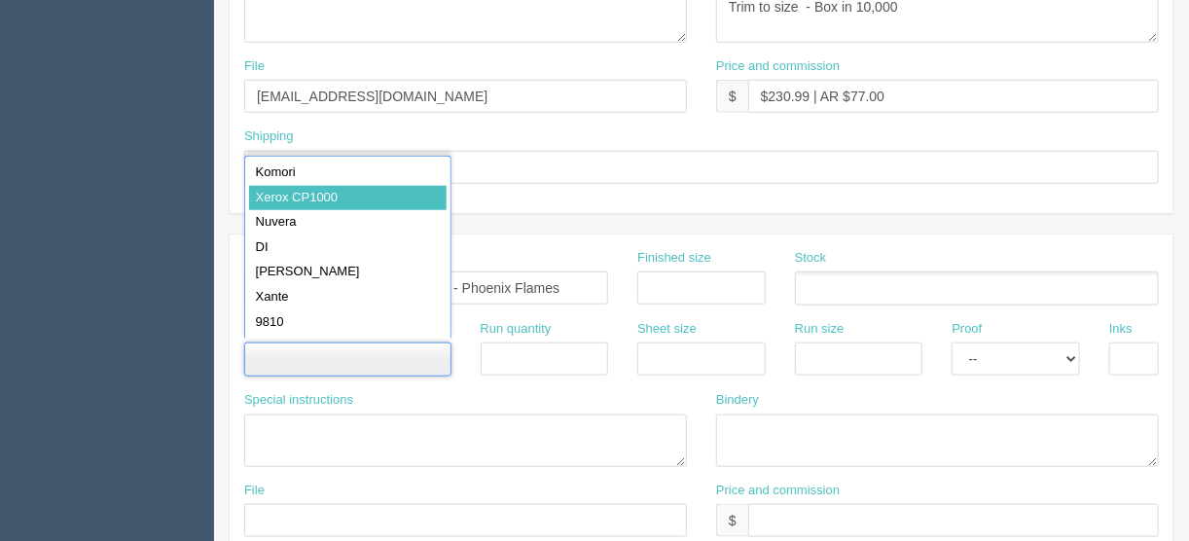
type input "Xerox CP1000"
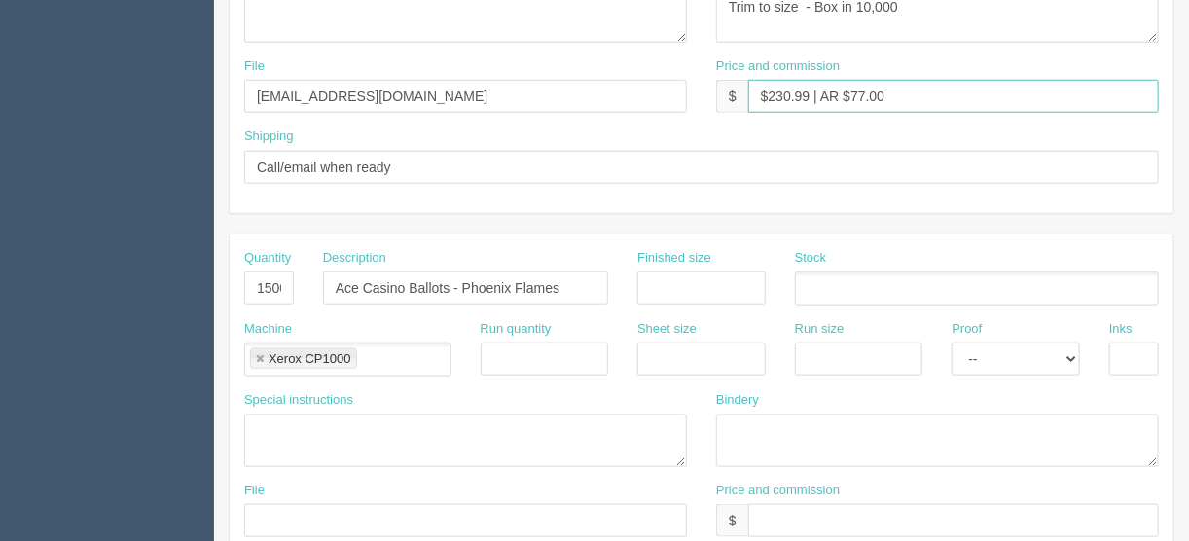
drag, startPoint x: 810, startPoint y: 87, endPoint x: 769, endPoint y: 94, distance: 41.6
click at [769, 94] on input "$230.99 | AR $77.00" at bounding box center [953, 96] width 411 height 33
drag, startPoint x: 888, startPoint y: 92, endPoint x: 848, endPoint y: 94, distance: 39.9
click at [848, 94] on input "$323.11 | AR $77.00" at bounding box center [953, 96] width 411 height 33
drag, startPoint x: 909, startPoint y: 90, endPoint x: 690, endPoint y: 87, distance: 218.9
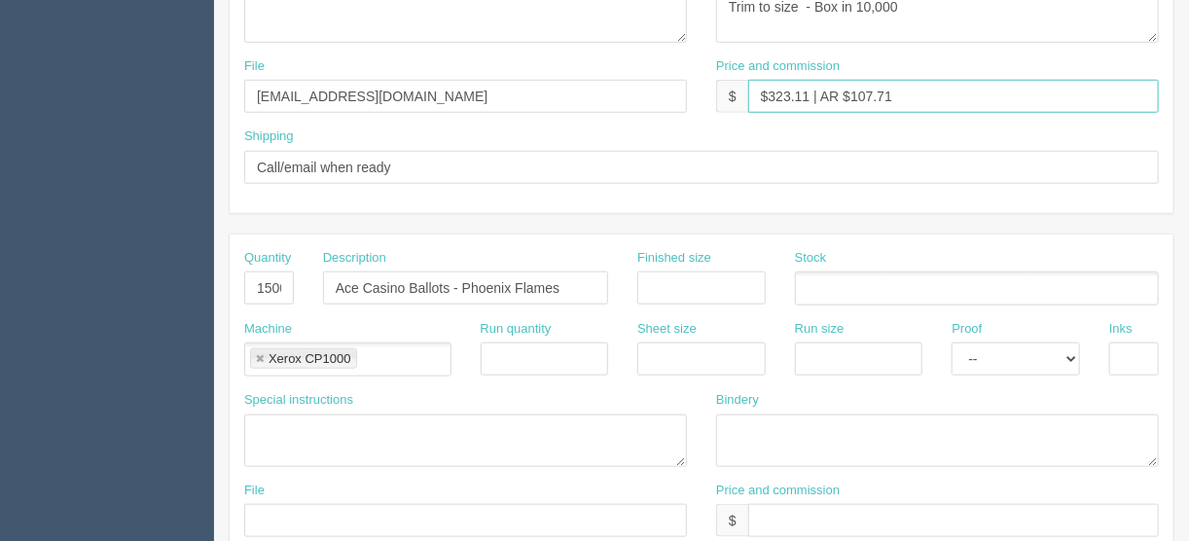
click at [696, 90] on div "File files@allrush.ca Price and commission $ $323.11 | AR $107.71" at bounding box center [702, 92] width 944 height 71
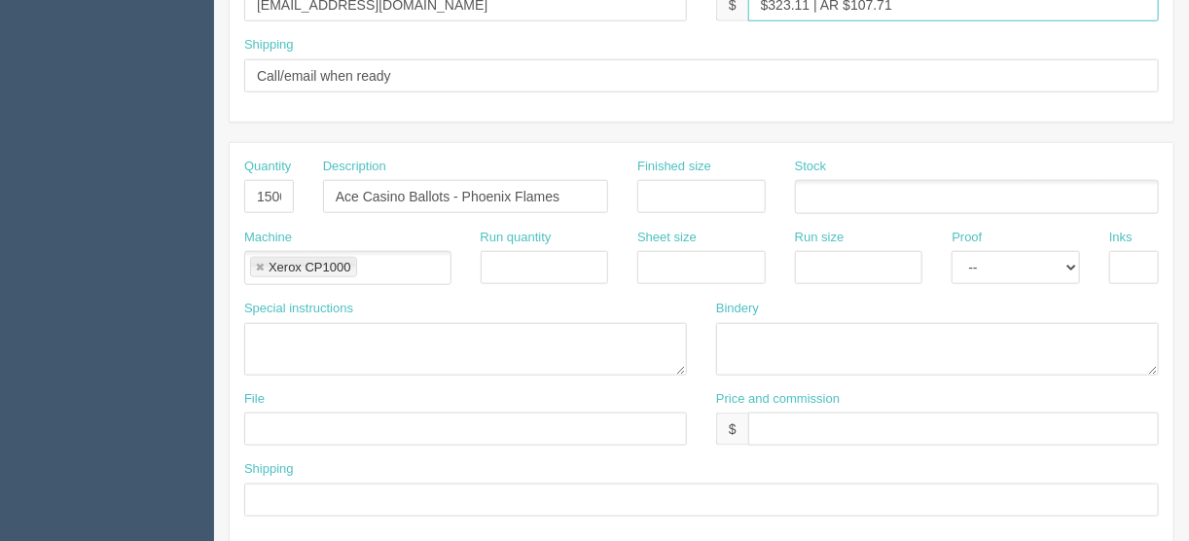
scroll to position [856, 0]
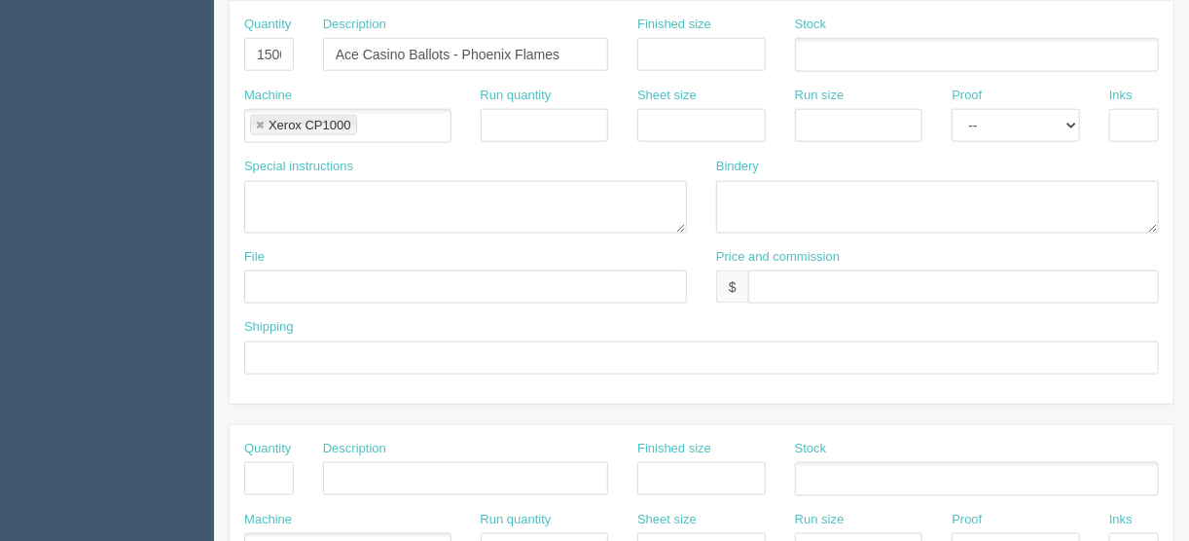
type input "$323.11 | AR $107.71"
click at [775, 270] on input "text" at bounding box center [953, 286] width 411 height 33
paste input "$323.11 | AR $107.71"
type input "$323.11 | AR $107.71"
click at [321, 346] on input "text" at bounding box center [701, 358] width 915 height 33
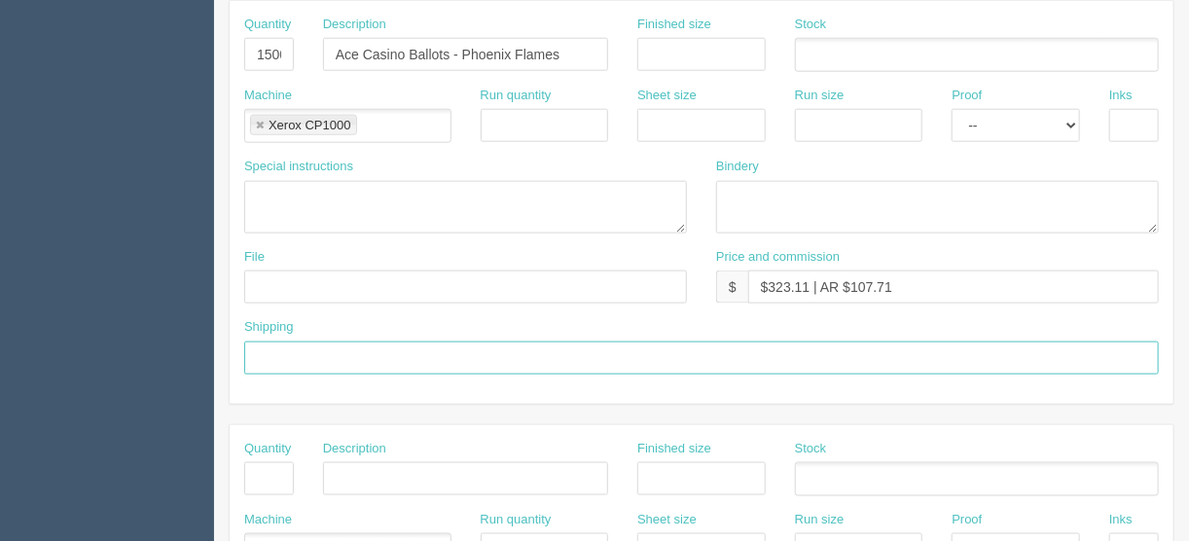
type input "Same as above"
drag, startPoint x: 325, startPoint y: 280, endPoint x: 350, endPoint y: 266, distance: 29.2
click at [325, 280] on input "text" at bounding box center [465, 286] width 443 height 33
type input "files@allrush.ca"
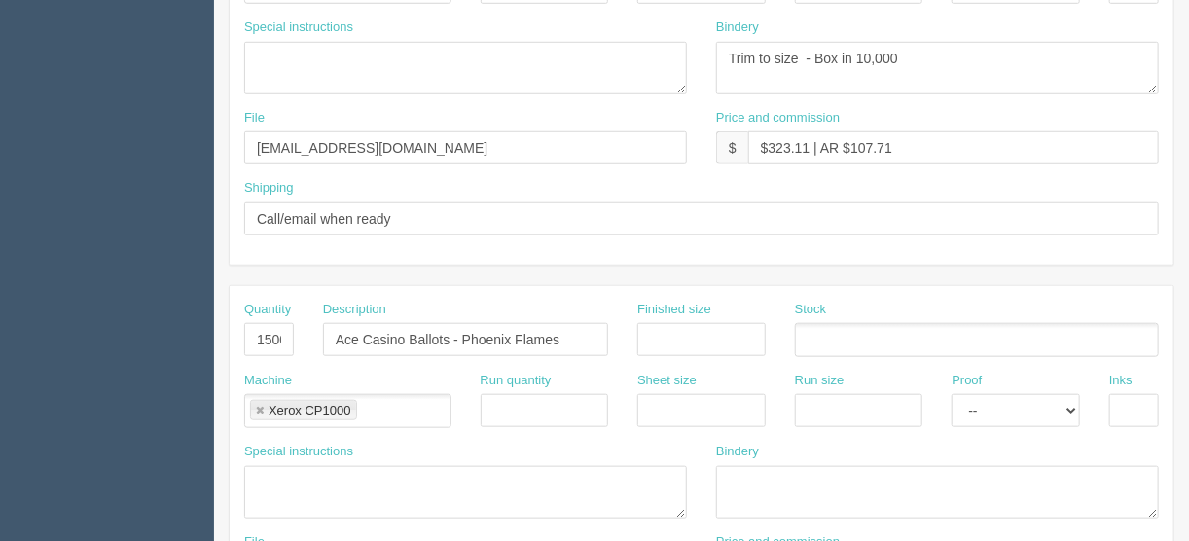
scroll to position [545, 0]
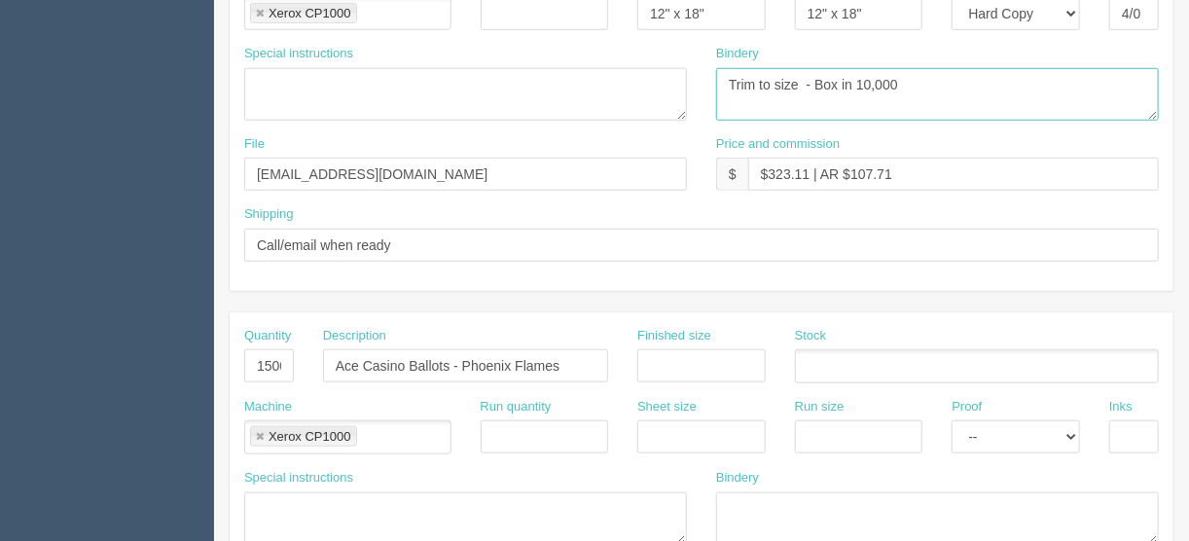
click at [869, 82] on textarea "Trim to size - Box in 10,000" at bounding box center [937, 94] width 443 height 53
drag, startPoint x: 895, startPoint y: 82, endPoint x: 655, endPoint y: 77, distance: 240.4
click at [655, 77] on div "Special instructions Bindery Trim to size - Box in 10,000" at bounding box center [702, 90] width 944 height 90
type textarea "Trim to size - Box in 15,000"
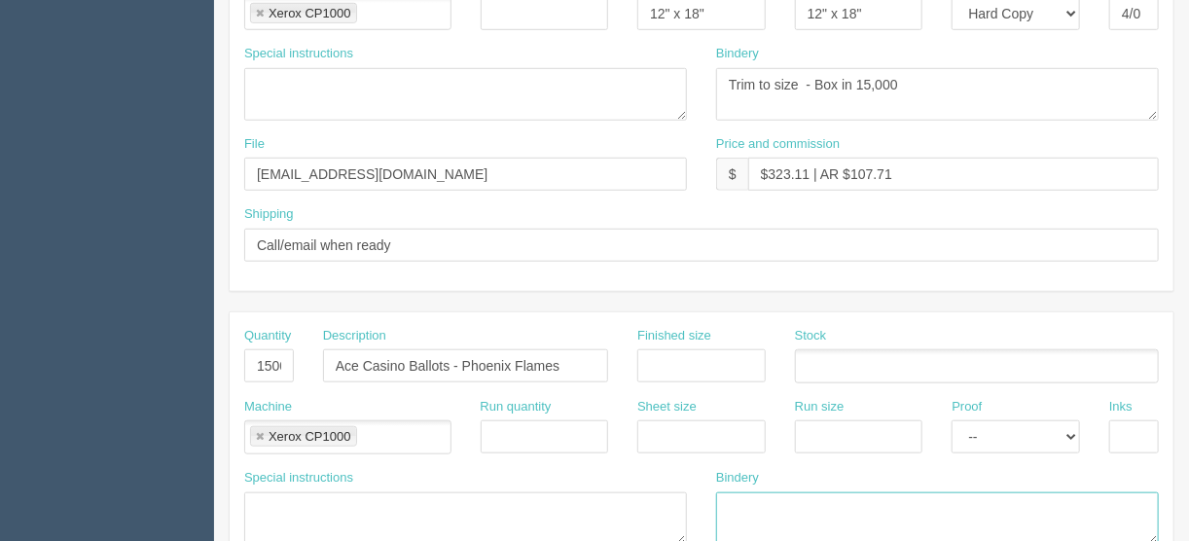
click at [731, 504] on textarea at bounding box center [937, 518] width 443 height 53
paste textarea "Trim to size - Box in 15,000"
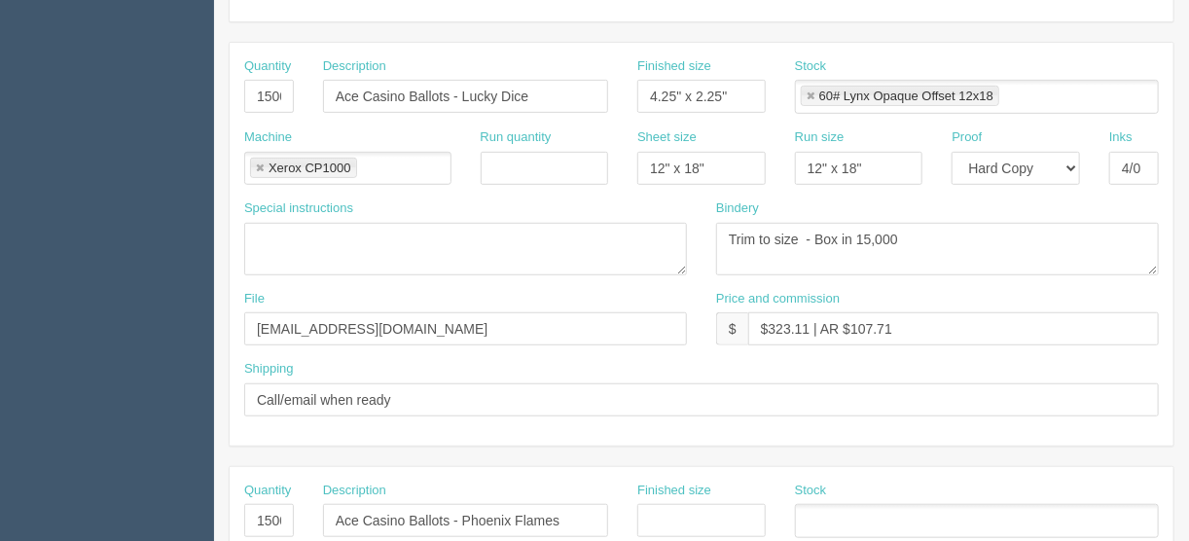
scroll to position [389, 0]
type textarea "Trim to size - Box in 15,000"
drag, startPoint x: 741, startPoint y: 90, endPoint x: 528, endPoint y: 118, distance: 214.9
click at [536, 115] on div "Quantity 15000 Description Ace Casino Ballots - Lucky Dice Finished size 4.25" …" at bounding box center [702, 93] width 944 height 71
click at [672, 514] on input "text" at bounding box center [701, 521] width 128 height 33
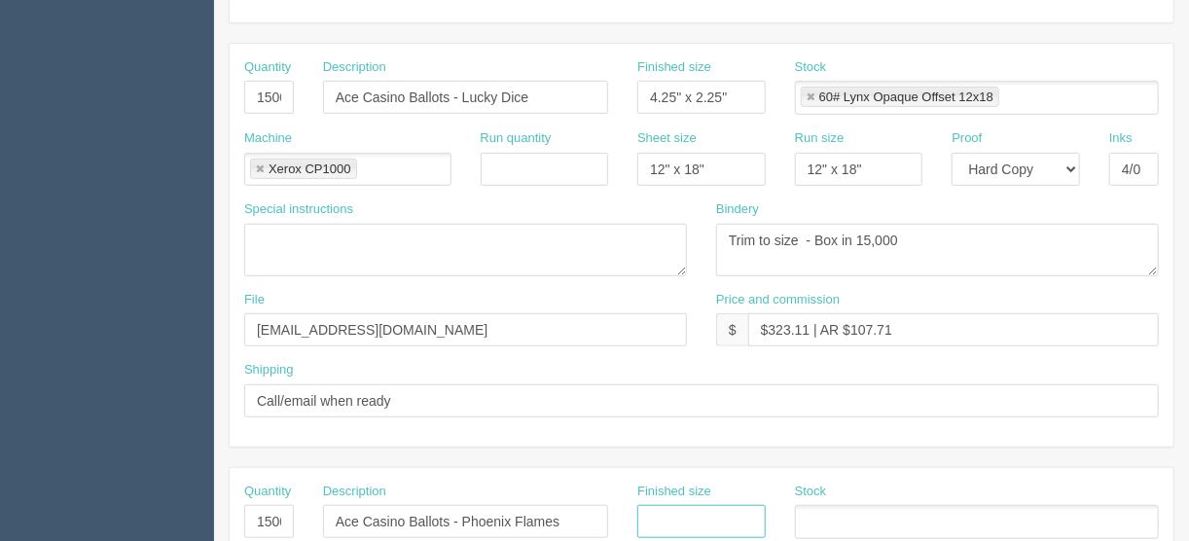
paste input "4.25" x 2.25""
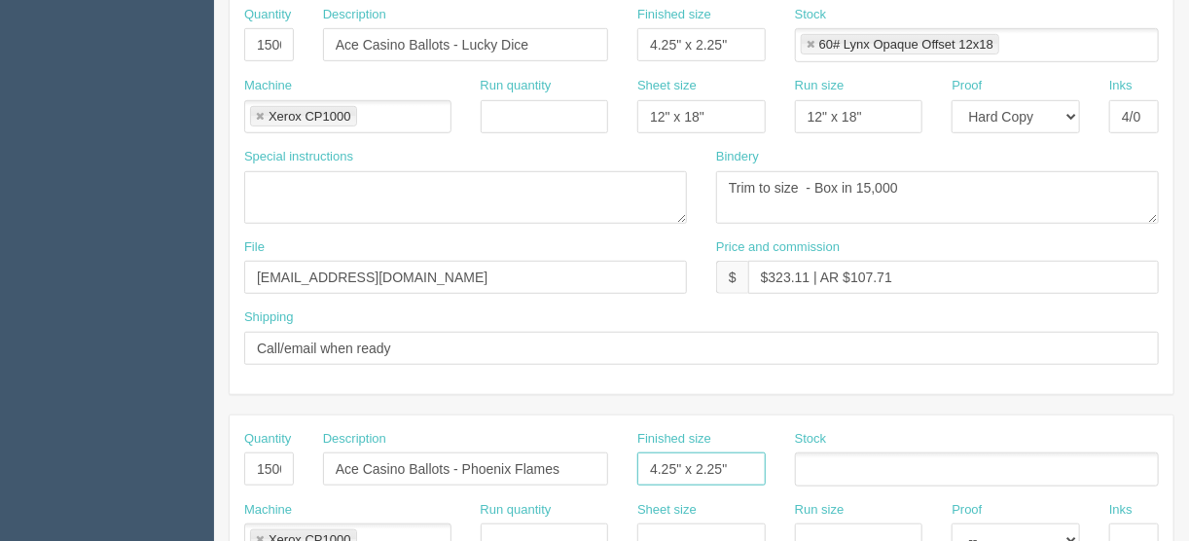
scroll to position [623, 0]
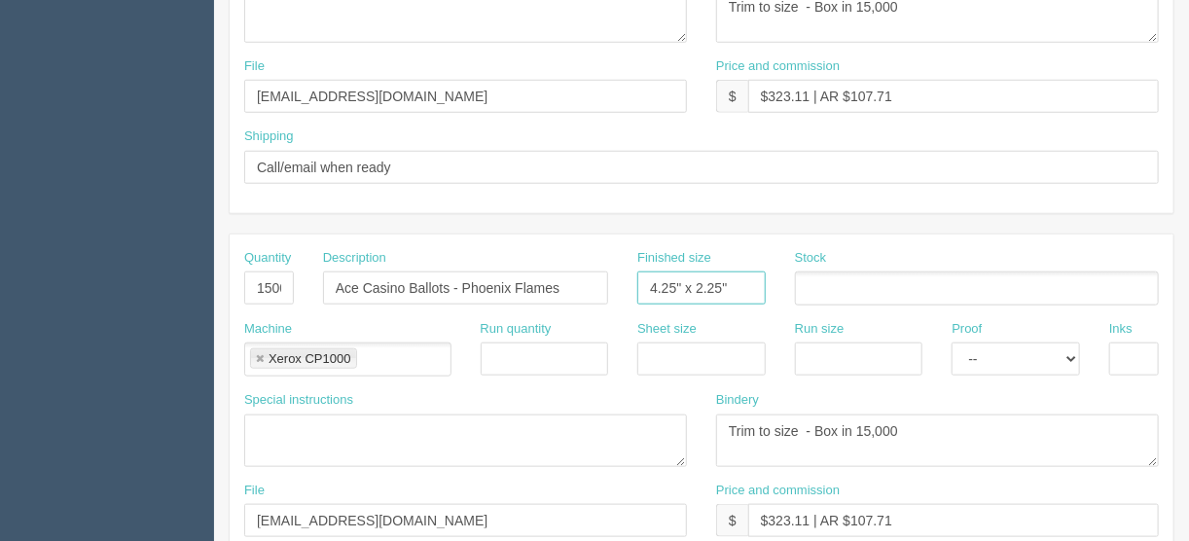
type input "4.25" x 2.25""
click at [664, 355] on input "text" at bounding box center [701, 358] width 128 height 33
type input "12" x 18""
click at [801, 350] on input "text" at bounding box center [859, 358] width 128 height 33
type input "12" x 18""
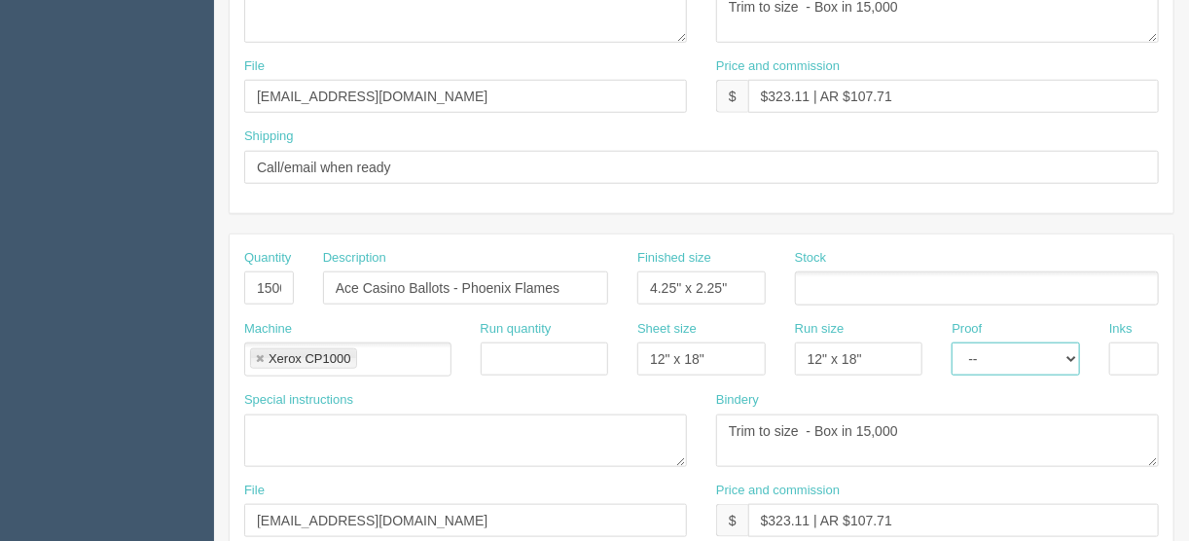
click at [1074, 350] on select "-- Email Hard Copy" at bounding box center [1016, 358] width 128 height 33
select select "Hard Copy"
click at [952, 342] on select "-- Email Hard Copy" at bounding box center [1016, 358] width 128 height 33
click at [1110, 352] on input "text" at bounding box center [1134, 358] width 50 height 33
type input "4/0"
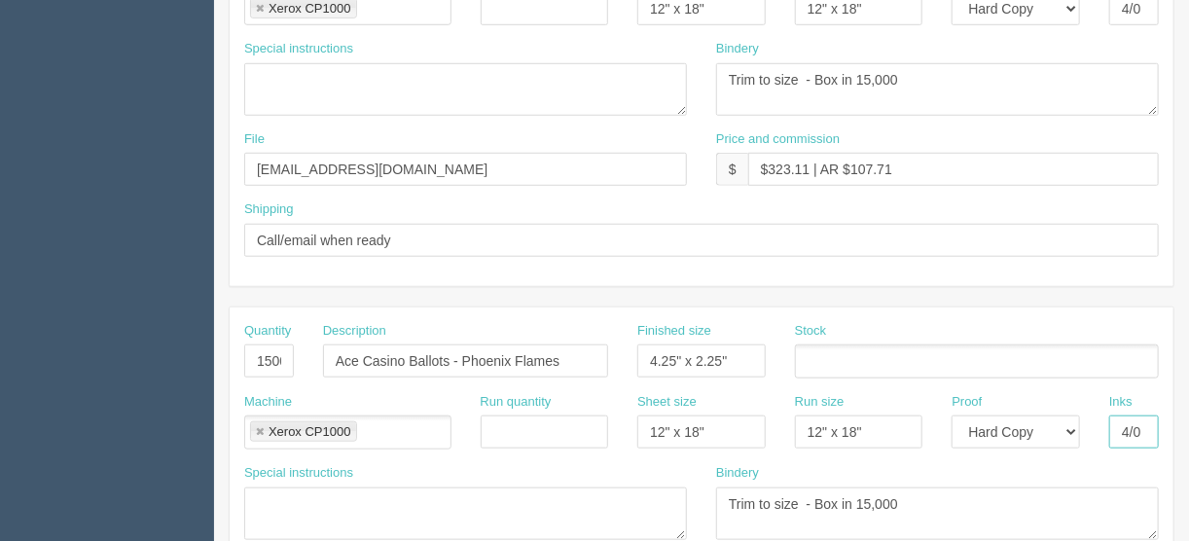
scroll to position [467, 0]
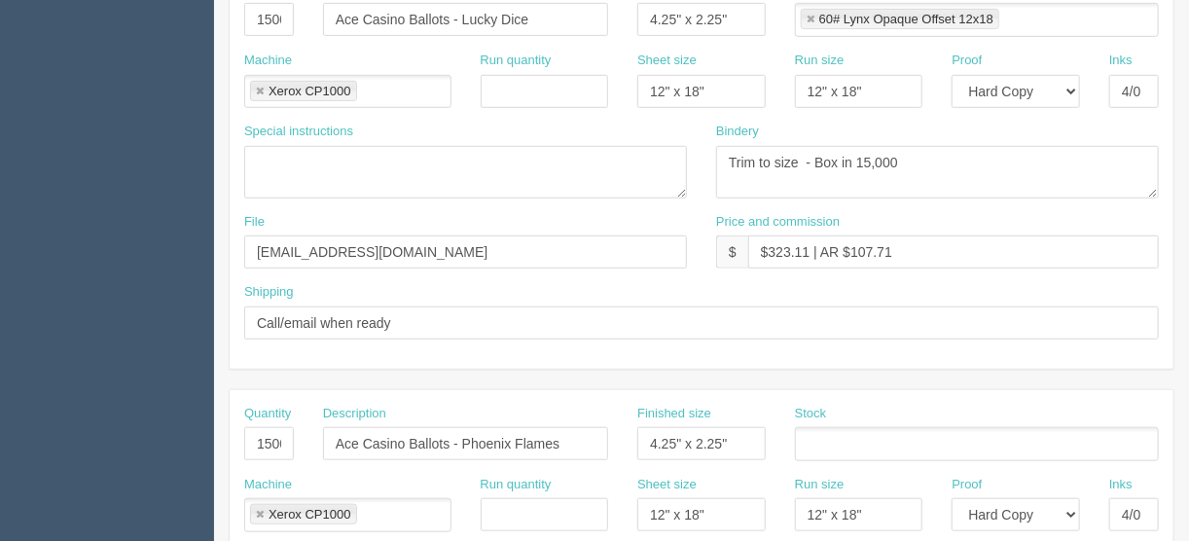
click at [846, 446] on ul at bounding box center [977, 444] width 364 height 34
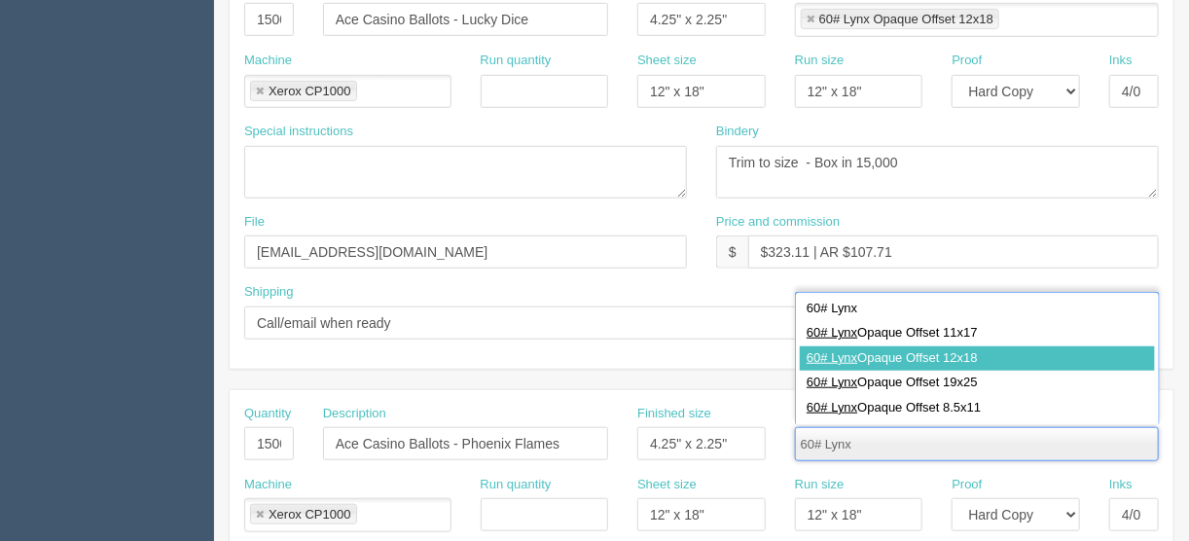
type input "60# Lynx"
type input "60# Lynx Opaque Offset 12x18"
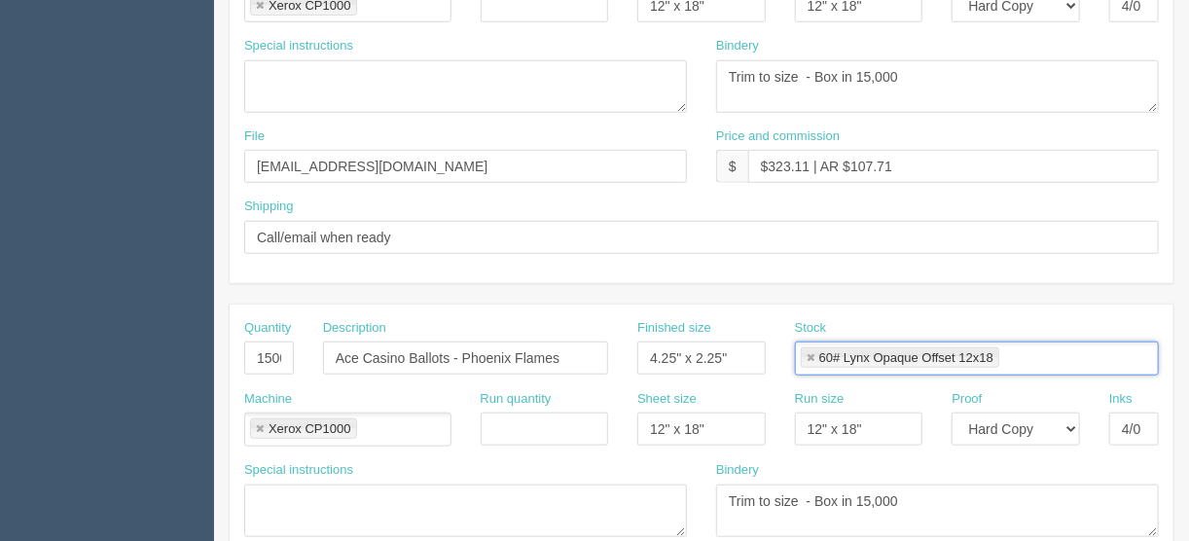
scroll to position [545, 0]
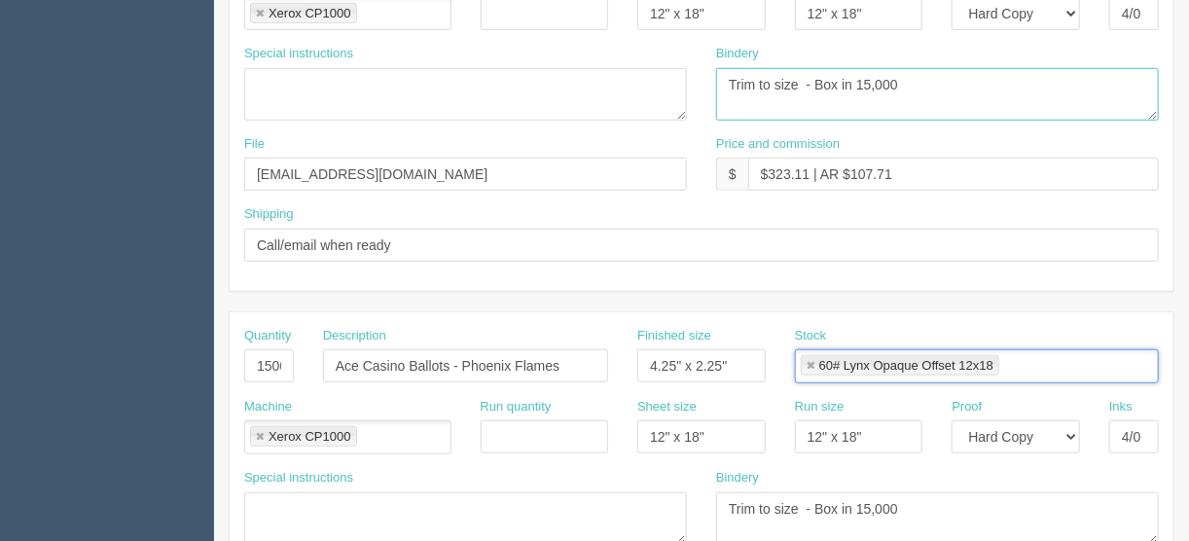
click at [863, 79] on textarea "Trim to size - Box in 10,000" at bounding box center [937, 94] width 443 height 53
drag, startPoint x: 879, startPoint y: 79, endPoint x: 859, endPoint y: 80, distance: 19.5
click at [859, 80] on textarea "Trim to size - Box in 10,000" at bounding box center [937, 94] width 443 height 53
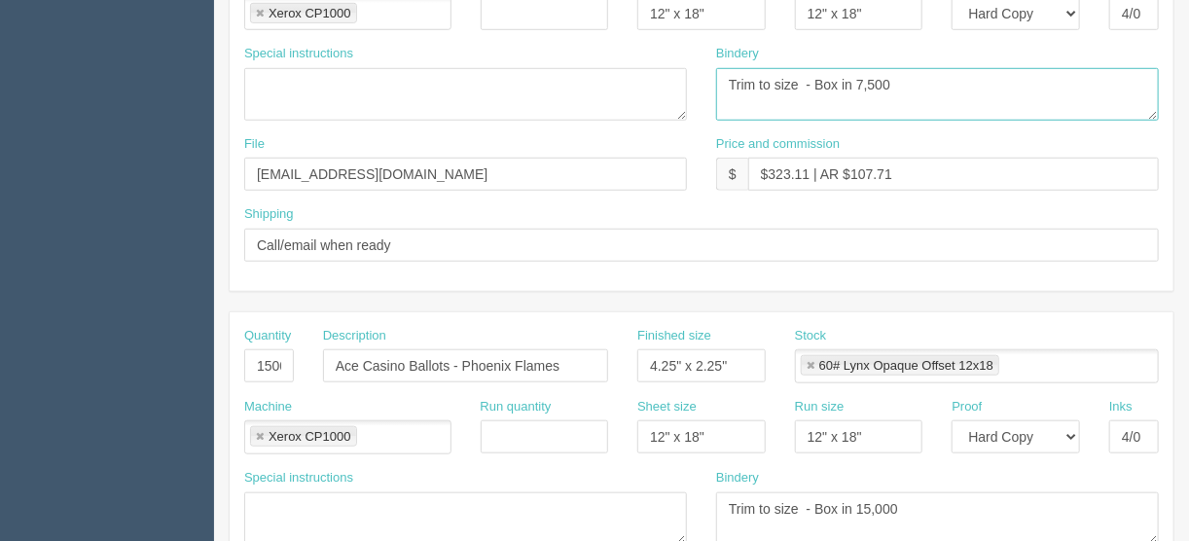
drag, startPoint x: 912, startPoint y: 73, endPoint x: 670, endPoint y: 88, distance: 241.7
click at [670, 88] on div "Special instructions Bindery Trim to size - Box in 10,000" at bounding box center [702, 90] width 944 height 90
type textarea "Trim to size - Box in 7,500"
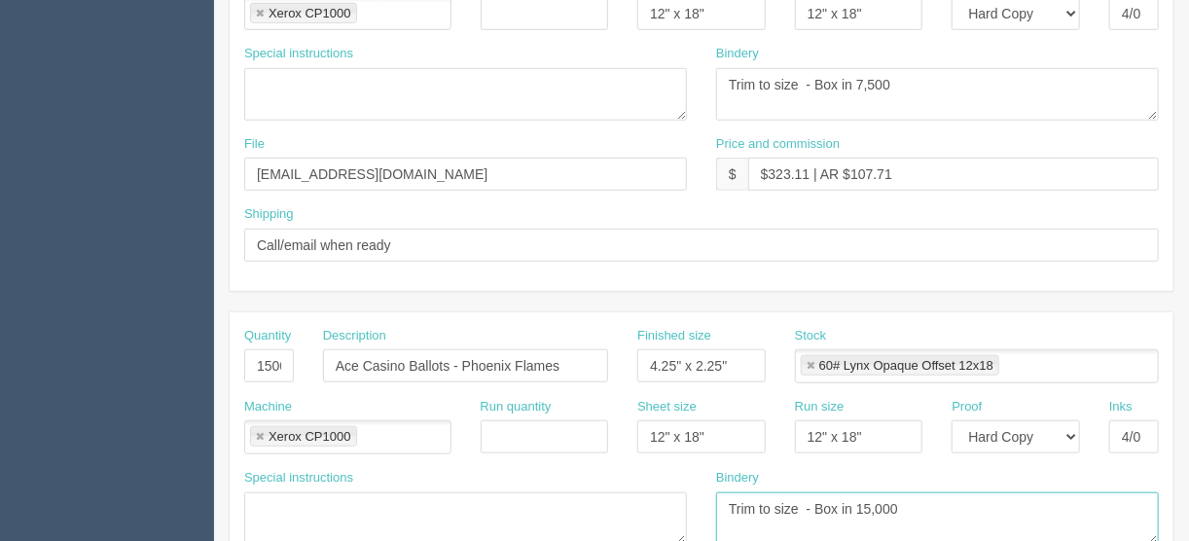
drag, startPoint x: 922, startPoint y: 501, endPoint x: 589, endPoint y: 521, distance: 334.3
click at [589, 521] on div "Special instructions Bindery Trim to size - Box in 15,000" at bounding box center [702, 514] width 944 height 90
paste textarea "7,5"
type textarea "Trim to size - Box in 7,500"
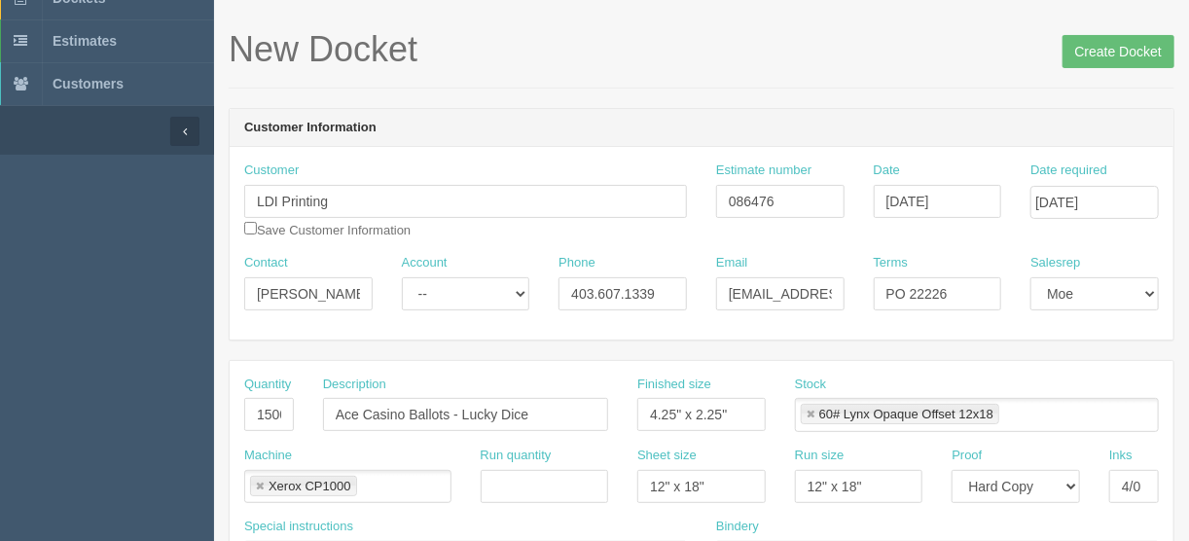
scroll to position [48, 0]
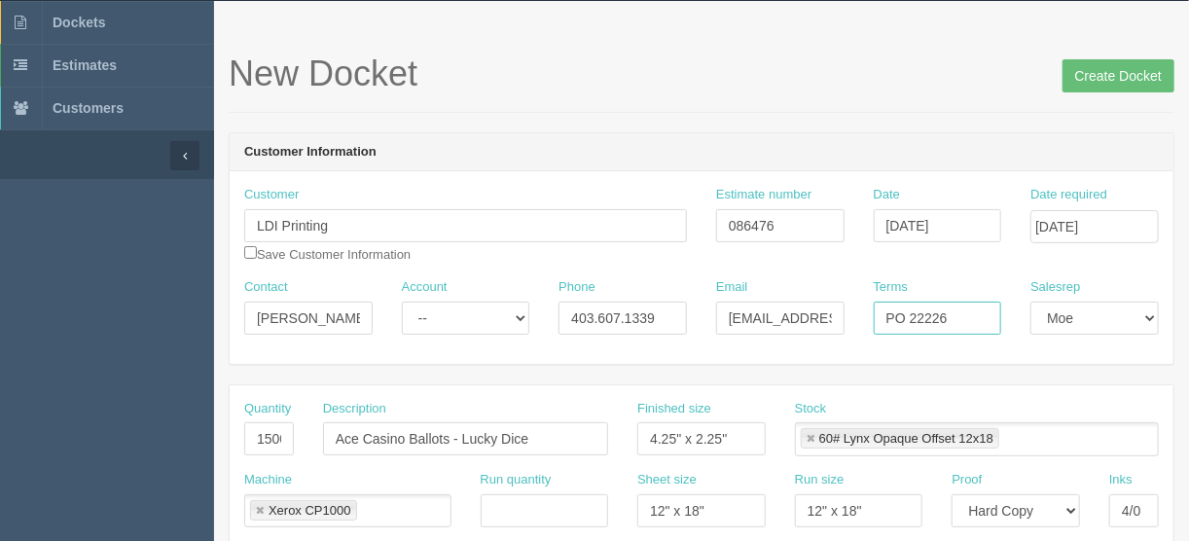
click at [971, 310] on input "PO 22226" at bounding box center [938, 318] width 128 height 33
type input "PO 22299"
click at [1099, 70] on input "Create Docket" at bounding box center [1119, 75] width 112 height 33
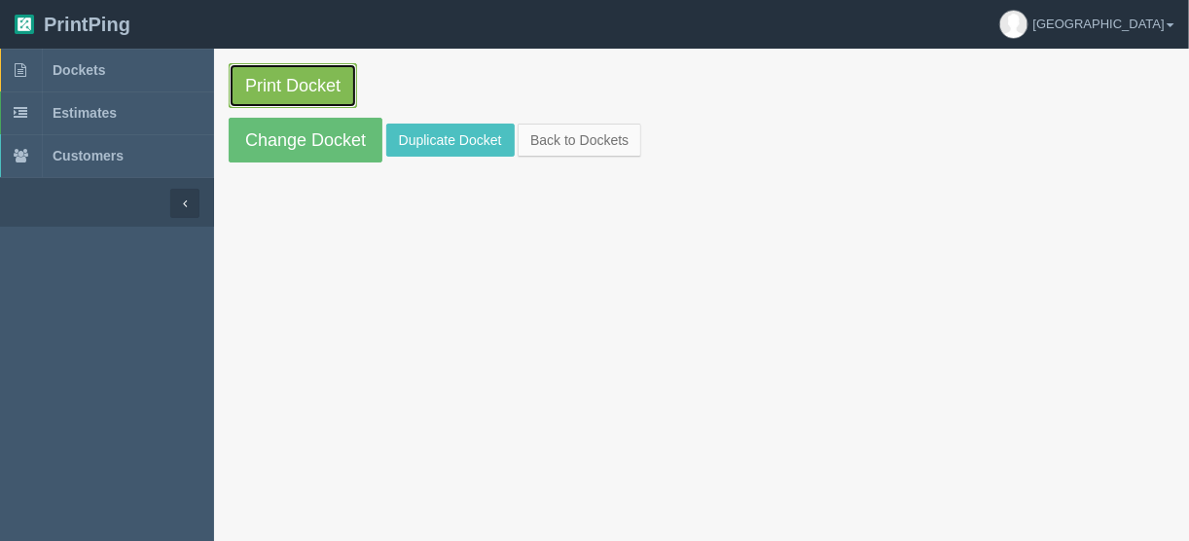
click at [278, 81] on link "Print Docket" at bounding box center [293, 85] width 128 height 45
